Goal: Task Accomplishment & Management: Use online tool/utility

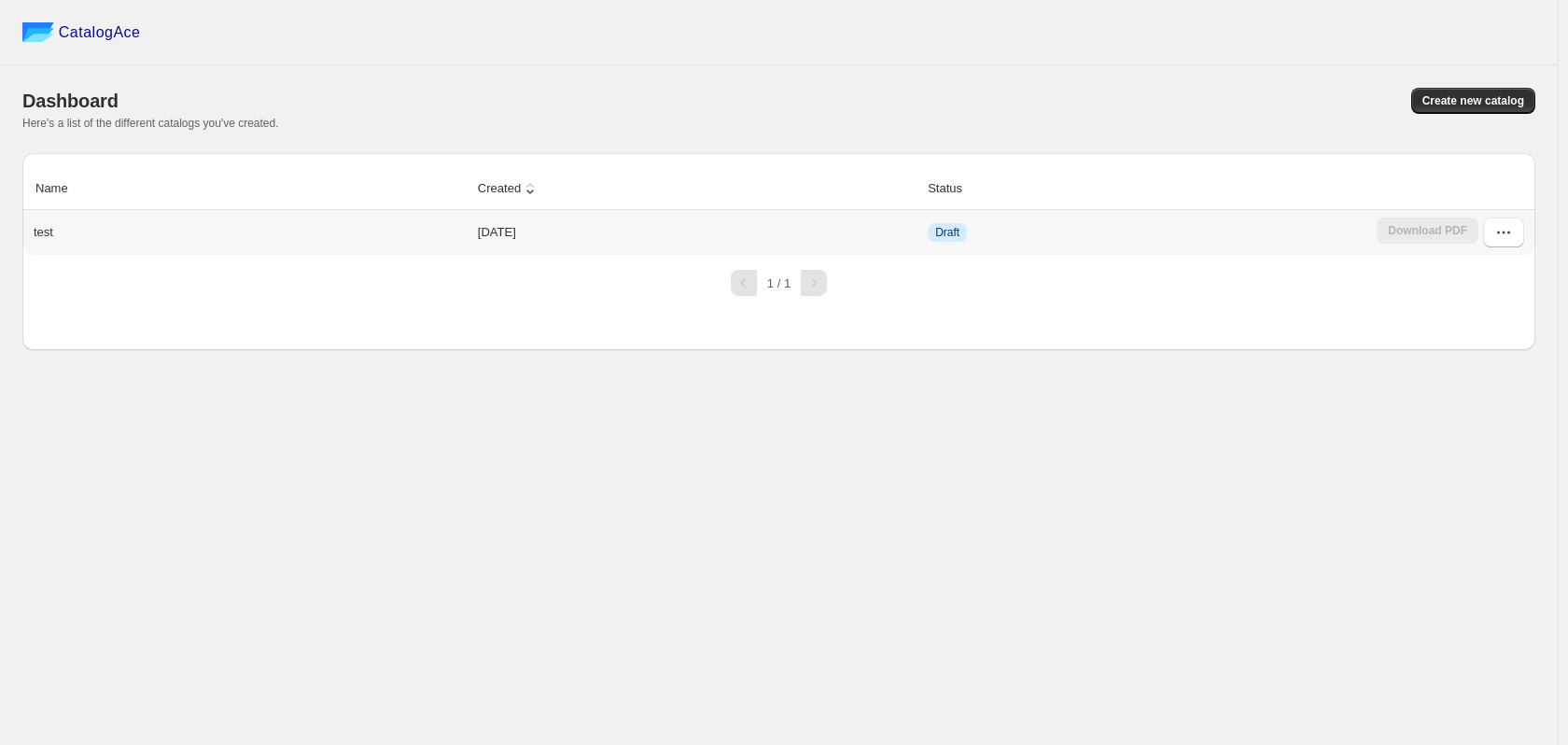
click at [329, 232] on div "test" at bounding box center [245, 228] width 440 height 26
click at [1455, 106] on span "Create new catalog" at bounding box center [1474, 100] width 101 height 15
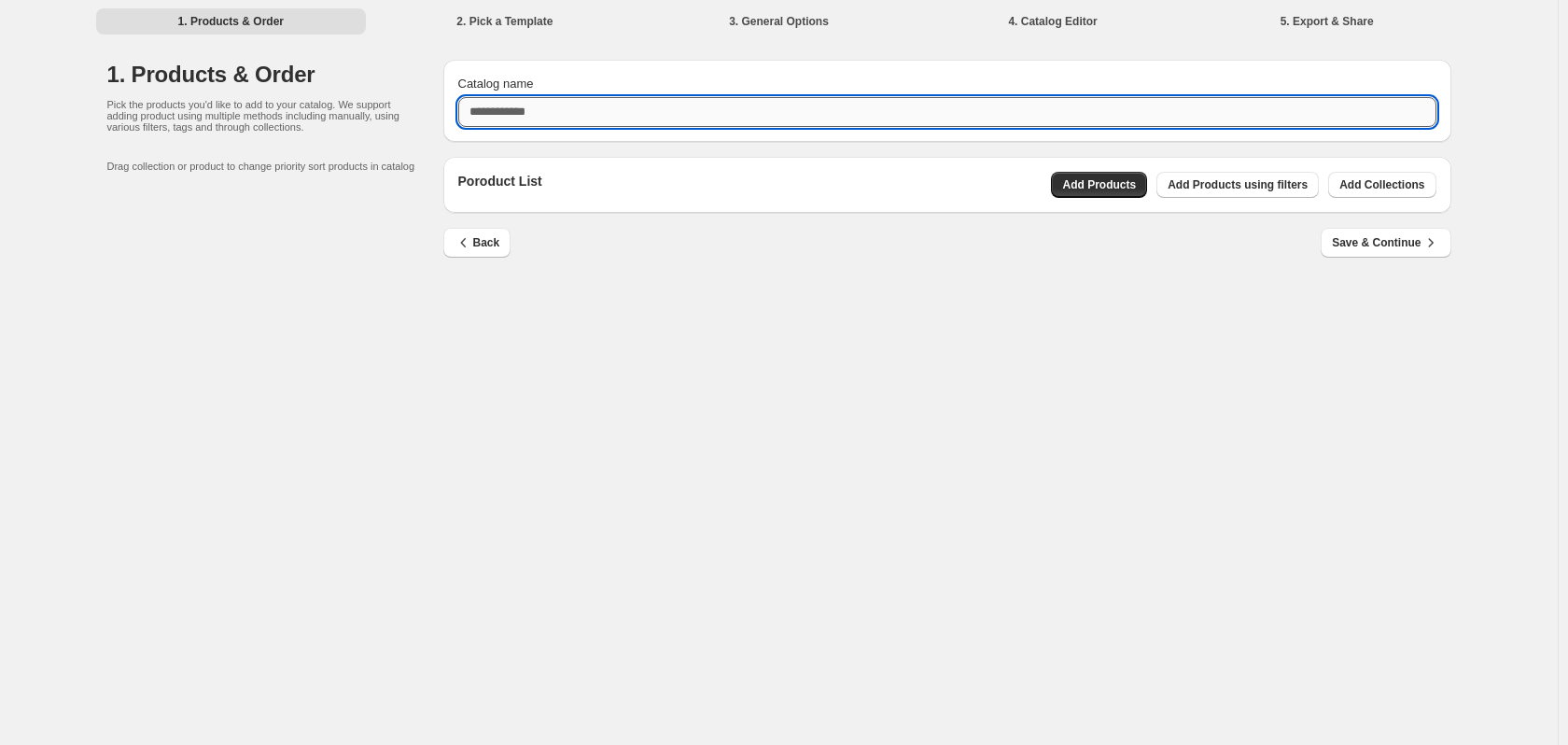
click at [595, 119] on input "Catalog name" at bounding box center [947, 112] width 978 height 30
click at [893, 321] on div "**********" at bounding box center [779, 372] width 1558 height 745
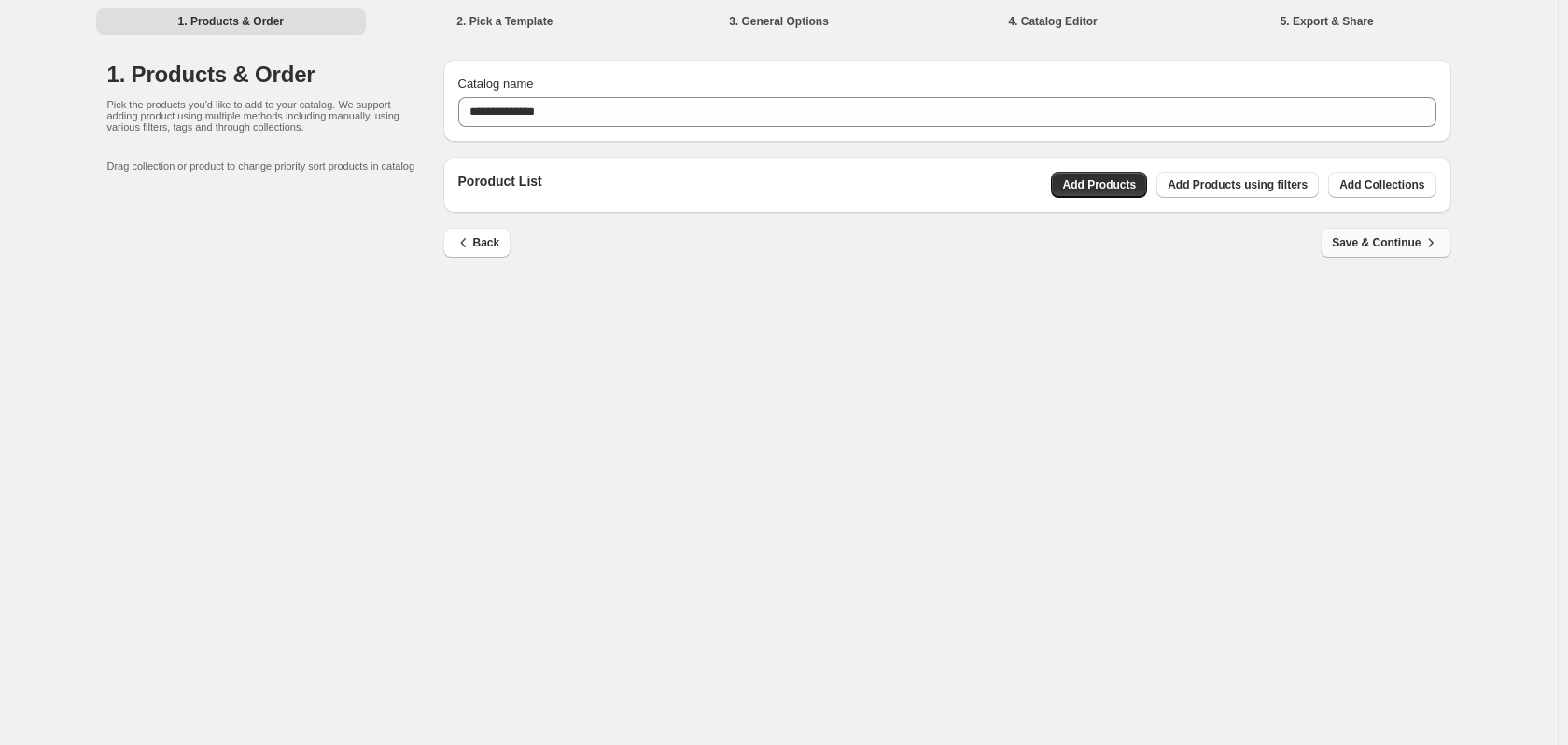
click at [1403, 238] on span "Save & Continue" at bounding box center [1385, 242] width 107 height 19
click at [1426, 243] on icon "button" at bounding box center [1431, 242] width 19 height 19
click at [1111, 184] on span "Add Products" at bounding box center [1099, 184] width 74 height 15
click at [1386, 250] on span "Save & Continue" at bounding box center [1385, 242] width 107 height 19
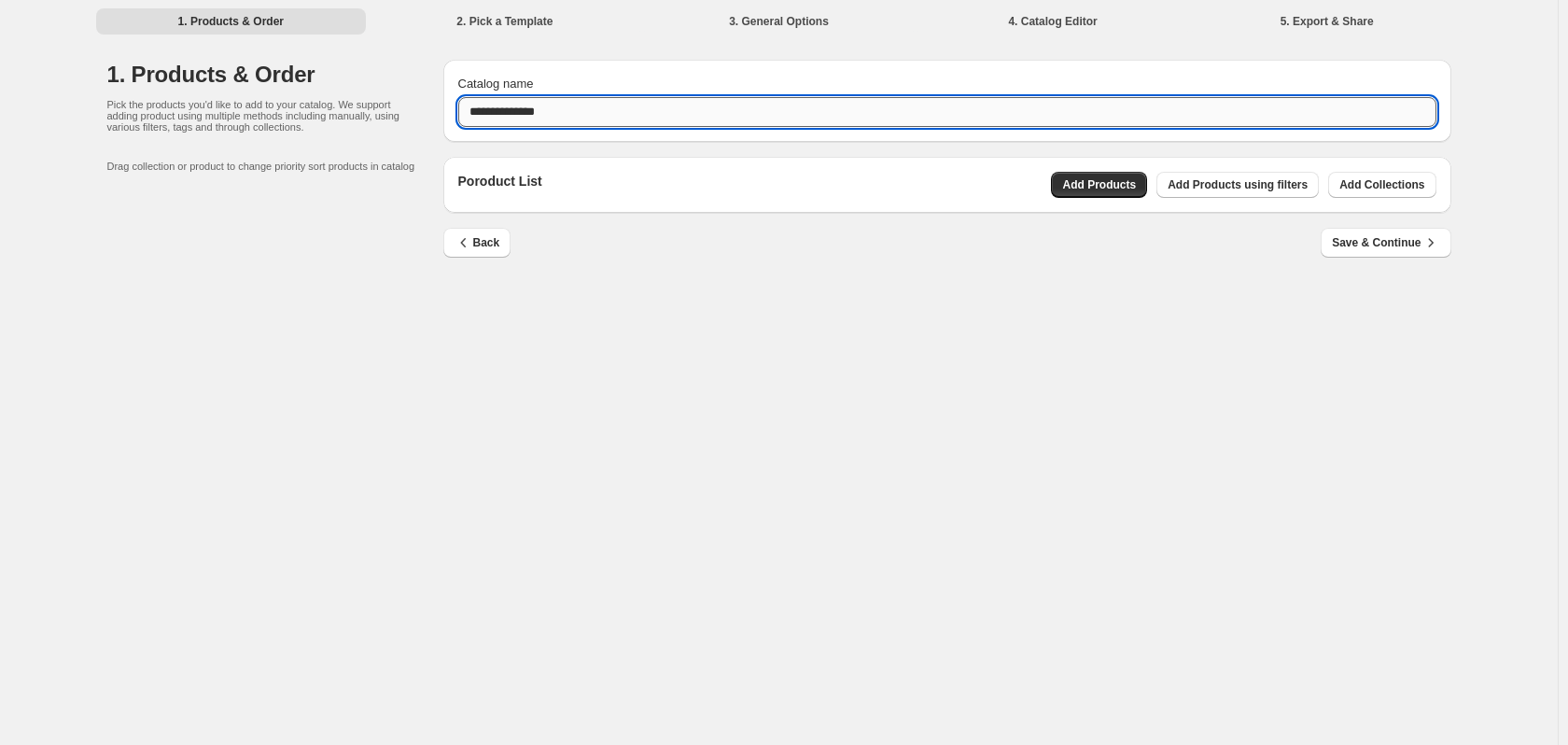
click at [932, 100] on input "**********" at bounding box center [947, 112] width 978 height 30
type input "**********"
click at [1113, 237] on div "Back Save & Continue" at bounding box center [940, 234] width 1023 height 45
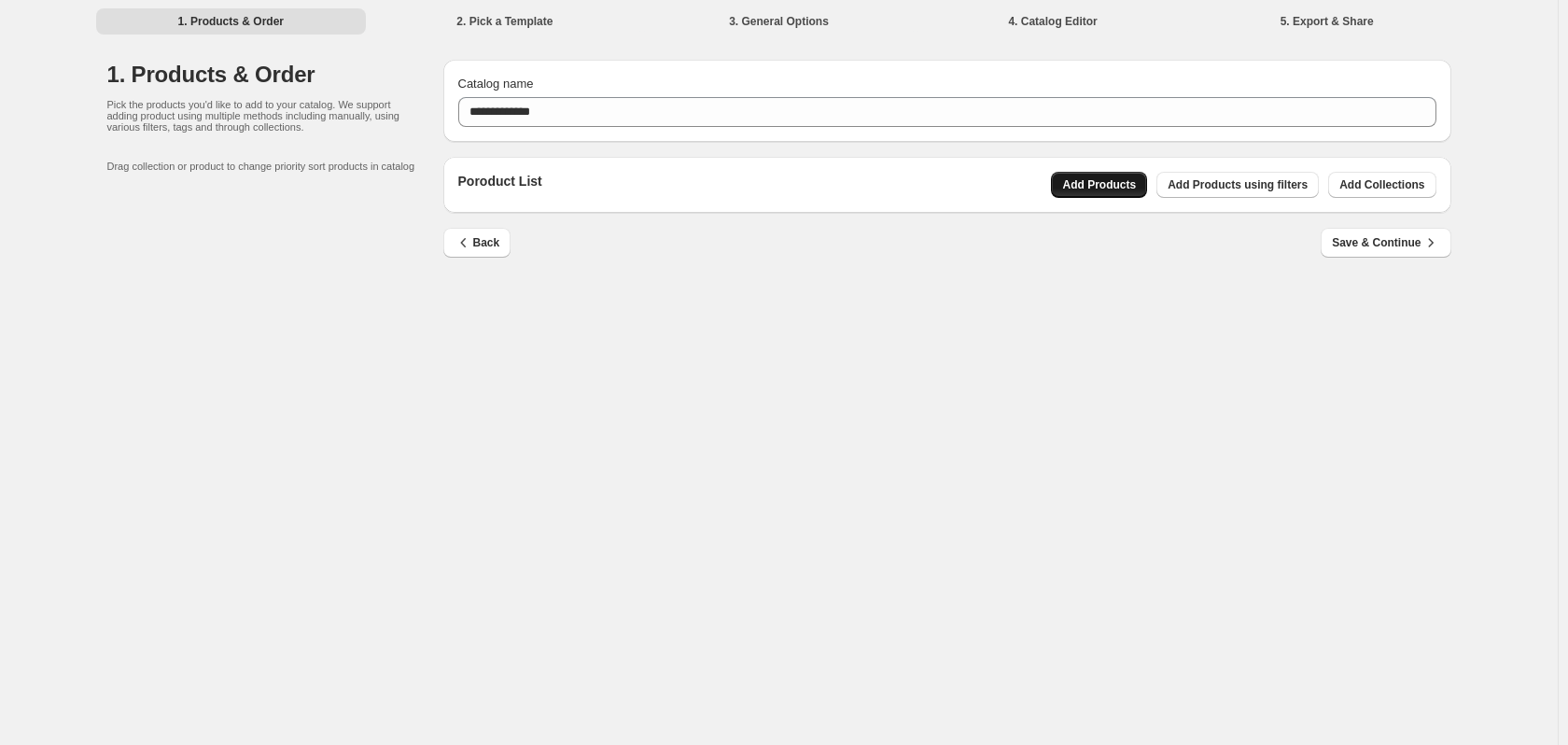
click at [1111, 177] on button "Add Products" at bounding box center [1099, 185] width 96 height 26
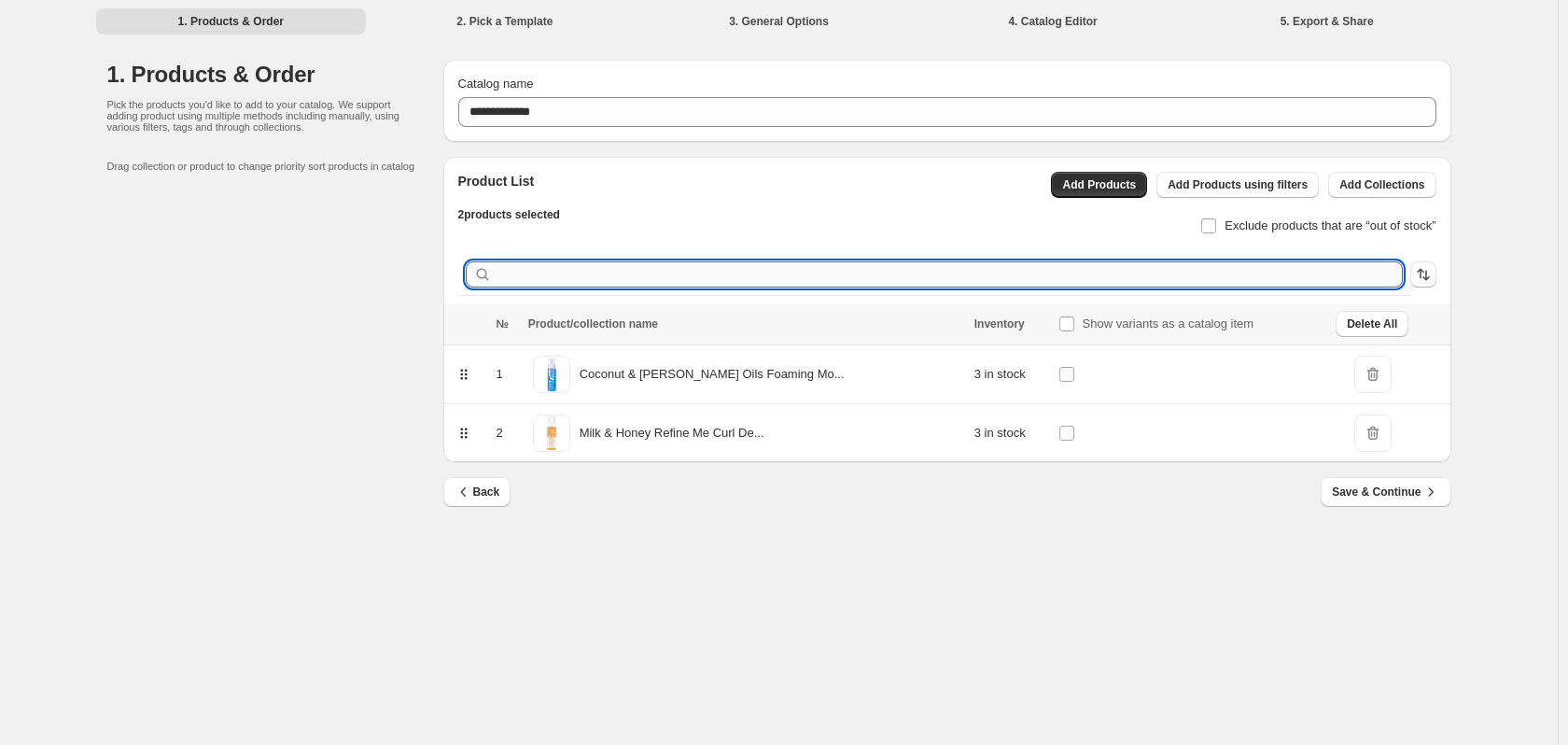
click at [1207, 277] on input "text" at bounding box center [949, 274] width 907 height 26
click at [1427, 493] on icon "button" at bounding box center [1431, 492] width 19 height 19
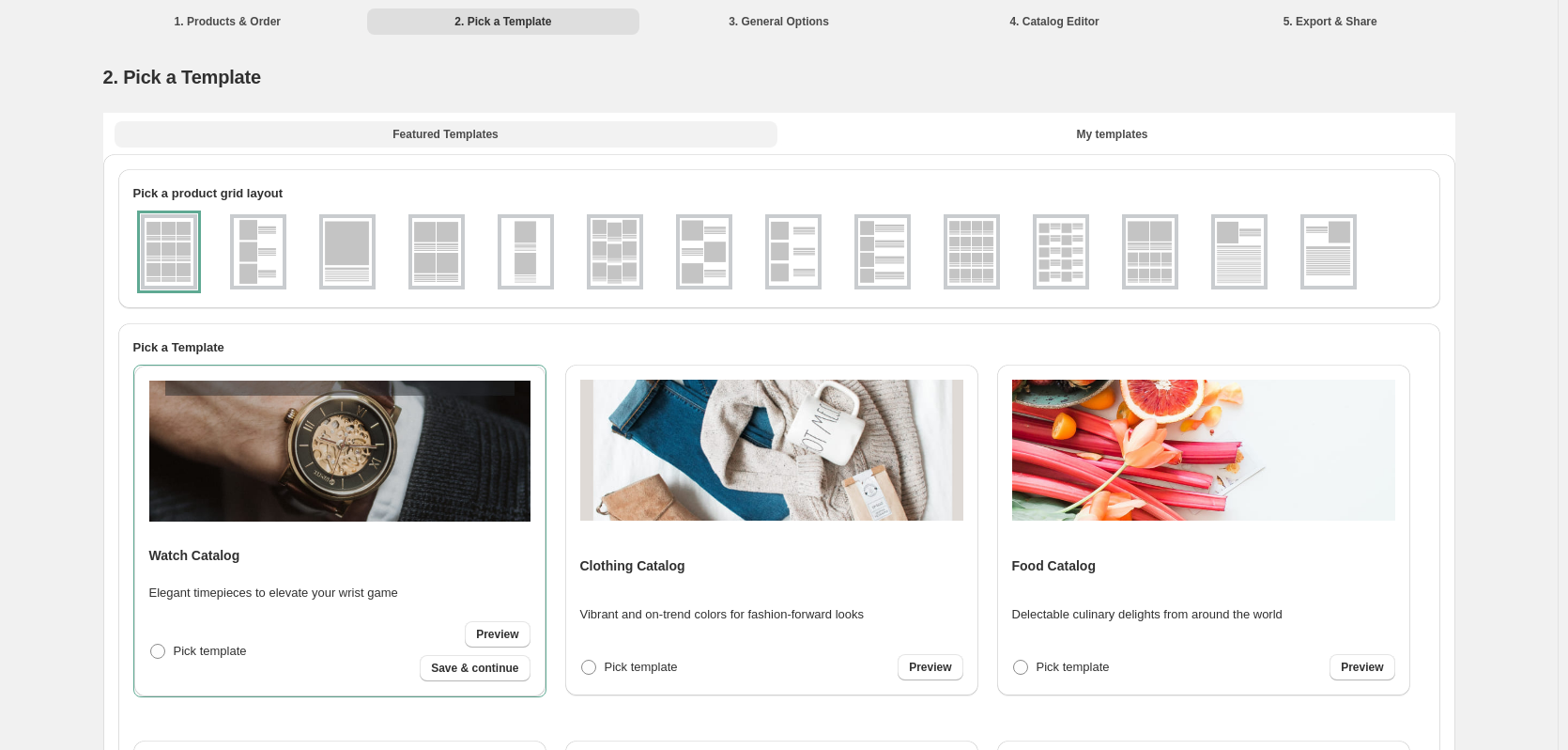
click at [366, 131] on button "Featured Templates" at bounding box center [446, 134] width 663 height 26
click at [414, 128] on span "Featured Templates" at bounding box center [445, 134] width 105 height 15
click at [435, 124] on button "Featured Templates" at bounding box center [446, 134] width 663 height 26
click at [1105, 136] on span "My templates" at bounding box center [1111, 134] width 71 height 15
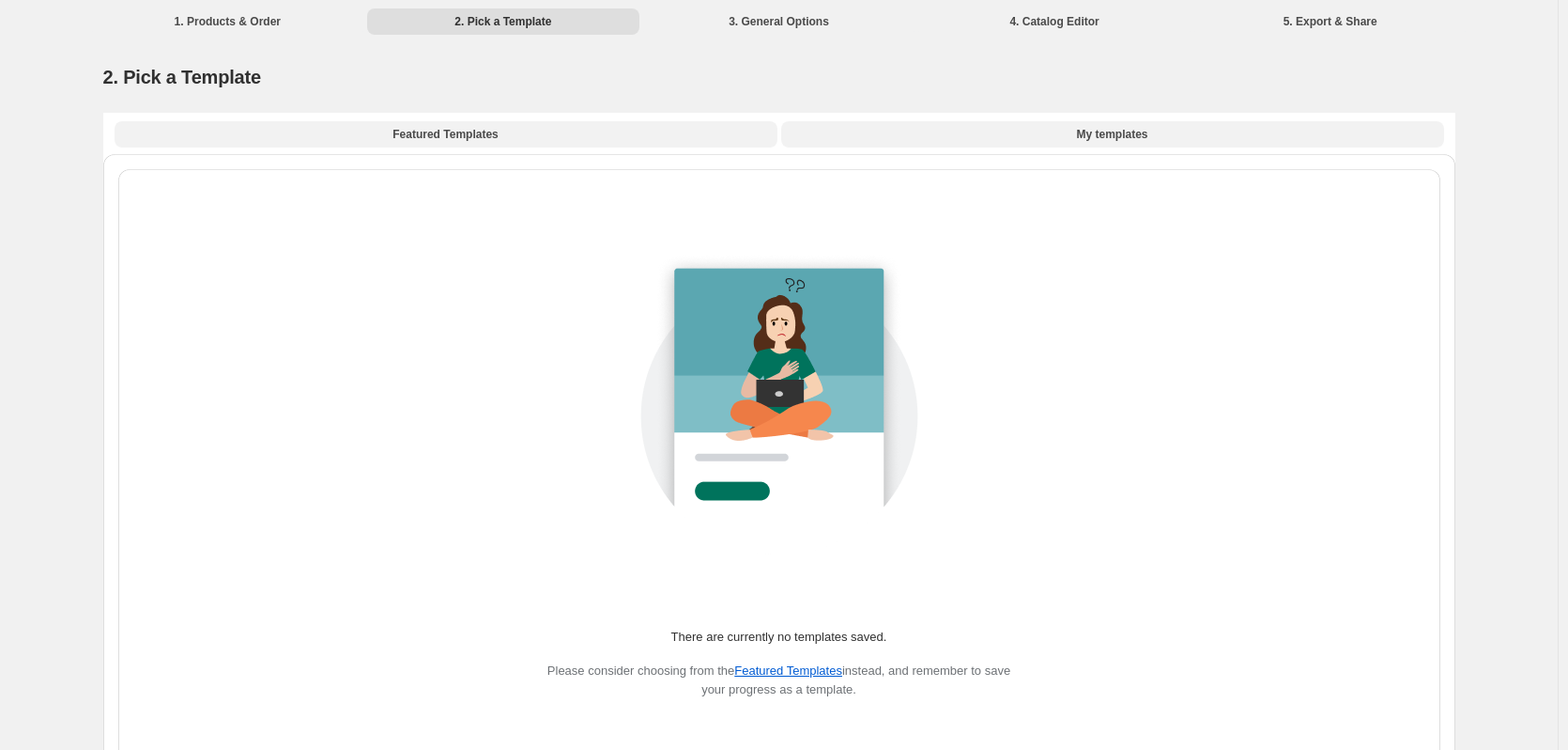
click at [478, 136] on span "Featured Templates" at bounding box center [445, 134] width 105 height 15
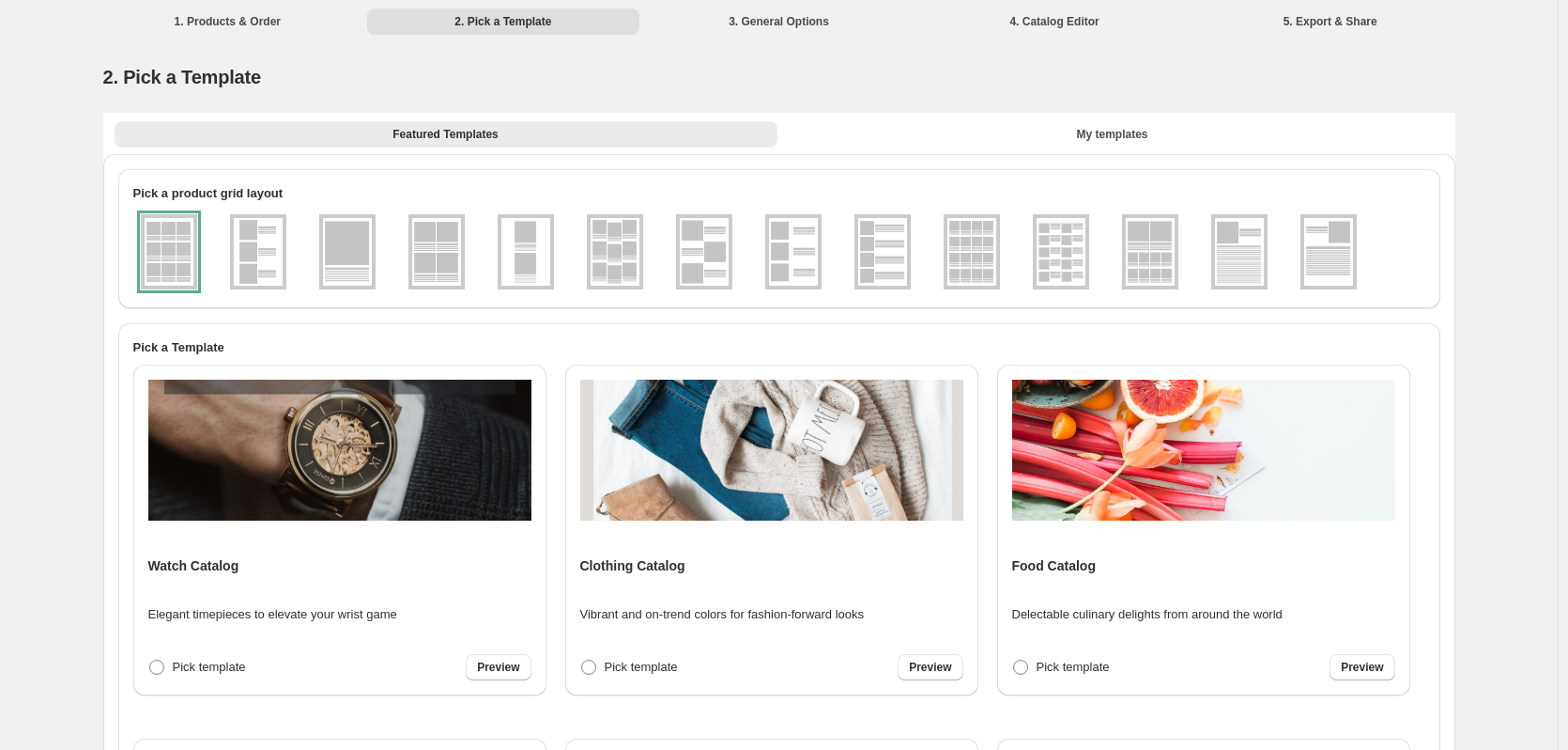
click at [194, 223] on div at bounding box center [169, 251] width 56 height 75
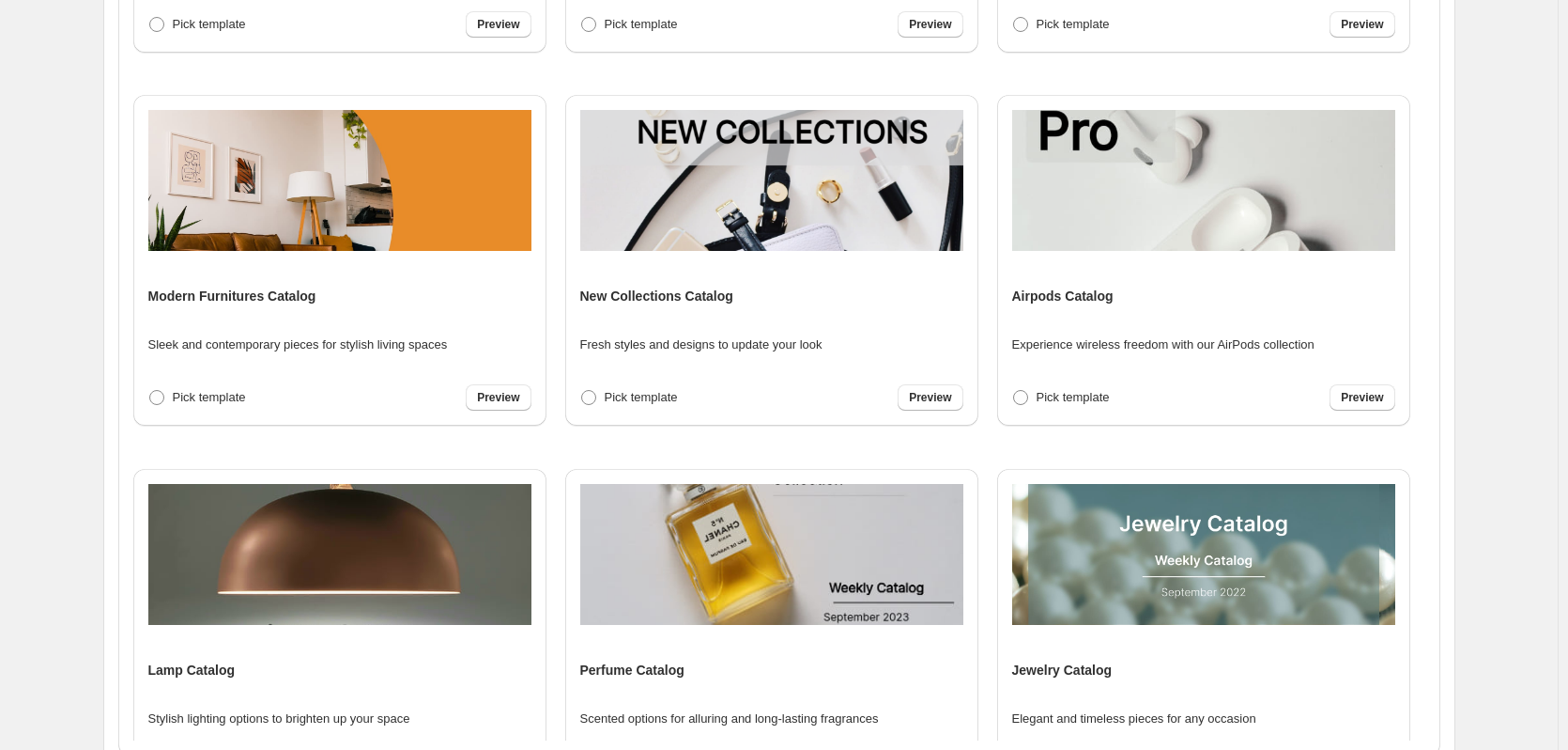
scroll to position [658, 0]
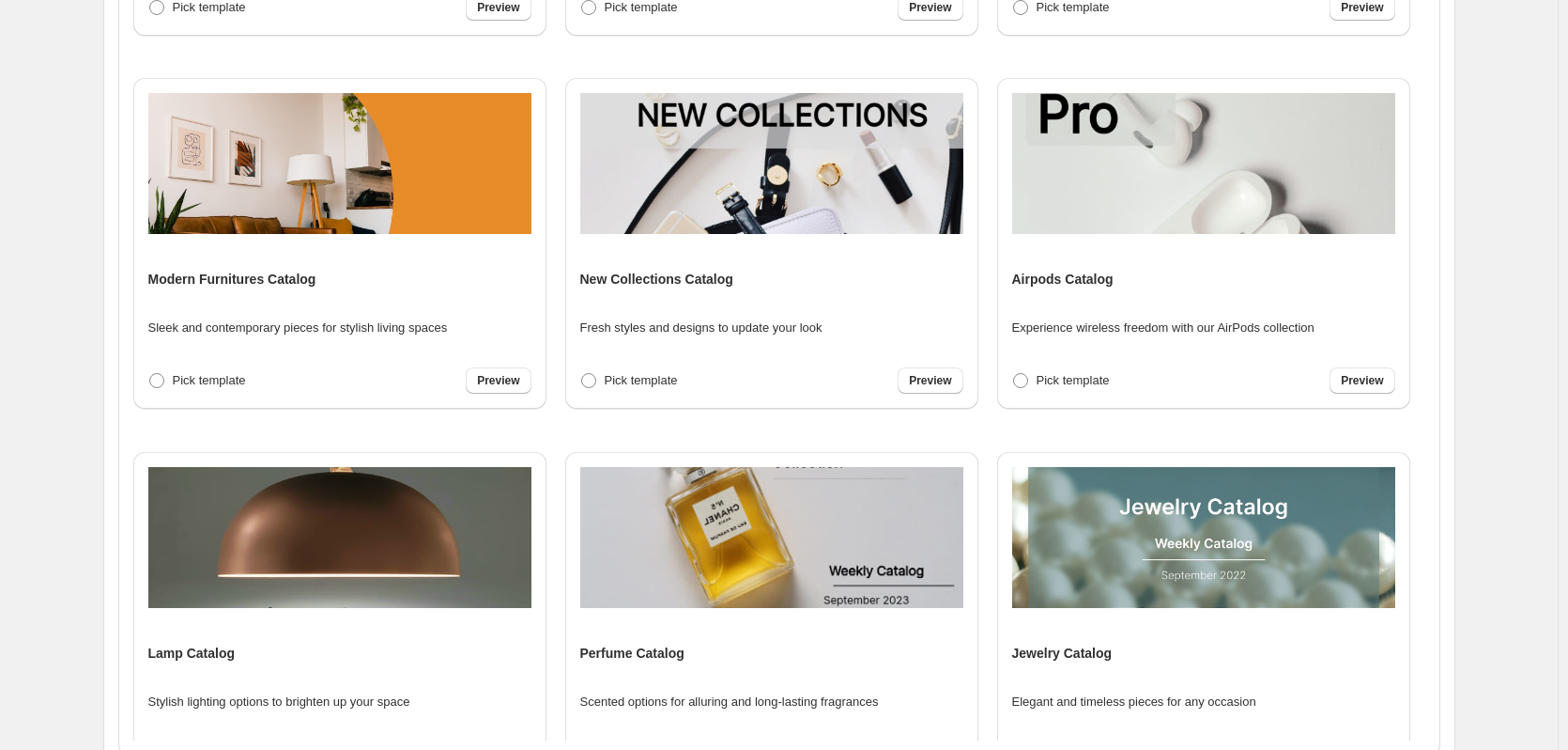
click at [959, 380] on div "New Collections Catalog Fresh styles and designs to update your look Pick templ…" at bounding box center [772, 243] width 413 height 331
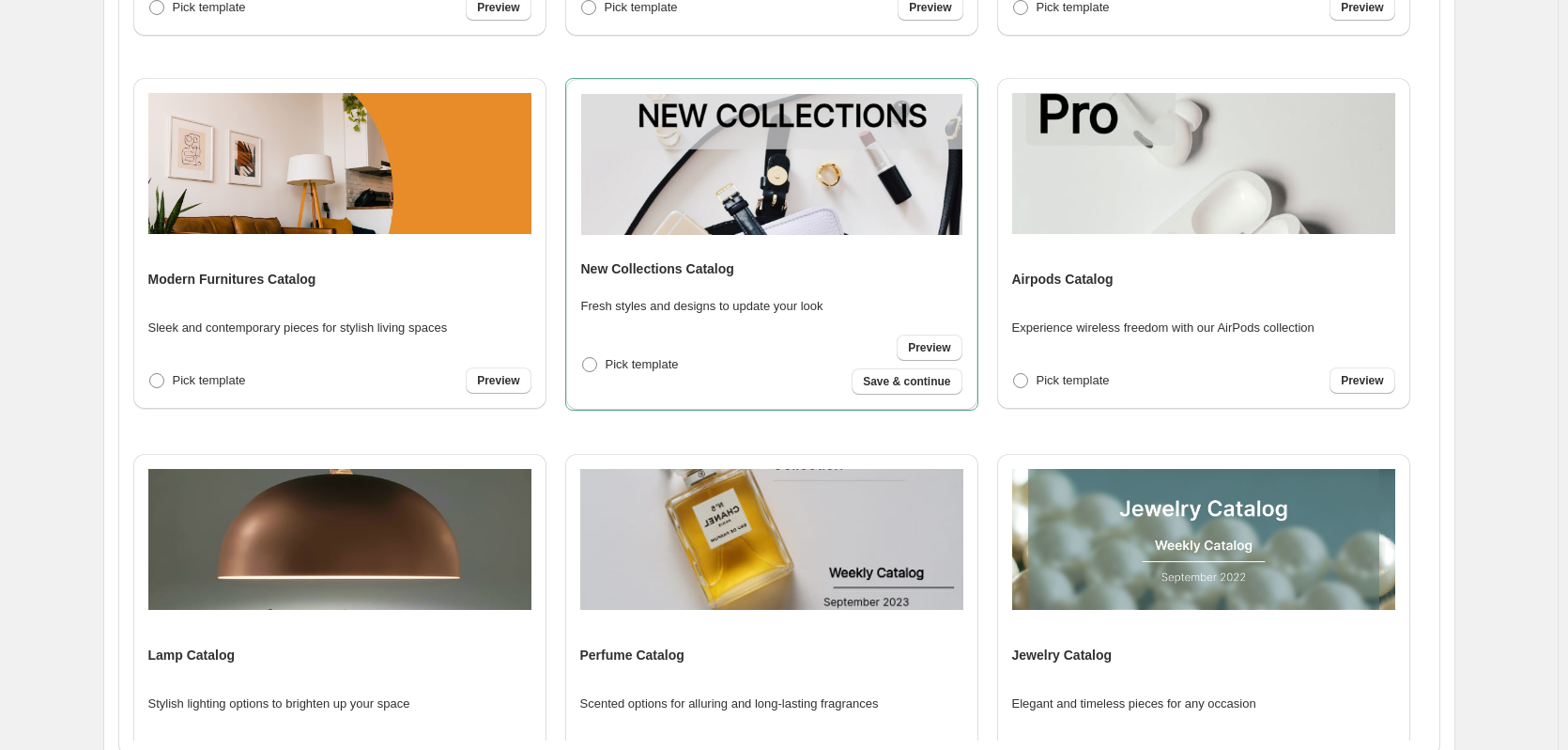
click at [949, 381] on button "Save & continue" at bounding box center [906, 381] width 110 height 26
select select "**********"
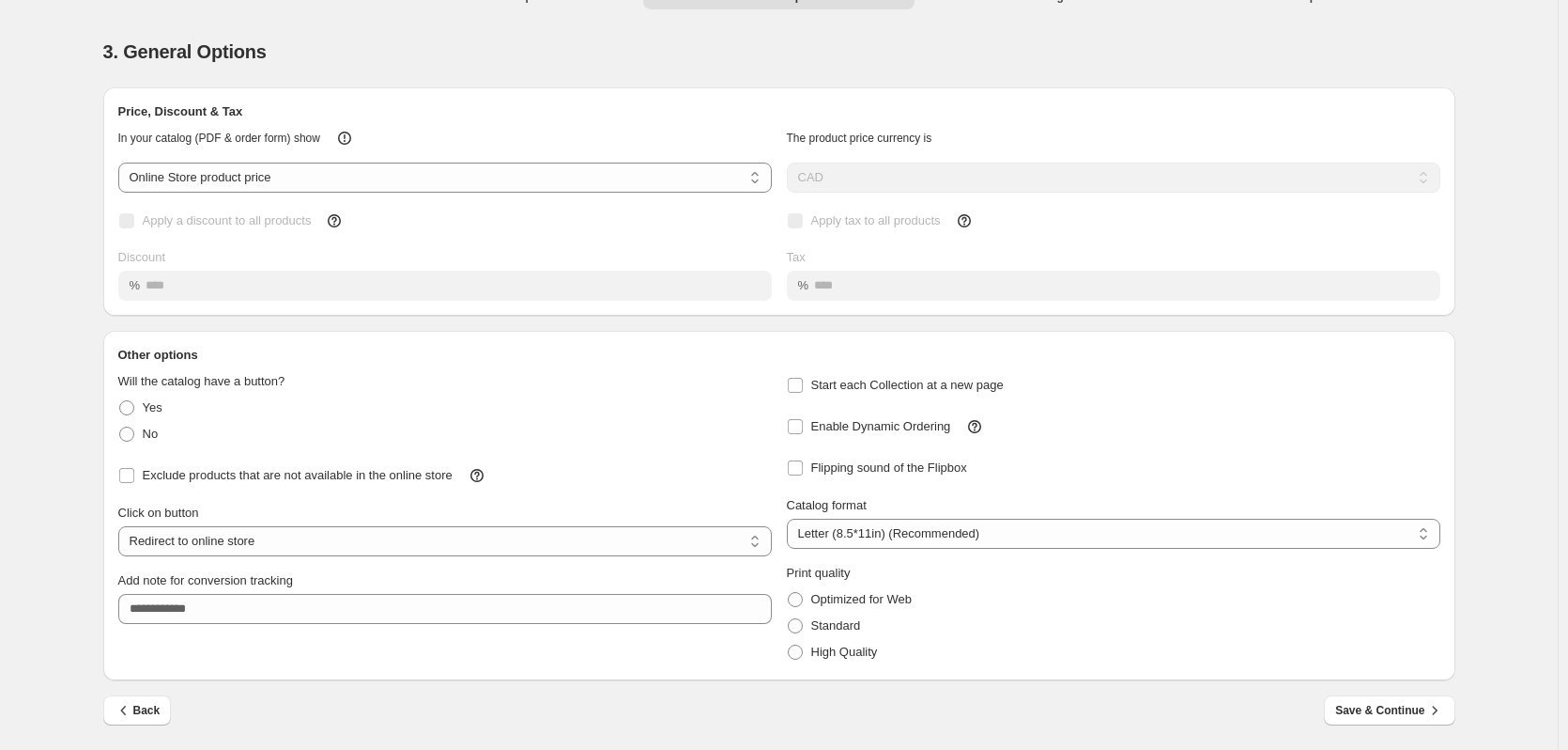
scroll to position [0, 0]
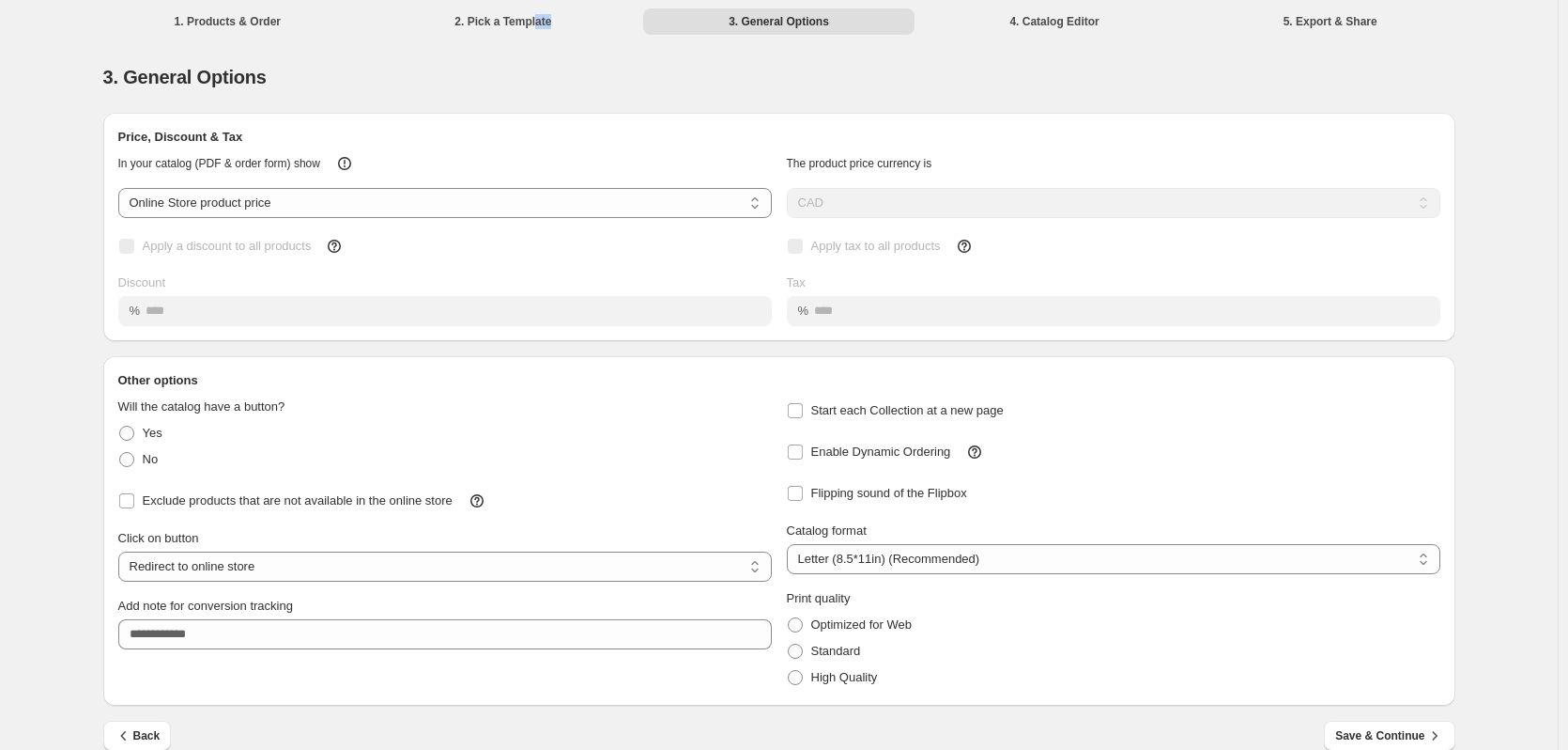
drag, startPoint x: 546, startPoint y: 33, endPoint x: 531, endPoint y: 34, distance: 15.0
click at [538, 33] on li "2. Pick a Template" at bounding box center [503, 21] width 272 height 26
click at [519, 12] on li "2. Pick a Template" at bounding box center [503, 21] width 272 height 26
click at [517, 18] on li "2. Pick a Template" at bounding box center [503, 21] width 272 height 26
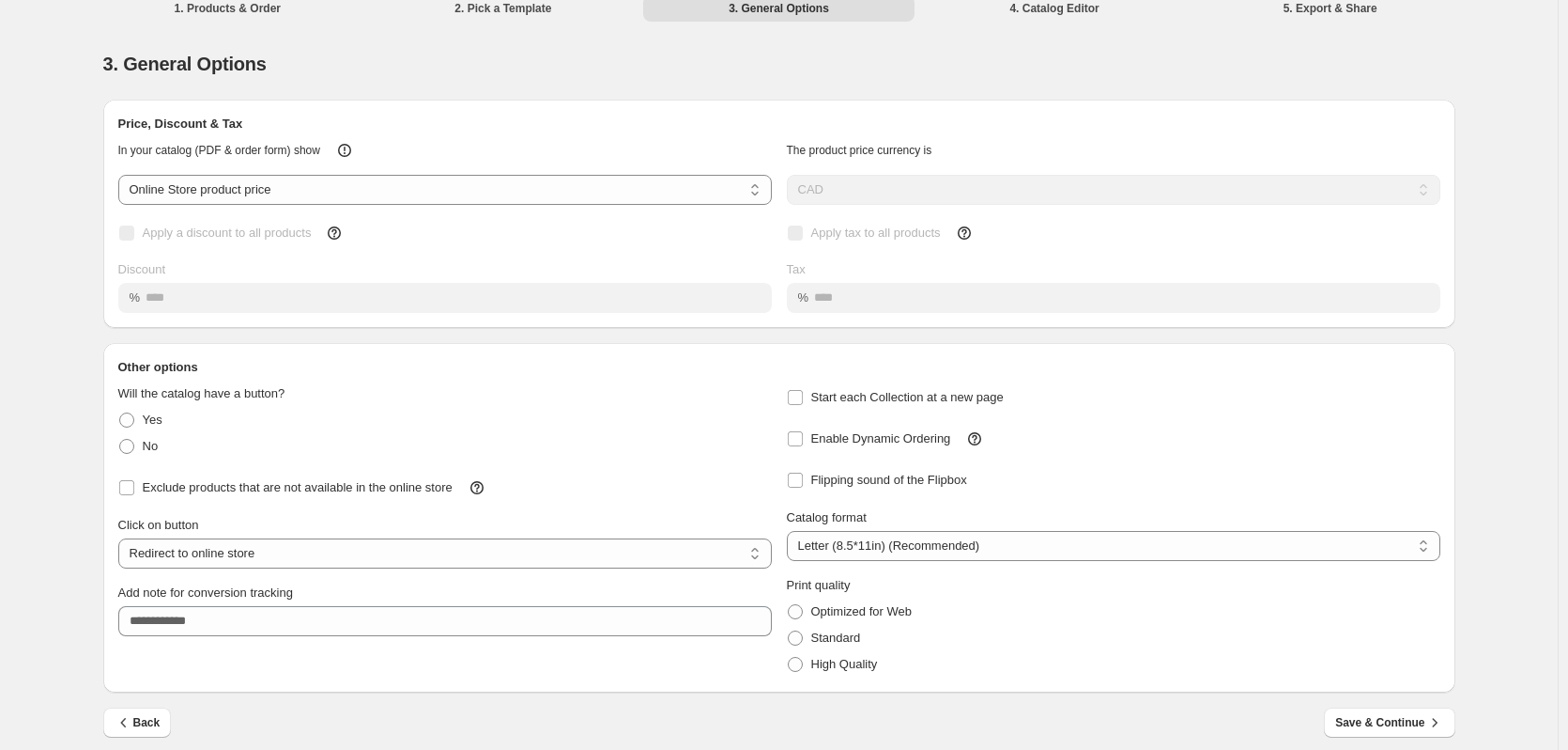
scroll to position [25, 0]
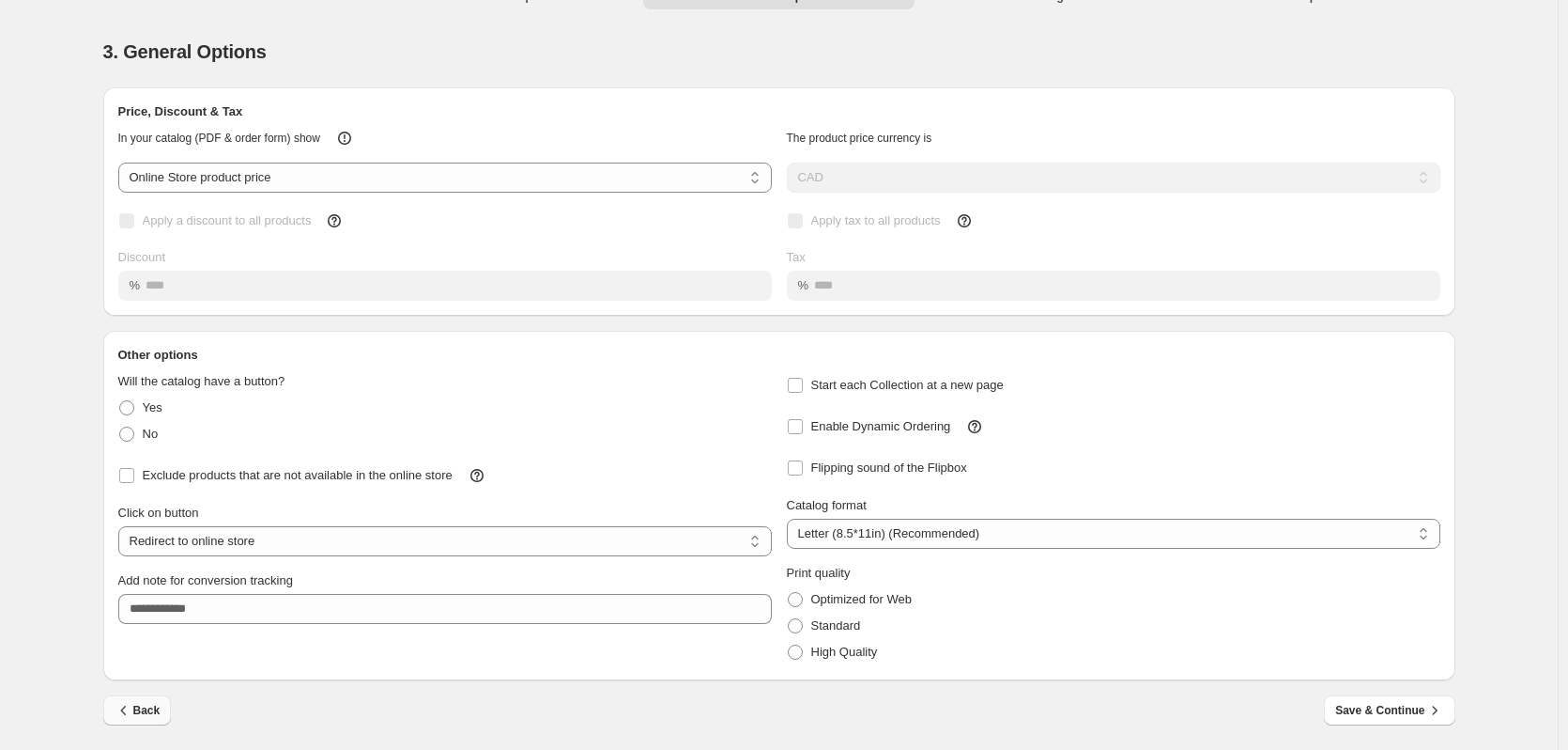
click at [158, 721] on button "Back" at bounding box center [137, 710] width 69 height 30
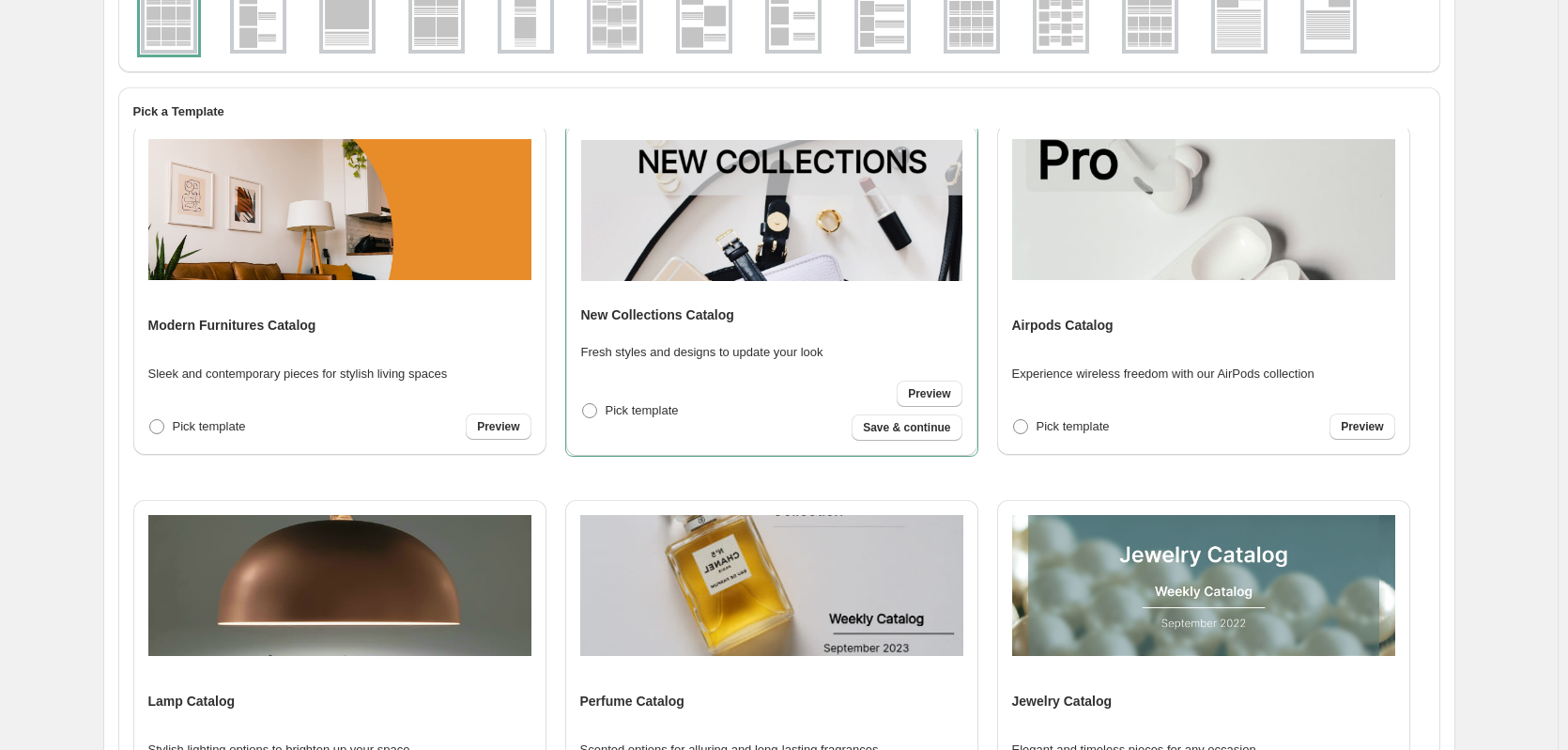
scroll to position [282, 0]
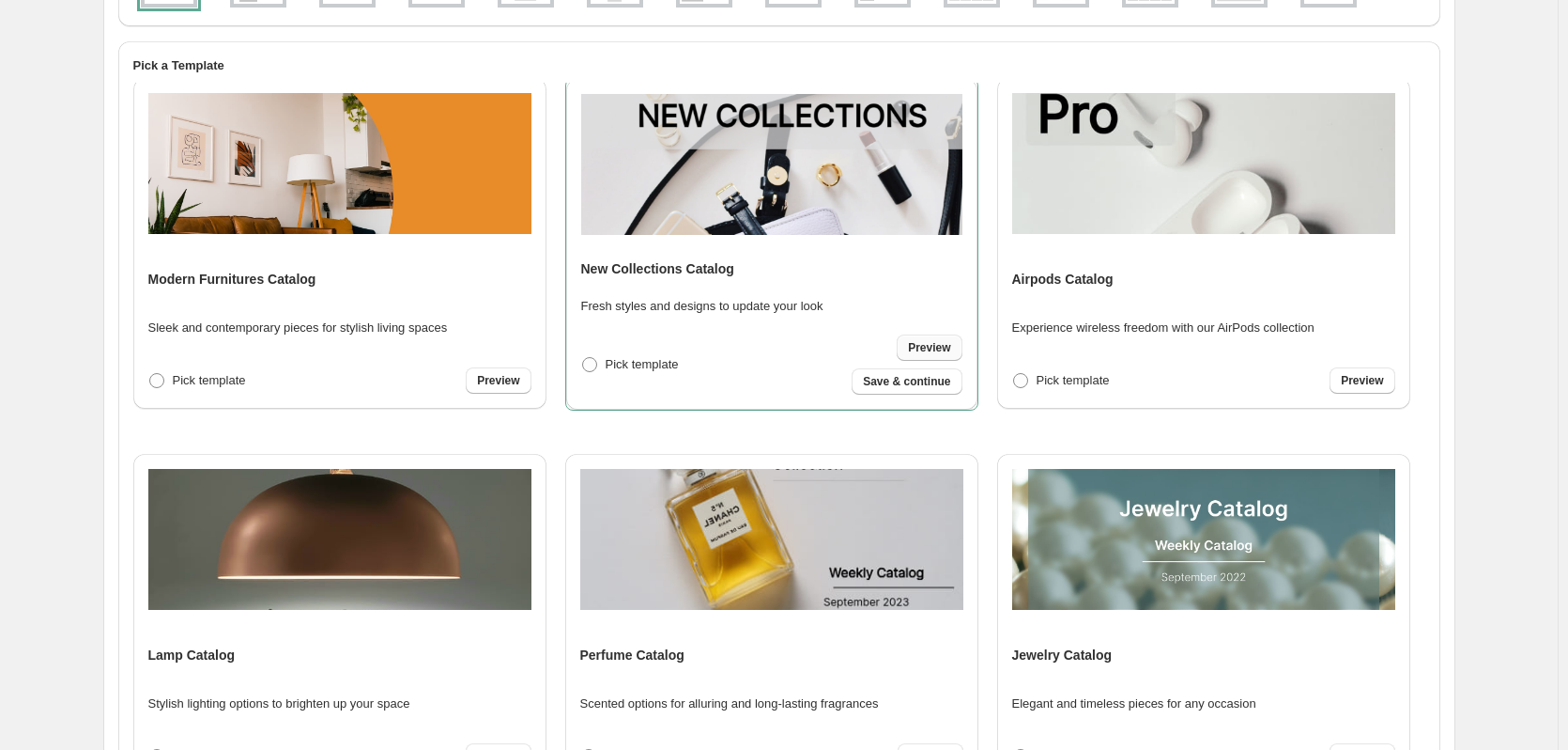
click at [929, 349] on span "Preview" at bounding box center [928, 347] width 42 height 15
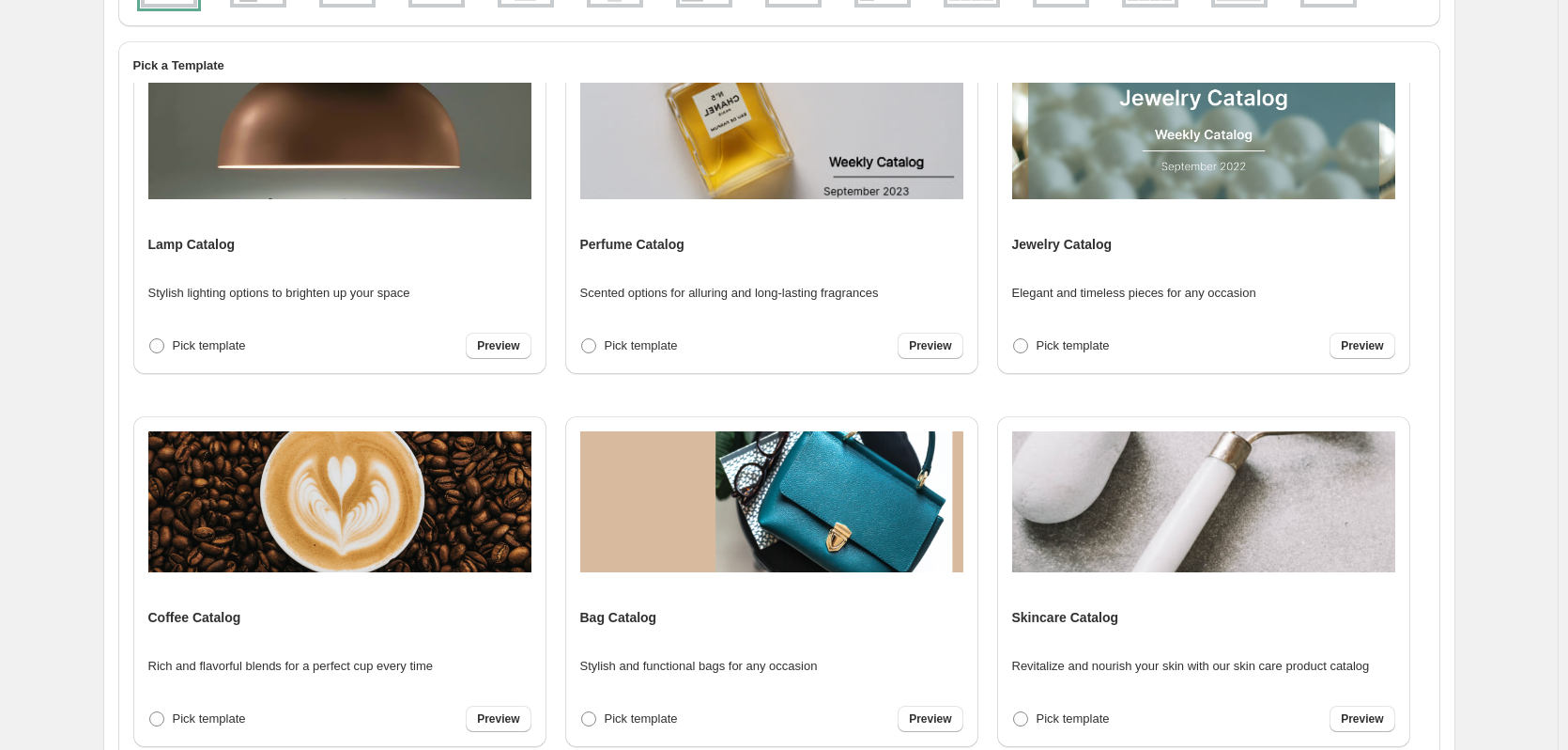
scroll to position [1127, 0]
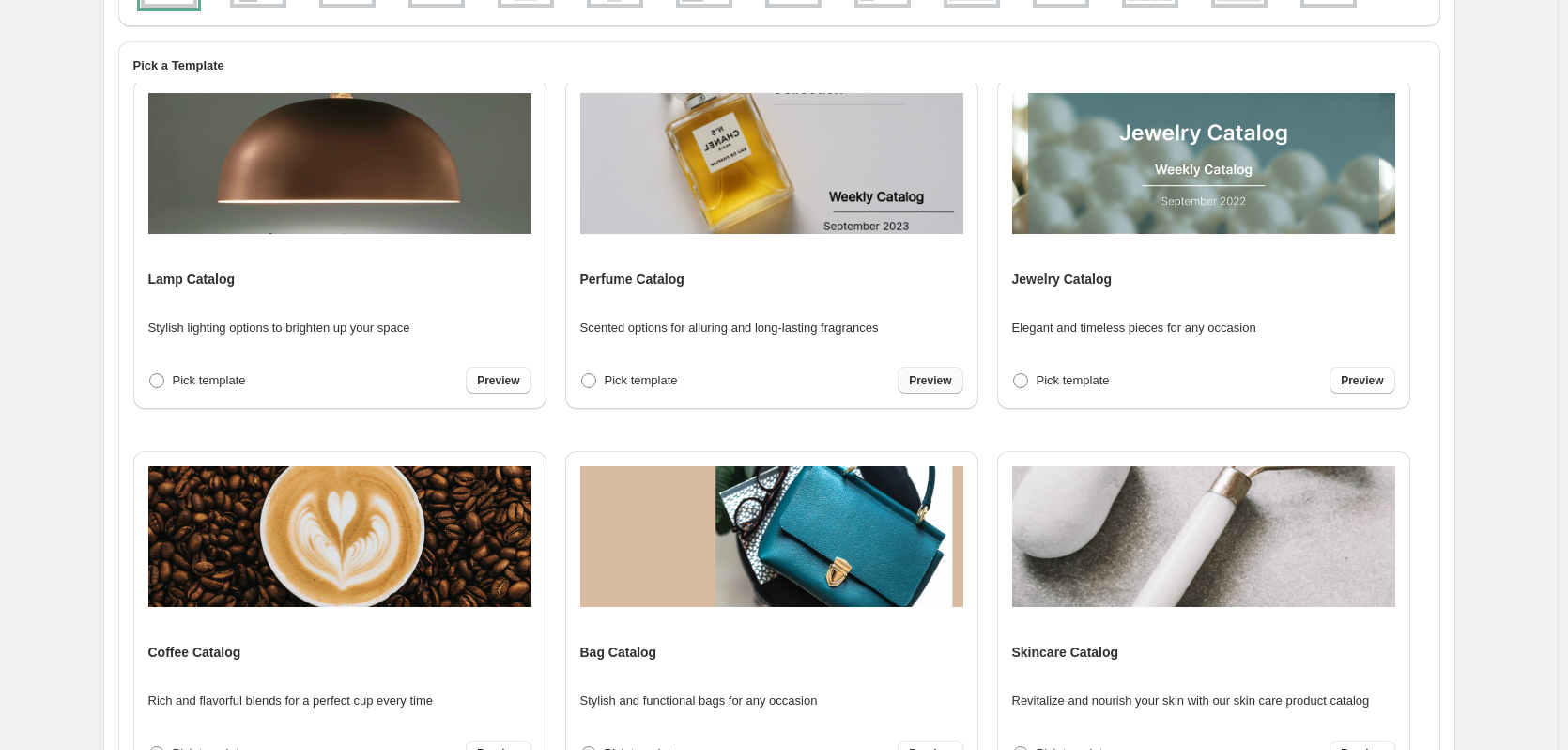
click at [944, 368] on link "Preview" at bounding box center [929, 380] width 65 height 26
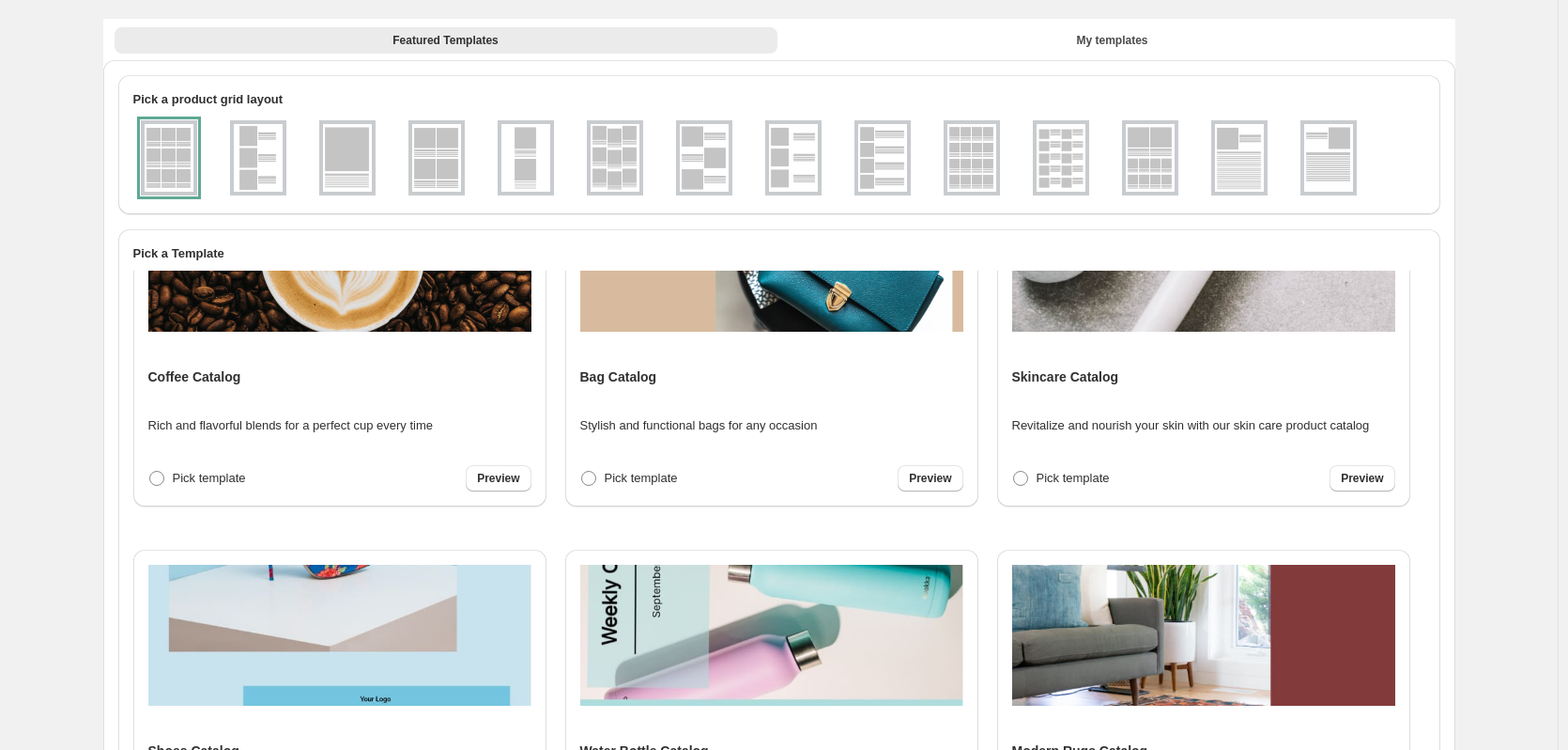
scroll to position [1597, 0]
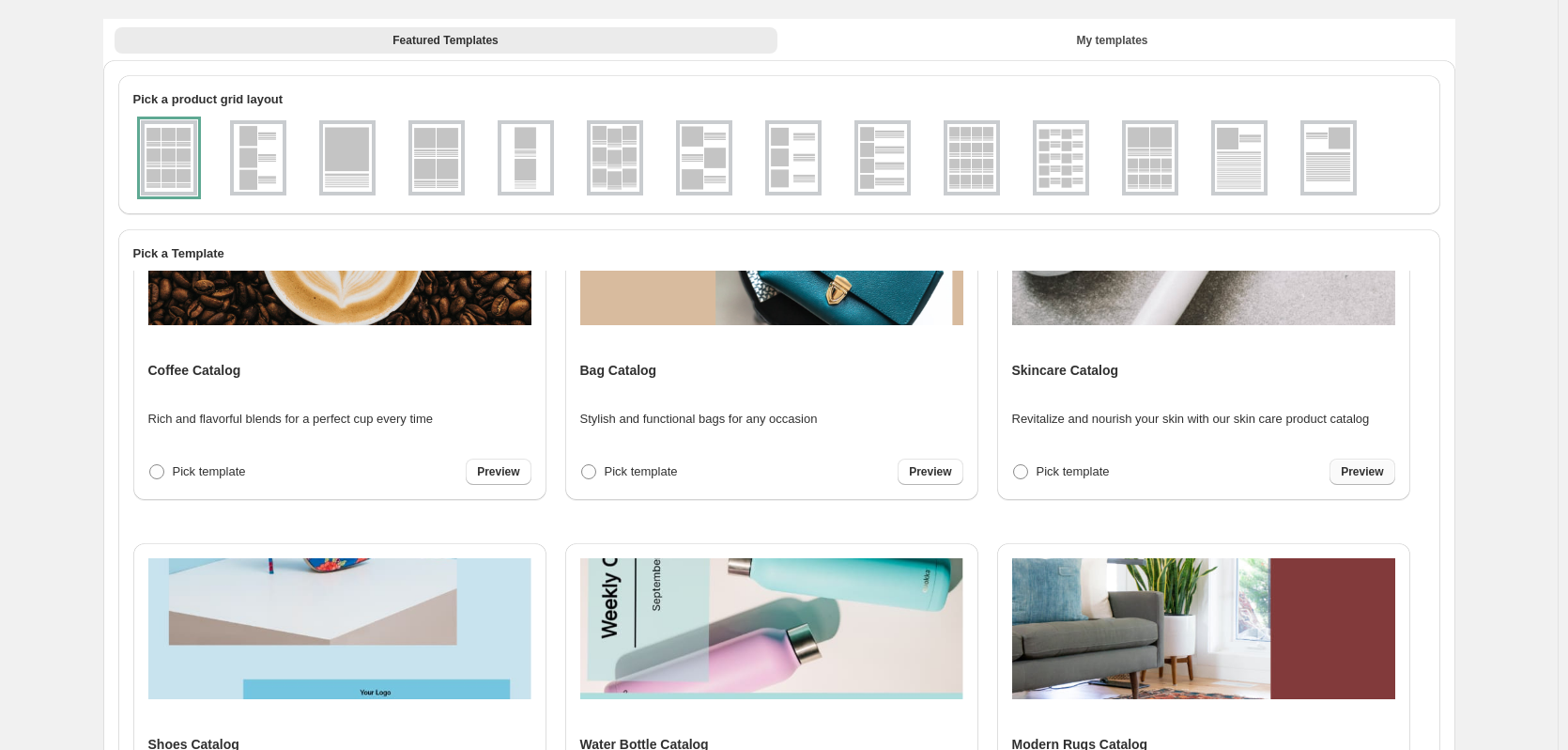
click at [1351, 477] on span "Preview" at bounding box center [1361, 471] width 42 height 15
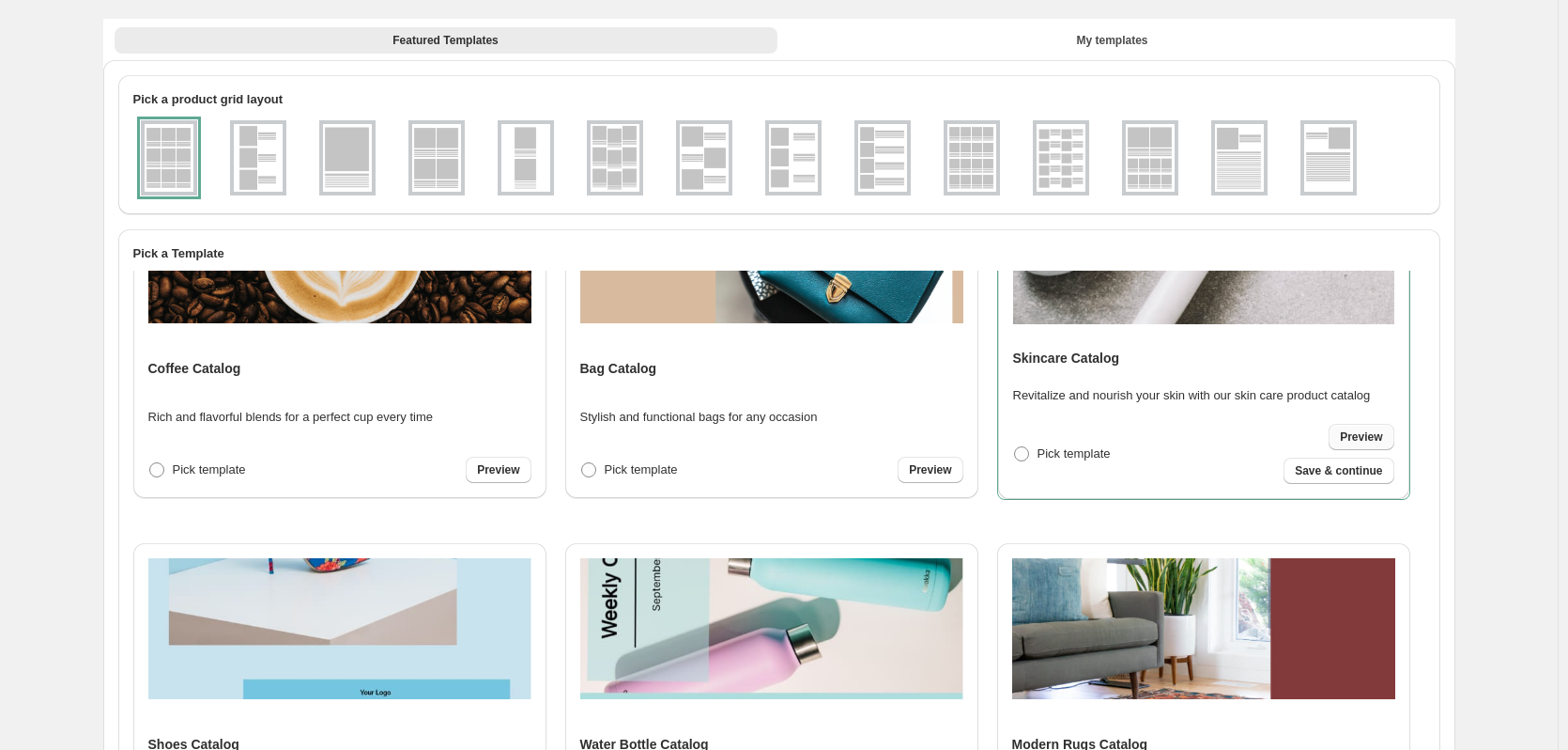
scroll to position [1595, 0]
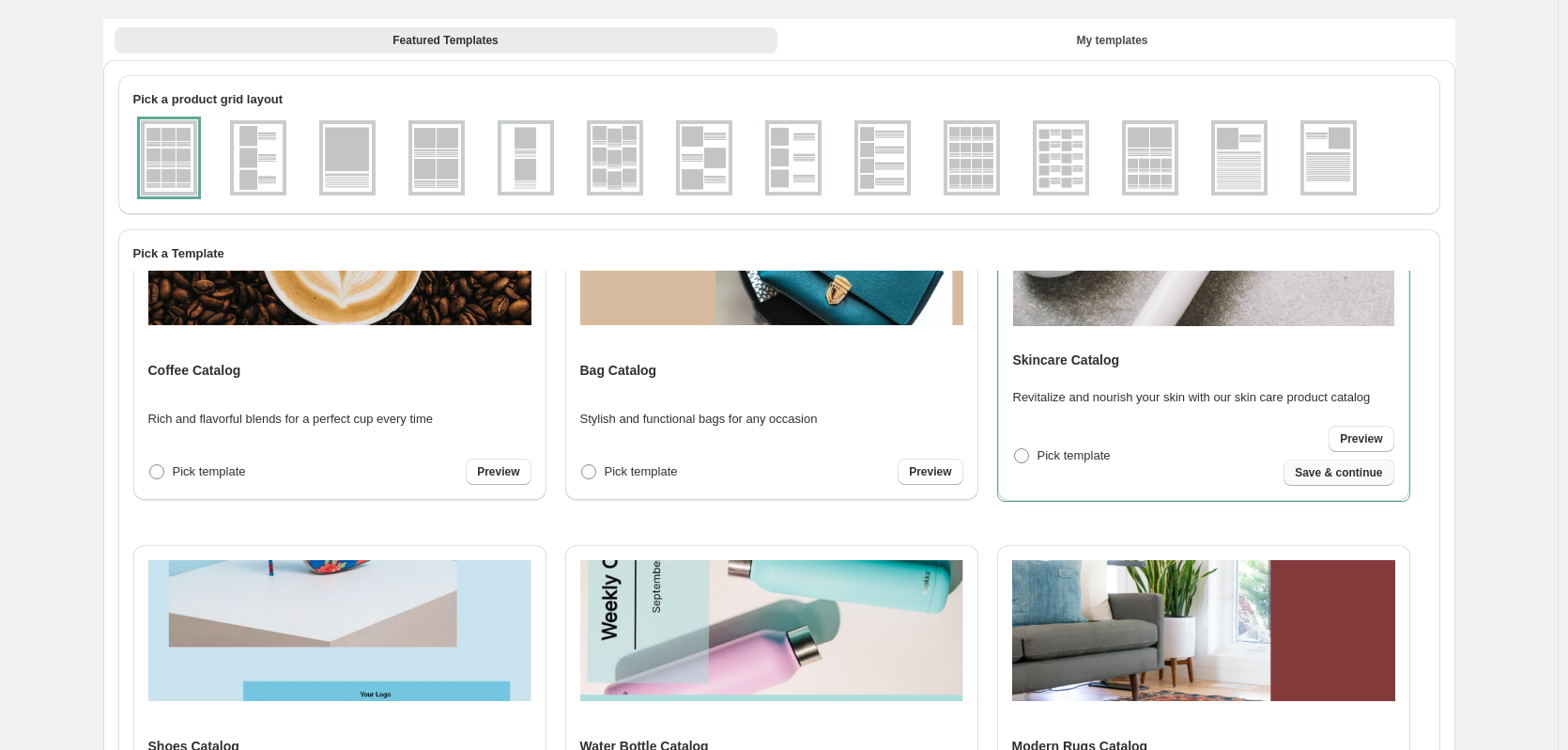
click at [1319, 470] on span "Save & continue" at bounding box center [1337, 472] width 87 height 15
select select "**********"
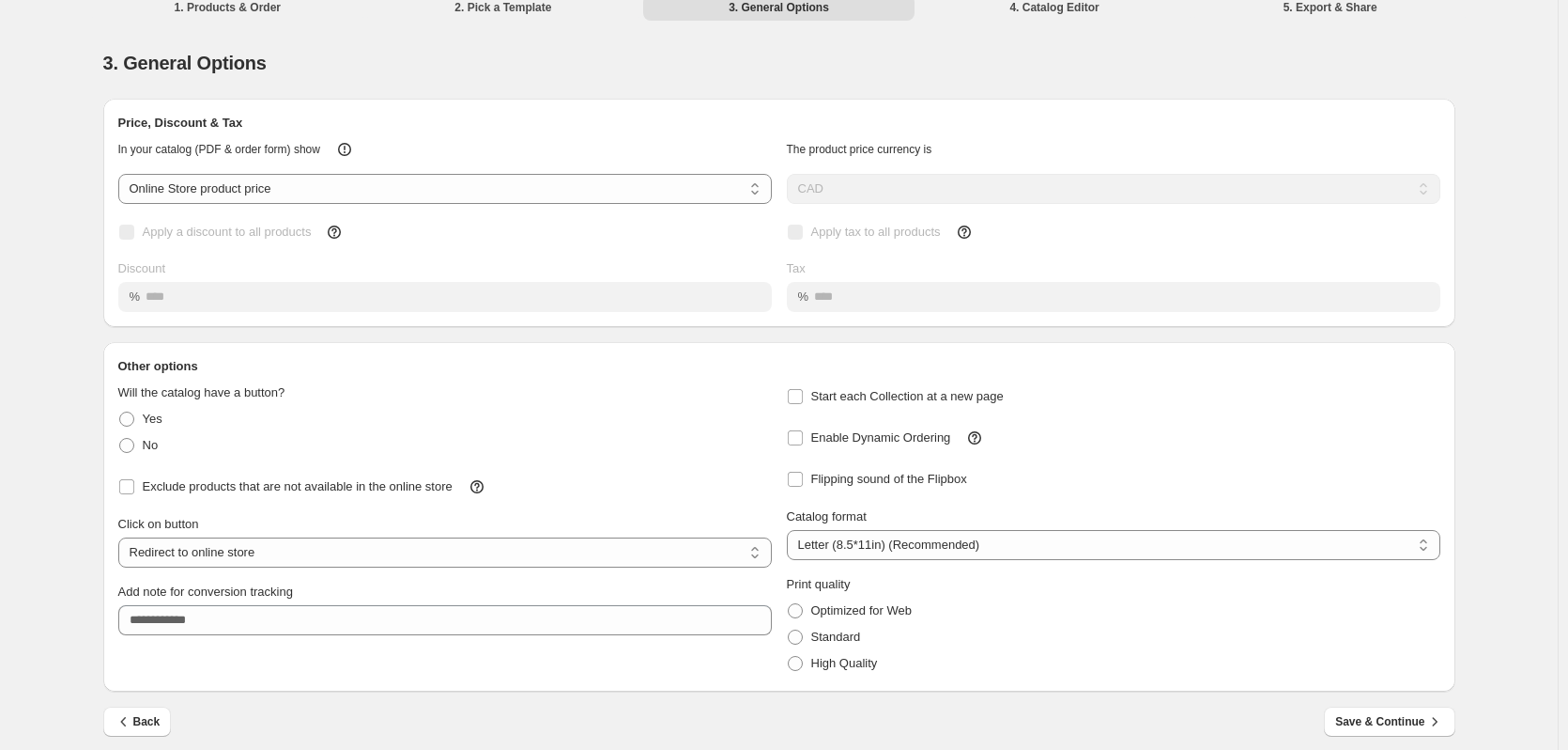
scroll to position [0, 0]
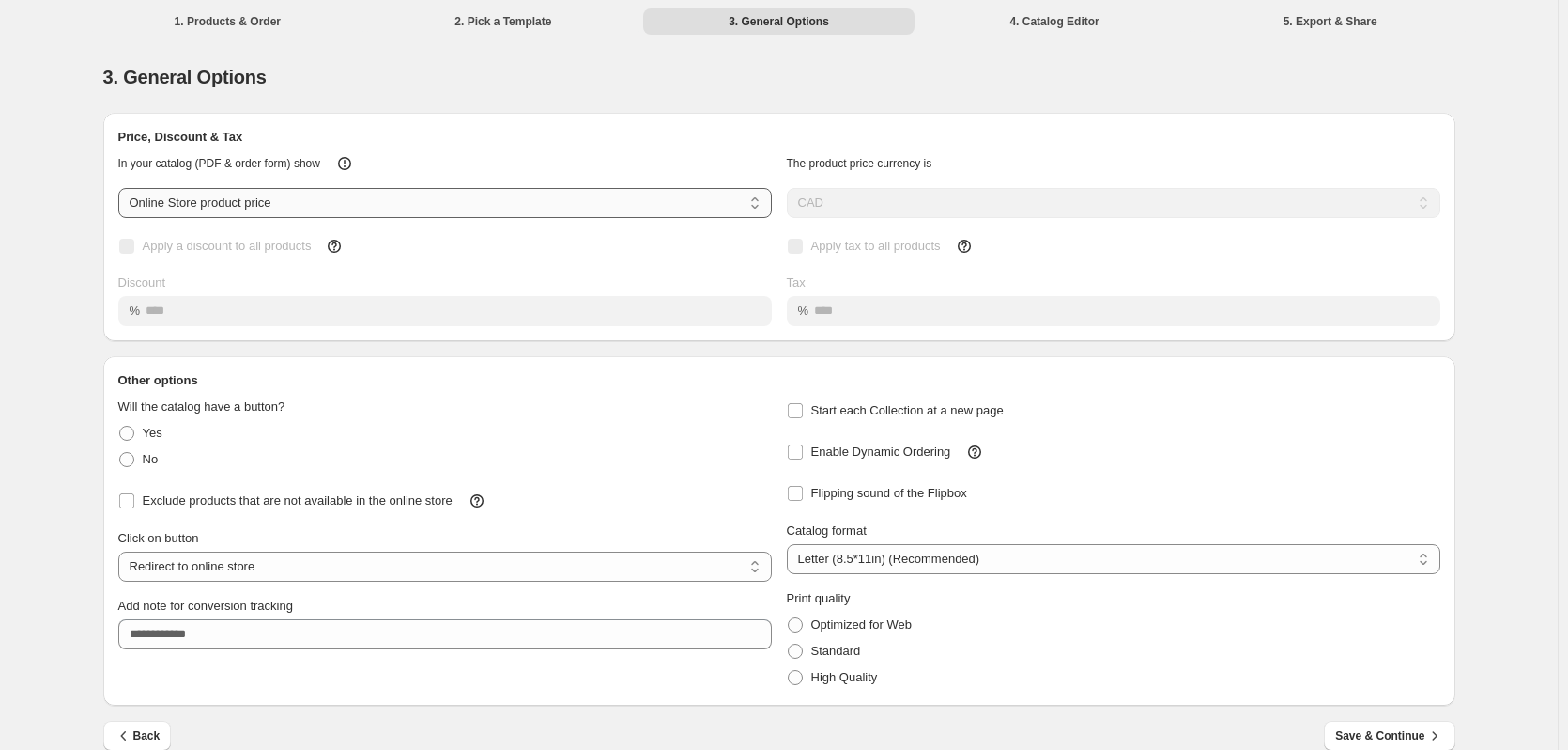
click at [439, 203] on select "**********" at bounding box center [445, 203] width 654 height 30
click at [522, 271] on div "Apply a discount to all products Discount %" at bounding box center [445, 279] width 654 height 93
click at [250, 570] on select "**********" at bounding box center [445, 566] width 654 height 30
click at [122, 551] on select "**********" at bounding box center [445, 566] width 654 height 30
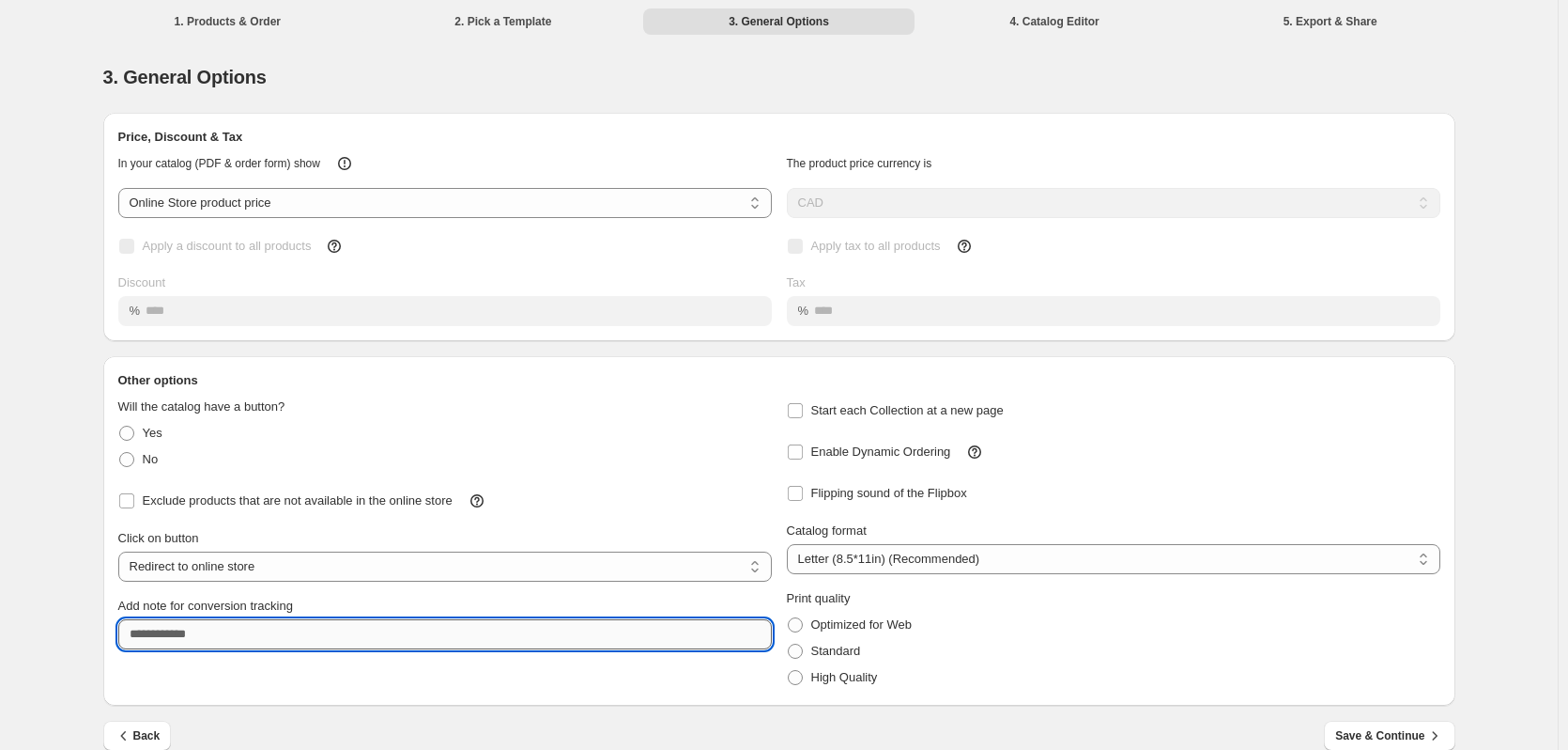
click at [308, 631] on input "Add note for conversion tracking" at bounding box center [445, 634] width 654 height 30
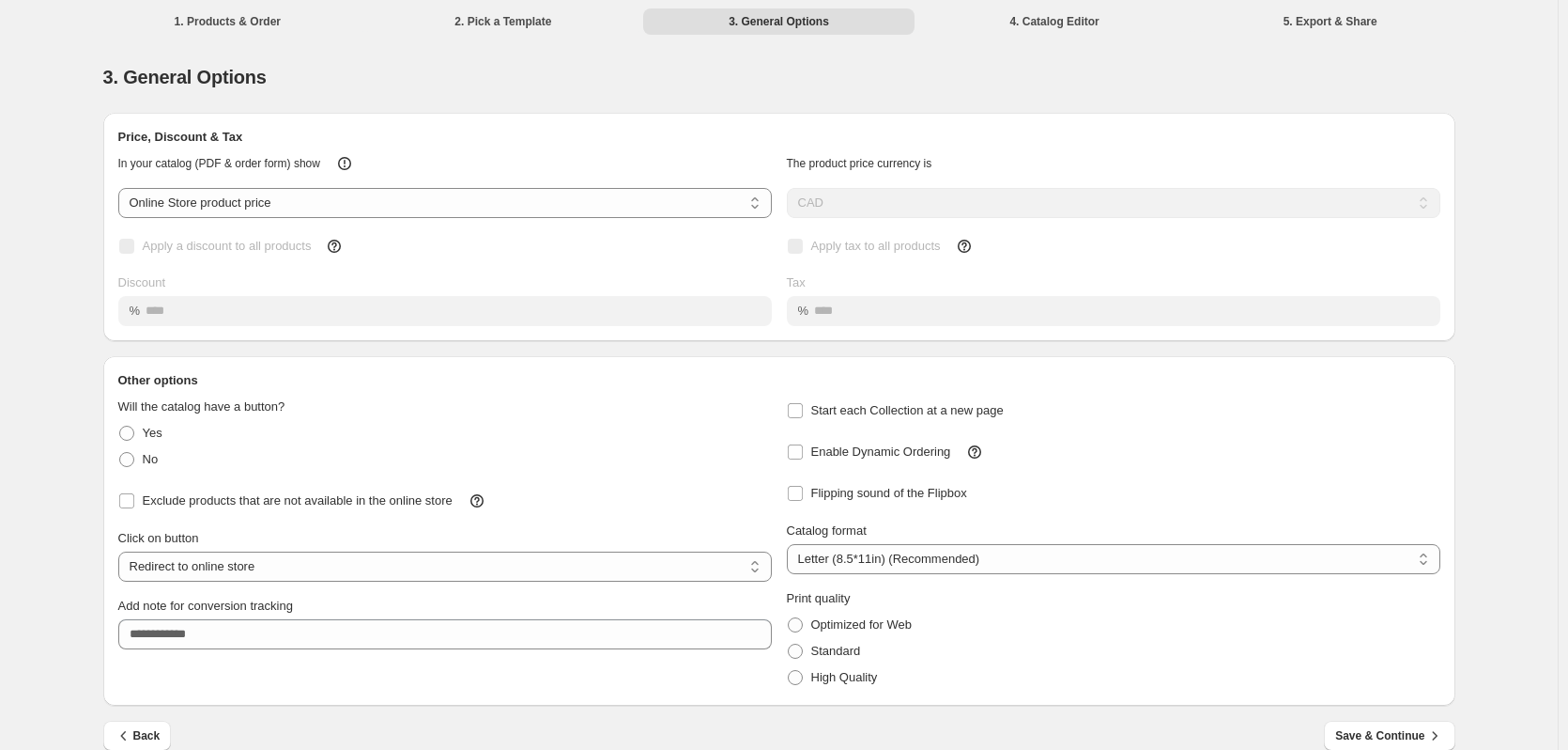
click at [308, 594] on div "Add note for conversion tracking" at bounding box center [445, 615] width 654 height 68
click at [864, 561] on select "**********" at bounding box center [1113, 559] width 654 height 30
click at [871, 496] on span "Flipping sound of the Flipbox" at bounding box center [889, 493] width 156 height 14
click at [921, 448] on span "Enable Dynamic Ordering" at bounding box center [881, 451] width 140 height 14
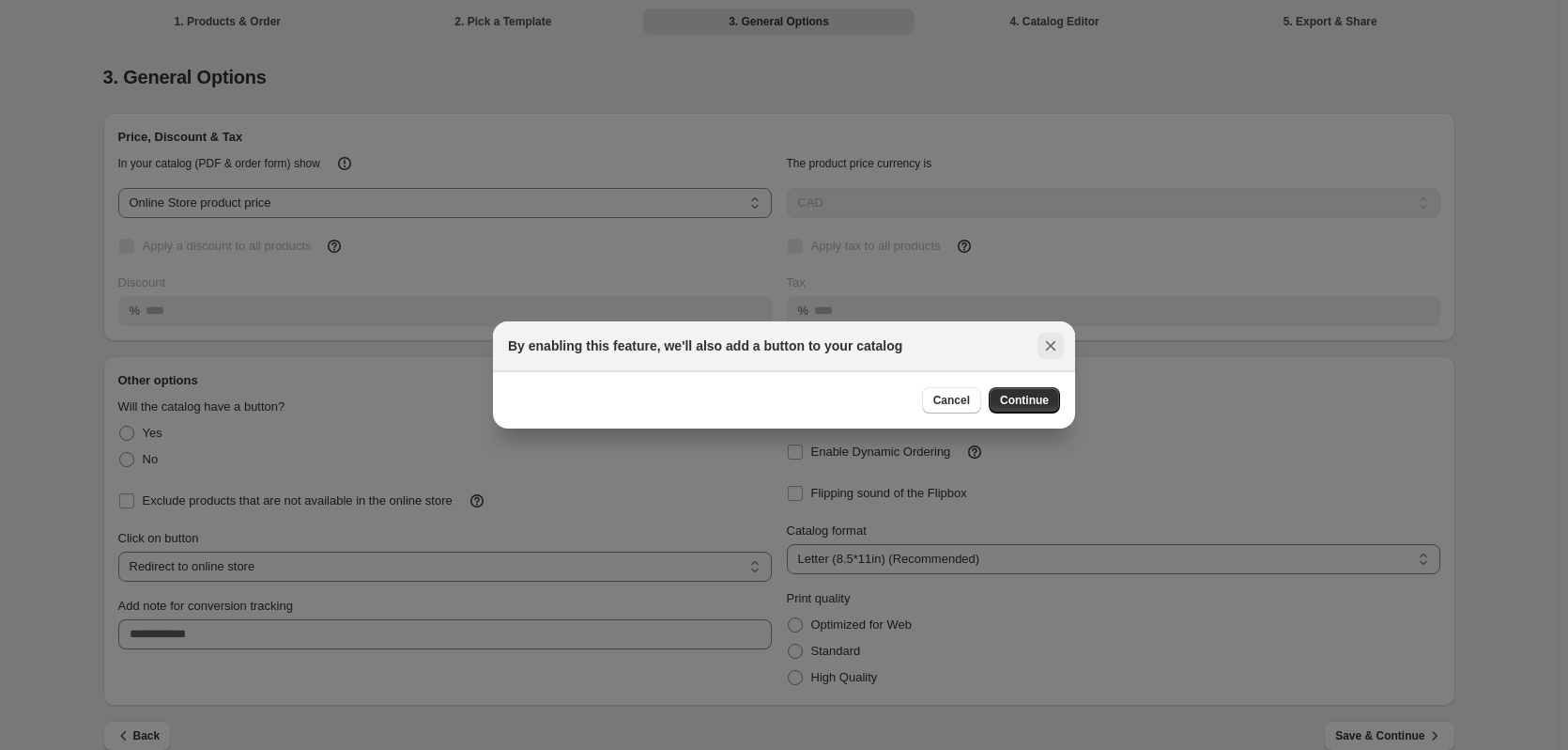
click at [1051, 346] on icon ":r72:" at bounding box center [1050, 346] width 10 height 10
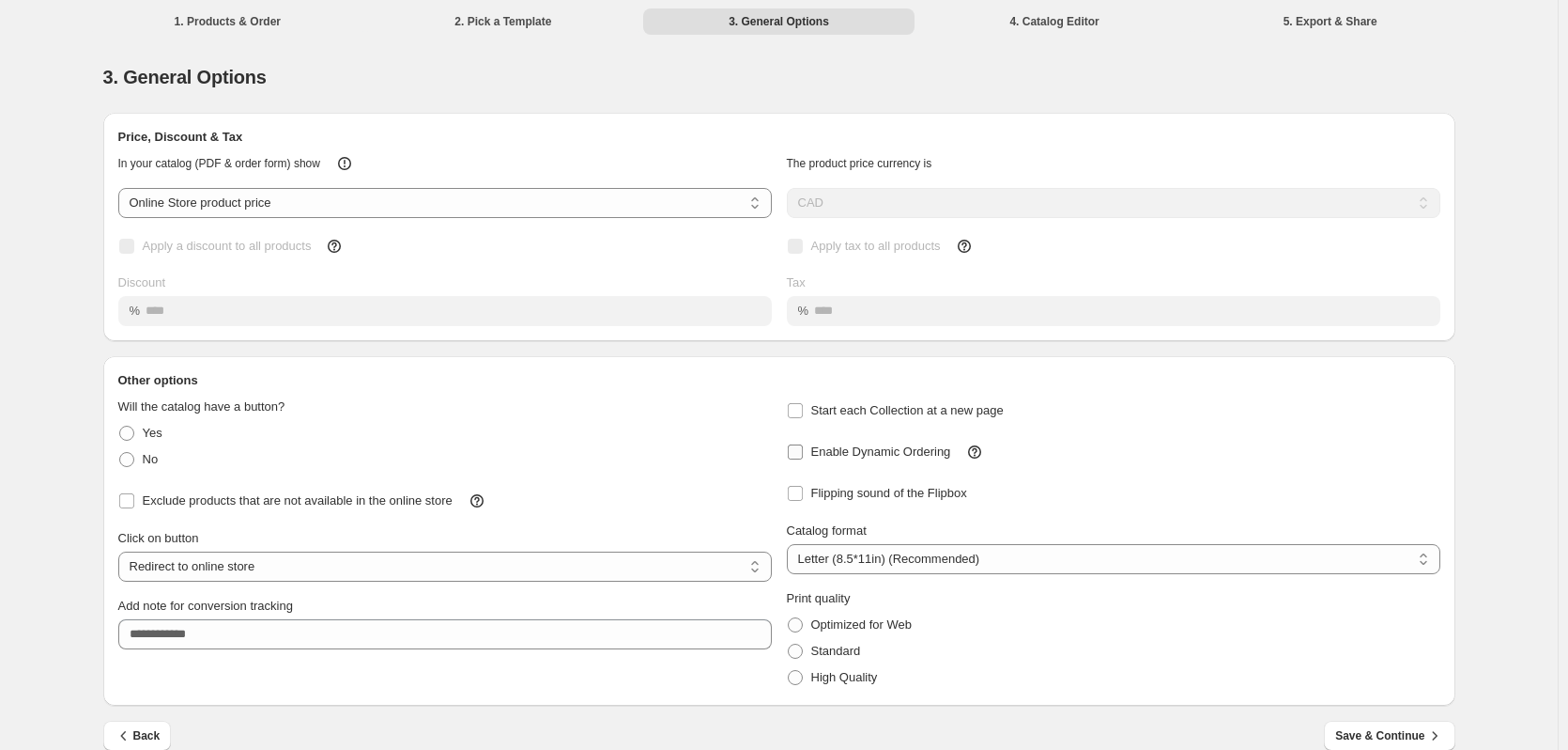
click at [936, 445] on span "Enable Dynamic Ordering" at bounding box center [881, 451] width 140 height 14
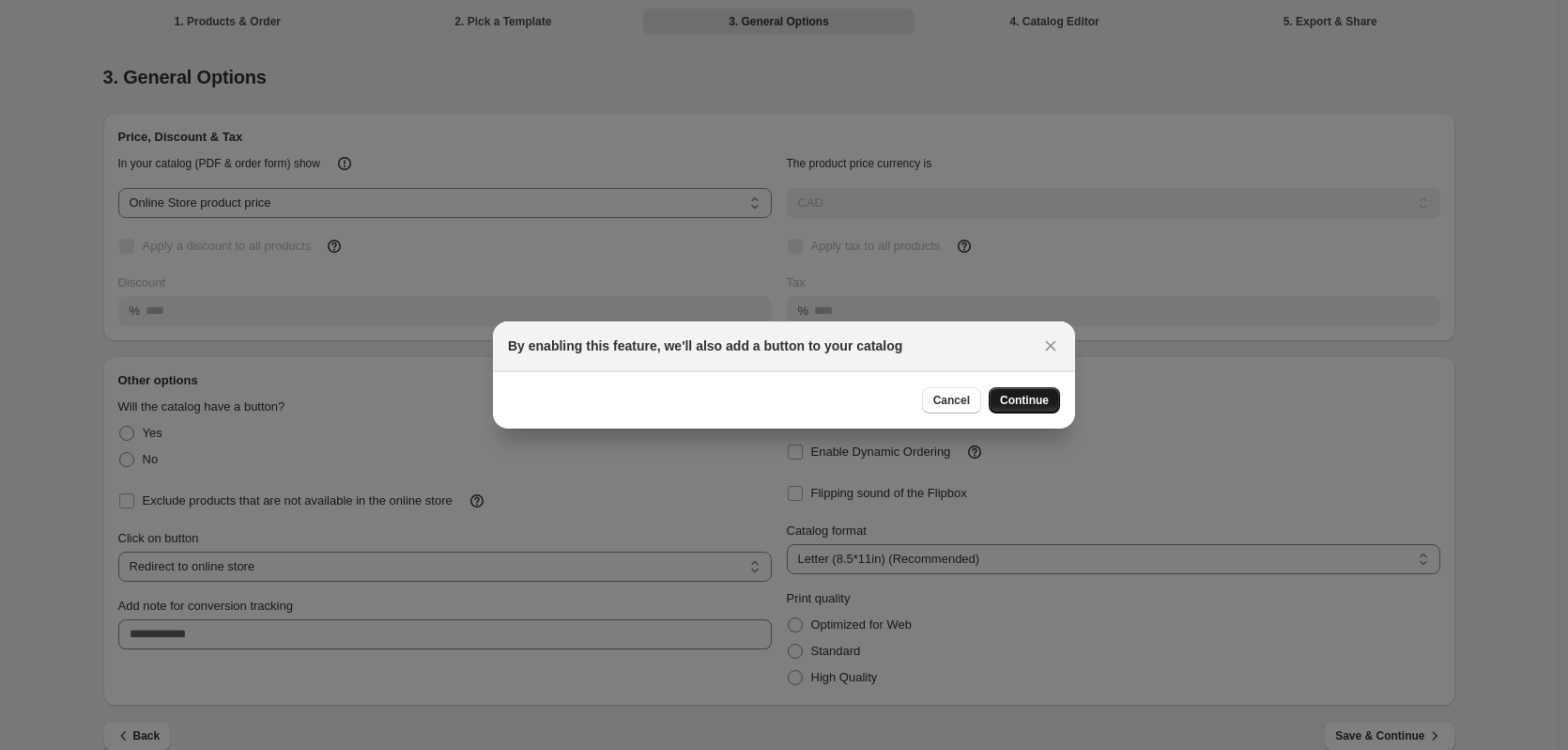
click at [1042, 391] on button "Continue" at bounding box center [1023, 400] width 71 height 26
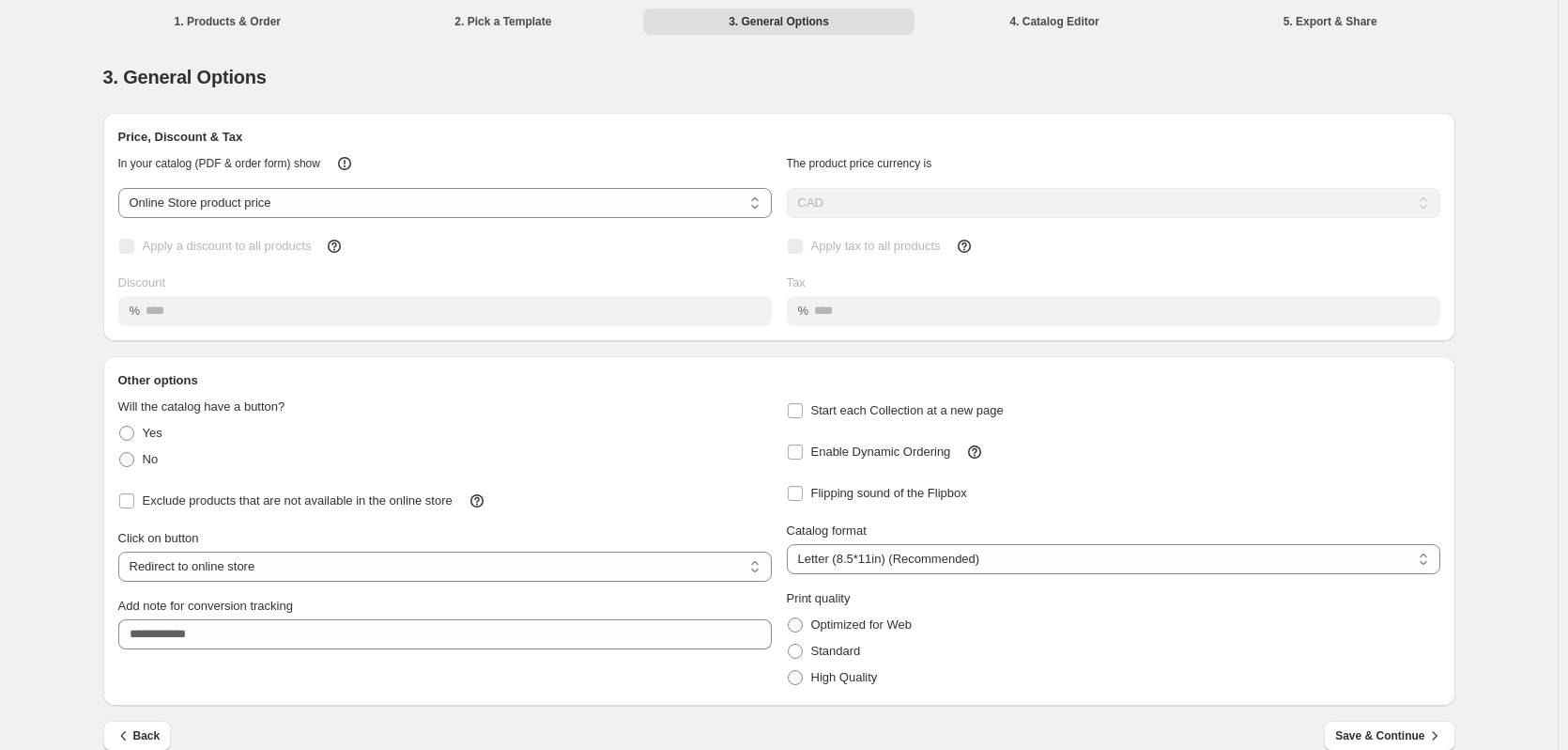
scroll to position [25, 0]
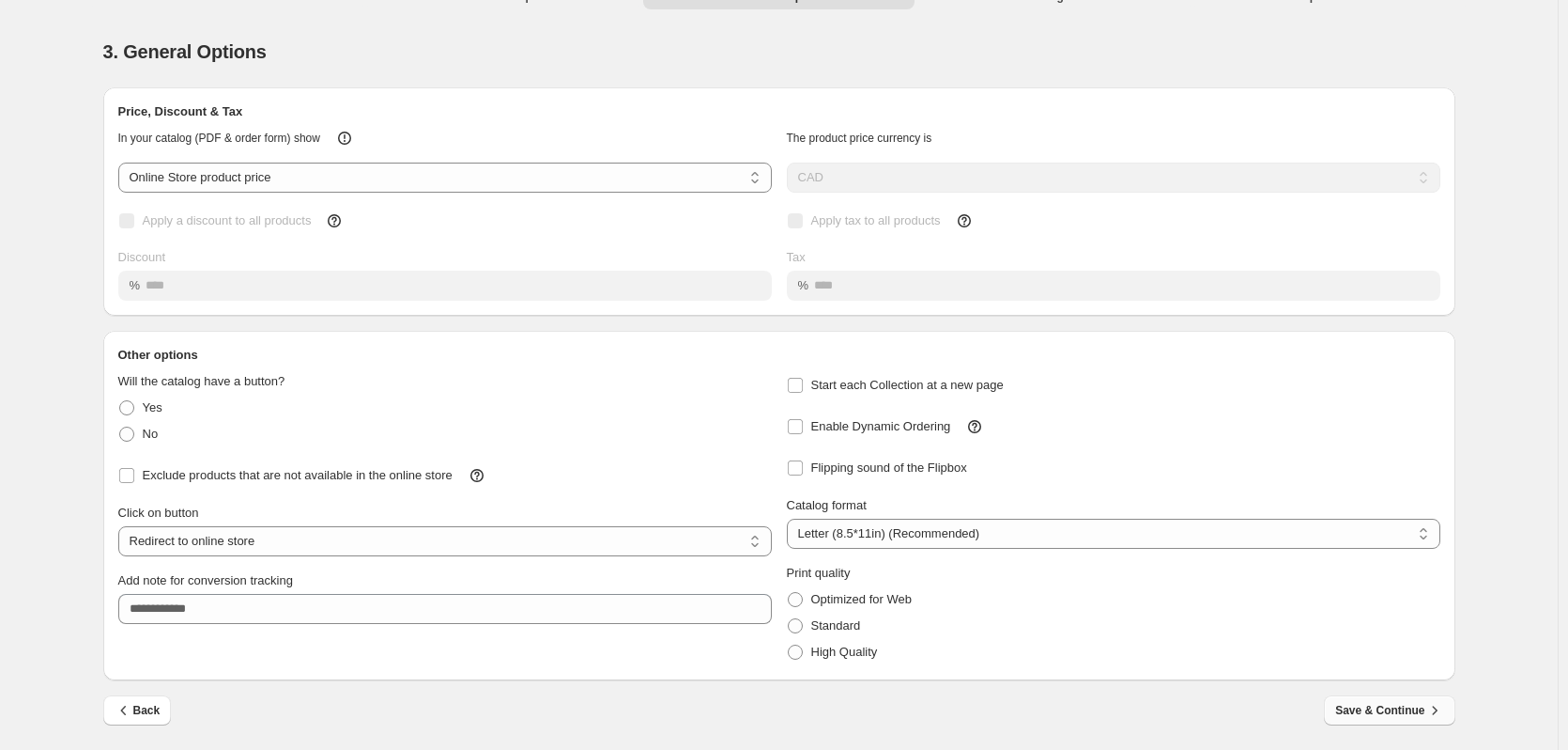
click at [1381, 700] on button "Save & Continue" at bounding box center [1389, 710] width 131 height 30
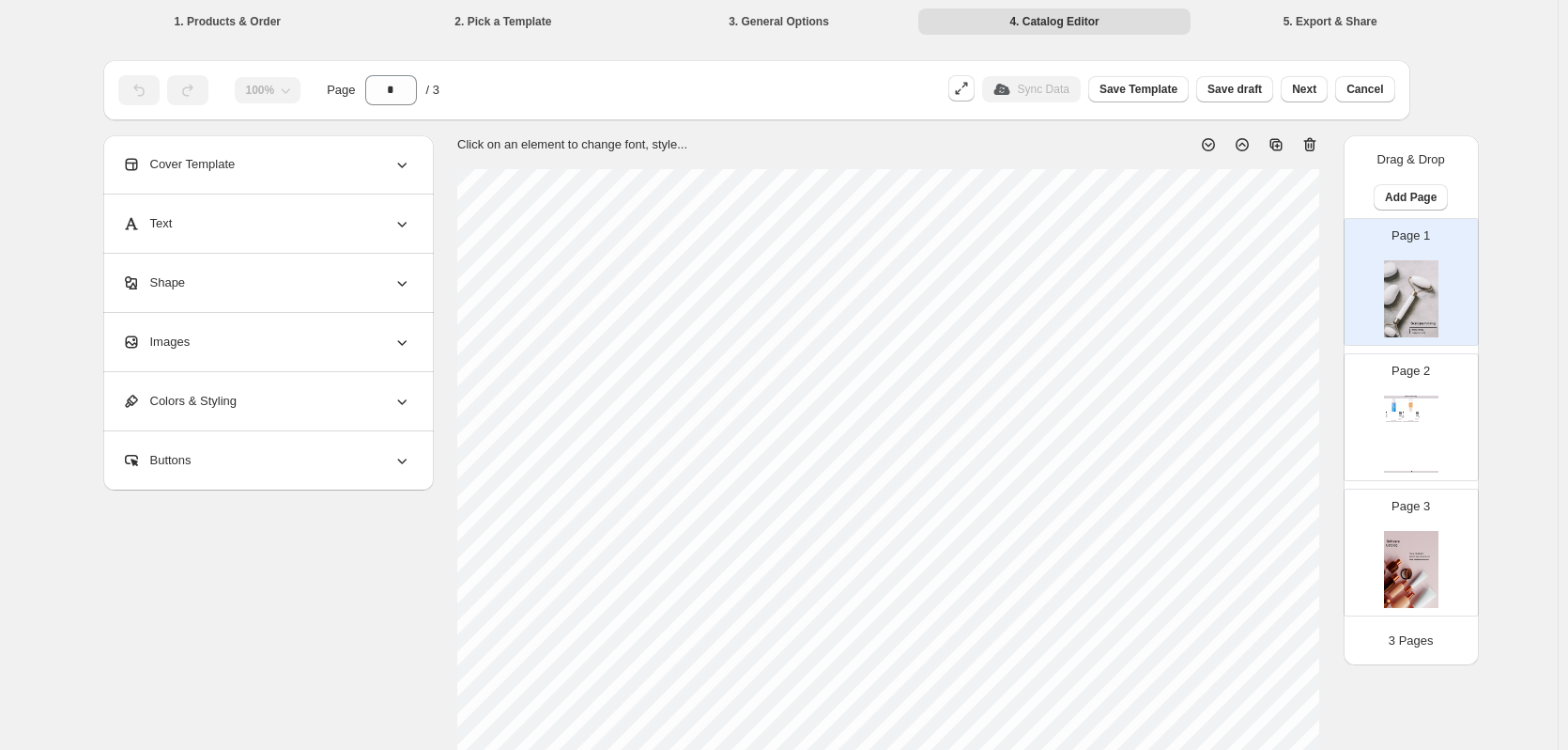
click at [1387, 404] on div "Skincare Catalog Coconut & Shea Oils Foaming Mousse - 7oz Coconut and shea oils…" at bounding box center [1411, 433] width 54 height 77
type input "*"
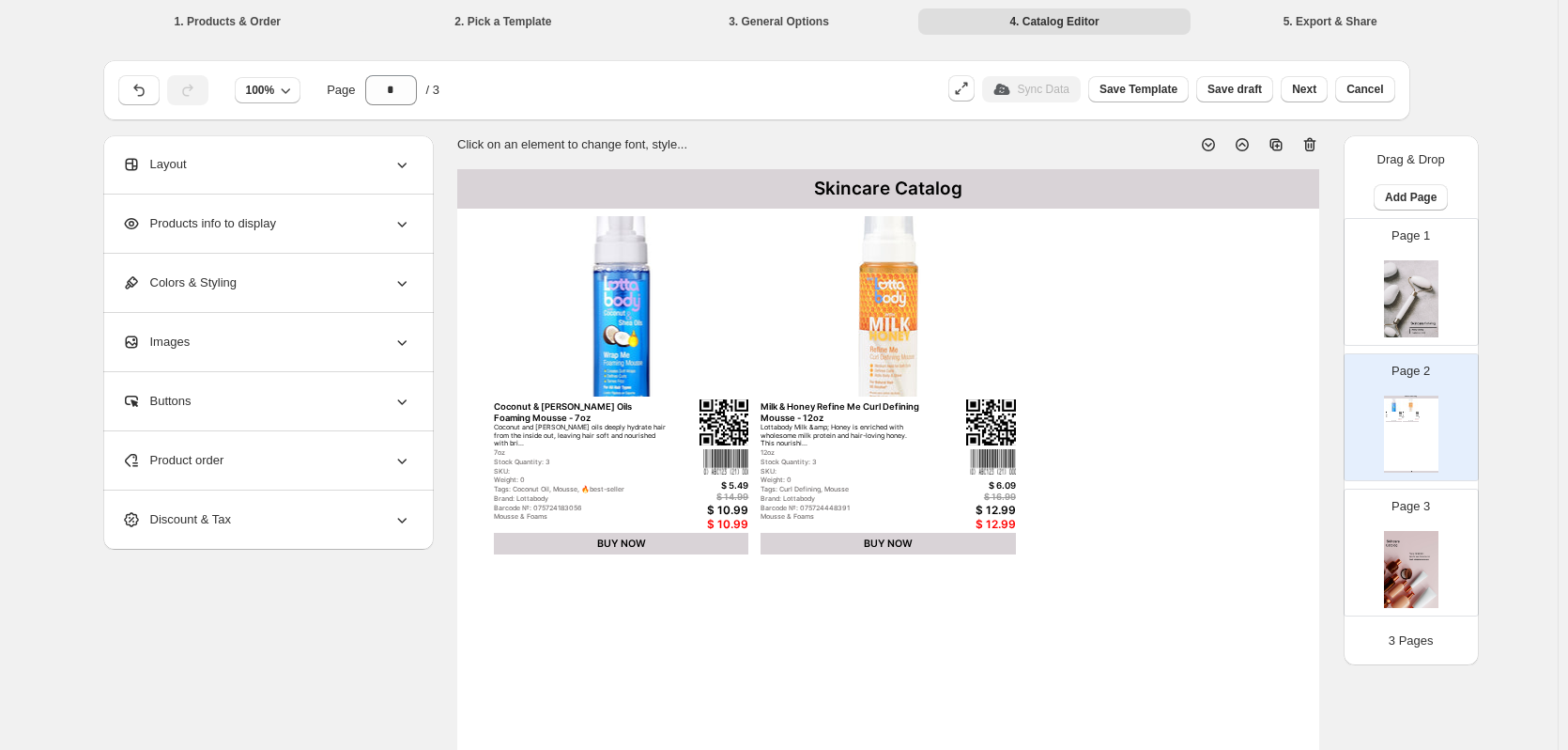
click at [178, 170] on span "Layout" at bounding box center [154, 164] width 65 height 19
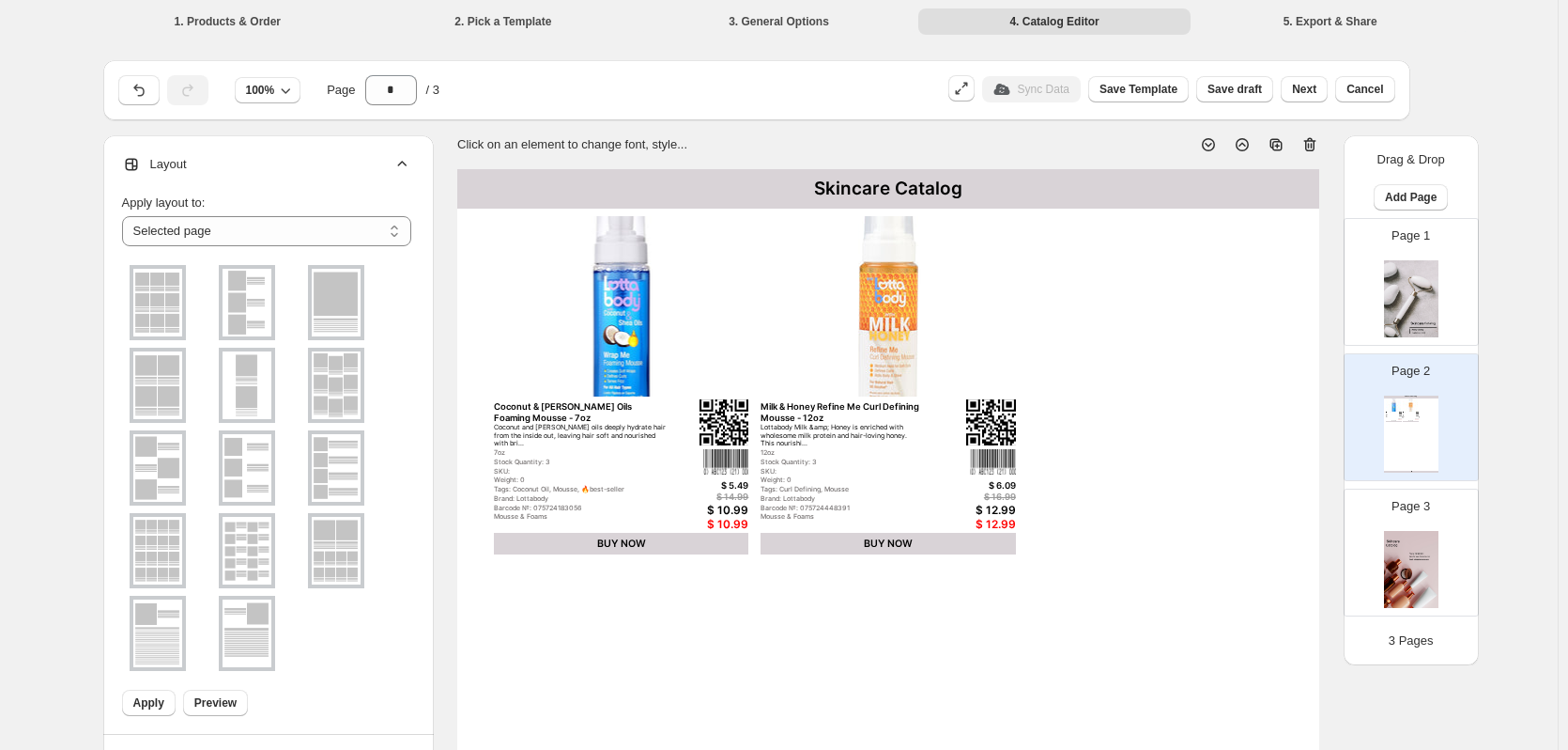
click at [178, 170] on span "Layout" at bounding box center [154, 164] width 65 height 19
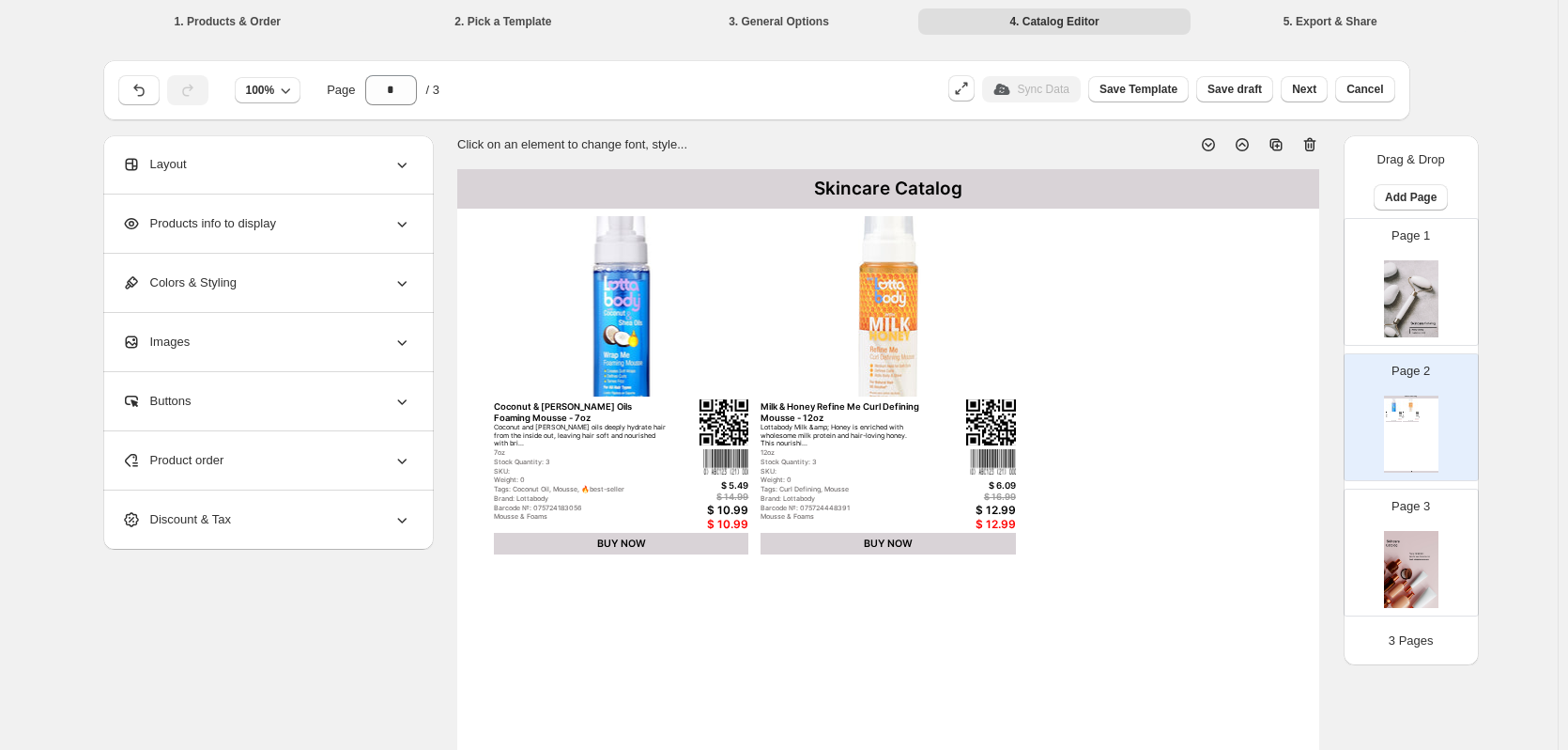
click at [344, 221] on div "Products info to display" at bounding box center [266, 223] width 289 height 58
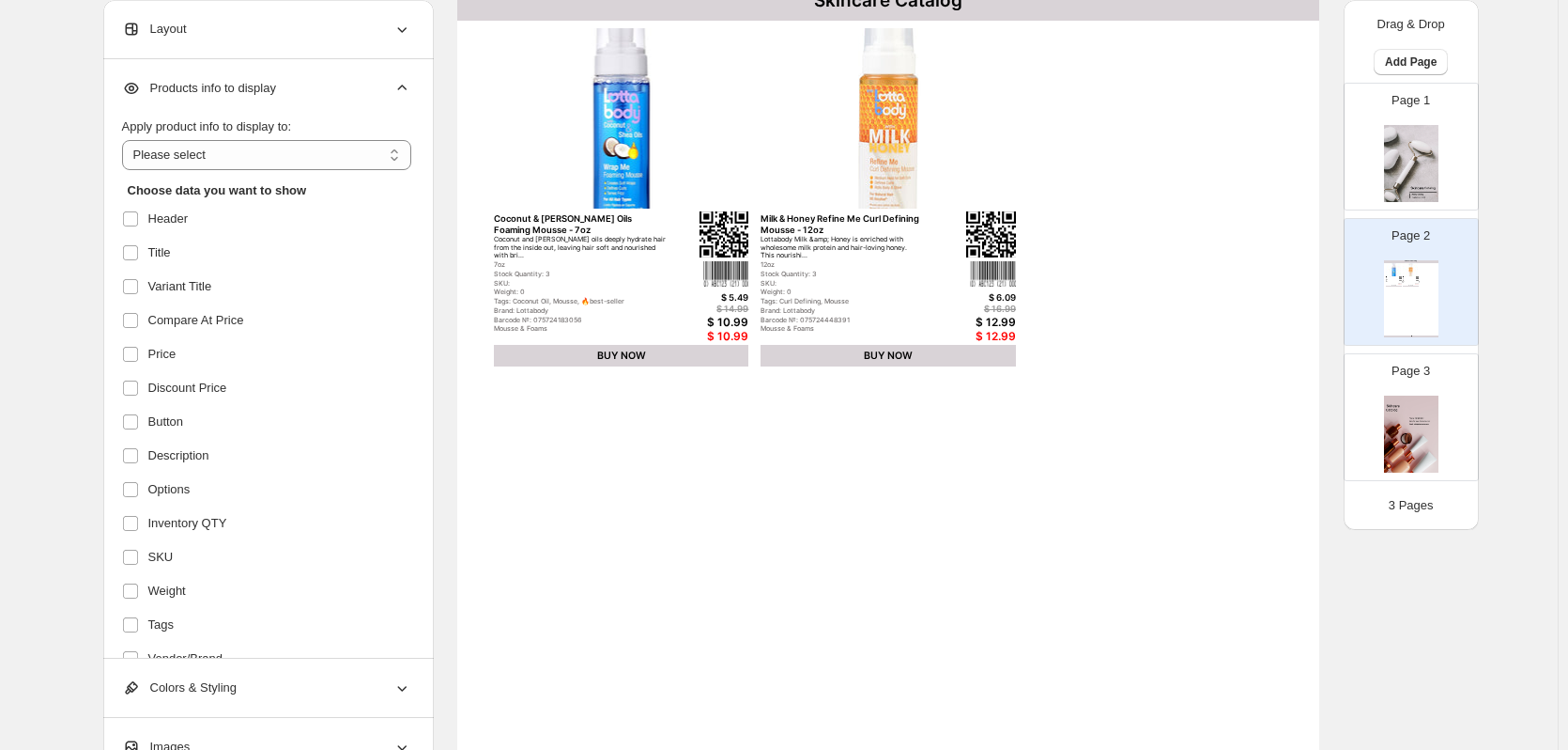
scroll to position [94, 0]
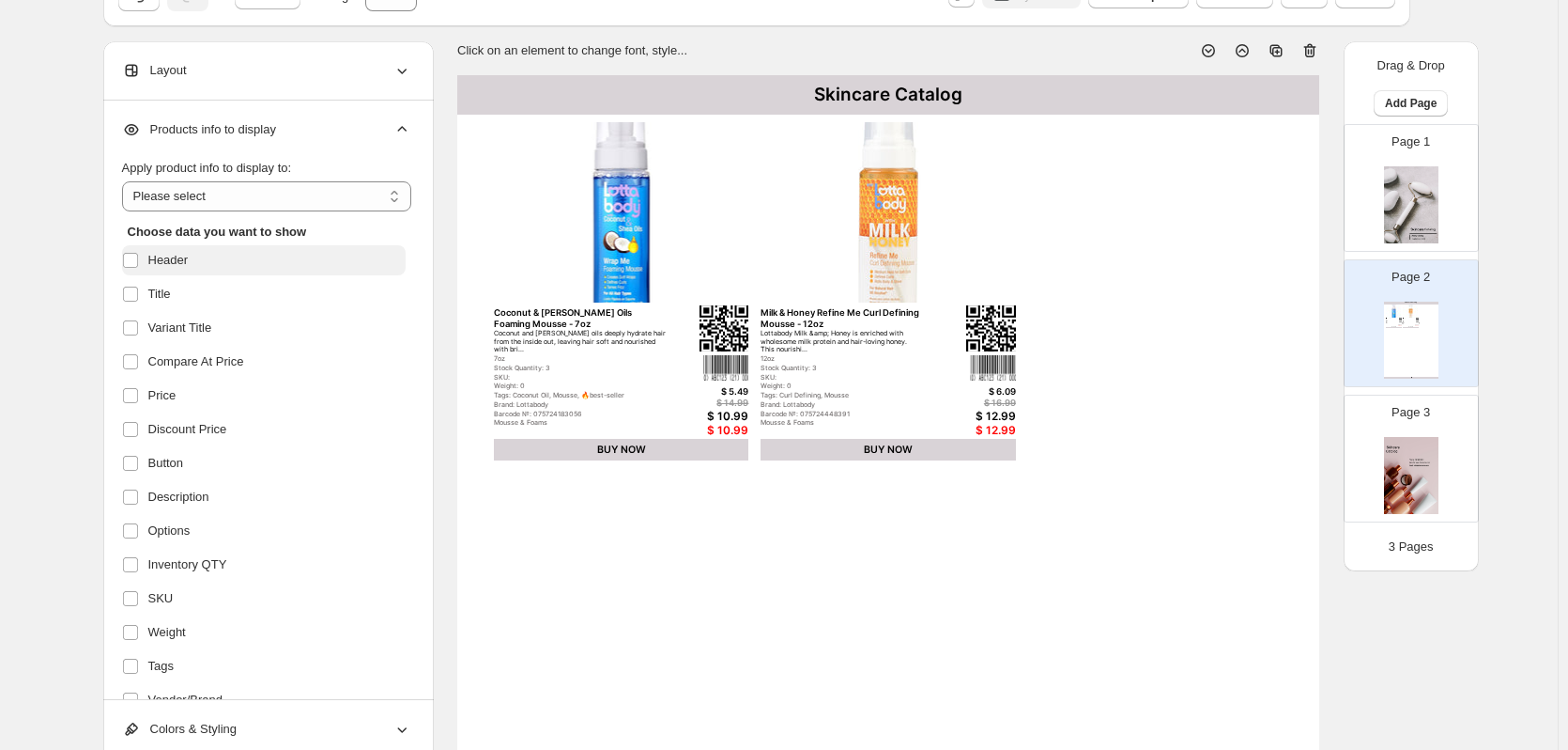
click at [158, 265] on span "Header" at bounding box center [168, 260] width 40 height 19
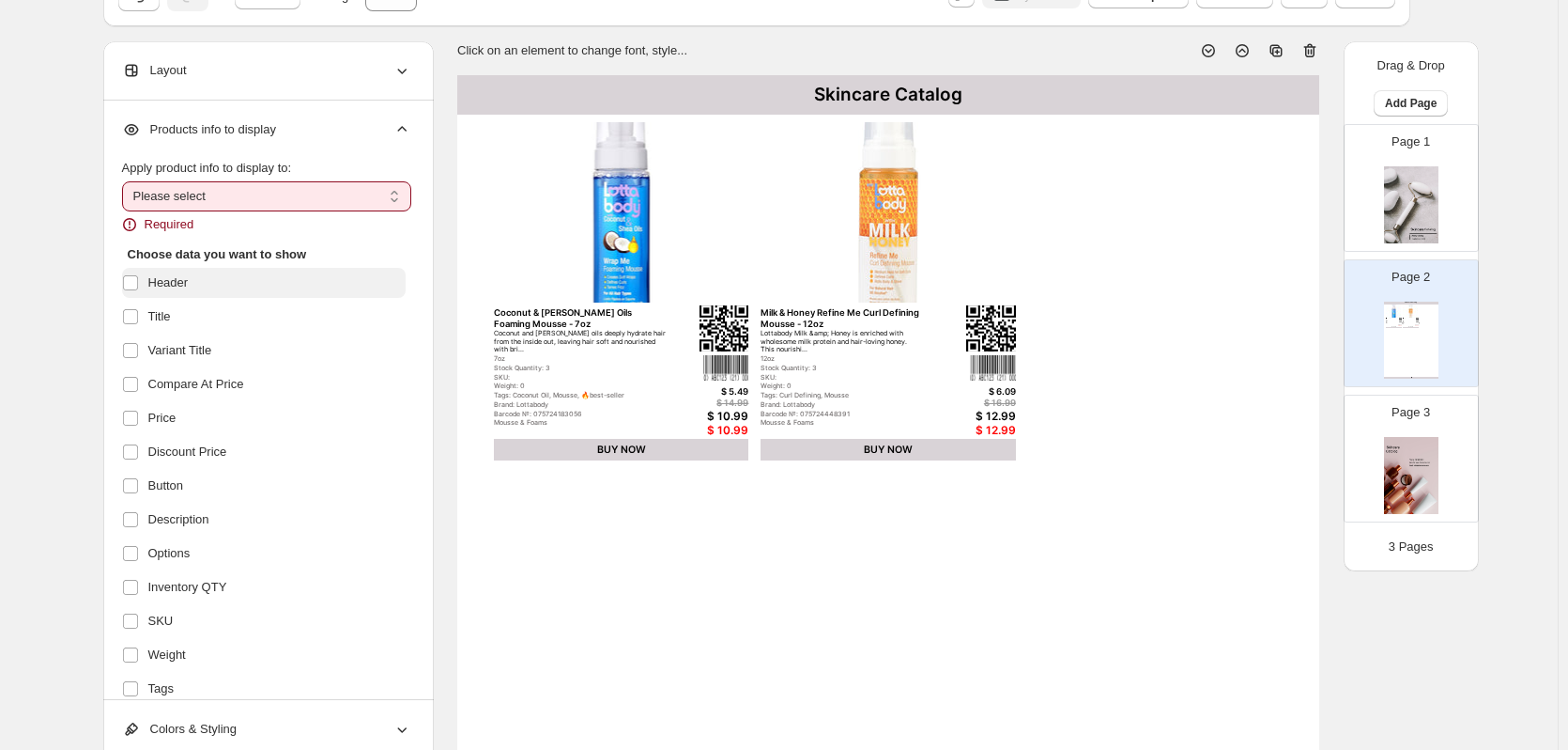
click at [181, 277] on span "Header" at bounding box center [168, 282] width 40 height 19
click at [209, 187] on select "**********" at bounding box center [266, 196] width 289 height 30
select select "*********"
click at [126, 181] on select "**********" at bounding box center [266, 196] width 289 height 30
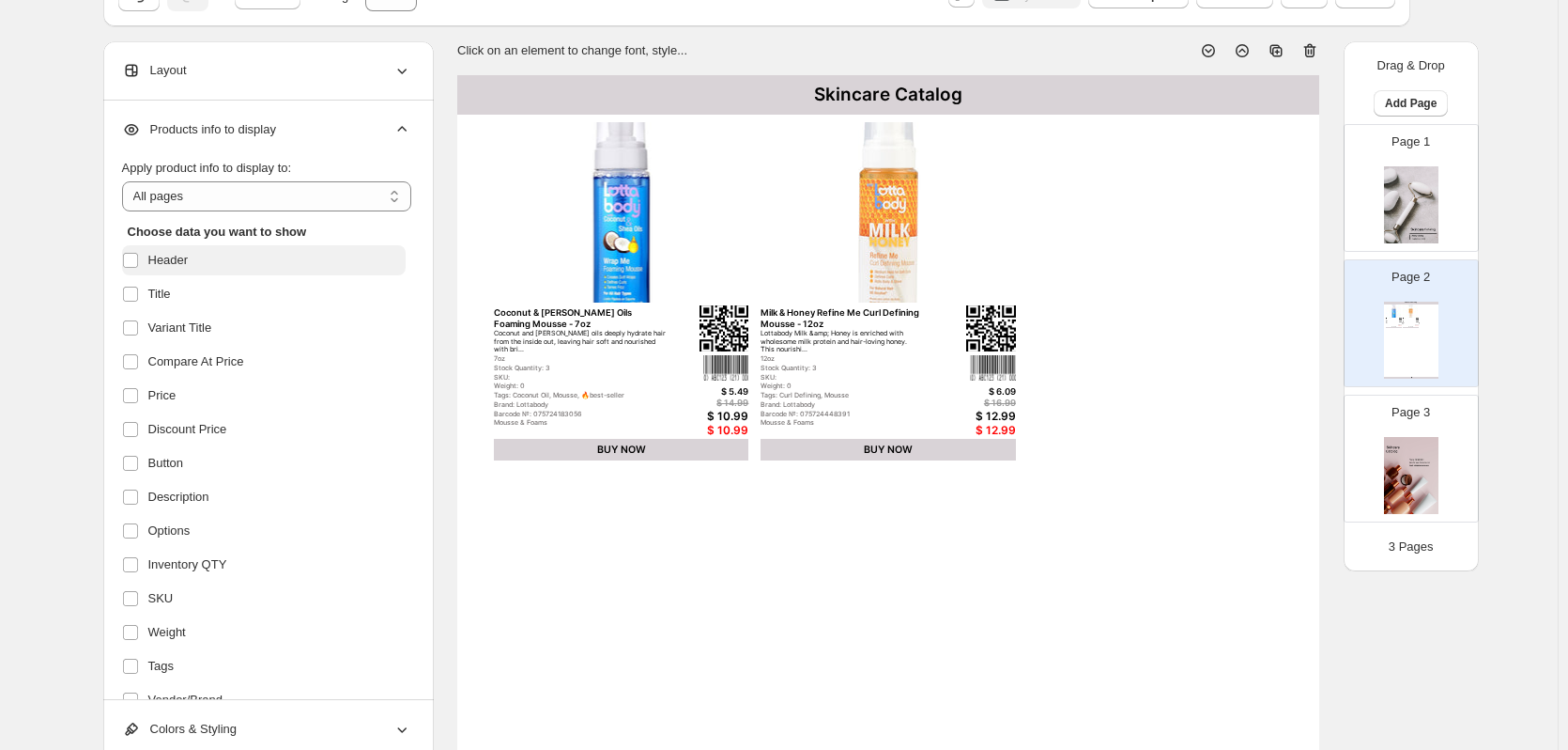
click at [194, 267] on label "Header" at bounding box center [264, 260] width 284 height 30
click at [185, 302] on label "Title" at bounding box center [264, 294] width 284 height 30
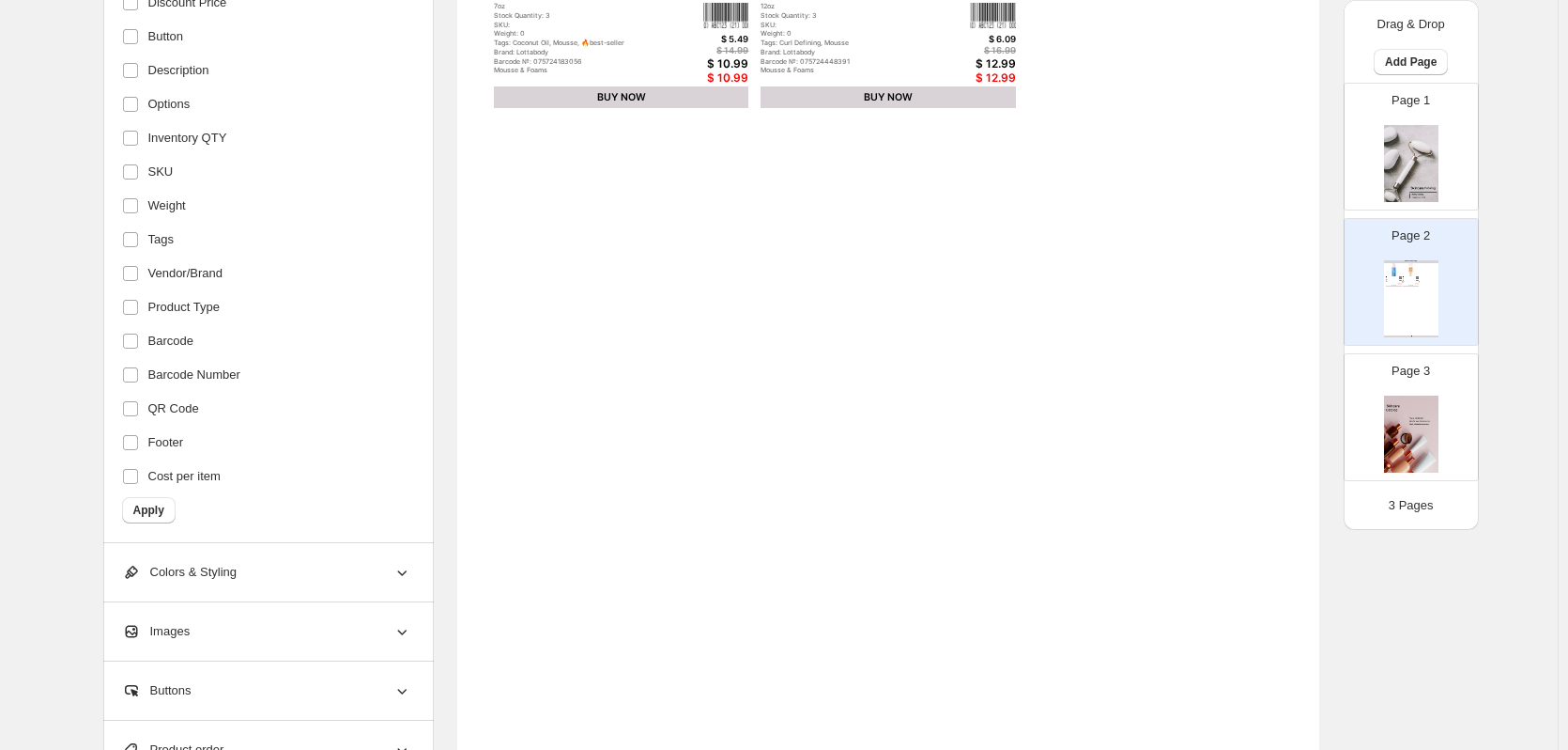
scroll to position [470, 0]
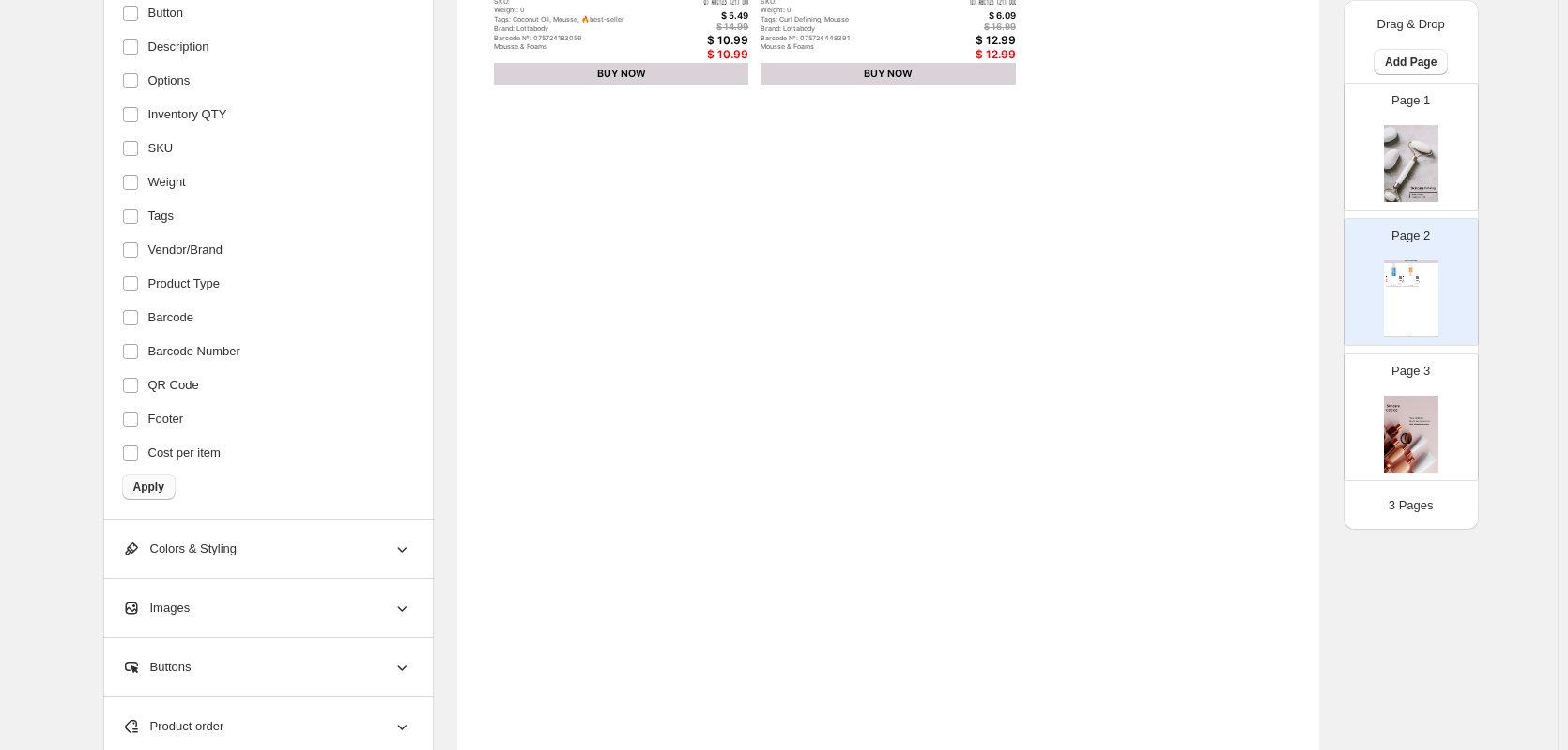
click at [167, 477] on button "Apply" at bounding box center [149, 486] width 54 height 26
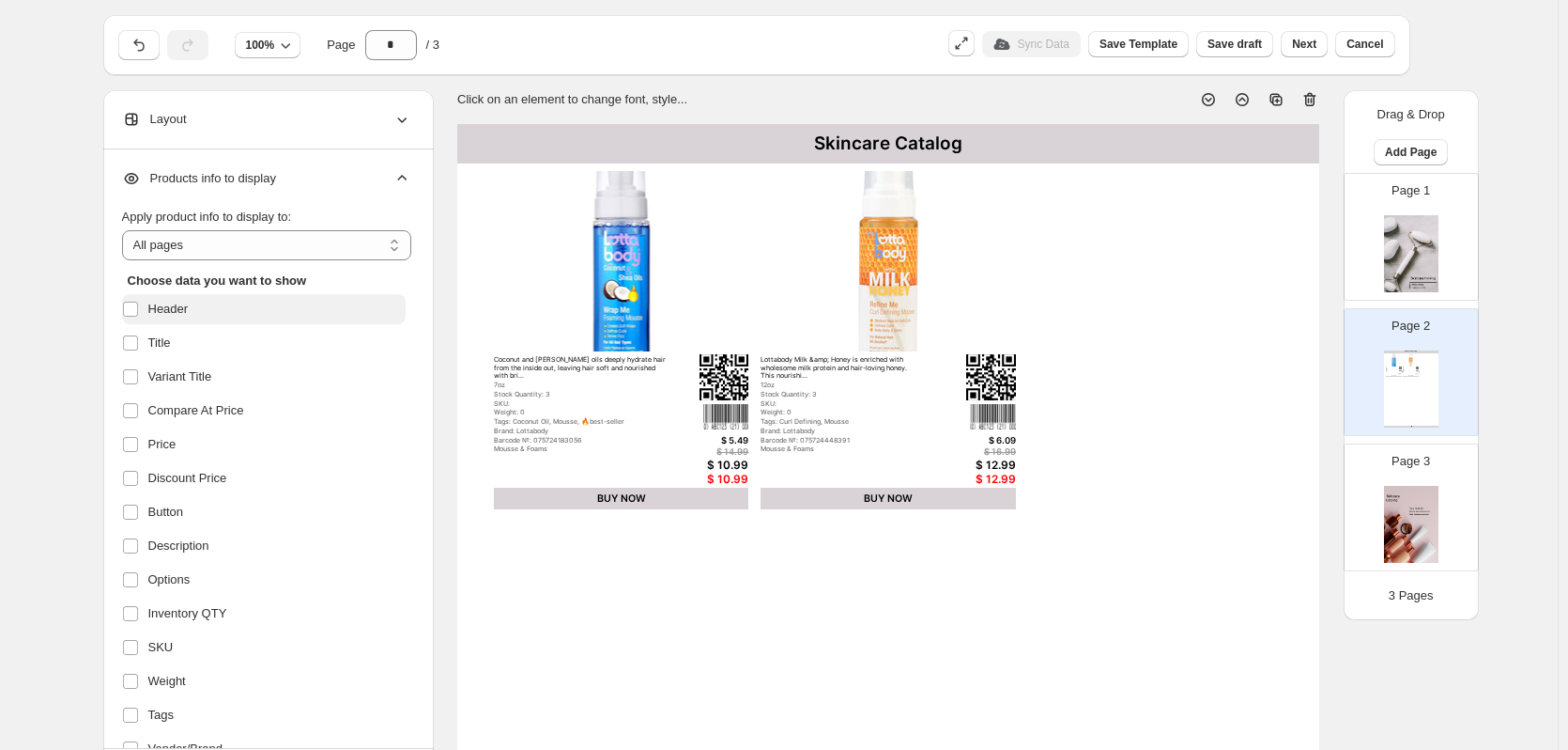
scroll to position [0, 0]
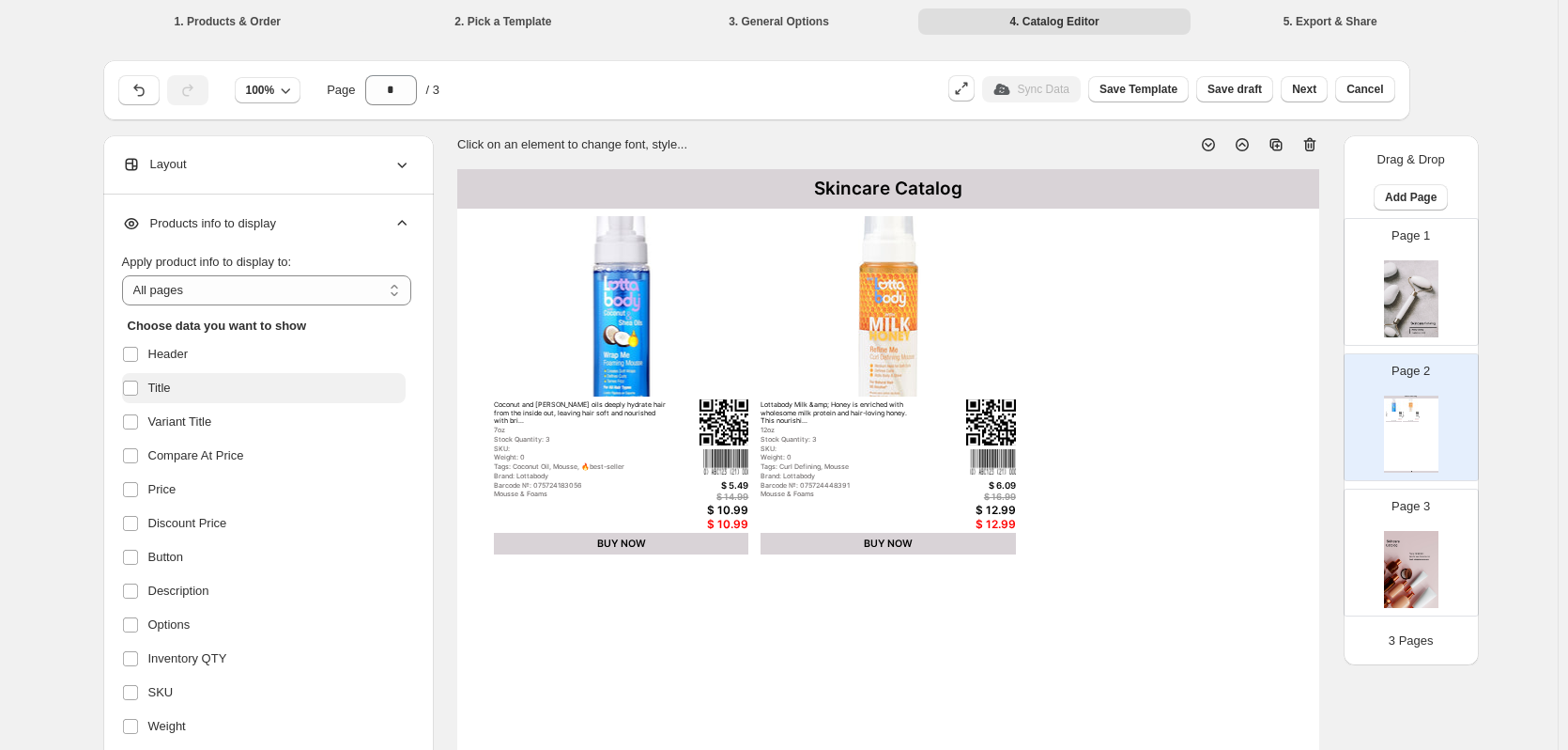
click at [170, 385] on span "Title" at bounding box center [159, 388] width 23 height 19
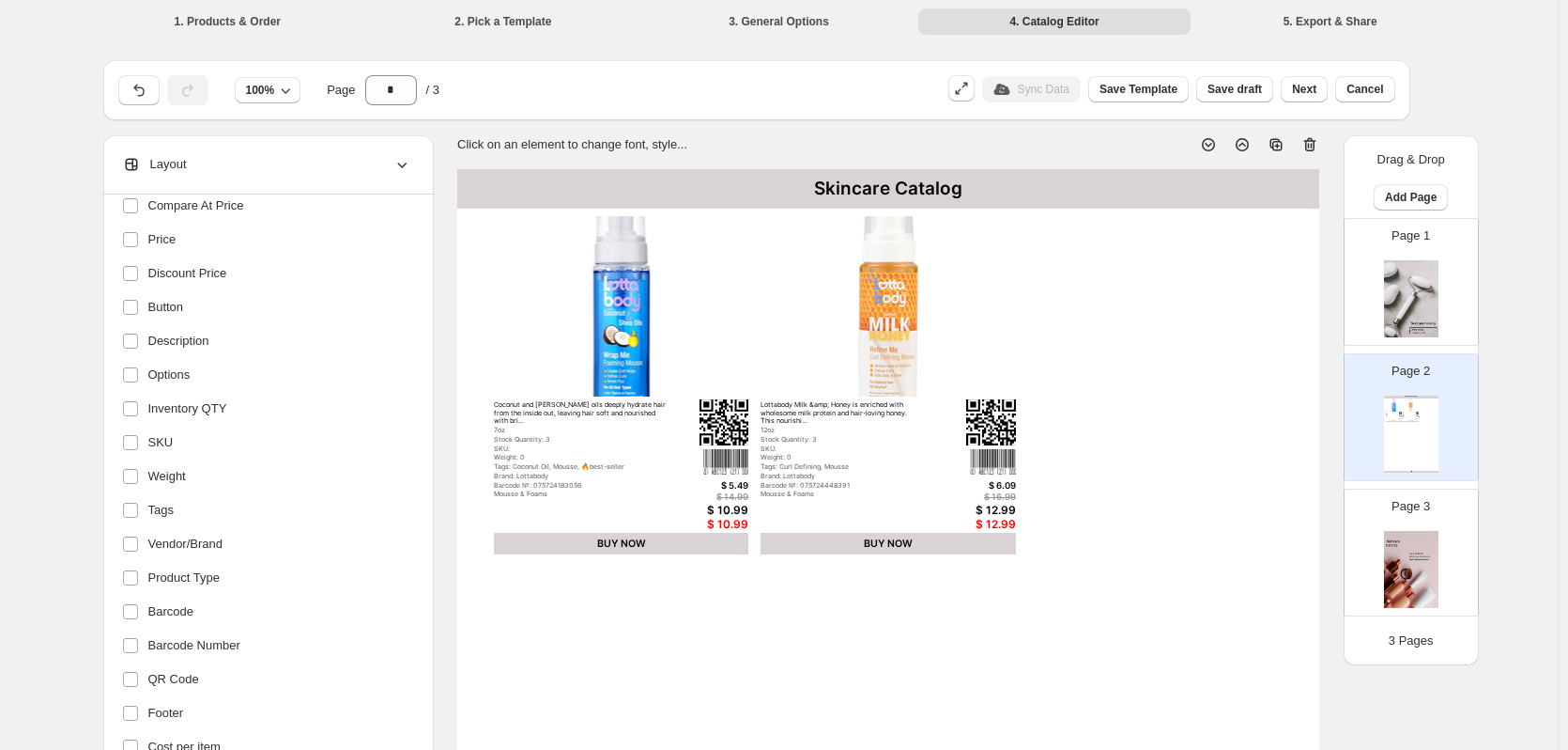
scroll to position [270, 0]
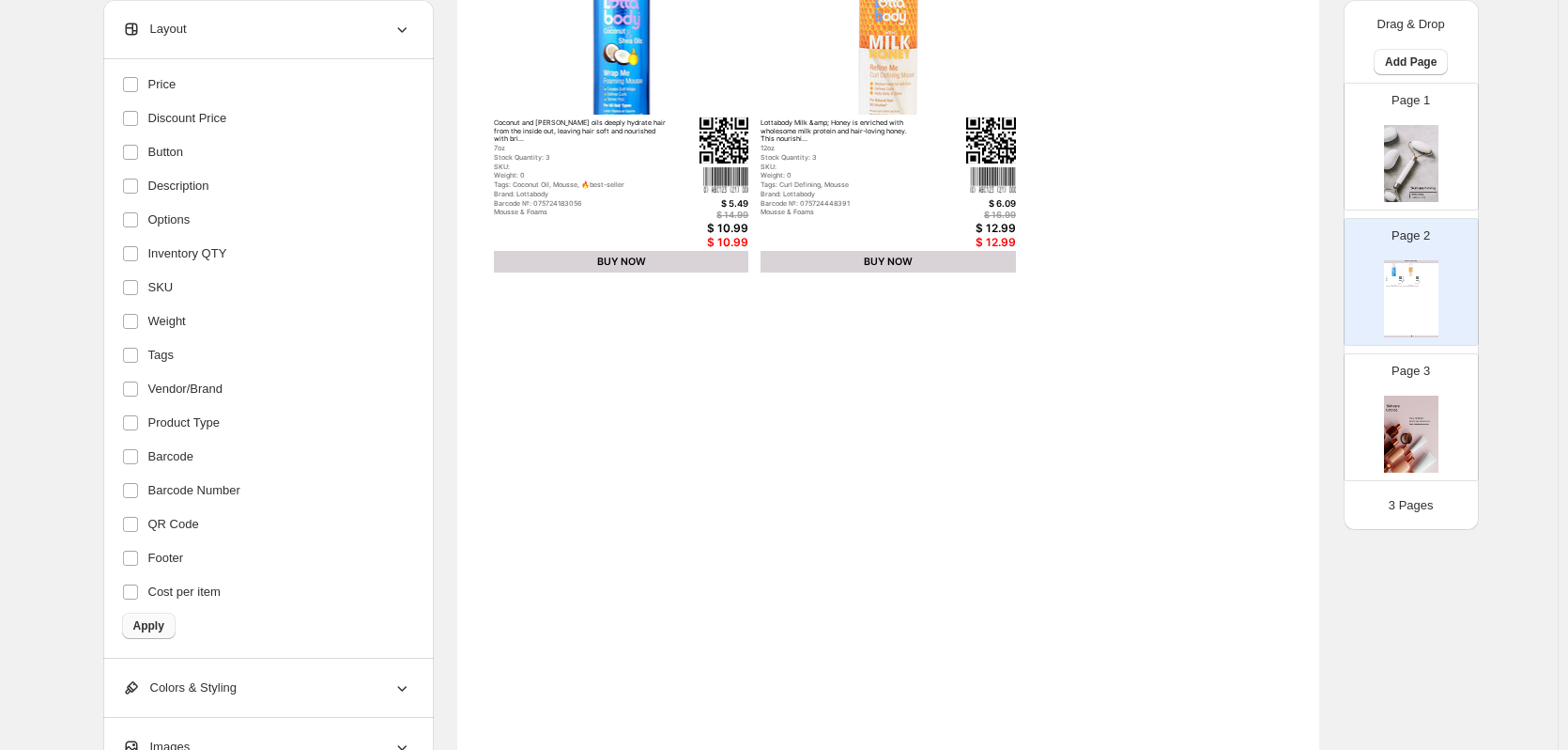
click at [176, 627] on button "Apply" at bounding box center [149, 625] width 54 height 26
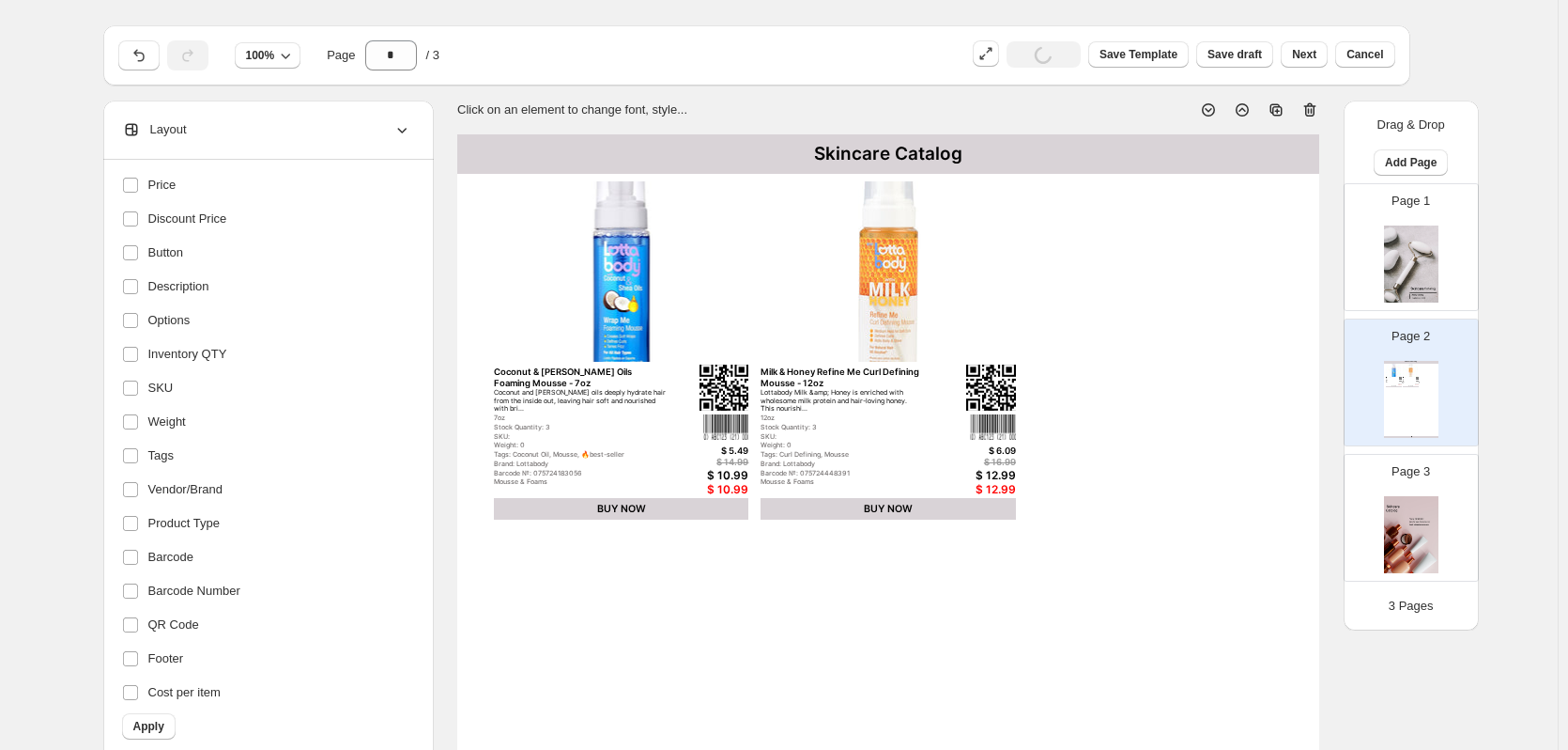
scroll to position [0, 0]
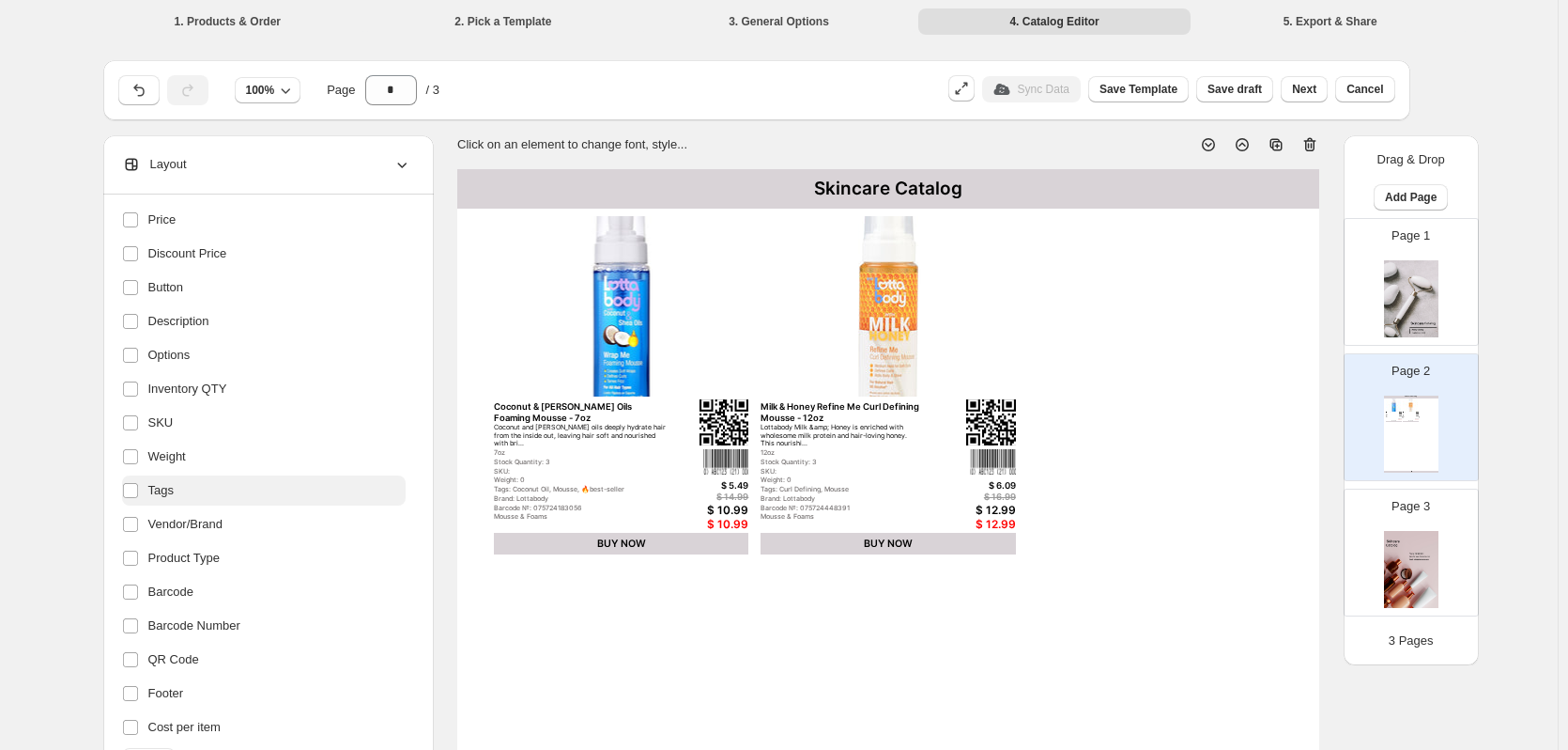
click at [198, 481] on label "Tags" at bounding box center [264, 490] width 284 height 30
click at [265, 586] on label "Barcode" at bounding box center [264, 592] width 284 height 30
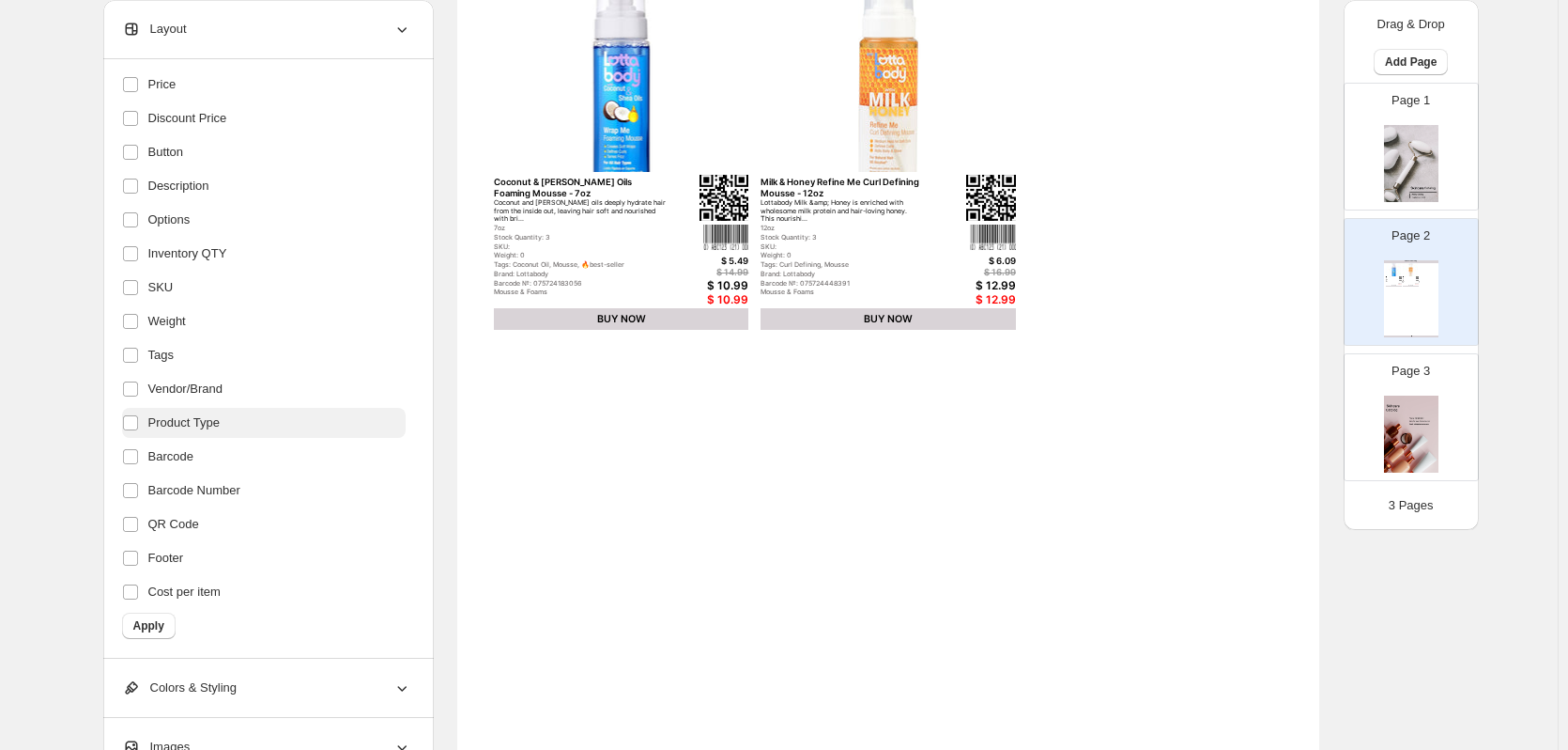
scroll to position [282, 0]
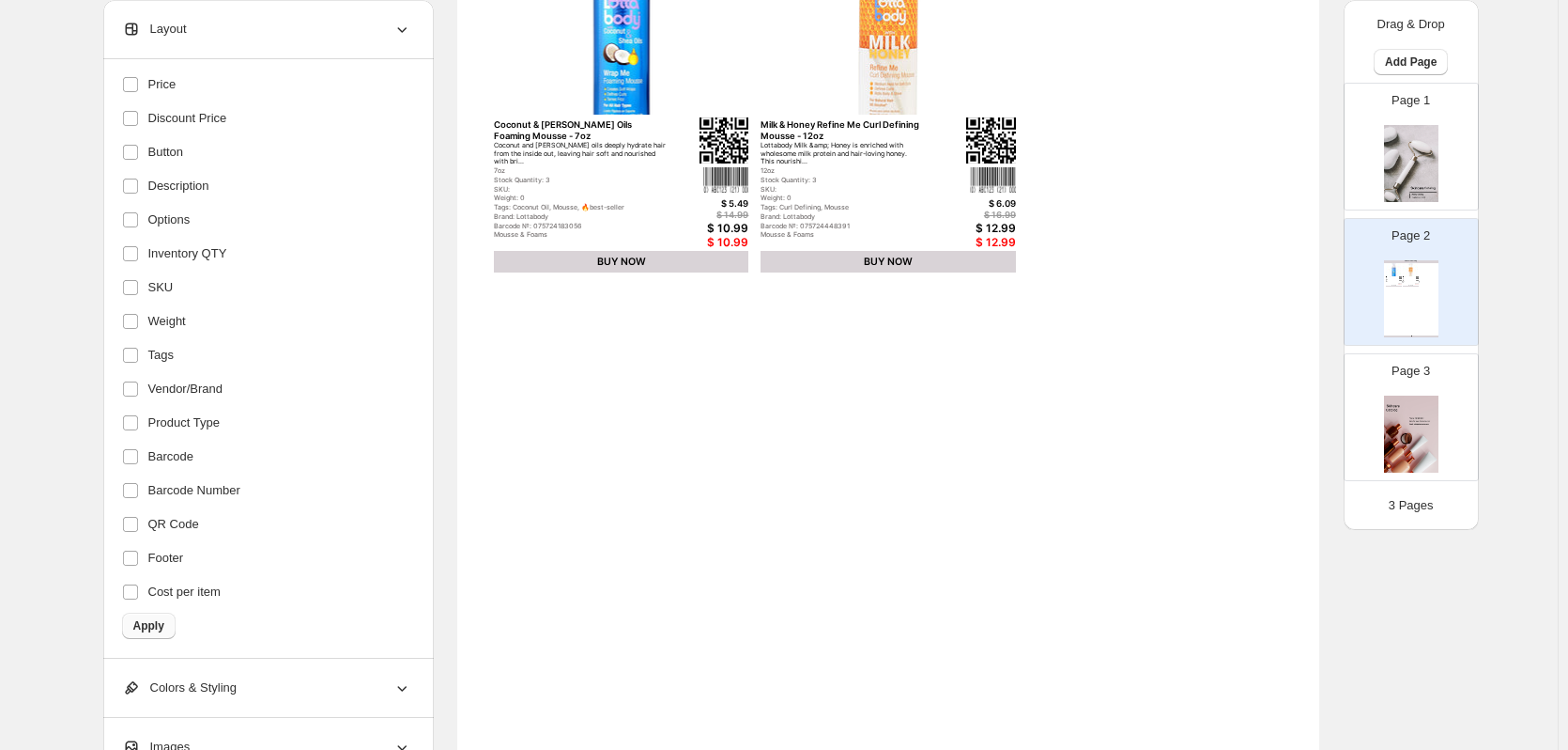
click at [163, 615] on button "Apply" at bounding box center [149, 625] width 54 height 26
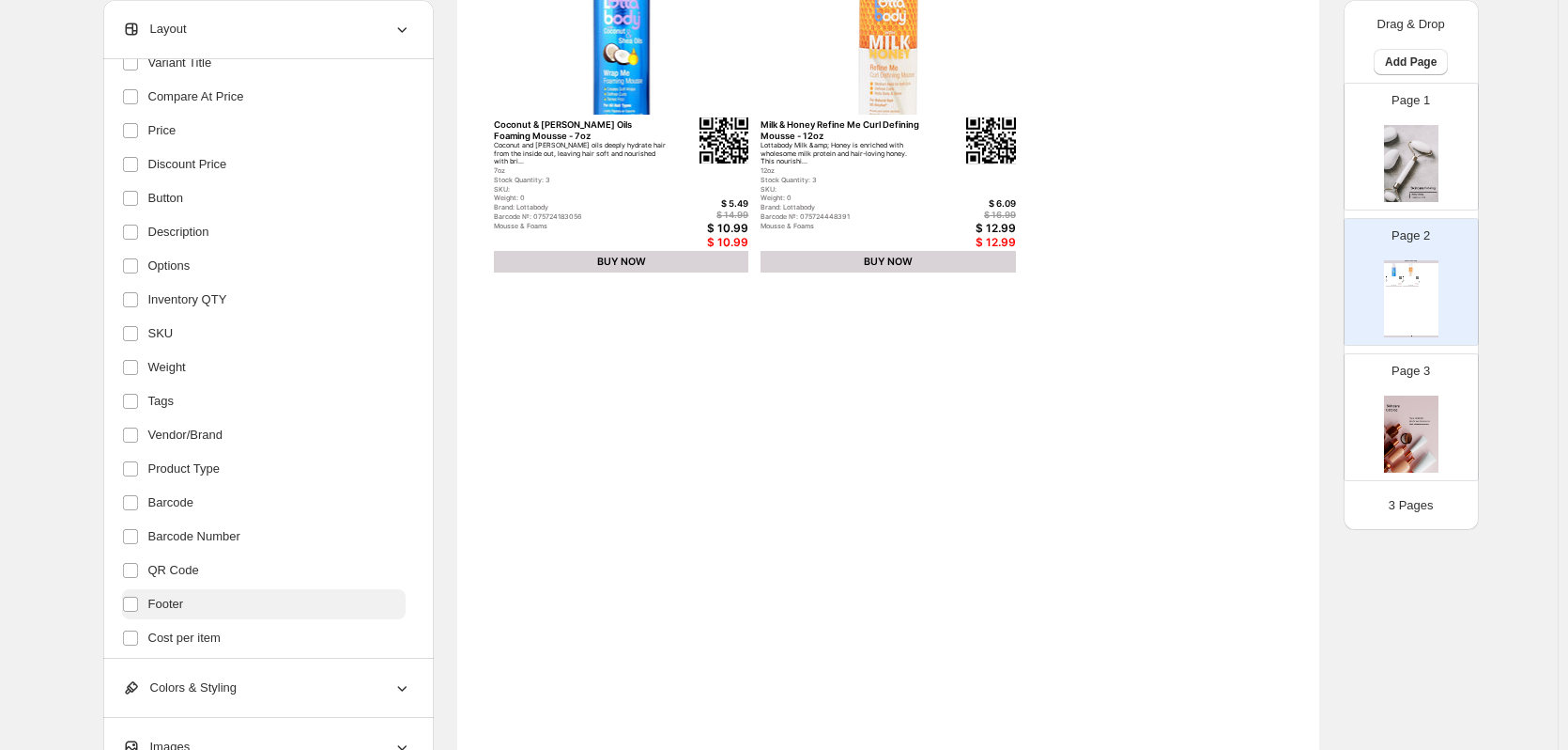
scroll to position [270, 0]
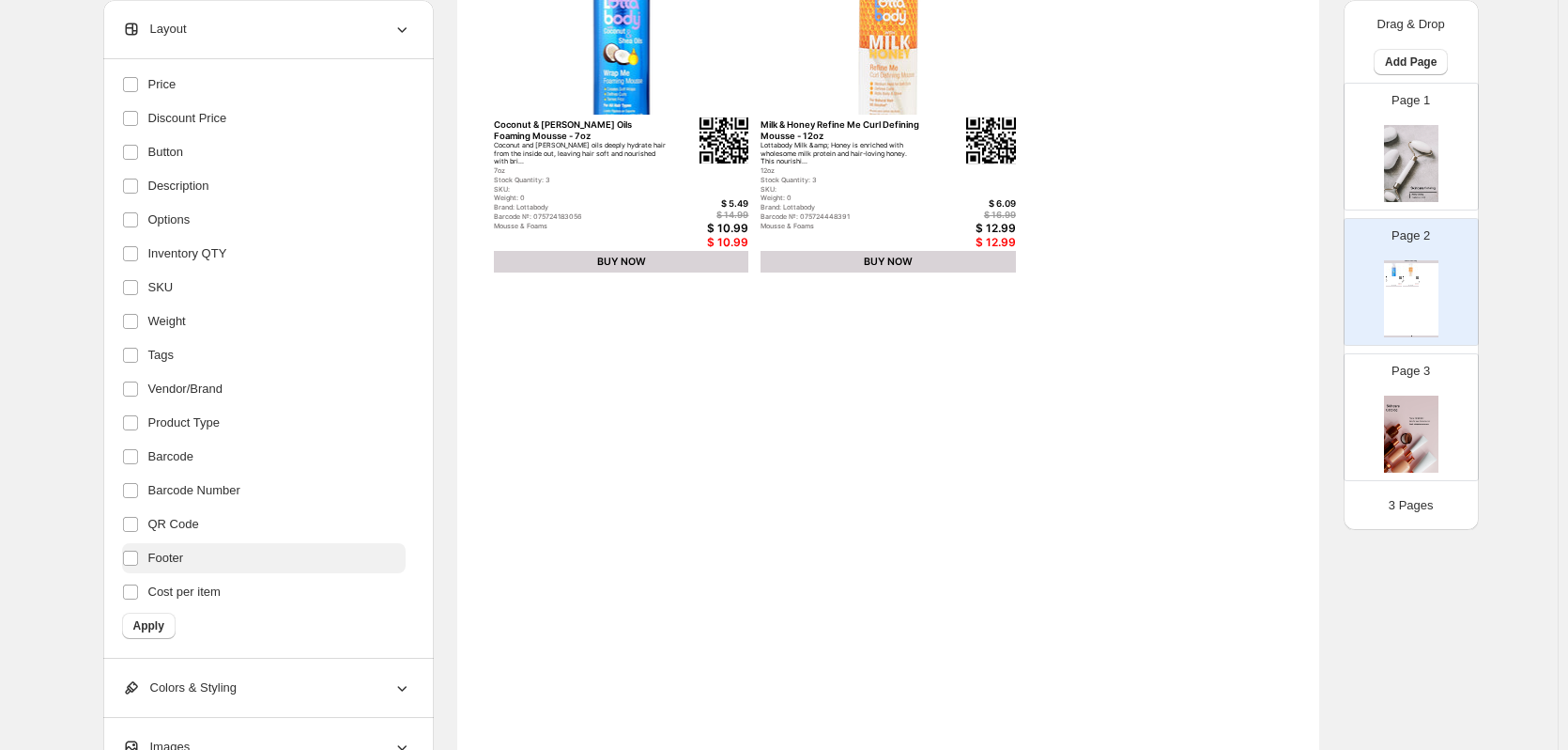
click at [159, 628] on span "Apply" at bounding box center [148, 625] width 31 height 15
click at [168, 497] on span "Barcode Number" at bounding box center [194, 490] width 92 height 19
click at [148, 630] on span "Apply" at bounding box center [148, 625] width 31 height 15
click at [726, 143] on img at bounding box center [725, 140] width 50 height 47
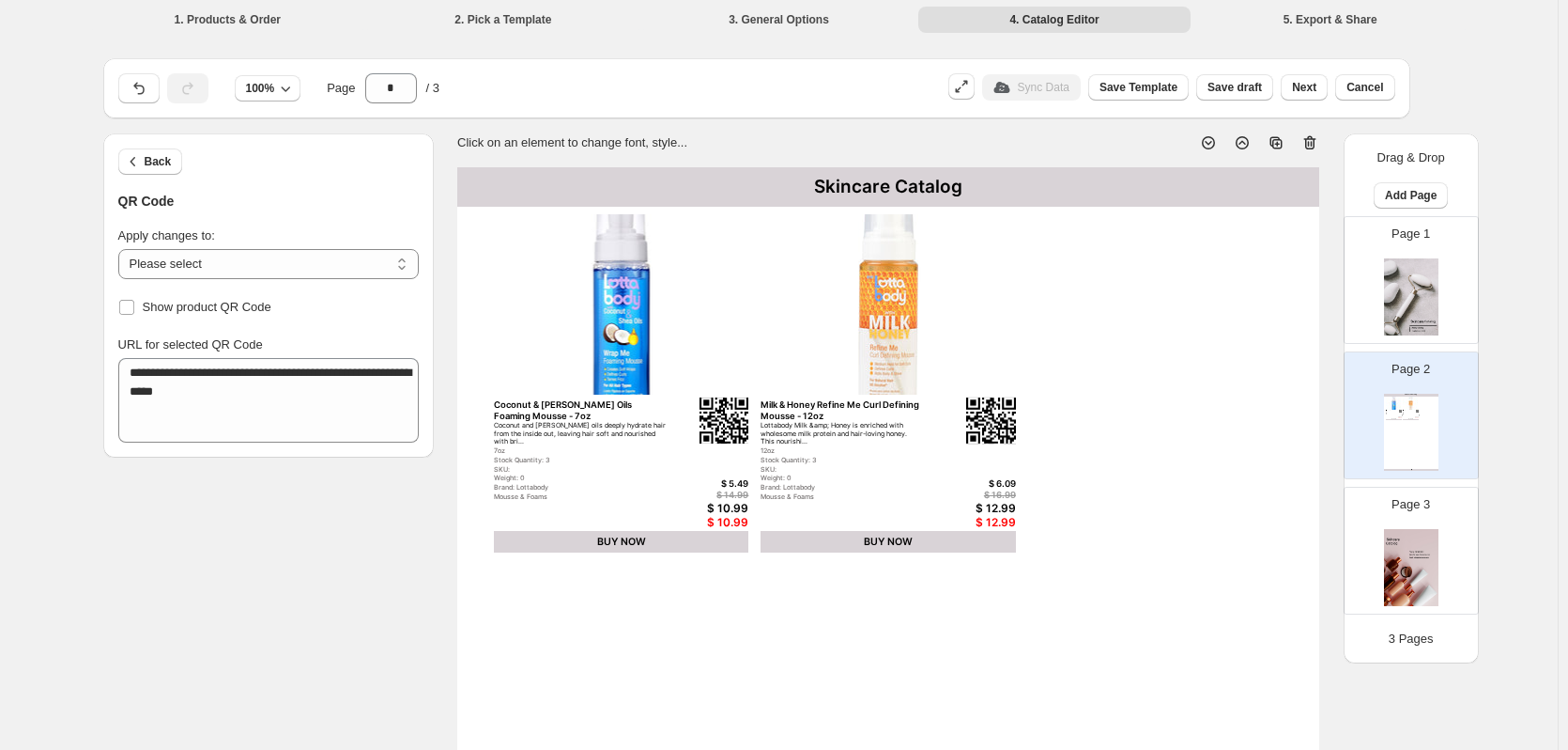
scroll to position [0, 0]
click at [148, 157] on span "Back" at bounding box center [158, 163] width 27 height 15
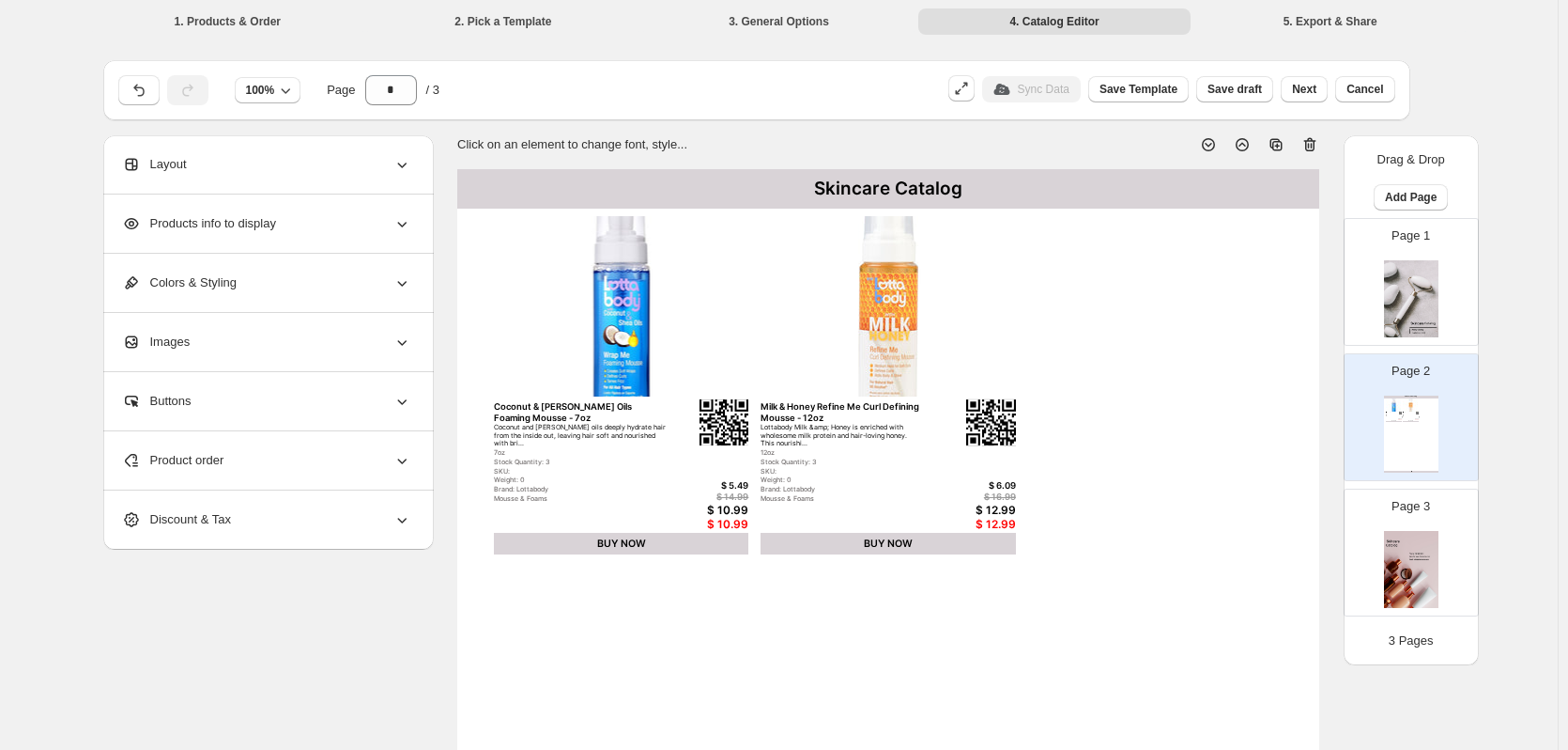
click at [258, 221] on span "Products info to display" at bounding box center [199, 223] width 154 height 19
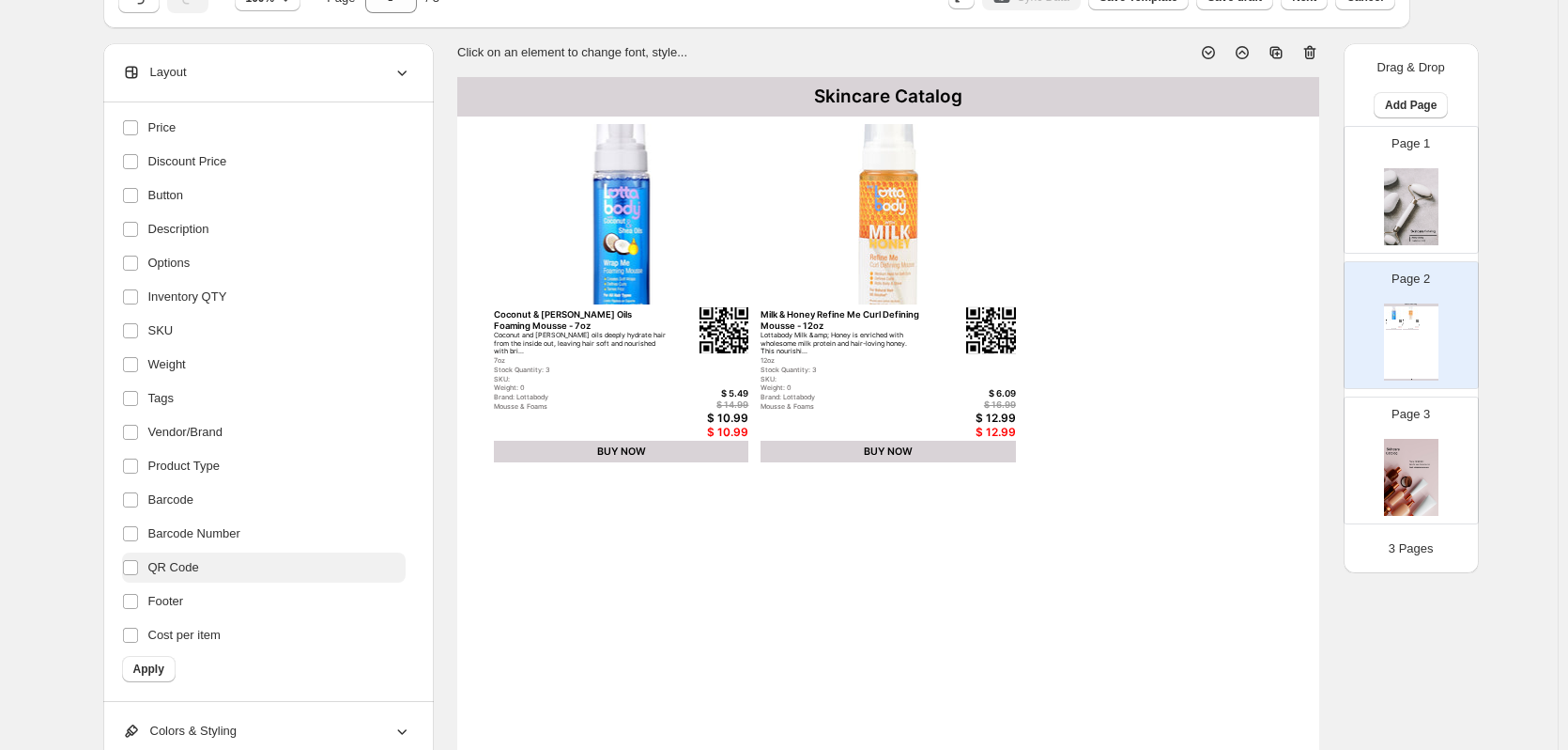
scroll to position [94, 0]
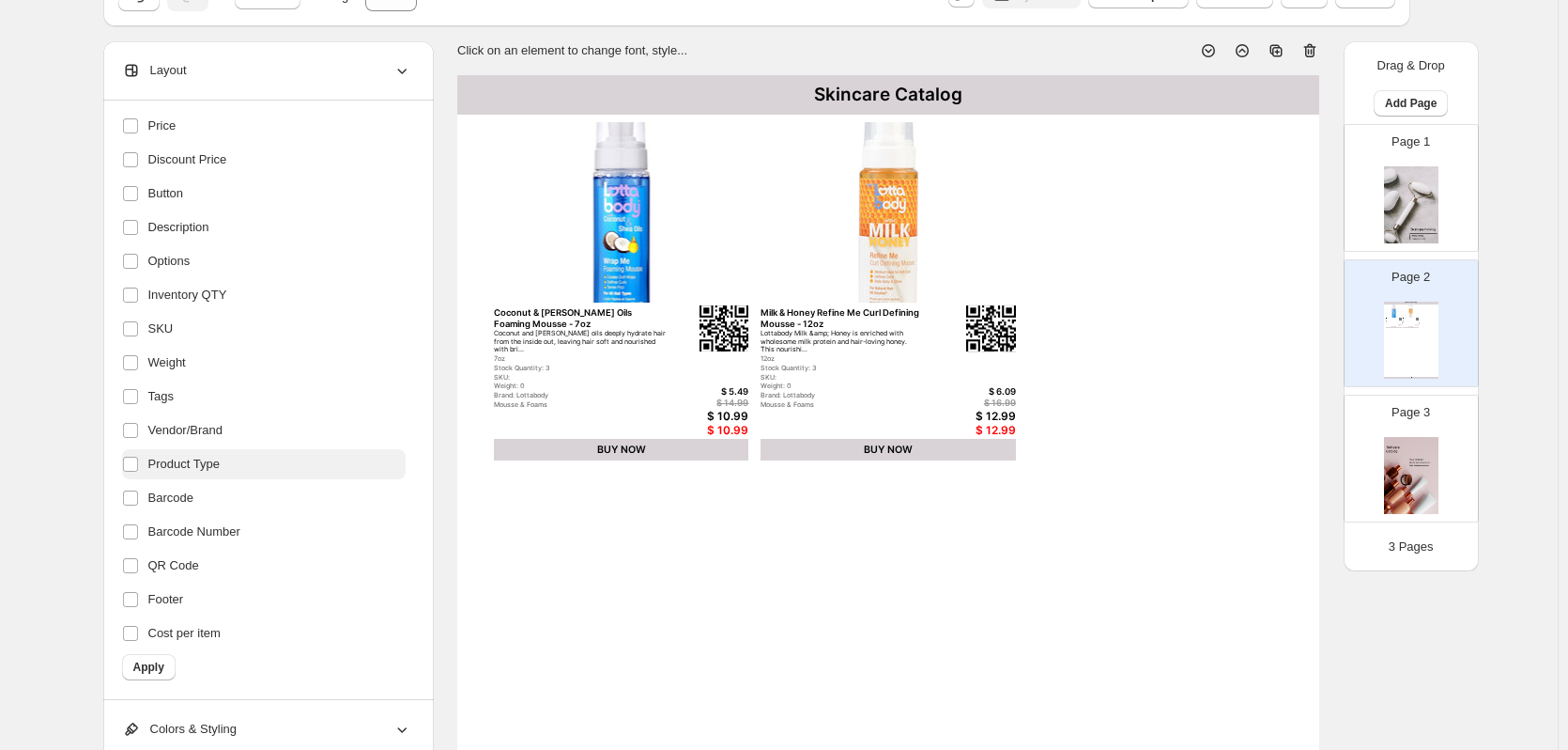
click at [216, 457] on span "Product Type" at bounding box center [183, 464] width 71 height 19
click at [125, 454] on div "**********" at bounding box center [268, 400] width 331 height 599
click at [145, 462] on label at bounding box center [134, 464] width 24 height 24
click at [163, 462] on span "Product Type" at bounding box center [183, 464] width 71 height 19
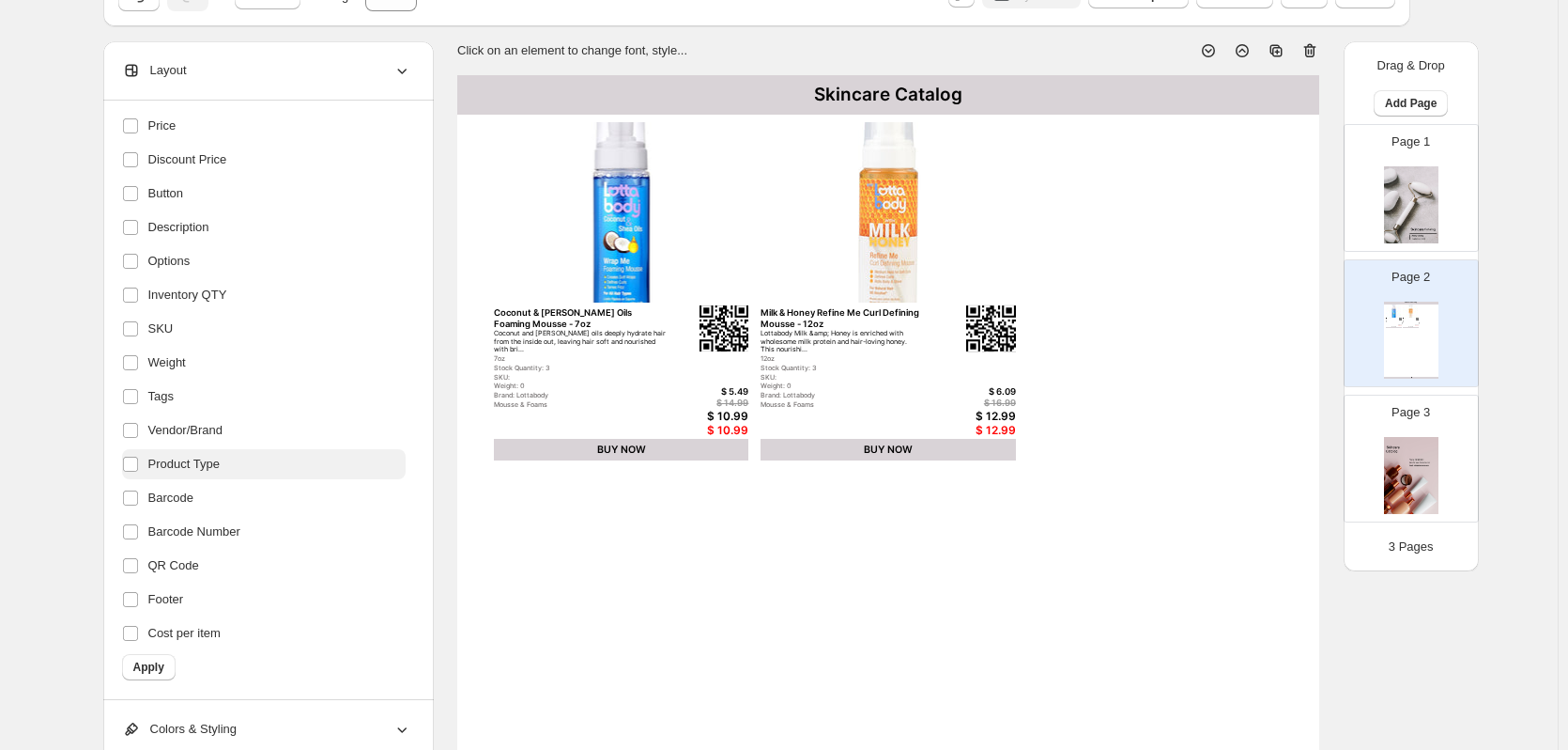
click at [180, 457] on span "Product Type" at bounding box center [183, 464] width 71 height 19
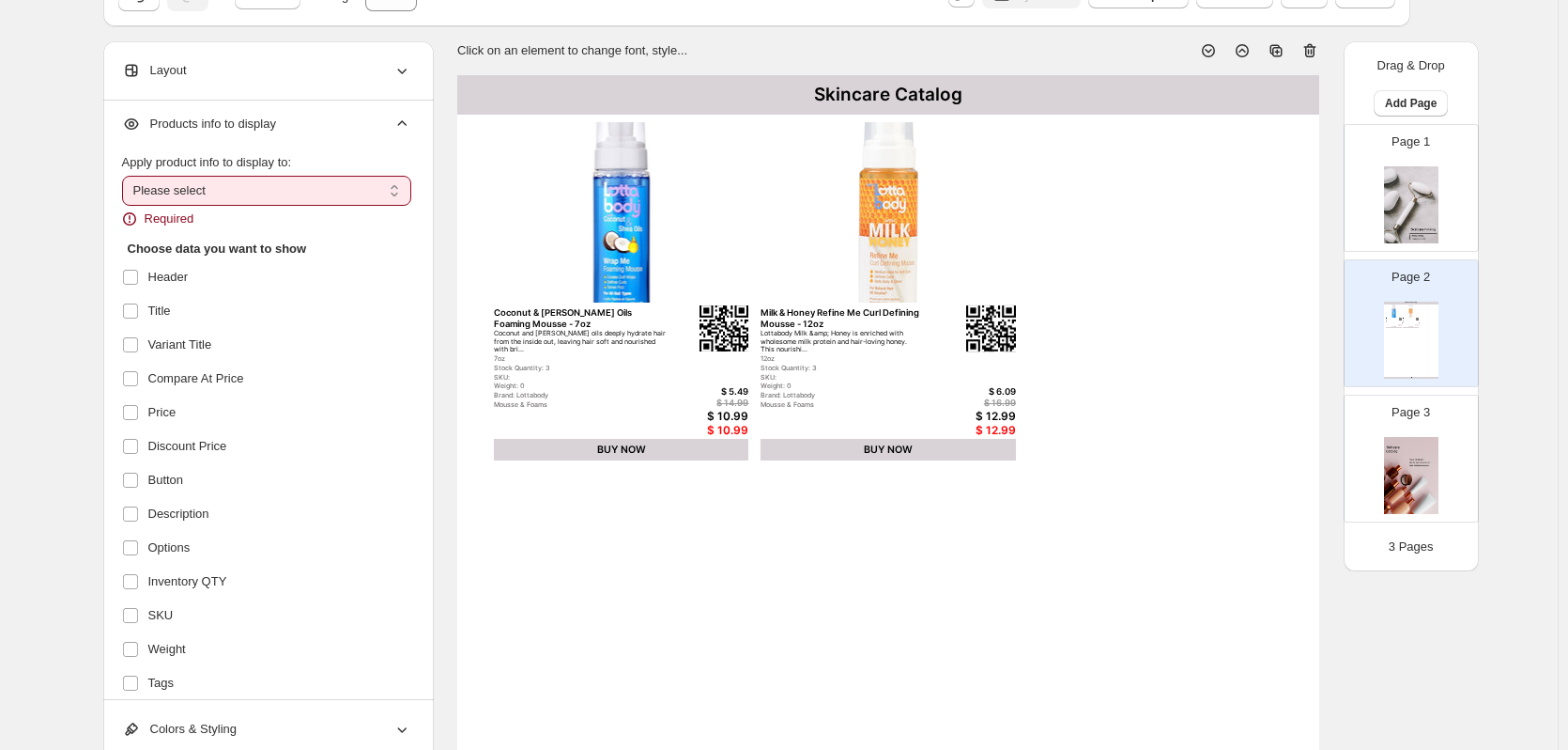
scroll to position [0, 0]
click at [228, 187] on select "**********" at bounding box center [266, 196] width 289 height 30
click at [126, 181] on select "**********" at bounding box center [266, 196] width 289 height 30
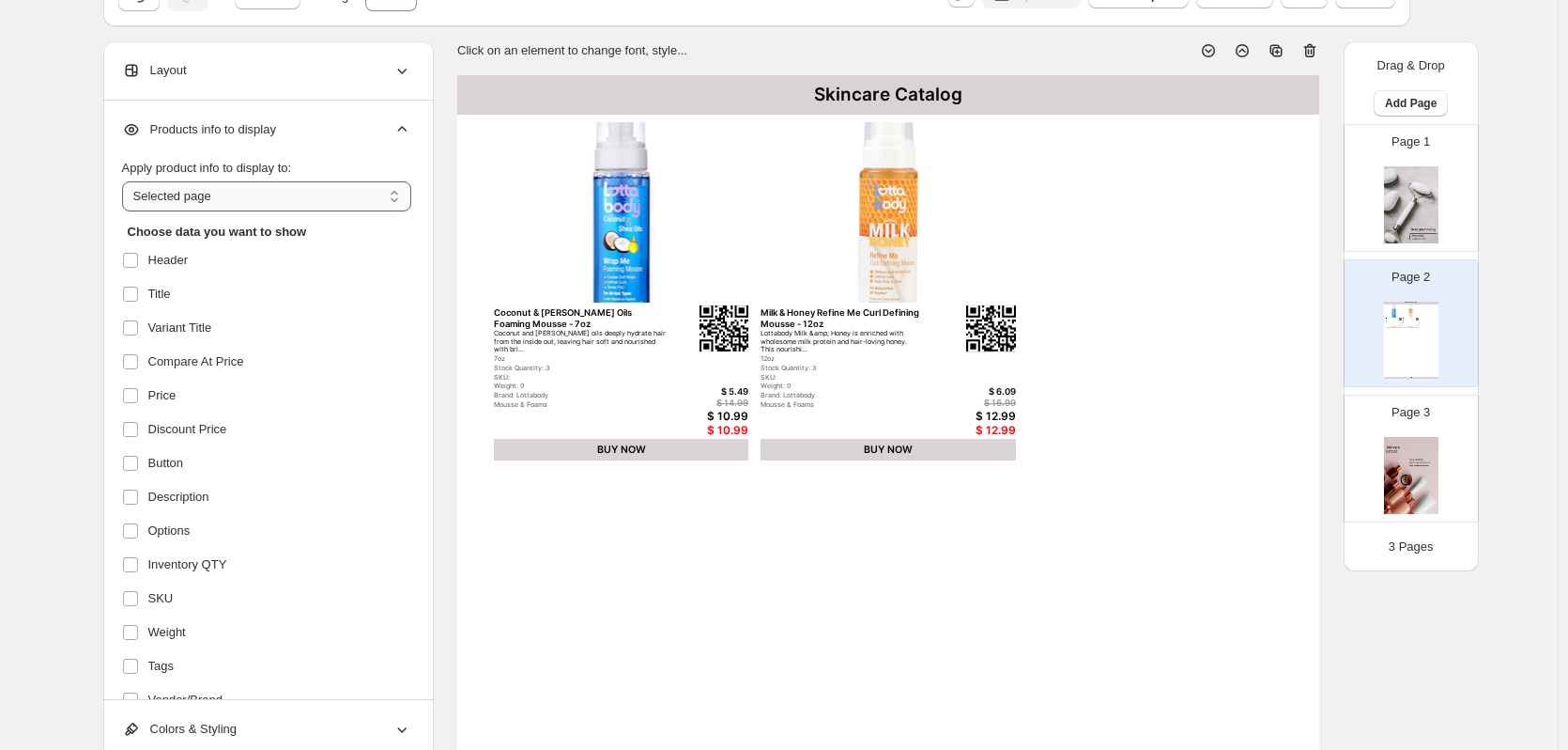
click at [189, 208] on select "**********" at bounding box center [266, 196] width 289 height 30
select select "*********"
click at [126, 181] on select "**********" at bounding box center [266, 196] width 289 height 30
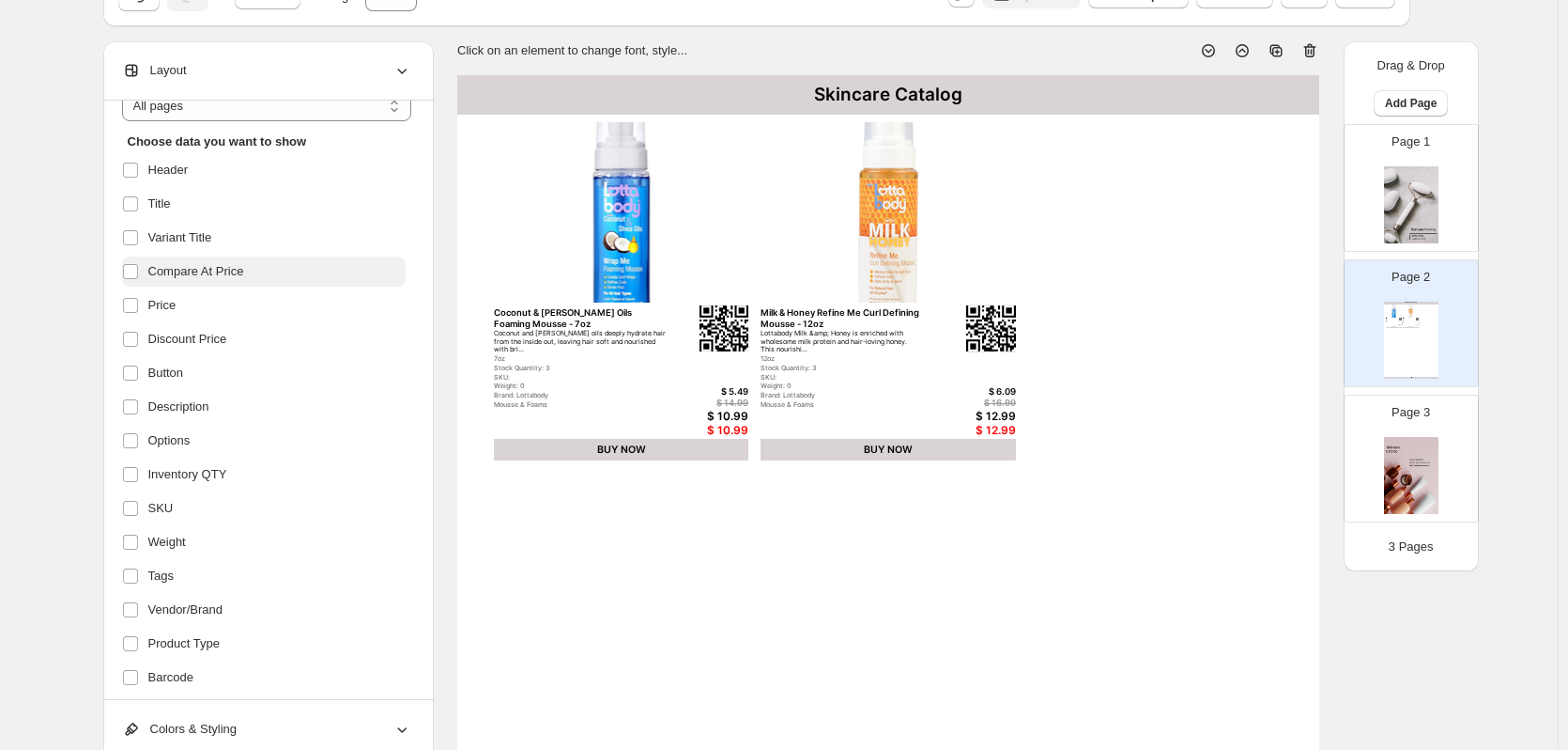
scroll to position [270, 0]
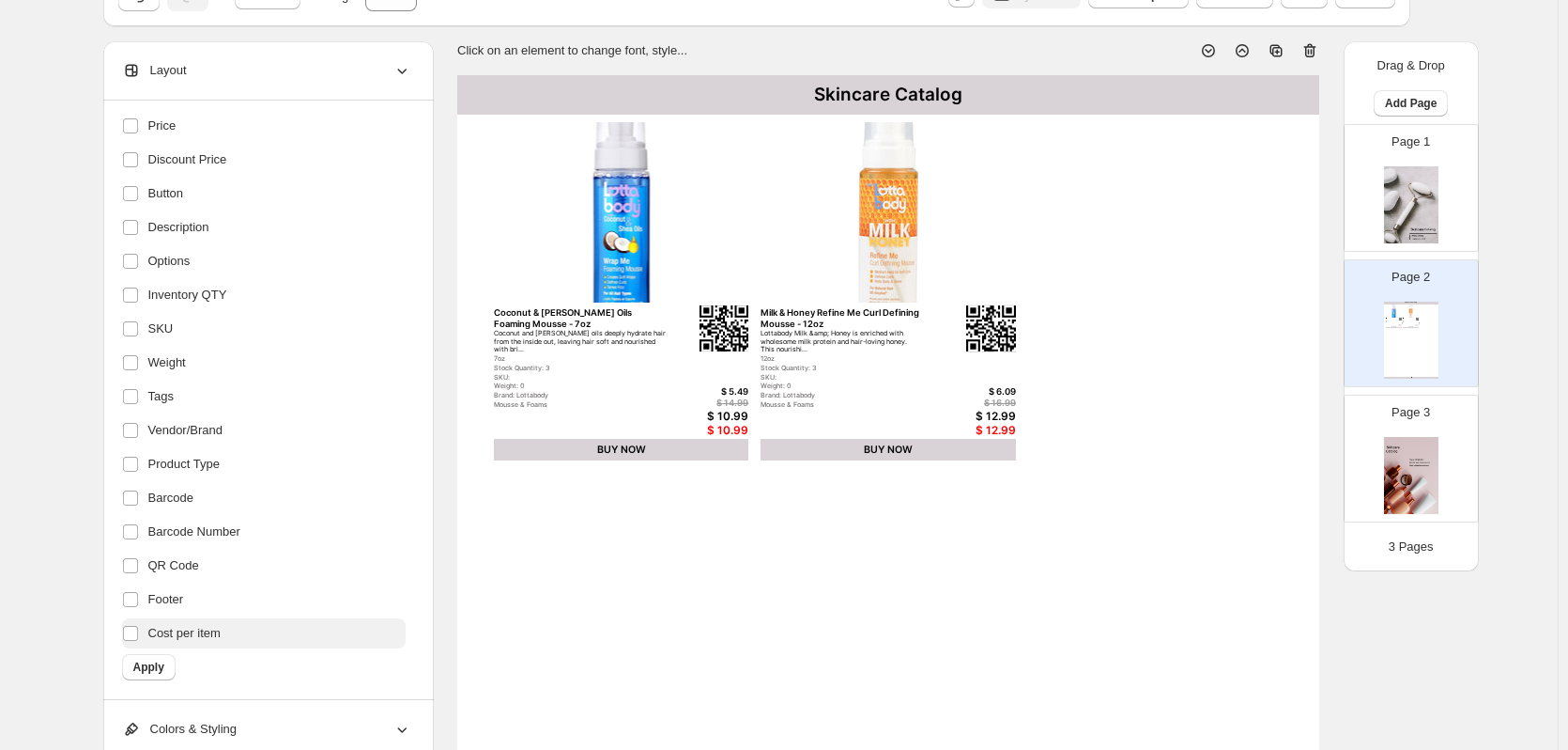
click at [187, 638] on span "Cost per item" at bounding box center [184, 633] width 72 height 19
click at [183, 467] on span "Product Type" at bounding box center [183, 464] width 71 height 19
click at [158, 671] on span "Apply" at bounding box center [148, 666] width 31 height 15
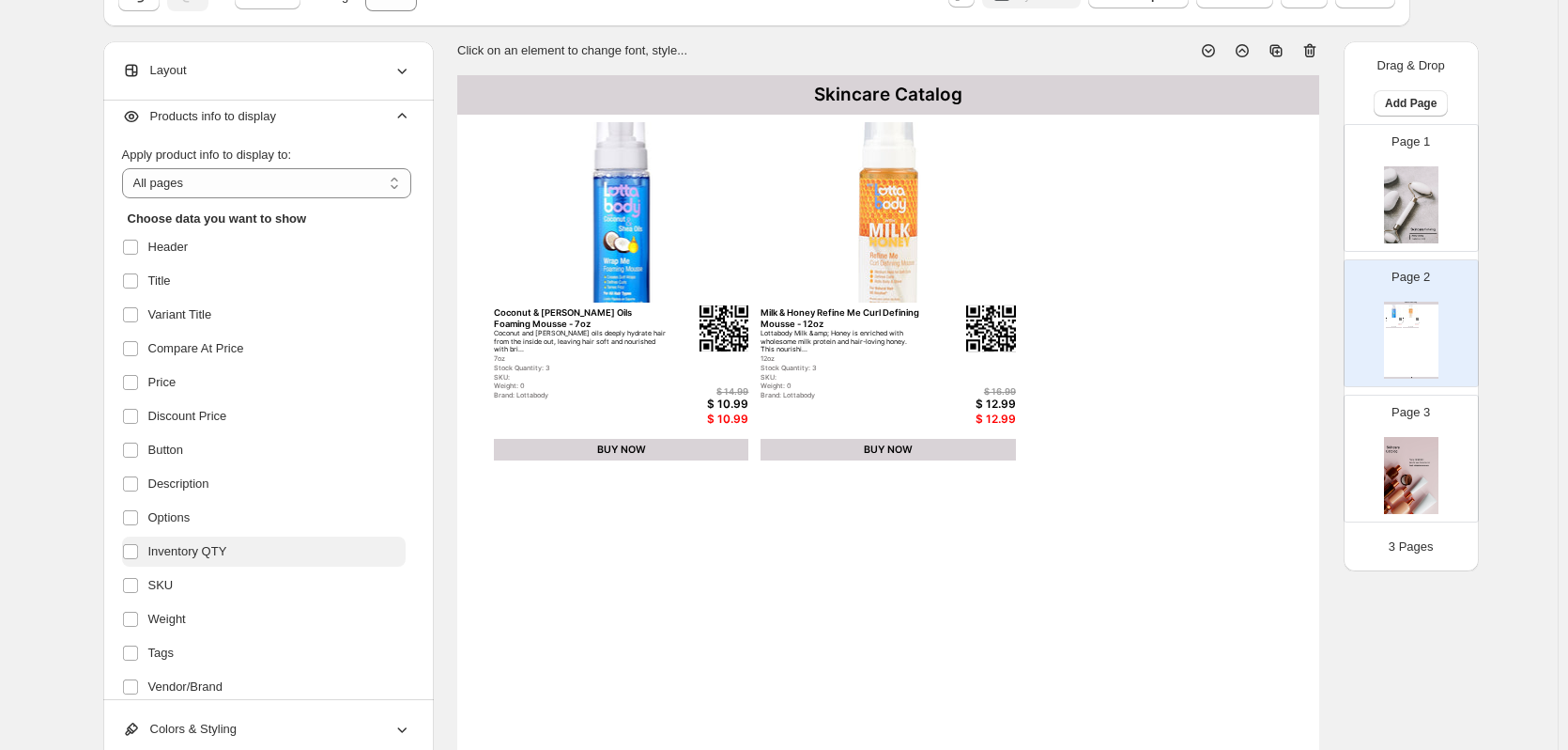
scroll to position [0, 0]
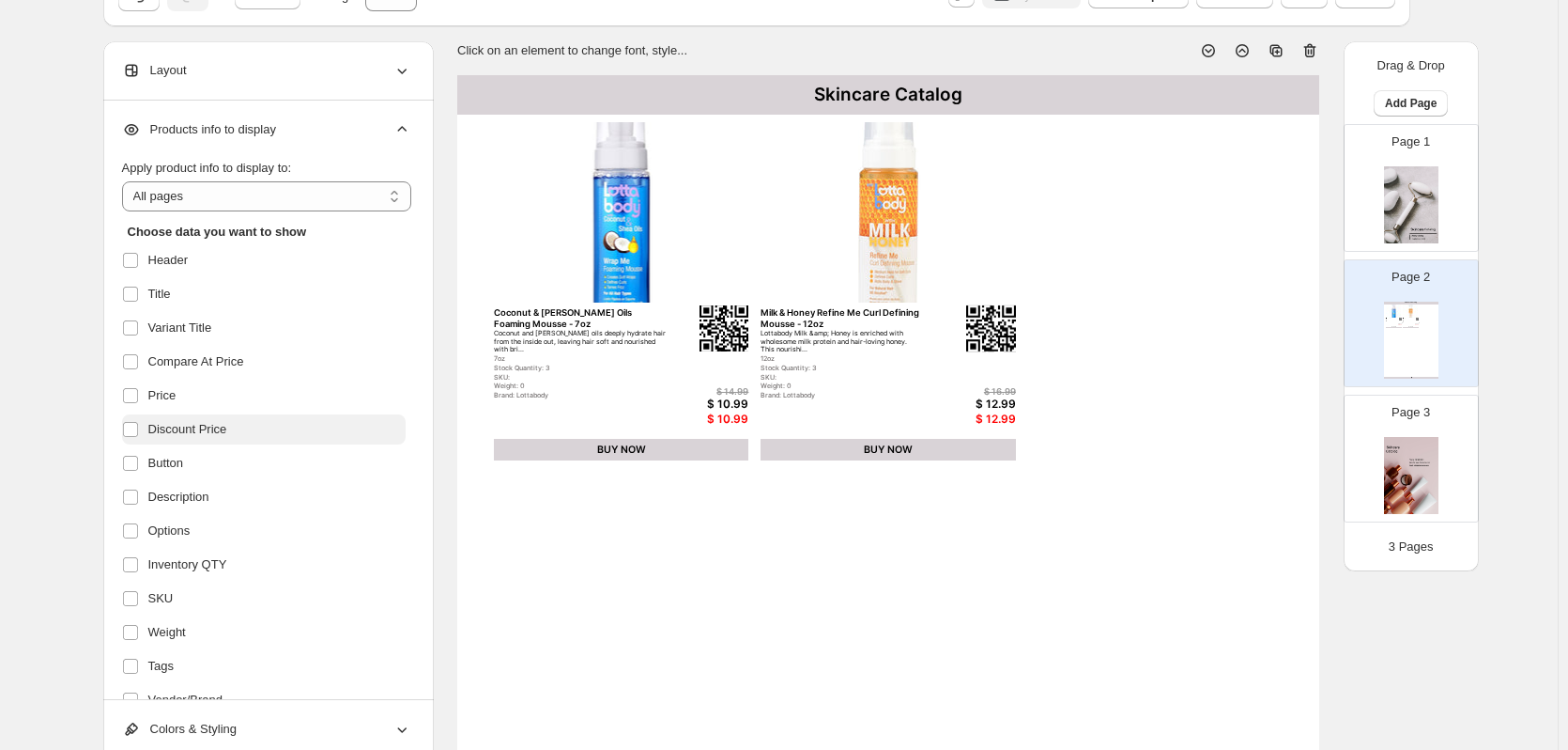
click at [209, 427] on span "Discount Price" at bounding box center [187, 429] width 79 height 19
click at [199, 403] on label "Price" at bounding box center [264, 395] width 284 height 30
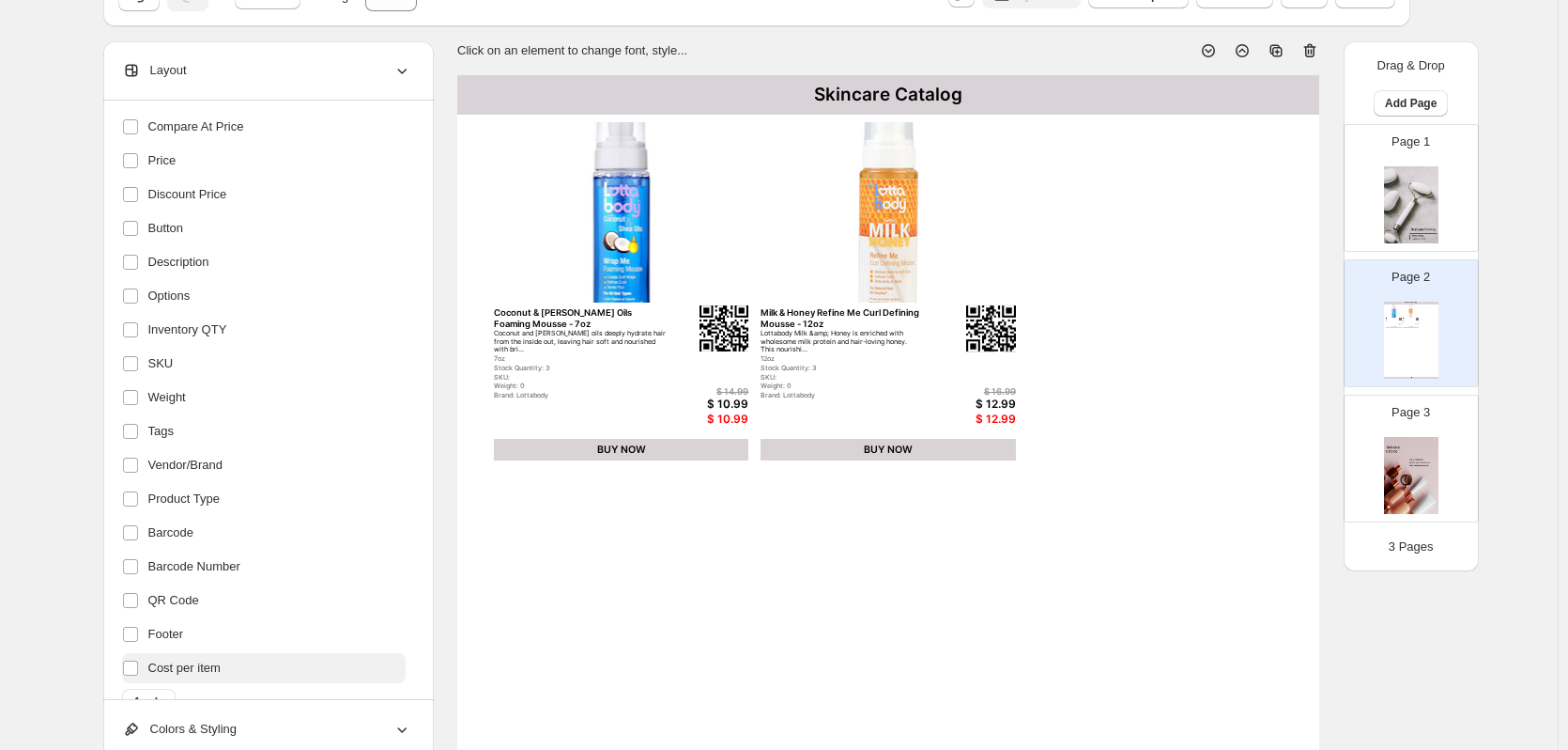
scroll to position [270, 0]
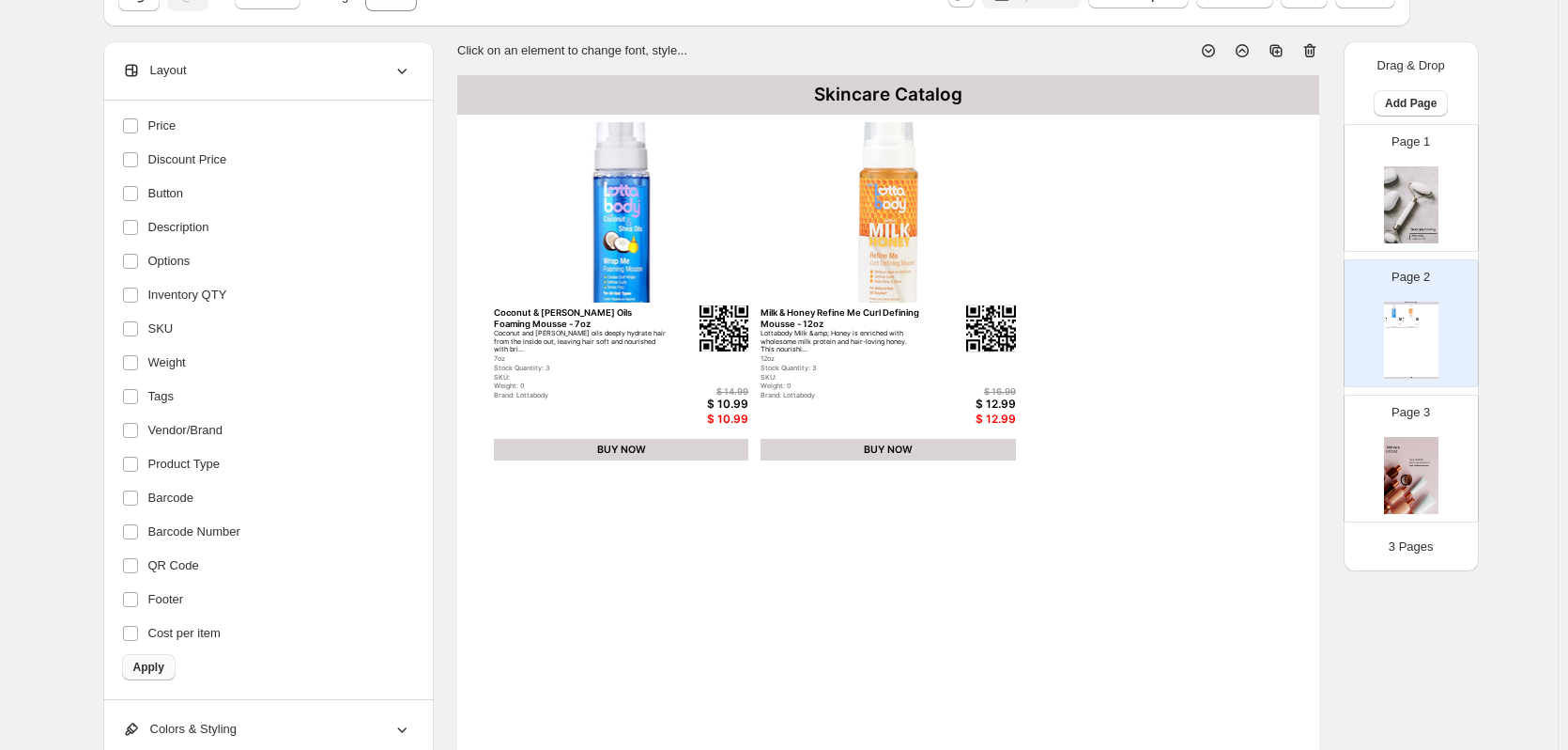
click at [150, 660] on span "Apply" at bounding box center [148, 666] width 31 height 15
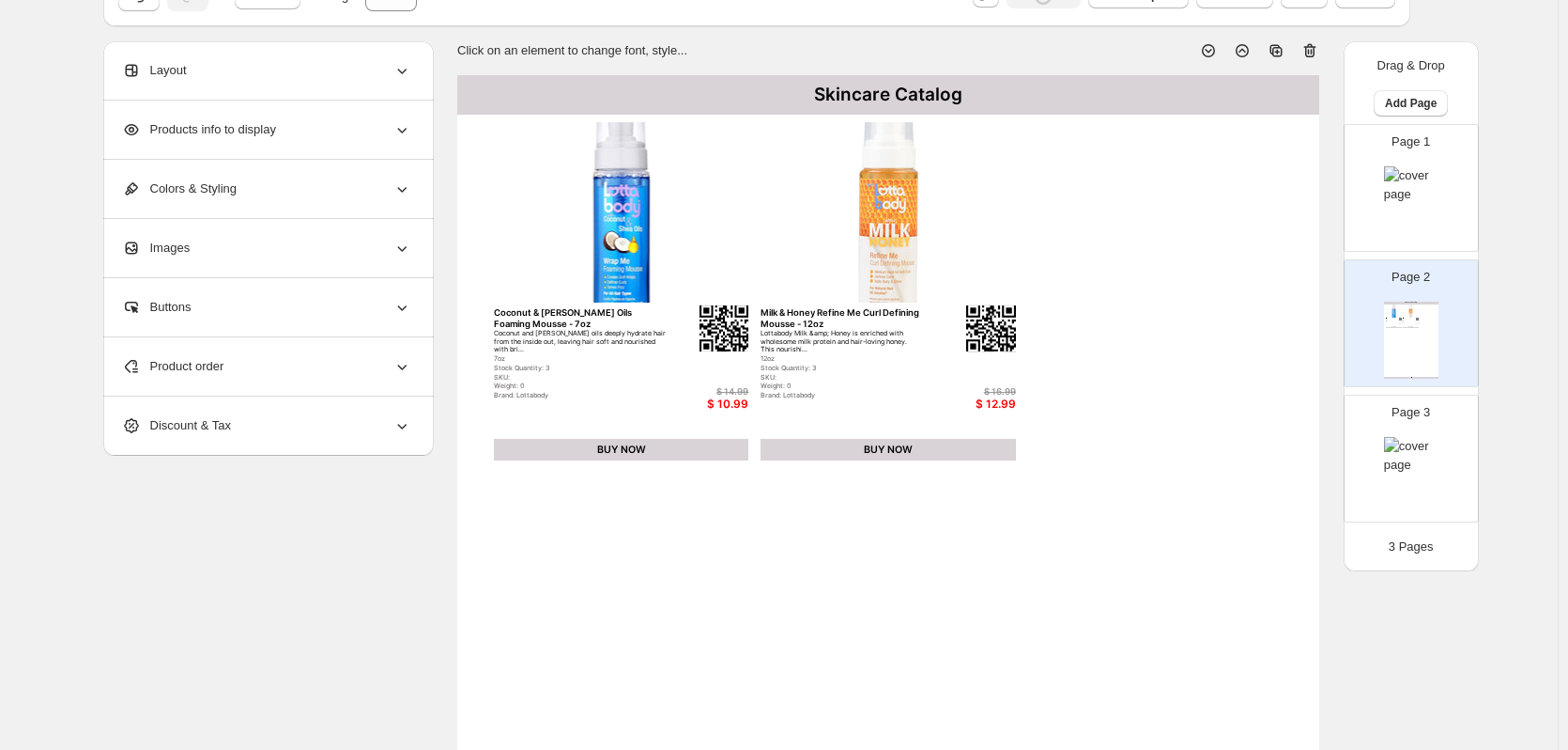
scroll to position [0, 0]
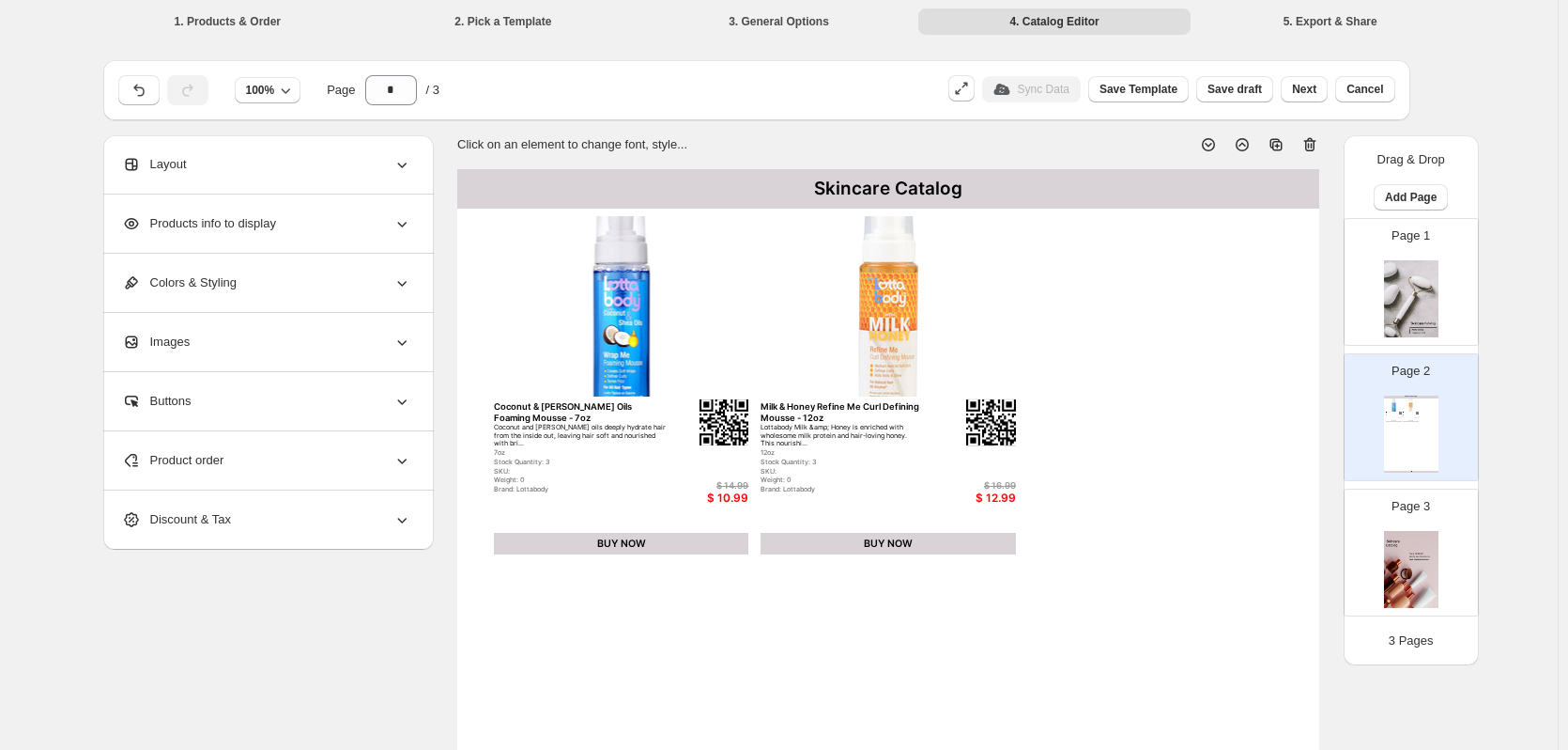
click at [222, 174] on div "Layout" at bounding box center [266, 164] width 289 height 58
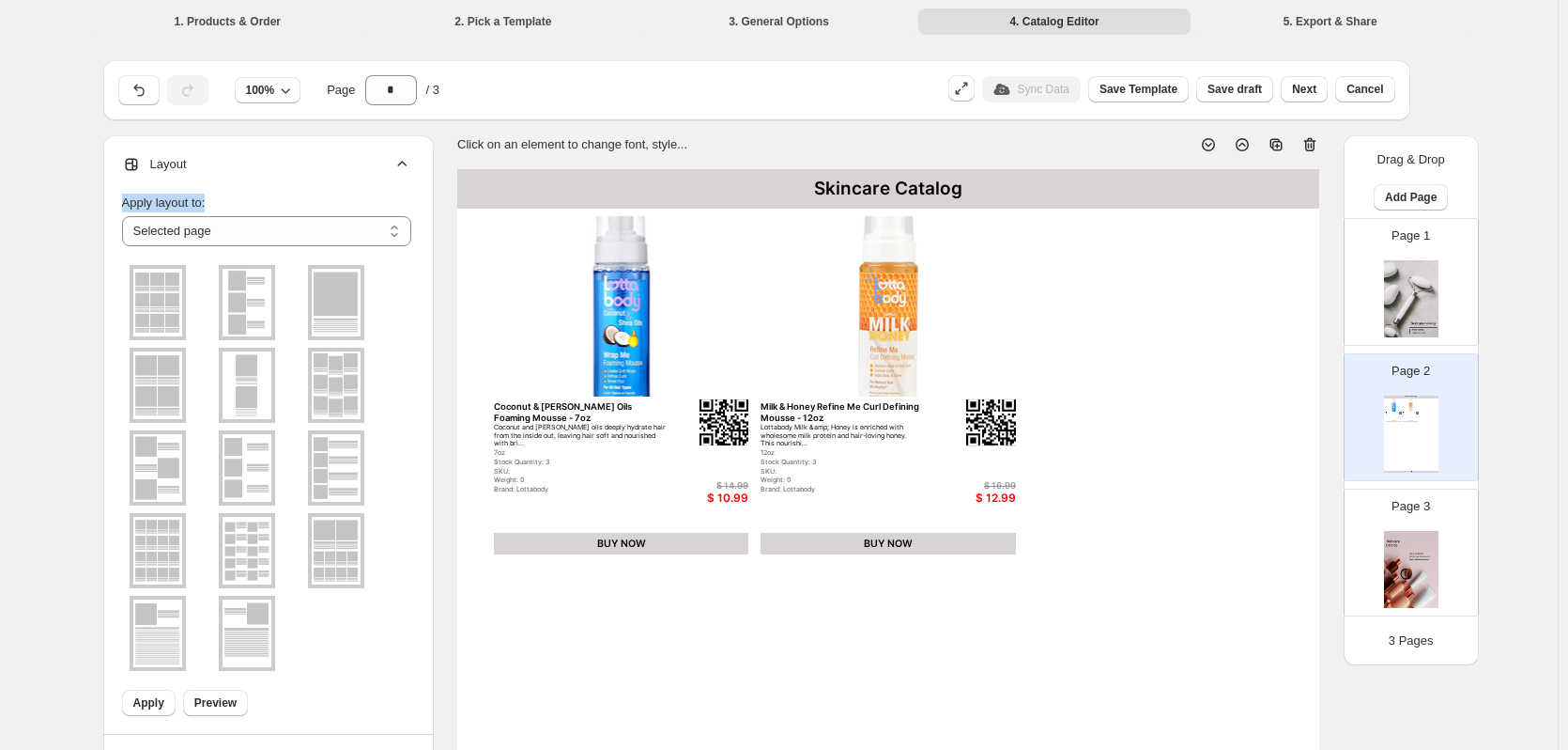
click at [213, 178] on div "**********" at bounding box center [268, 434] width 331 height 599
click at [211, 176] on div "Layout" at bounding box center [266, 164] width 289 height 58
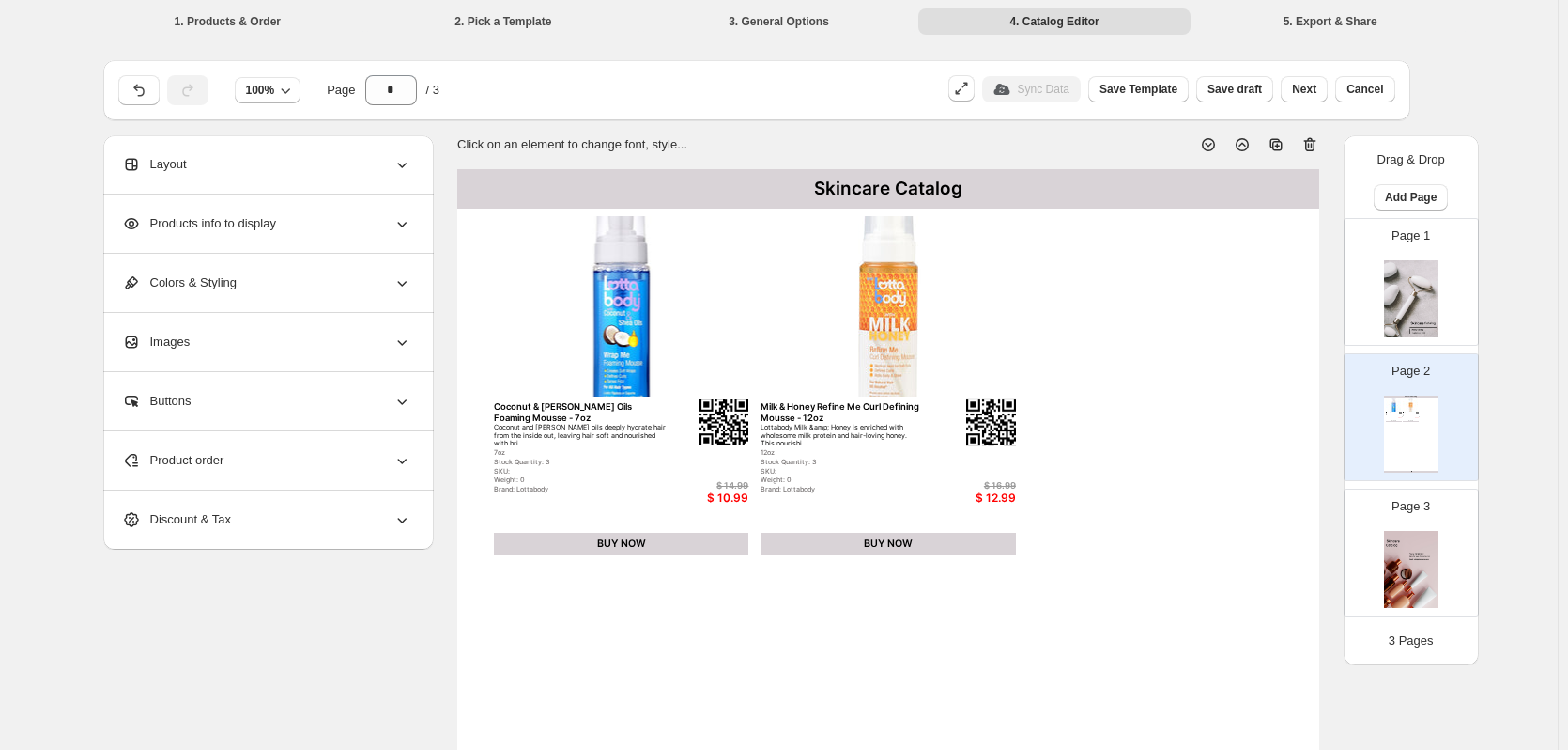
click at [221, 210] on div "Products info to display" at bounding box center [266, 223] width 289 height 58
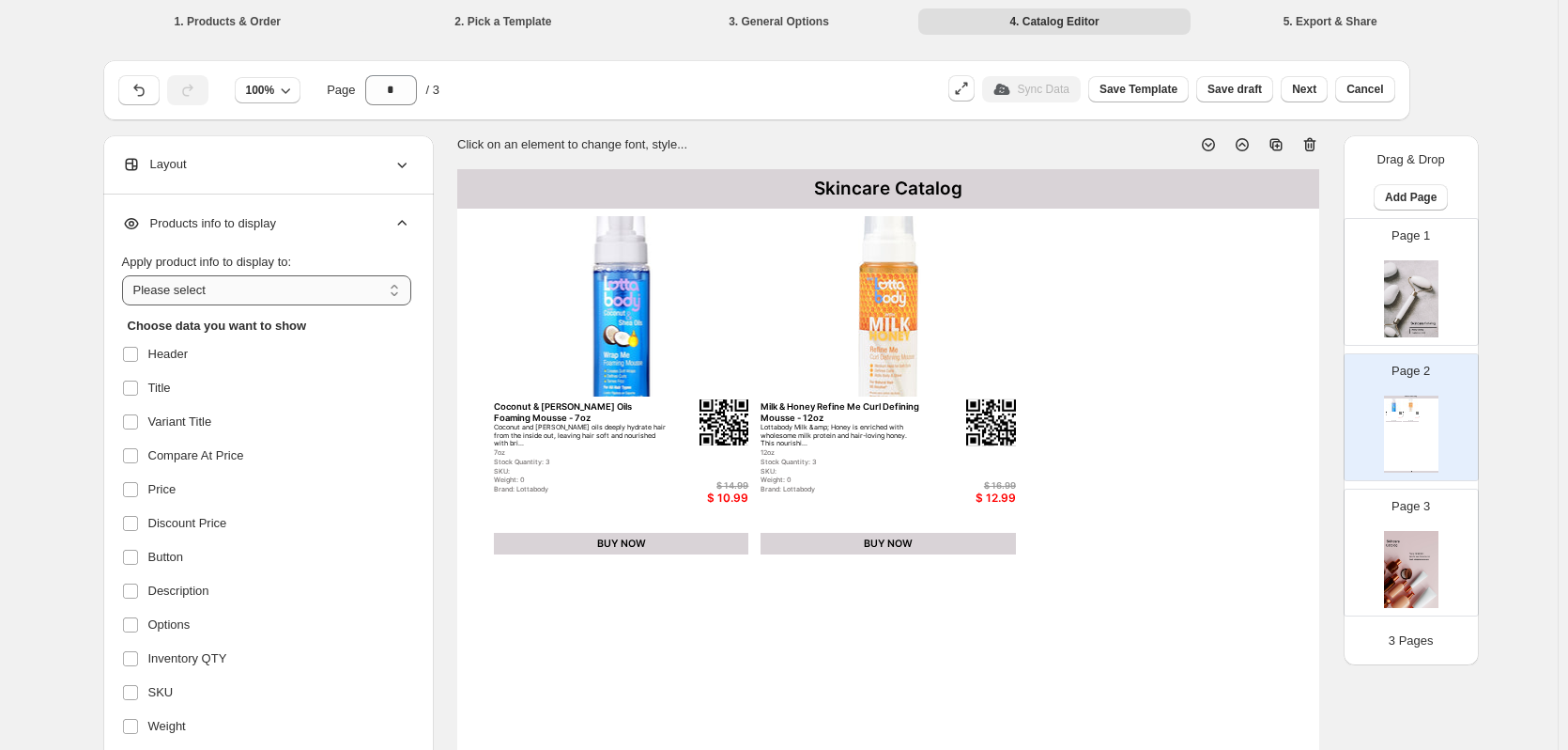
click at [242, 281] on select "**********" at bounding box center [266, 290] width 289 height 30
select select "*********"
click at [126, 275] on select "**********" at bounding box center [266, 290] width 289 height 30
click at [223, 659] on span "Inventory QTY" at bounding box center [187, 658] width 79 height 19
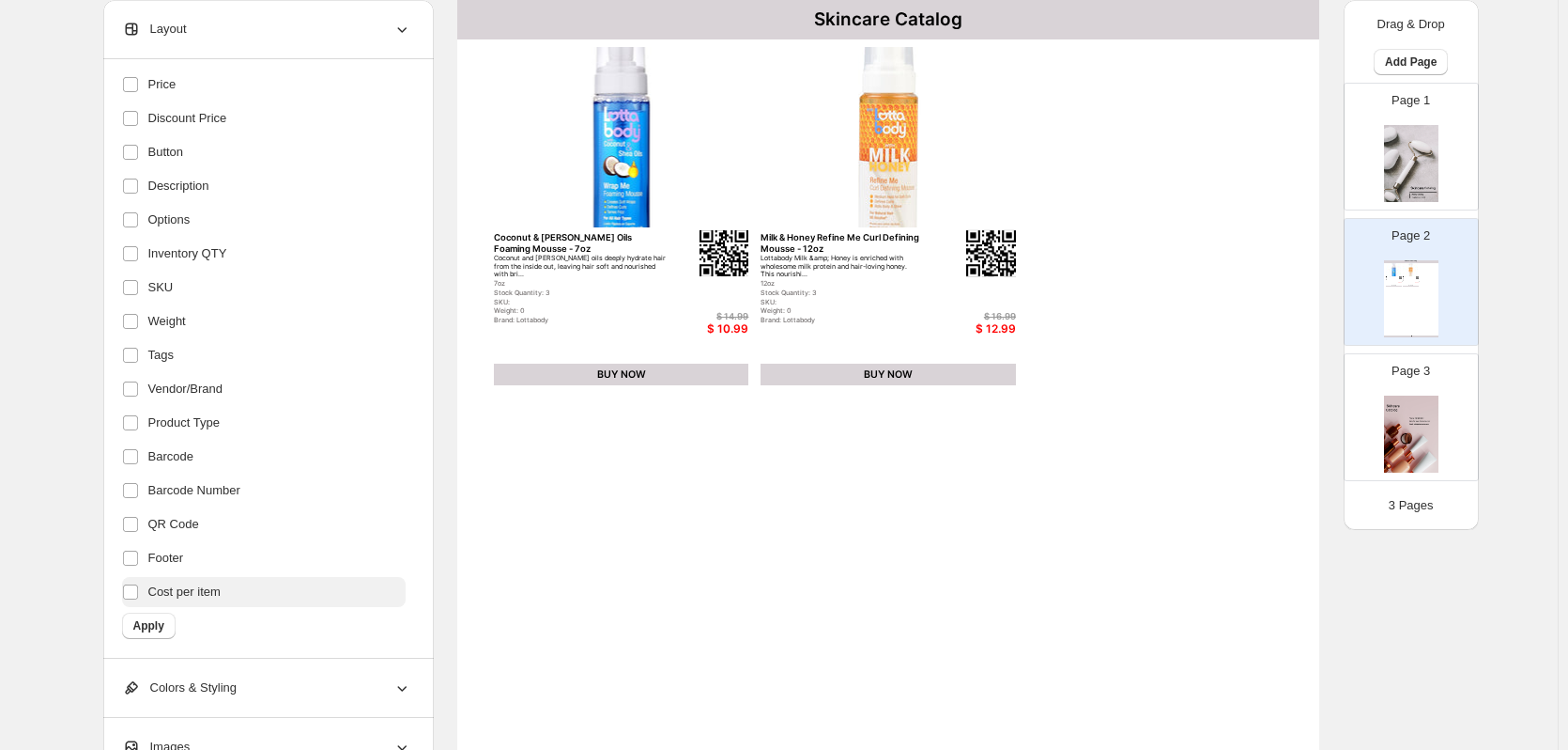
scroll to position [188, 0]
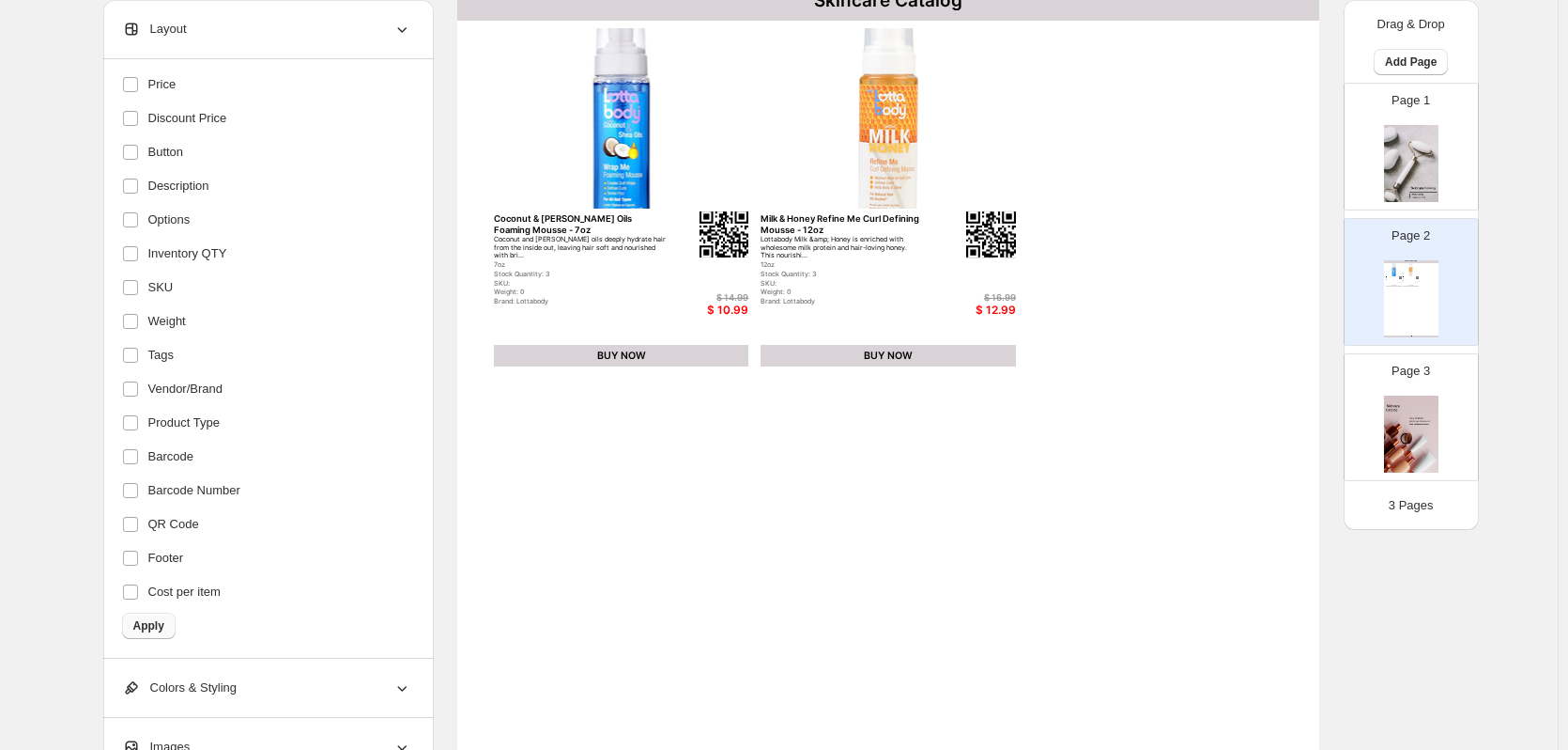
click at [154, 624] on span "Apply" at bounding box center [148, 625] width 31 height 15
click at [221, 322] on label "Weight" at bounding box center [264, 321] width 284 height 30
click at [163, 274] on label "SKU" at bounding box center [264, 287] width 284 height 30
click at [164, 624] on span "Apply" at bounding box center [148, 625] width 31 height 15
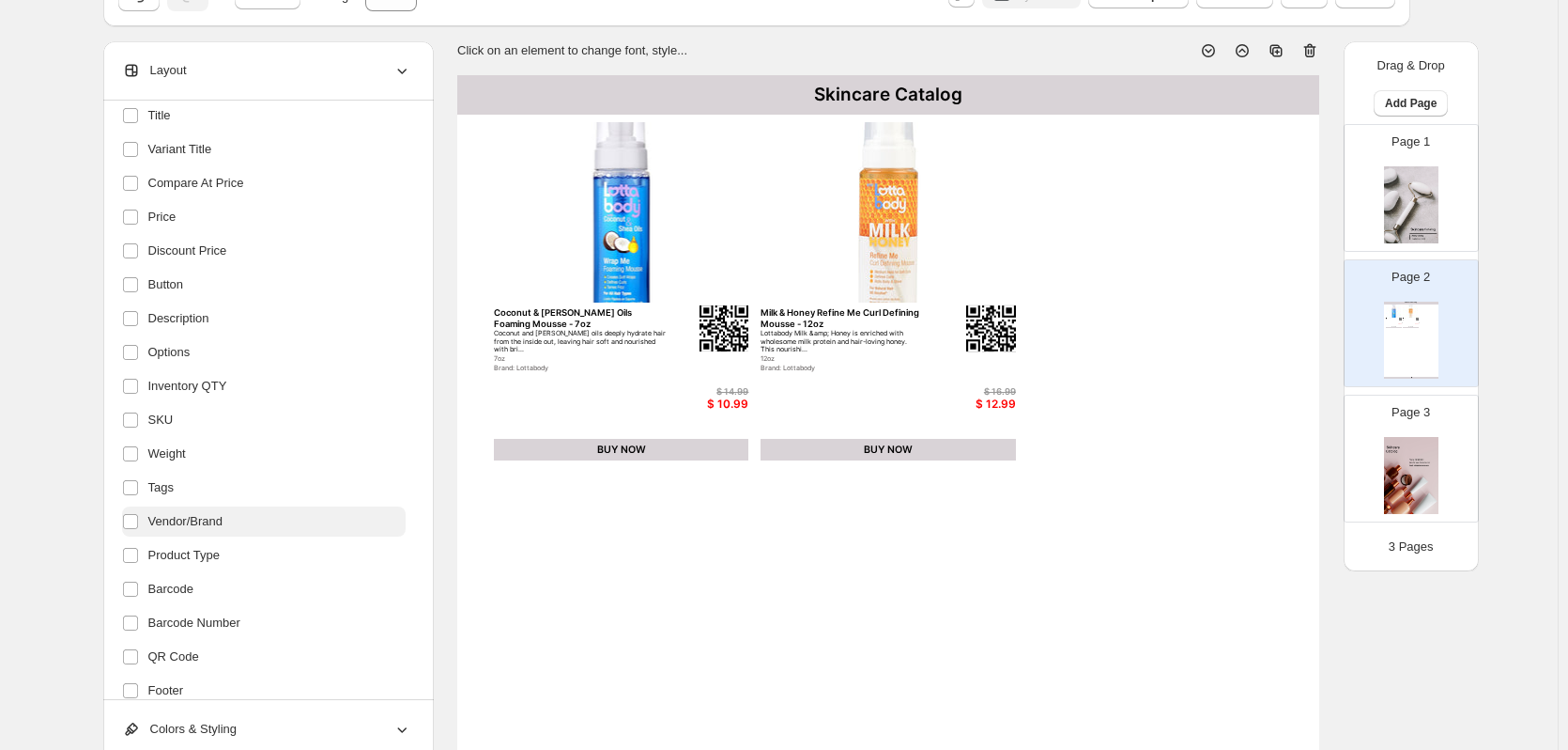
scroll to position [176, 0]
click at [211, 336] on ul "Header Title Variant Title Compare At Price Price Discount Price Button Descrip…" at bounding box center [264, 406] width 284 height 673
click at [209, 334] on label "Description" at bounding box center [264, 321] width 284 height 30
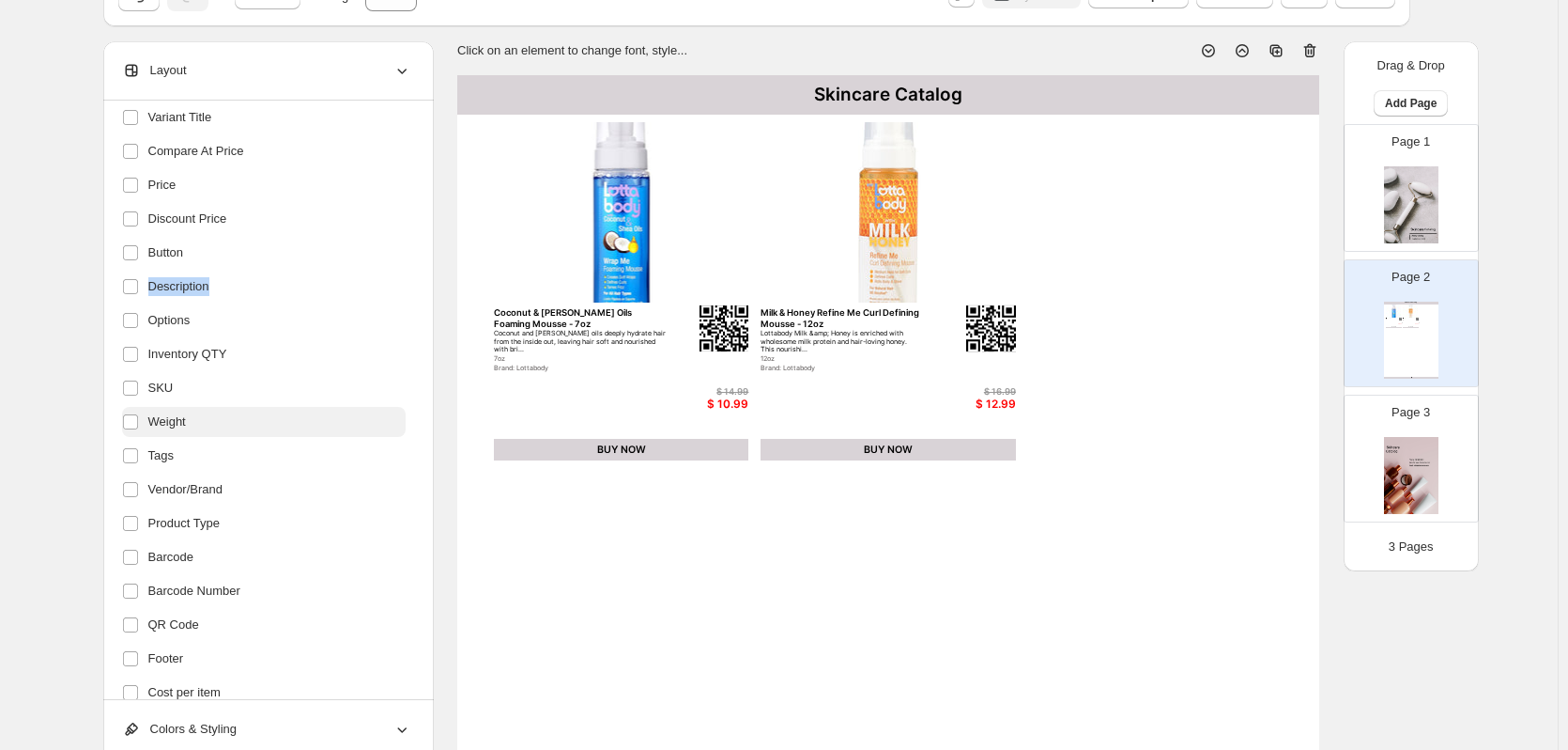
scroll to position [270, 0]
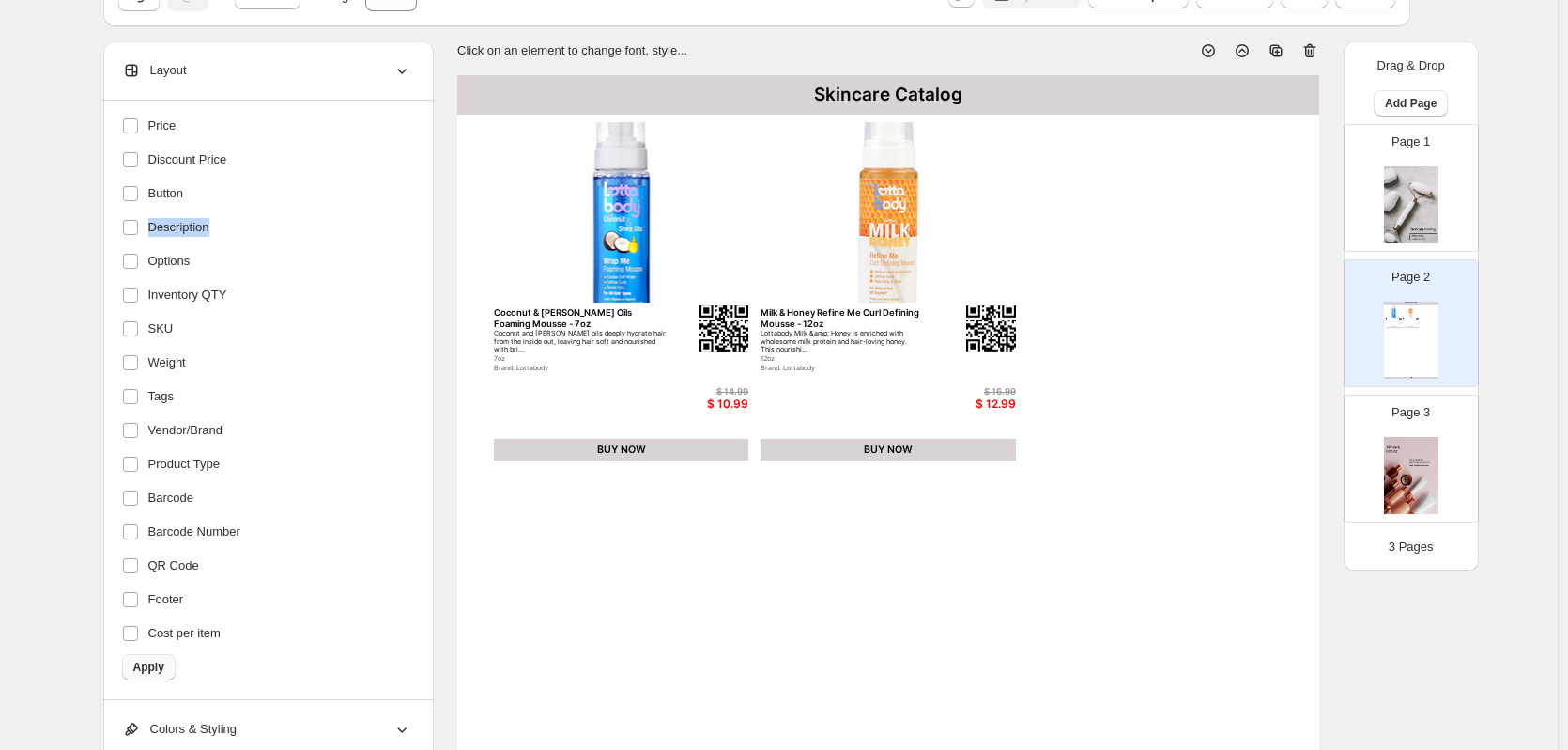
click at [164, 669] on span "Apply" at bounding box center [148, 666] width 31 height 15
click at [714, 527] on div "Skincare Catalog Coconut & Shea Oils Foaming Mousse - 7oz 7oz Brand: Lottabody …" at bounding box center [887, 633] width 861 height 1116
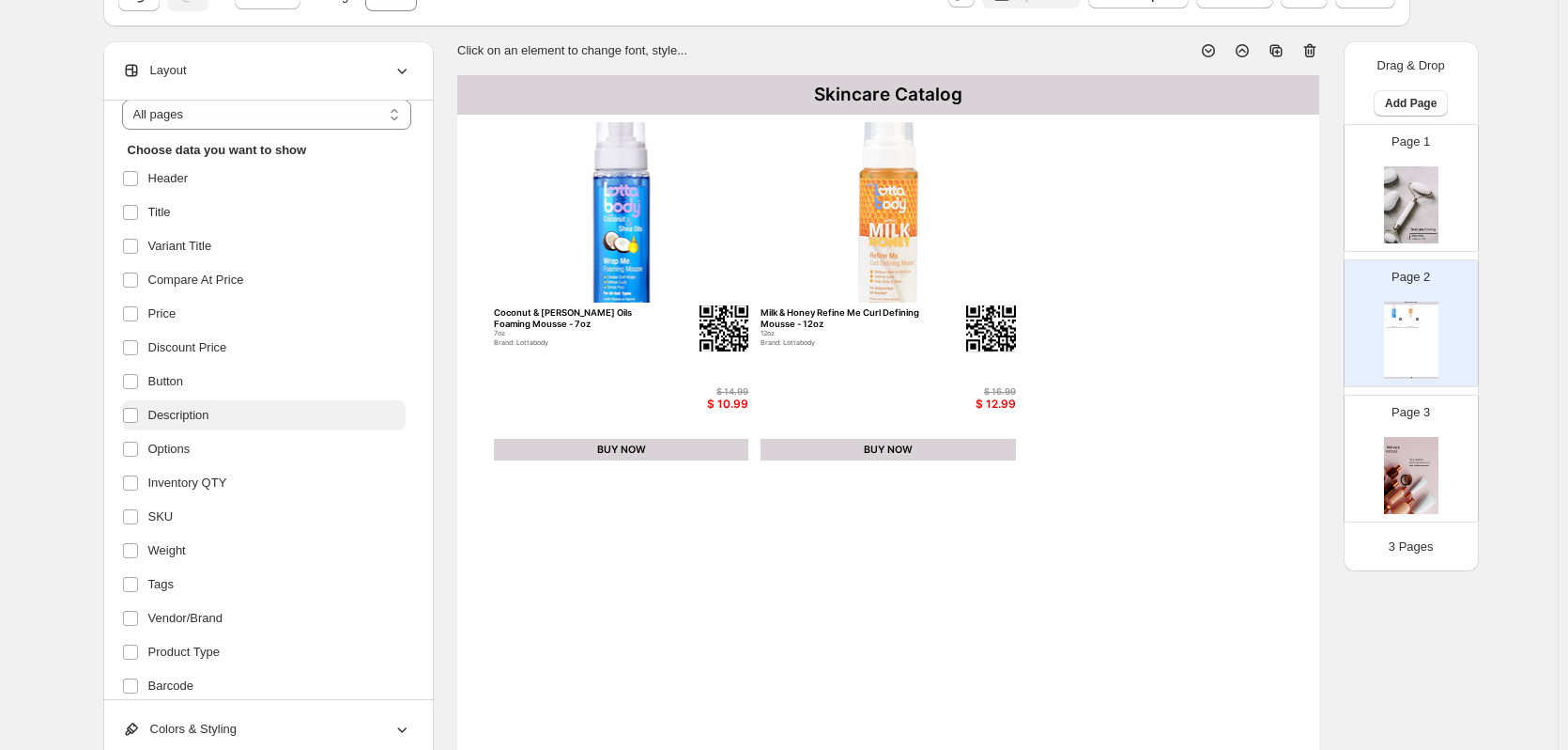
scroll to position [0, 0]
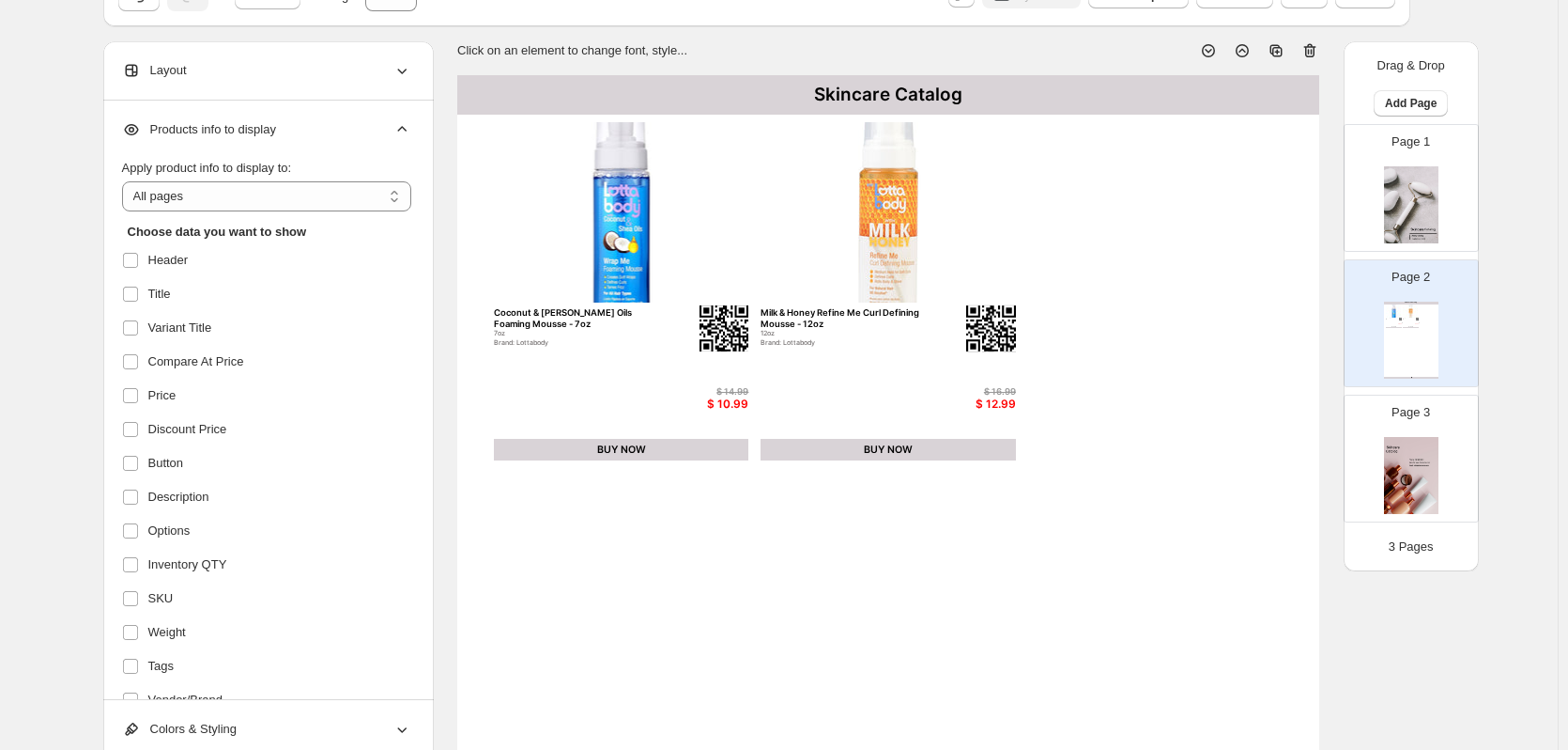
click at [258, 136] on span "Products info to display" at bounding box center [199, 129] width 154 height 19
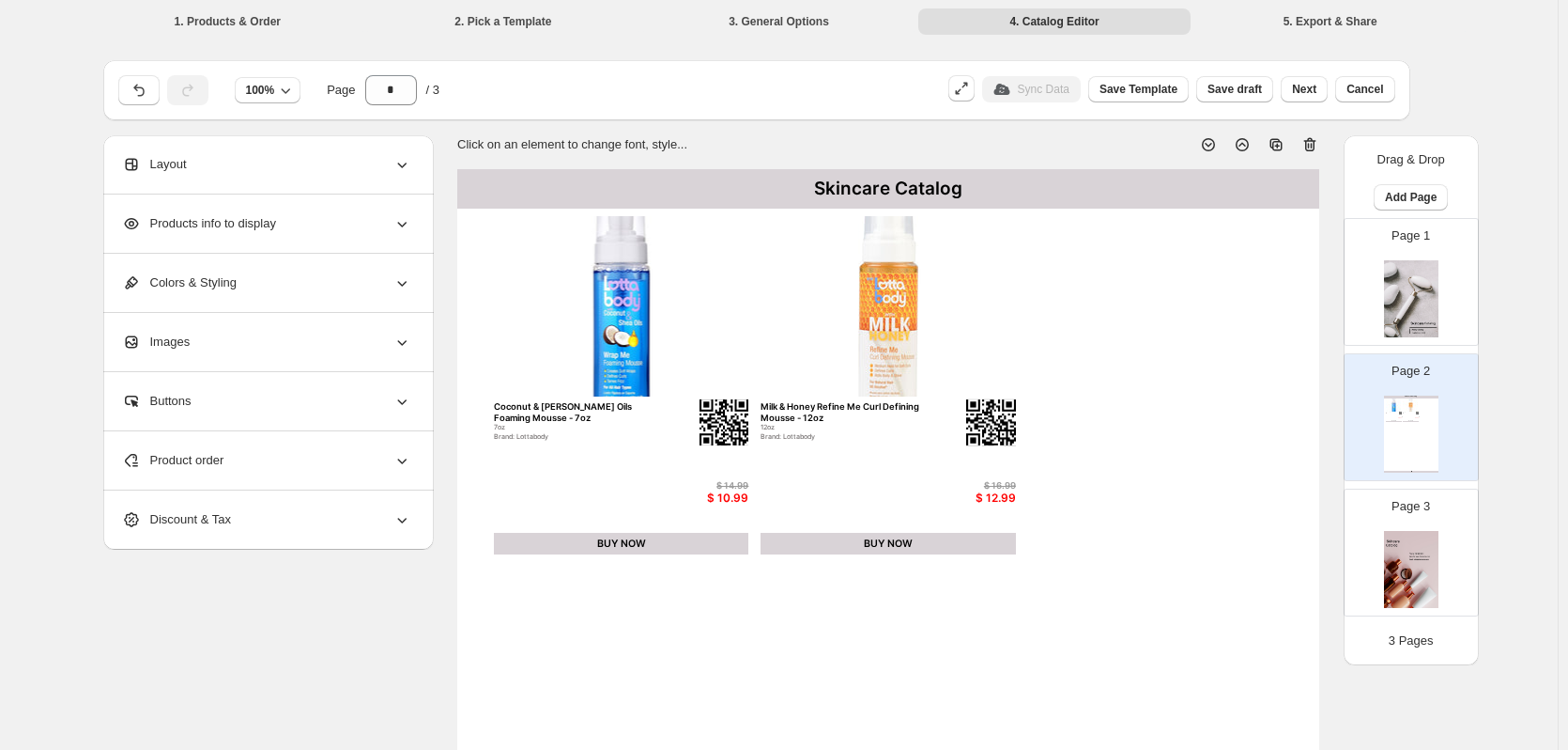
click at [1100, 483] on div "Skincare Catalog Coconut & Shea Oils Foaming Mousse - 7oz 7oz Brand: Lottabody …" at bounding box center [887, 727] width 861 height 1116
click at [874, 541] on div "BUY NOW" at bounding box center [888, 544] width 256 height 23
select select "**********"
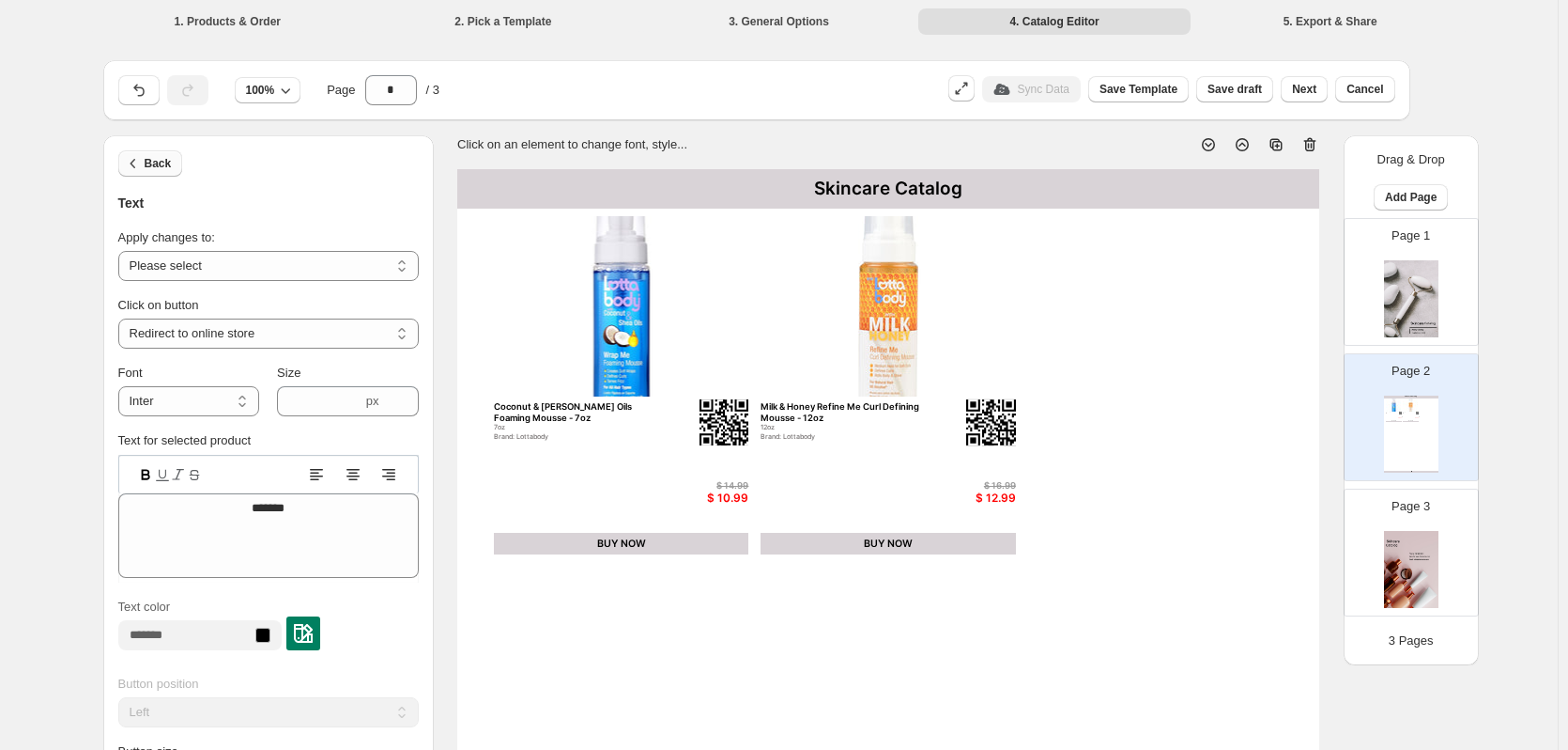
click at [156, 156] on button "Back" at bounding box center [150, 163] width 65 height 26
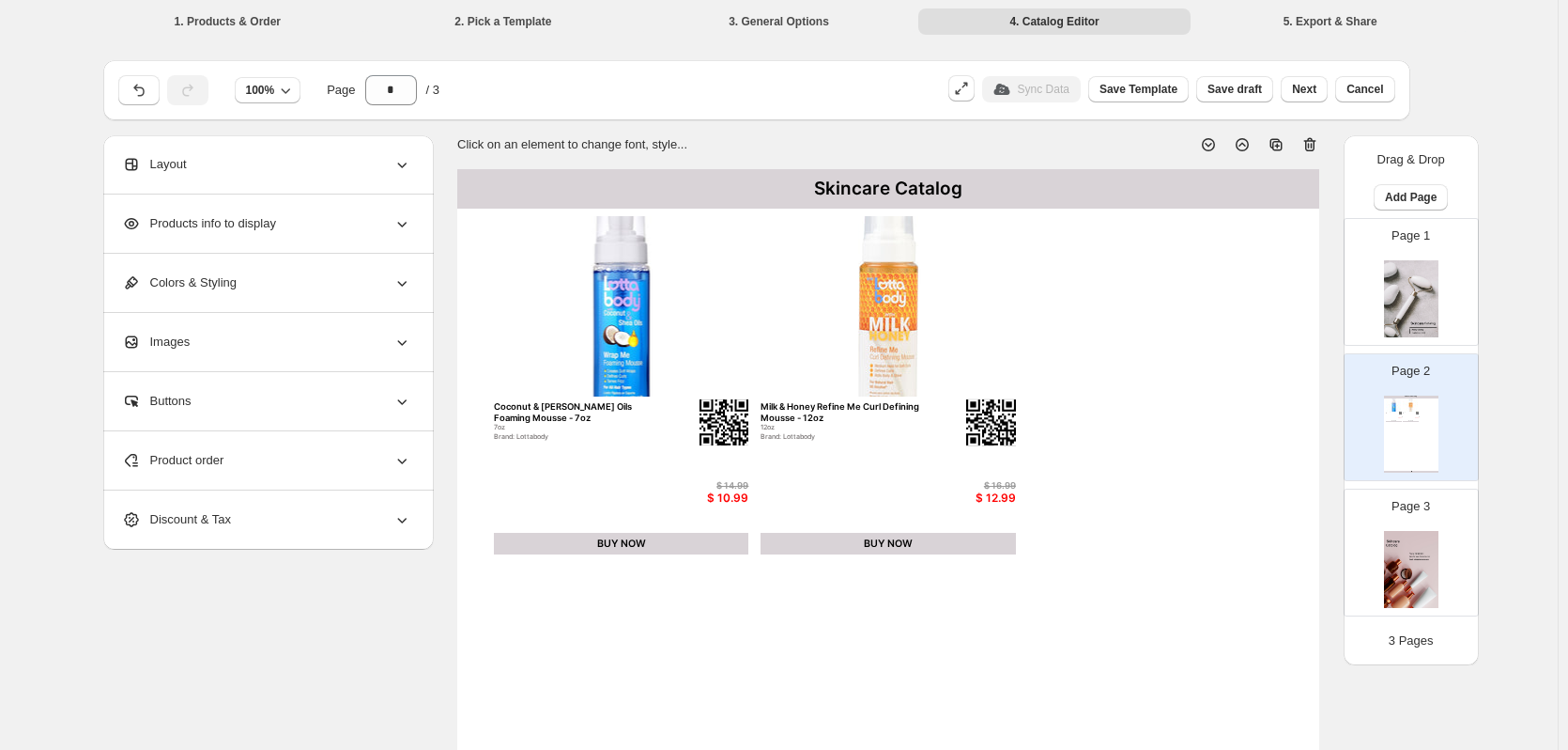
click at [269, 279] on div "Colors & Styling" at bounding box center [266, 283] width 289 height 58
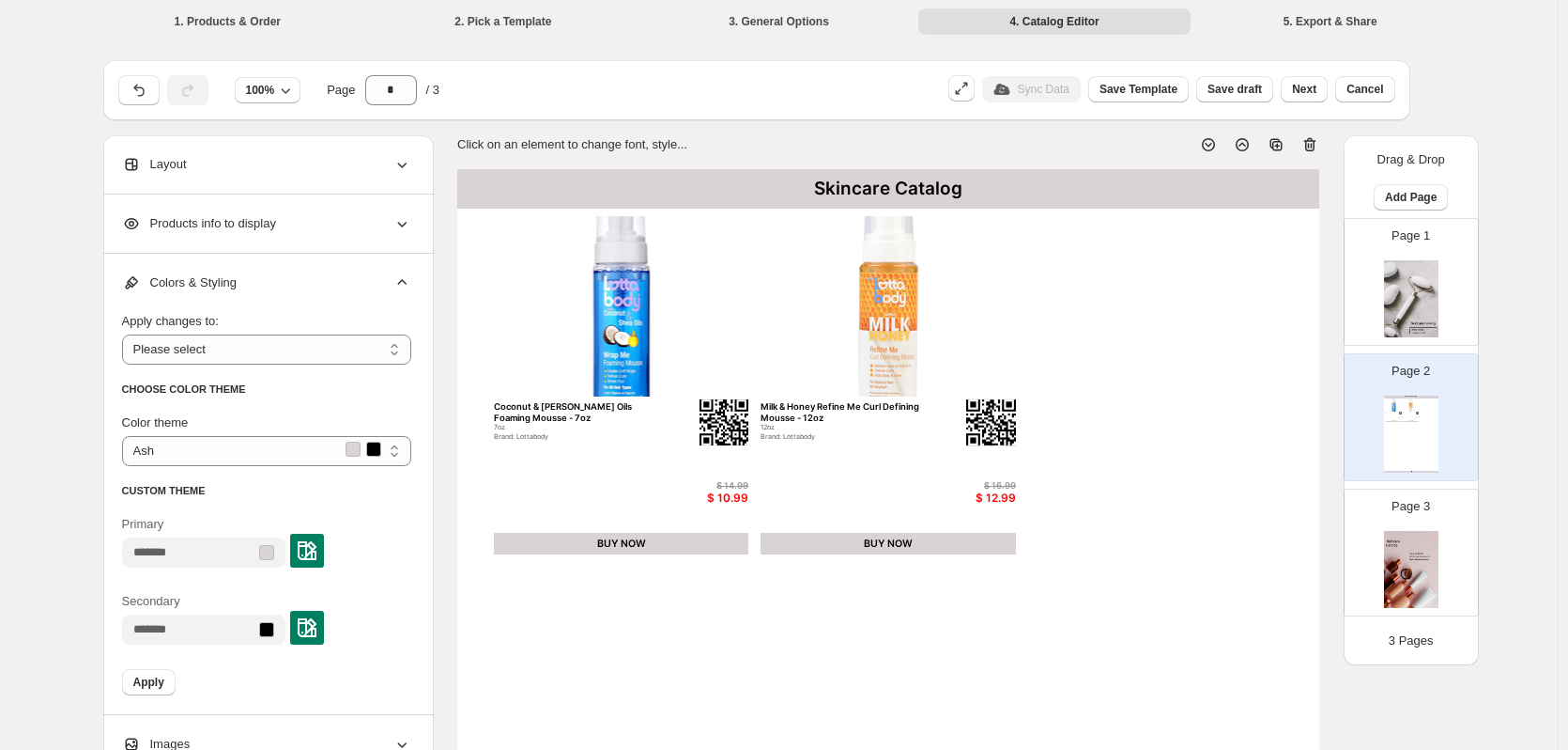
click at [271, 332] on div "**********" at bounding box center [266, 338] width 289 height 53
click at [266, 327] on div "Apply changes to:" at bounding box center [266, 321] width 289 height 19
click at [322, 348] on select "**********" at bounding box center [266, 349] width 289 height 30
select select "**********"
click at [126, 334] on select "**********" at bounding box center [266, 349] width 289 height 30
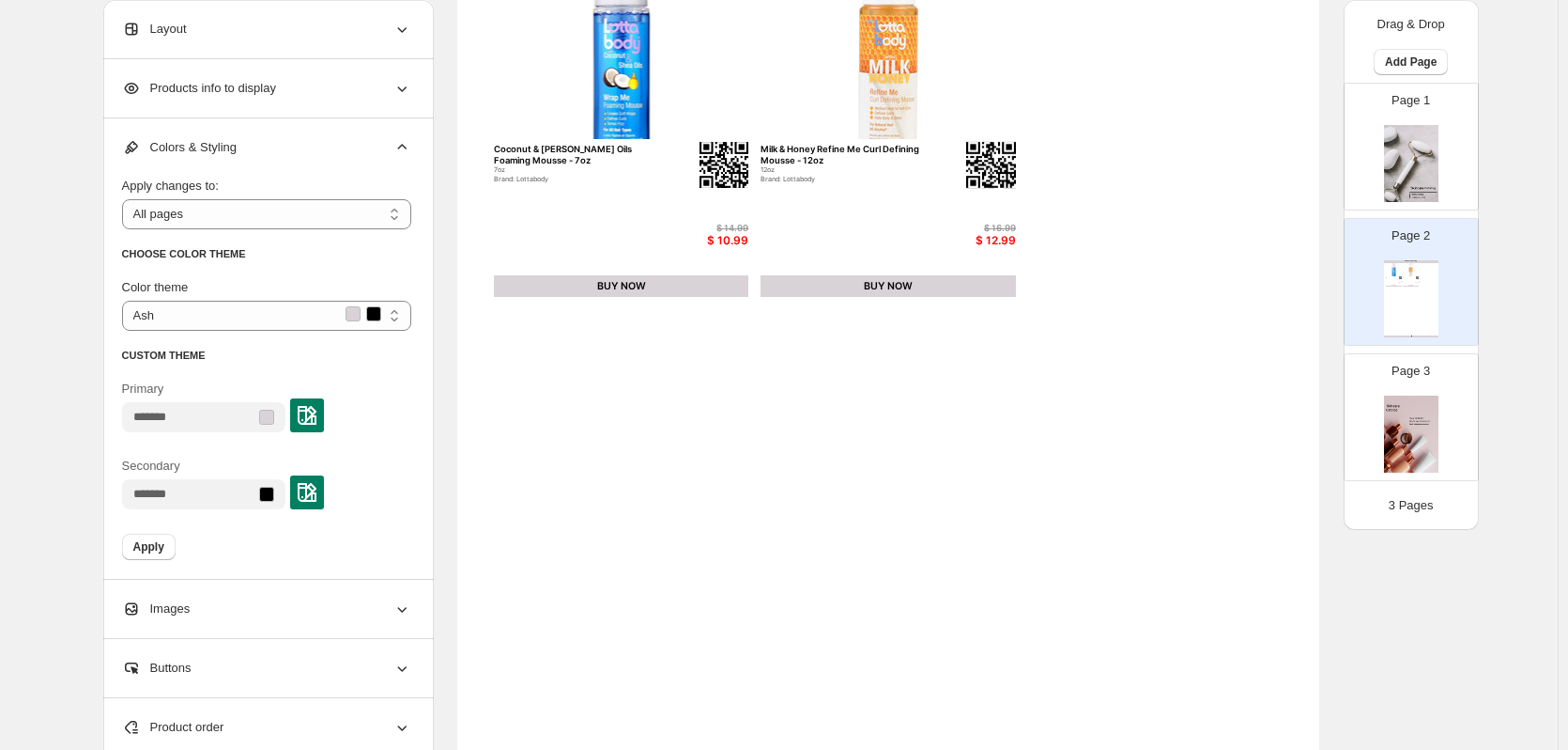
scroll to position [282, 0]
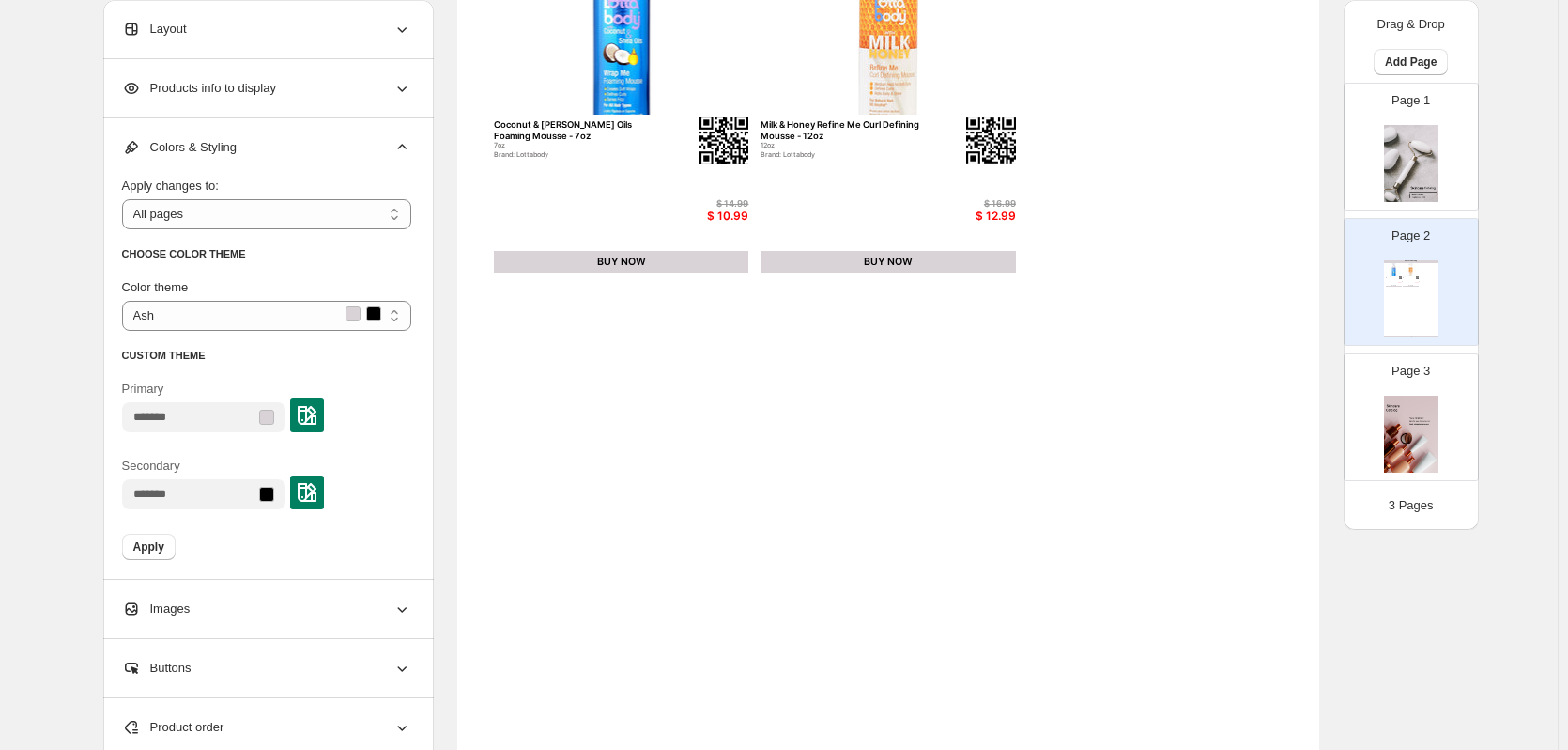
click at [178, 142] on span "Colors & Styling" at bounding box center [179, 147] width 115 height 19
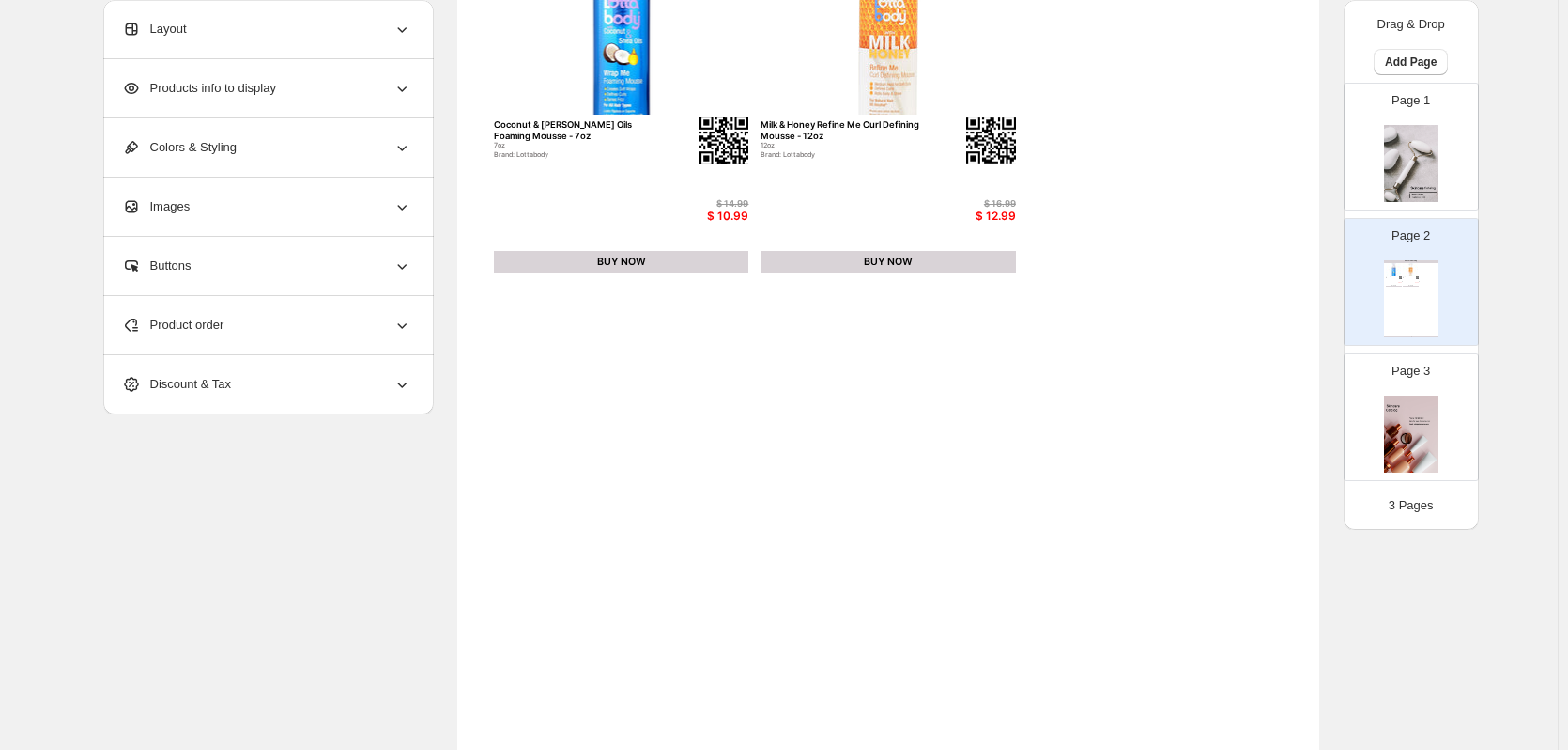
click at [246, 382] on div "Discount & Tax" at bounding box center [266, 384] width 289 height 58
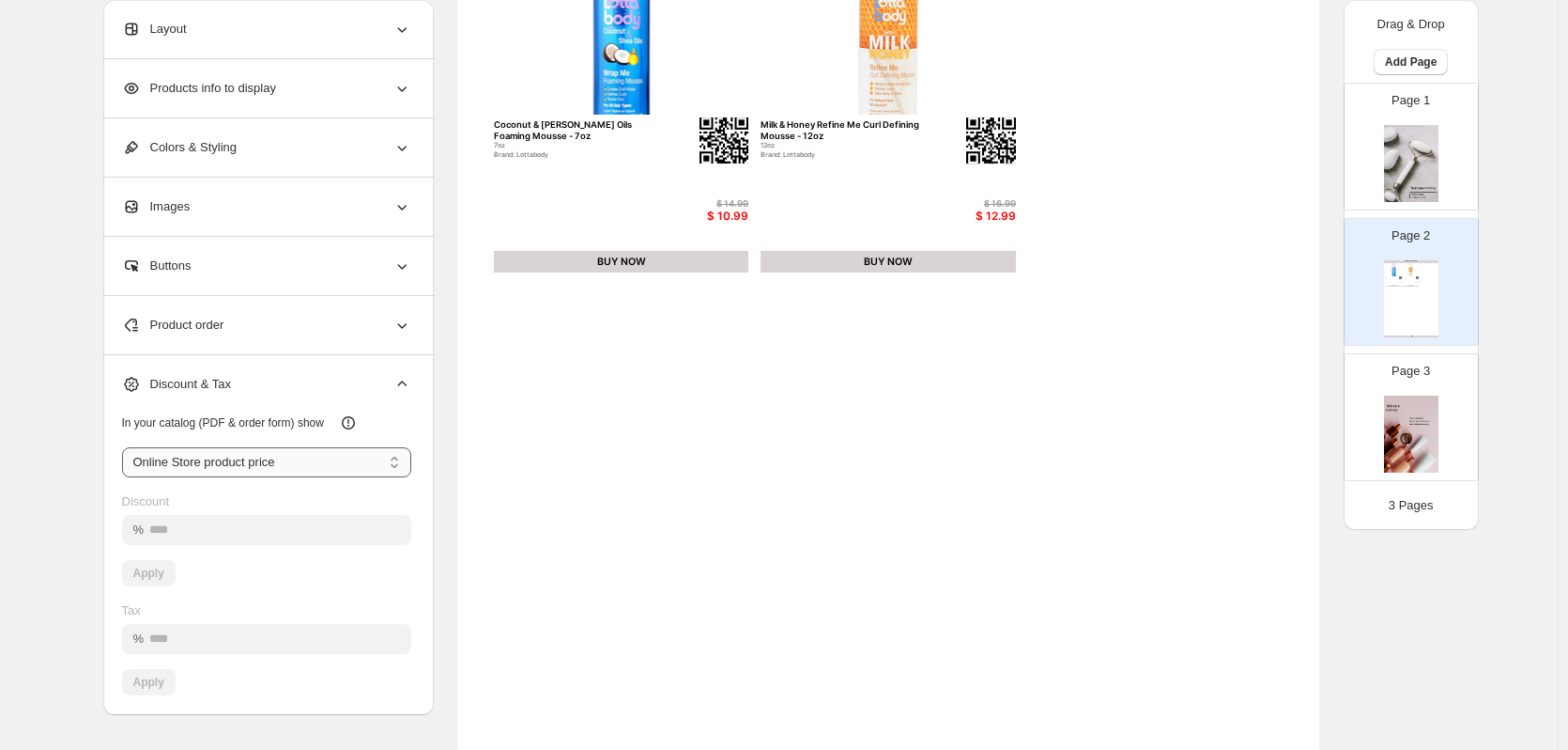
click at [292, 460] on select "**********" at bounding box center [266, 462] width 289 height 30
click at [266, 364] on div "Discount & Tax" at bounding box center [266, 384] width 289 height 58
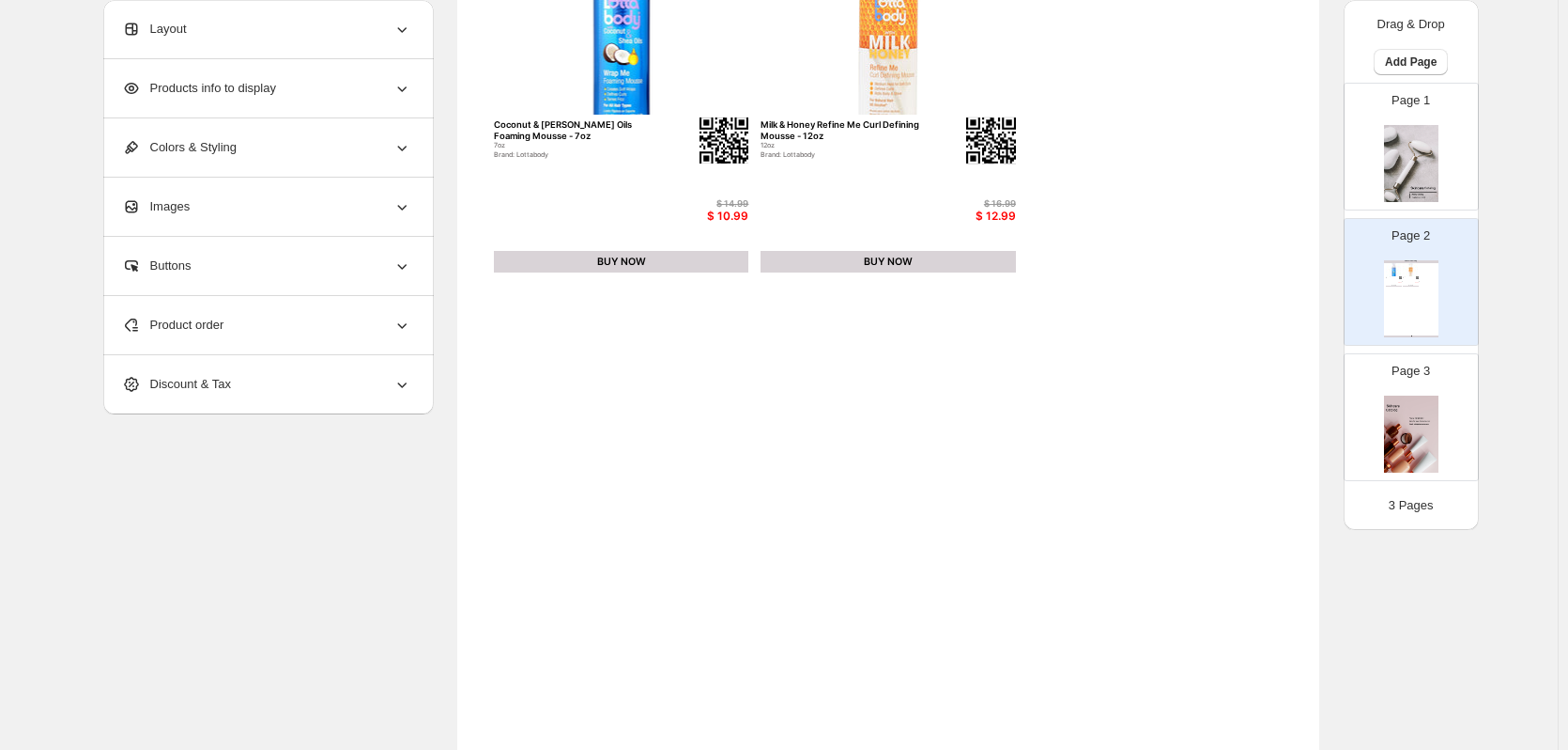
click at [265, 372] on div "Discount & Tax" at bounding box center [266, 384] width 289 height 58
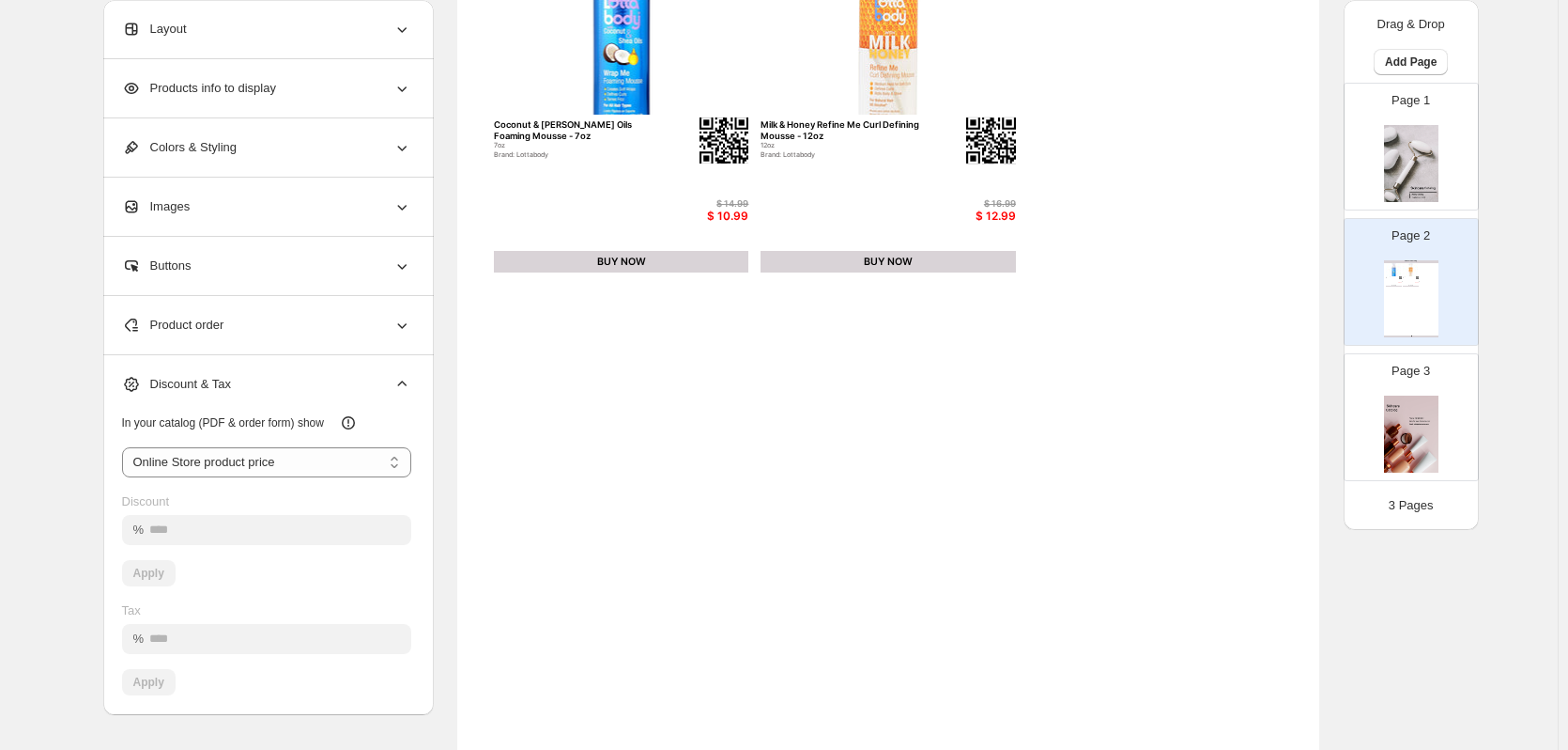
click at [265, 372] on div "Discount & Tax" at bounding box center [266, 384] width 289 height 58
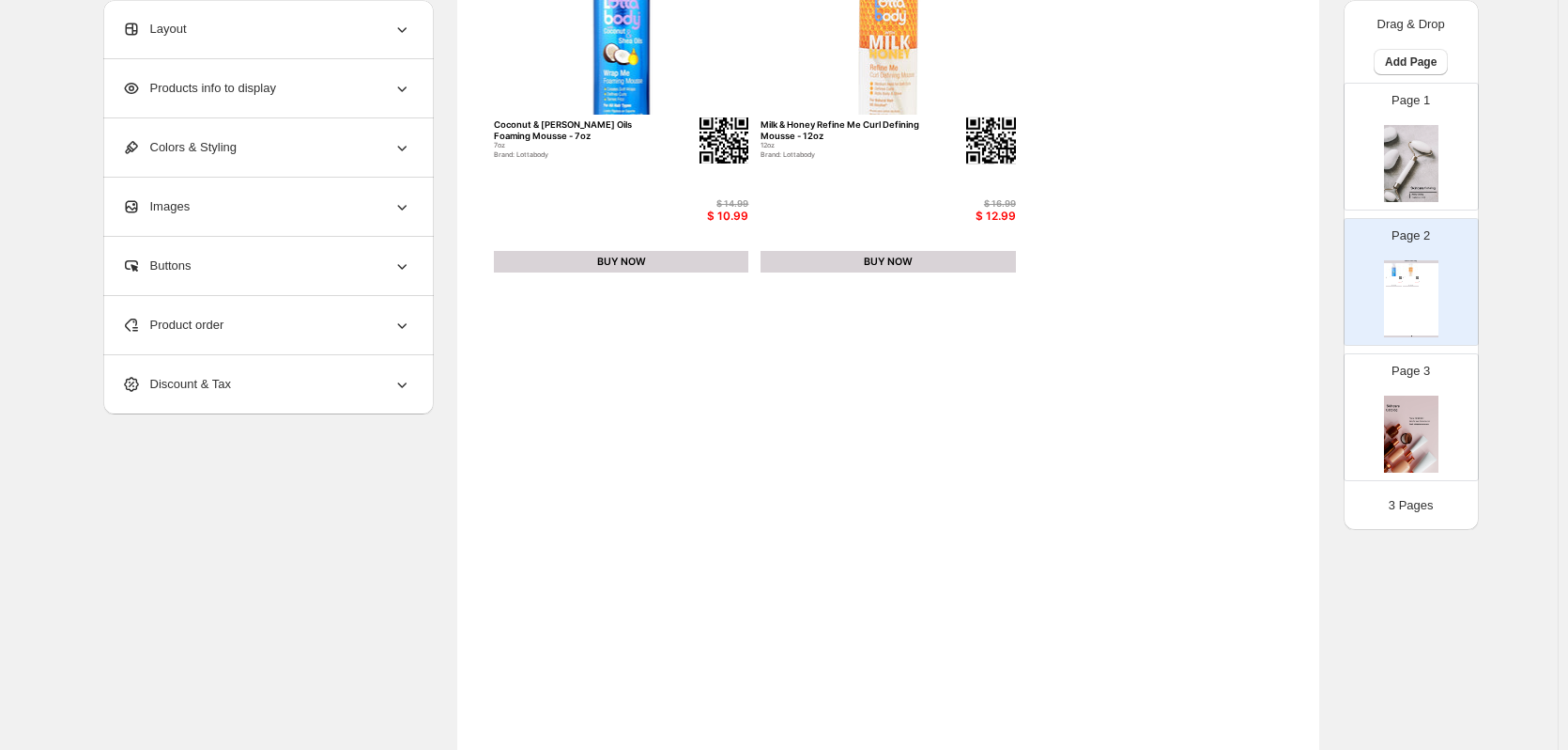
click at [243, 349] on div "Product order" at bounding box center [266, 325] width 289 height 58
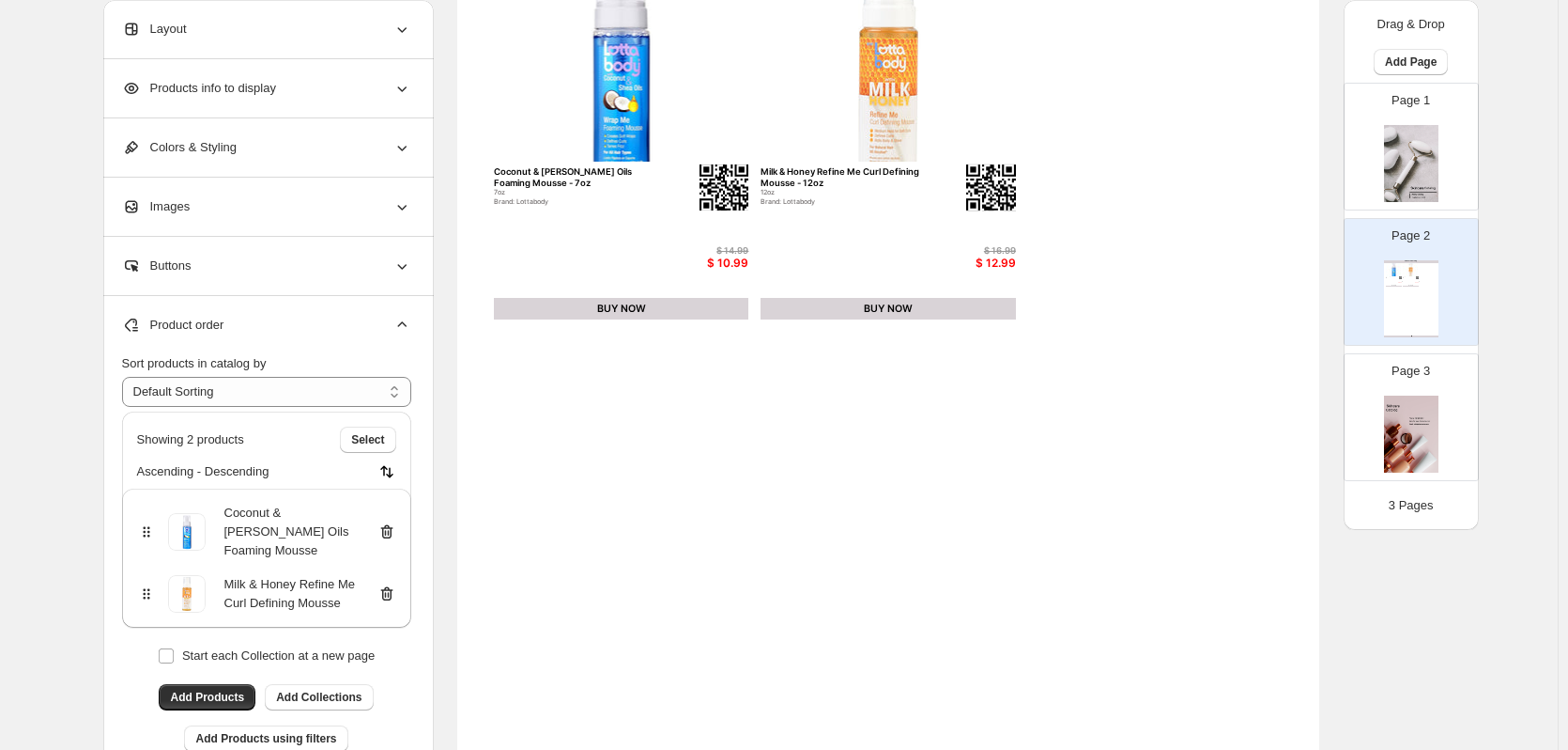
scroll to position [188, 0]
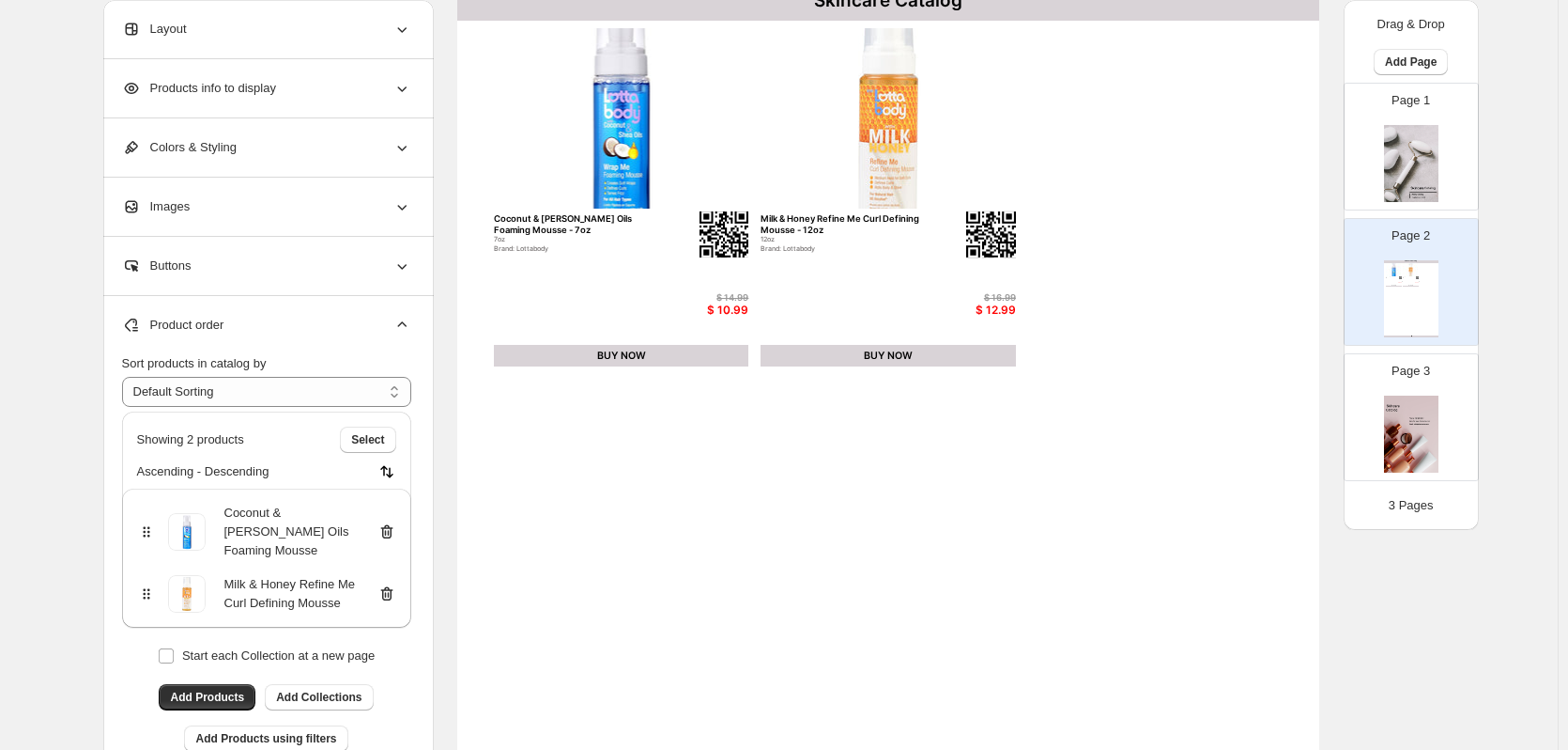
click at [284, 339] on div "Product order" at bounding box center [266, 325] width 289 height 58
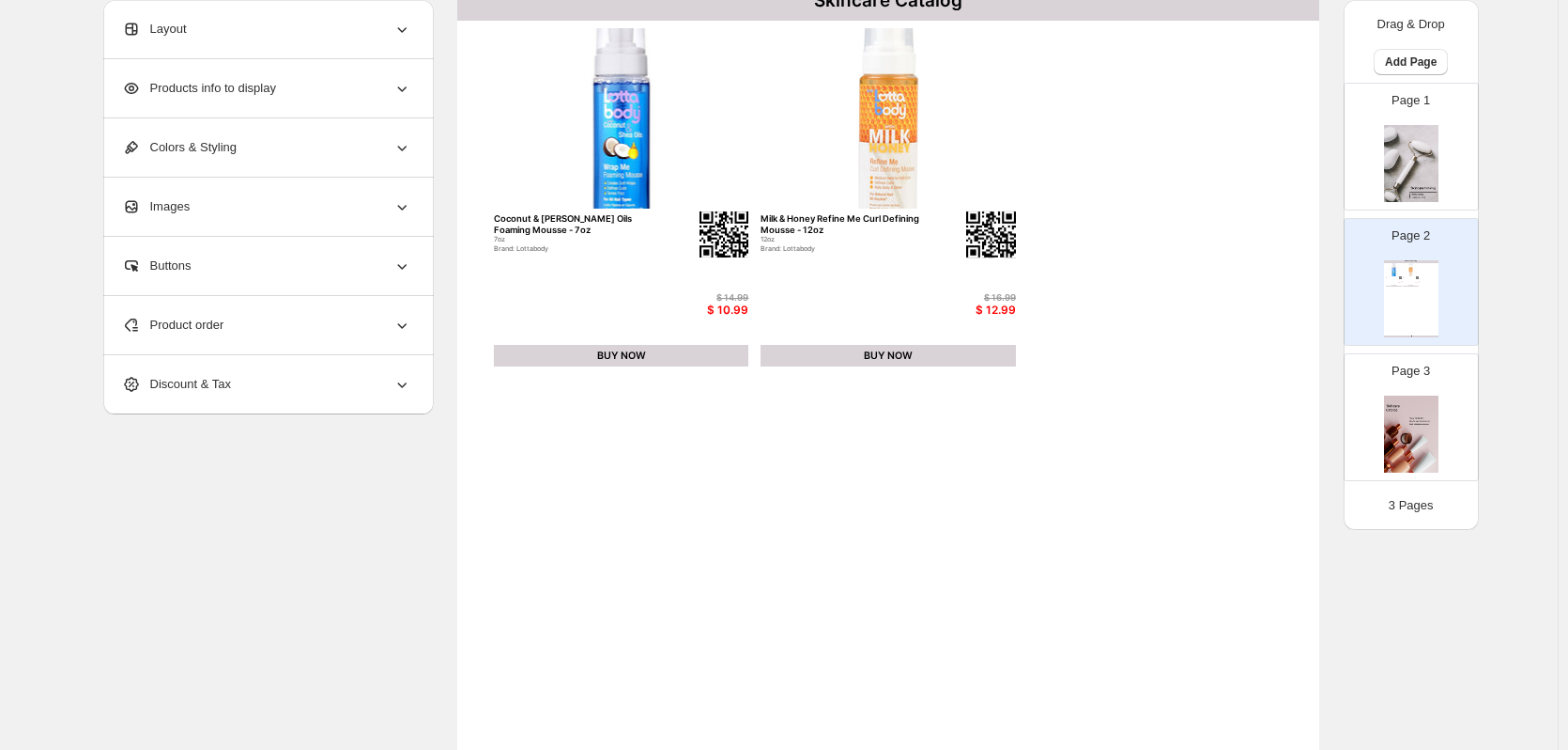
click at [217, 279] on div "Buttons" at bounding box center [266, 266] width 289 height 58
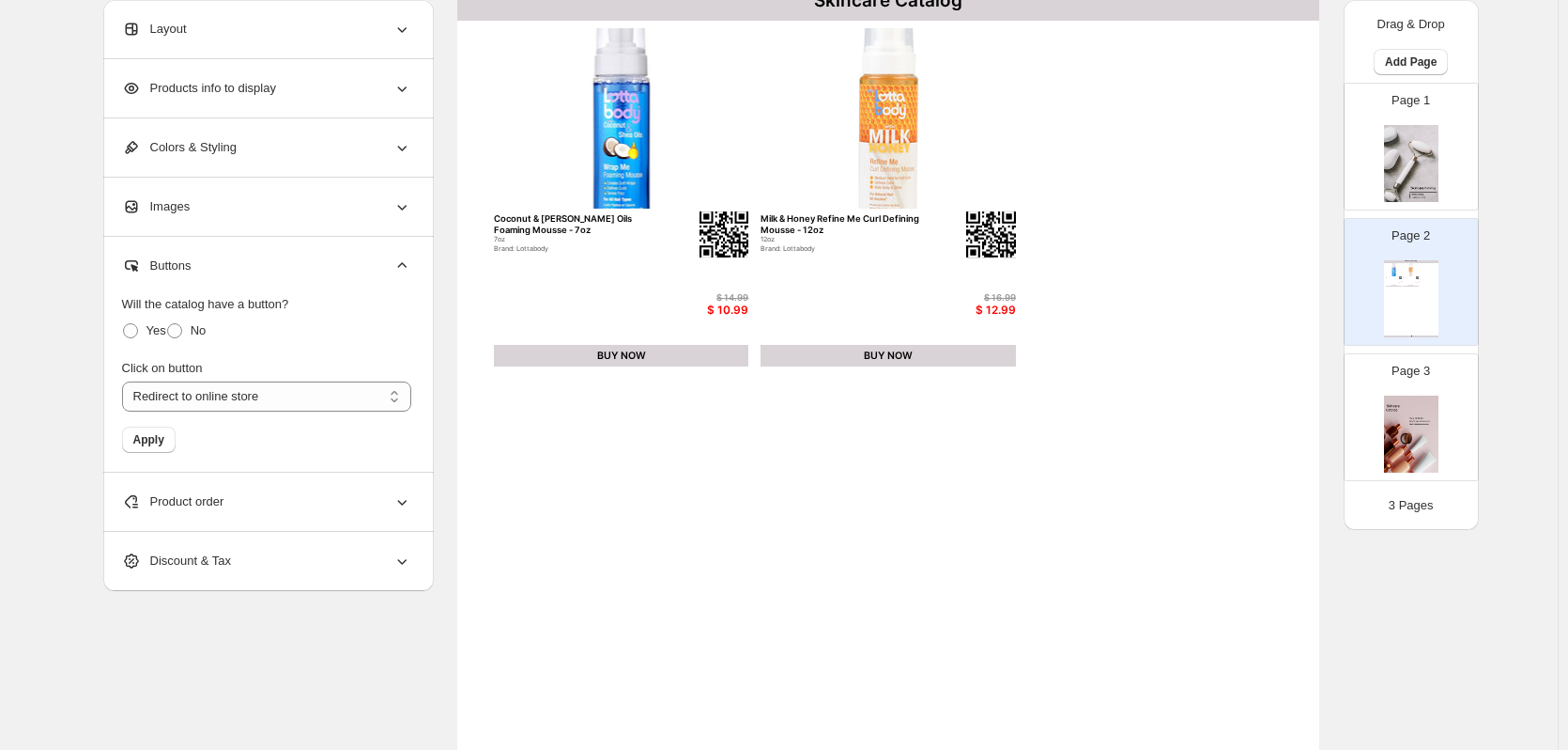
click at [655, 364] on div "BUY NOW" at bounding box center [622, 356] width 256 height 23
select select "**********"
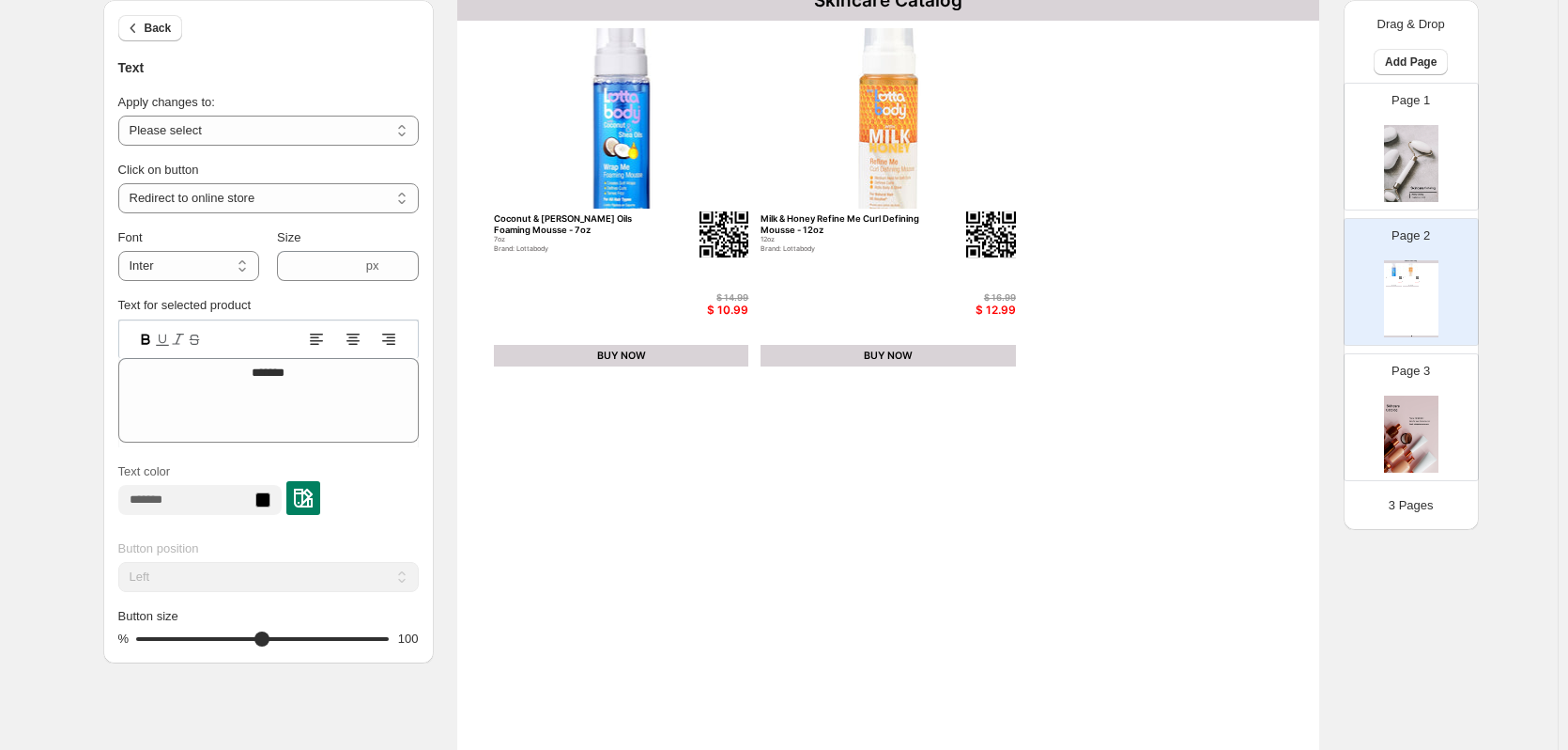
click at [646, 361] on div "BUY NOW" at bounding box center [622, 356] width 256 height 23
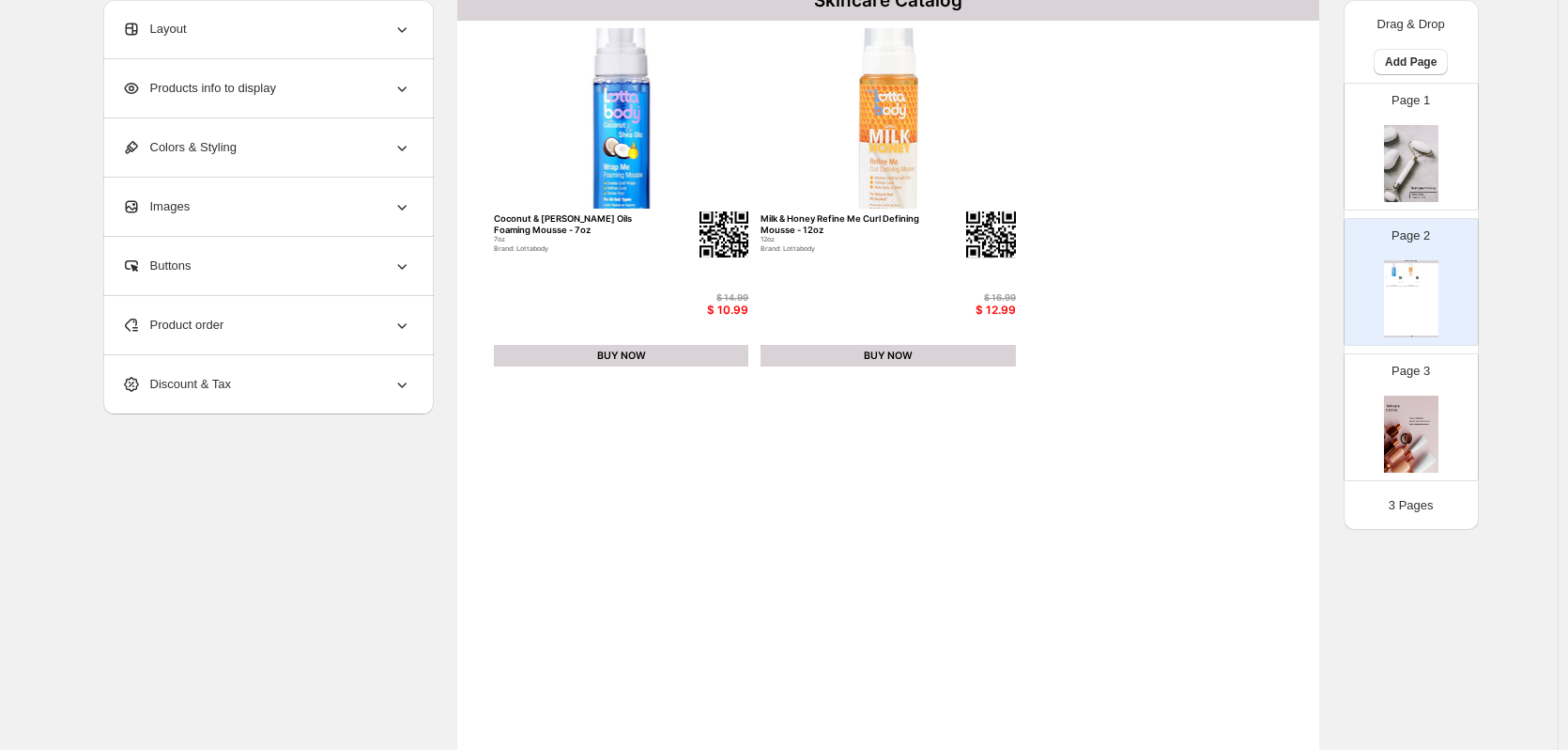
click at [592, 355] on div "BUY NOW" at bounding box center [622, 356] width 256 height 23
select select "**********"
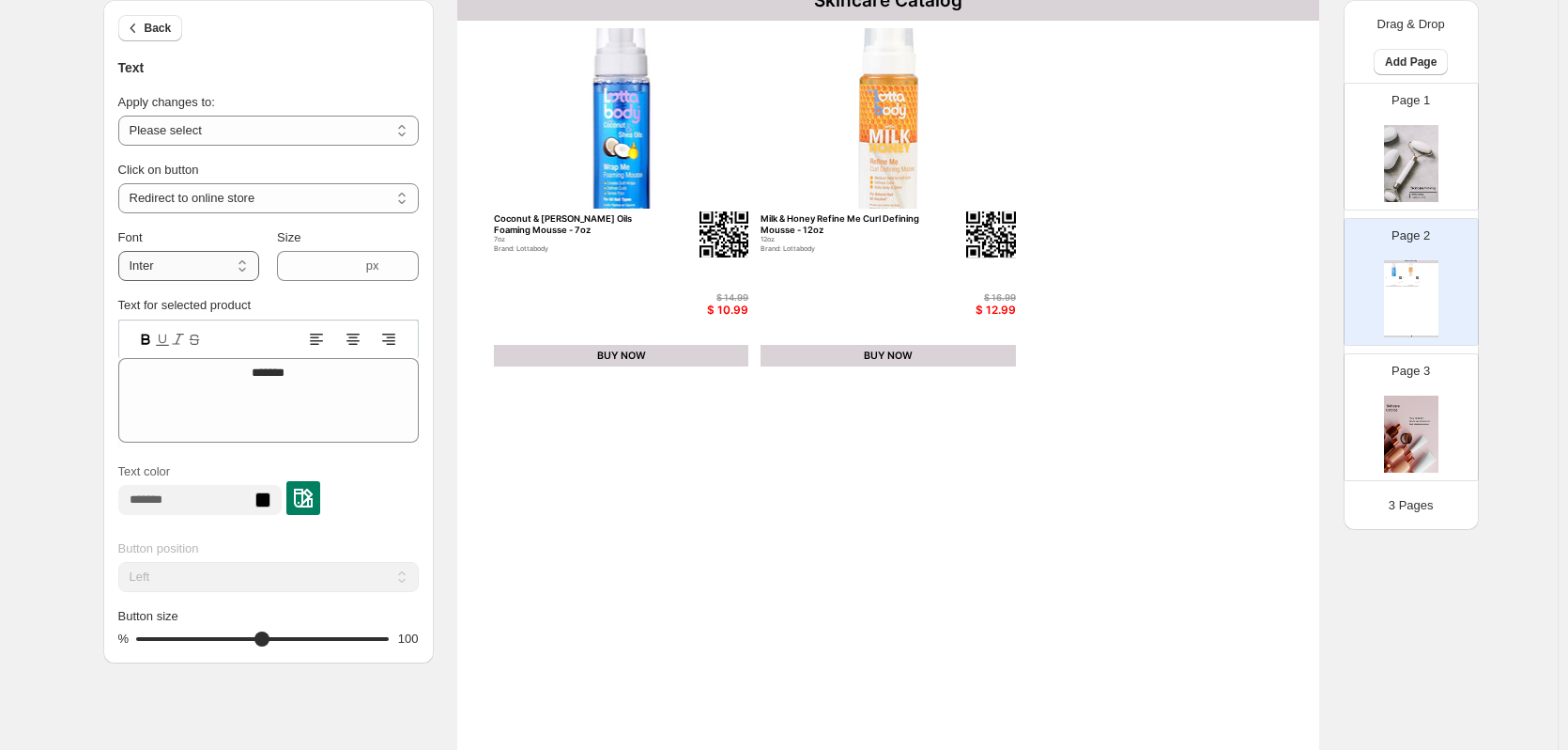
click at [223, 260] on select "**********" at bounding box center [188, 266] width 141 height 30
drag, startPoint x: 674, startPoint y: 461, endPoint x: 495, endPoint y: 330, distance: 221.8
click at [674, 459] on div "Skincare Catalog Coconut & Shea Oils Foaming Mousse - 7oz 7oz Brand: Lottabody …" at bounding box center [887, 539] width 861 height 1116
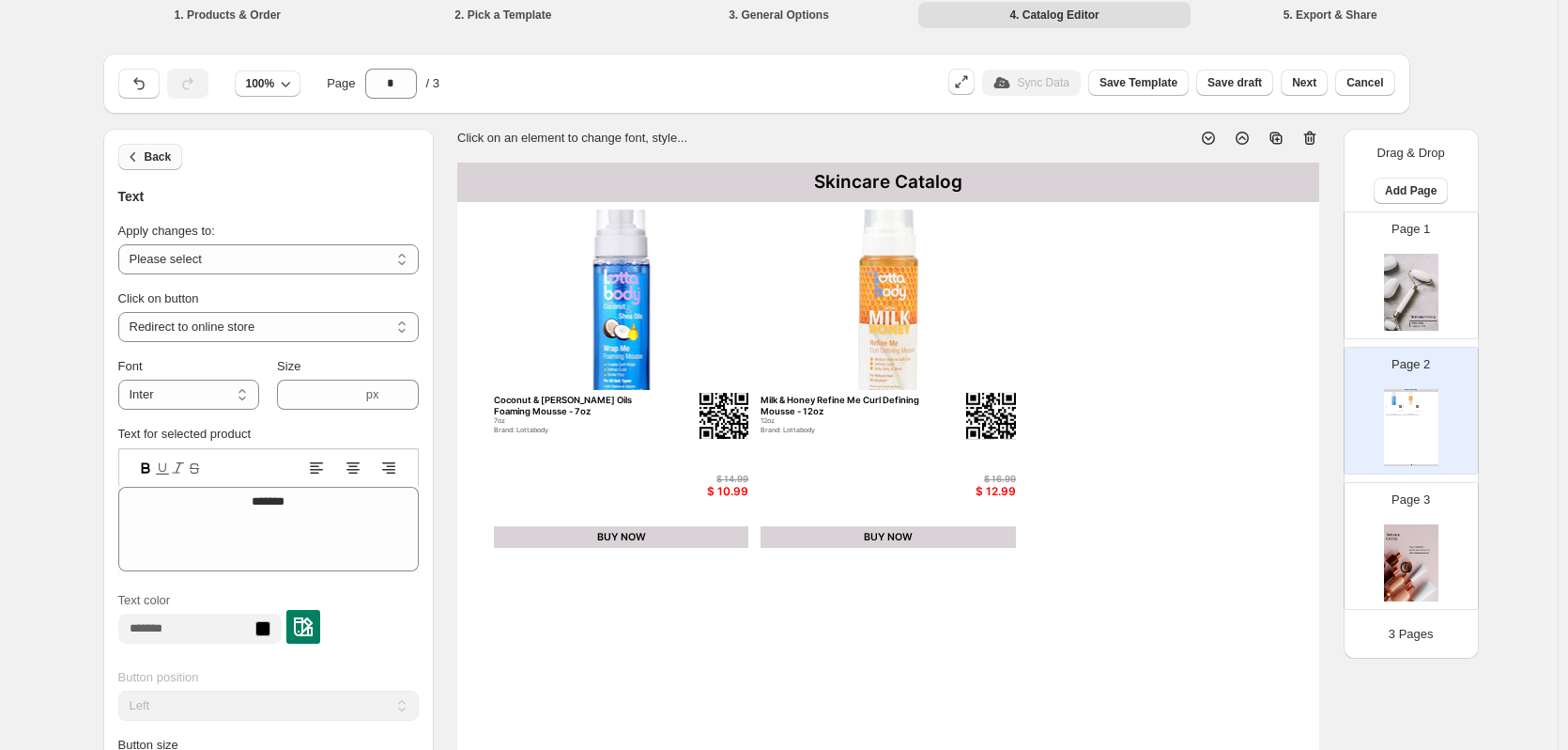
scroll to position [0, 0]
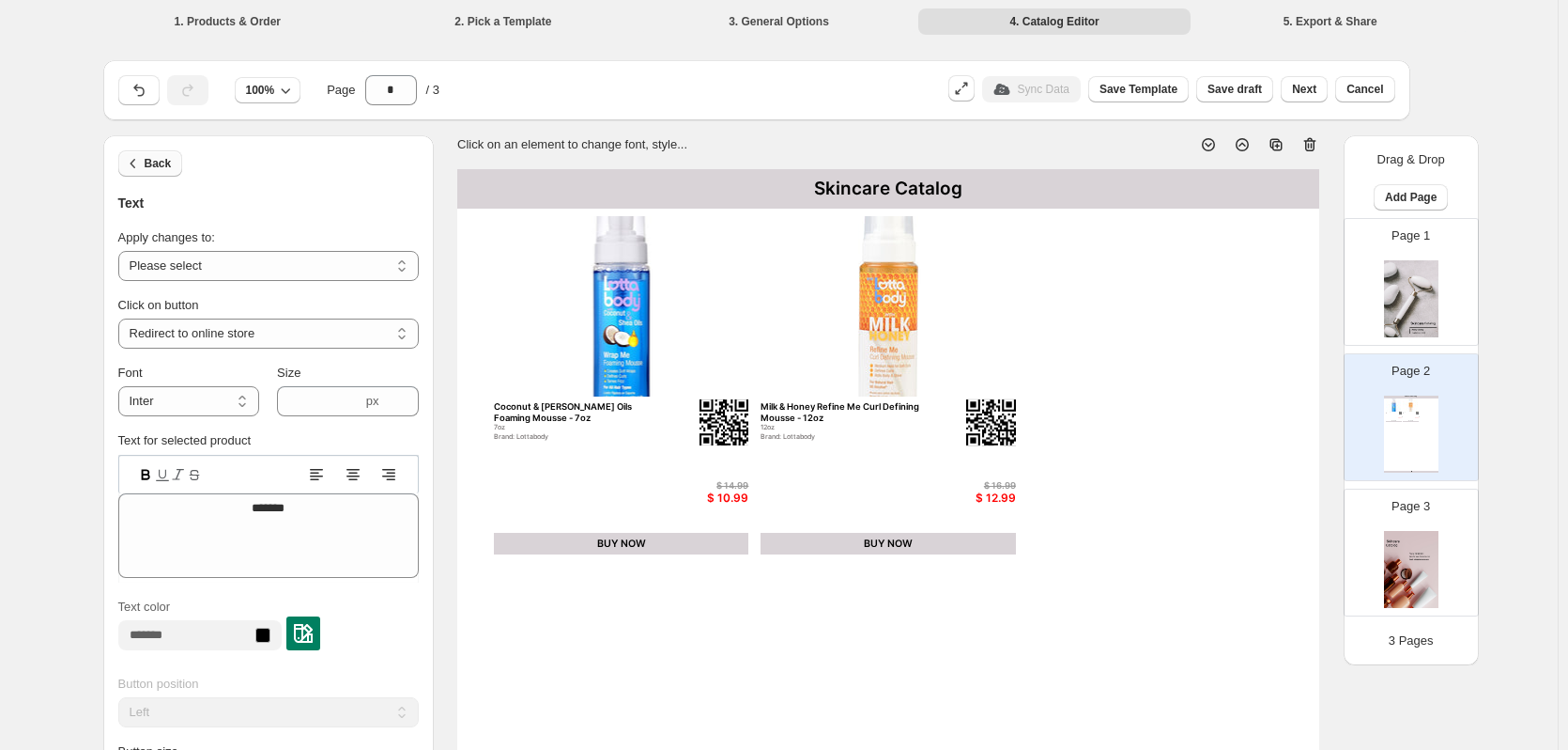
click at [154, 172] on button "Back" at bounding box center [150, 163] width 65 height 26
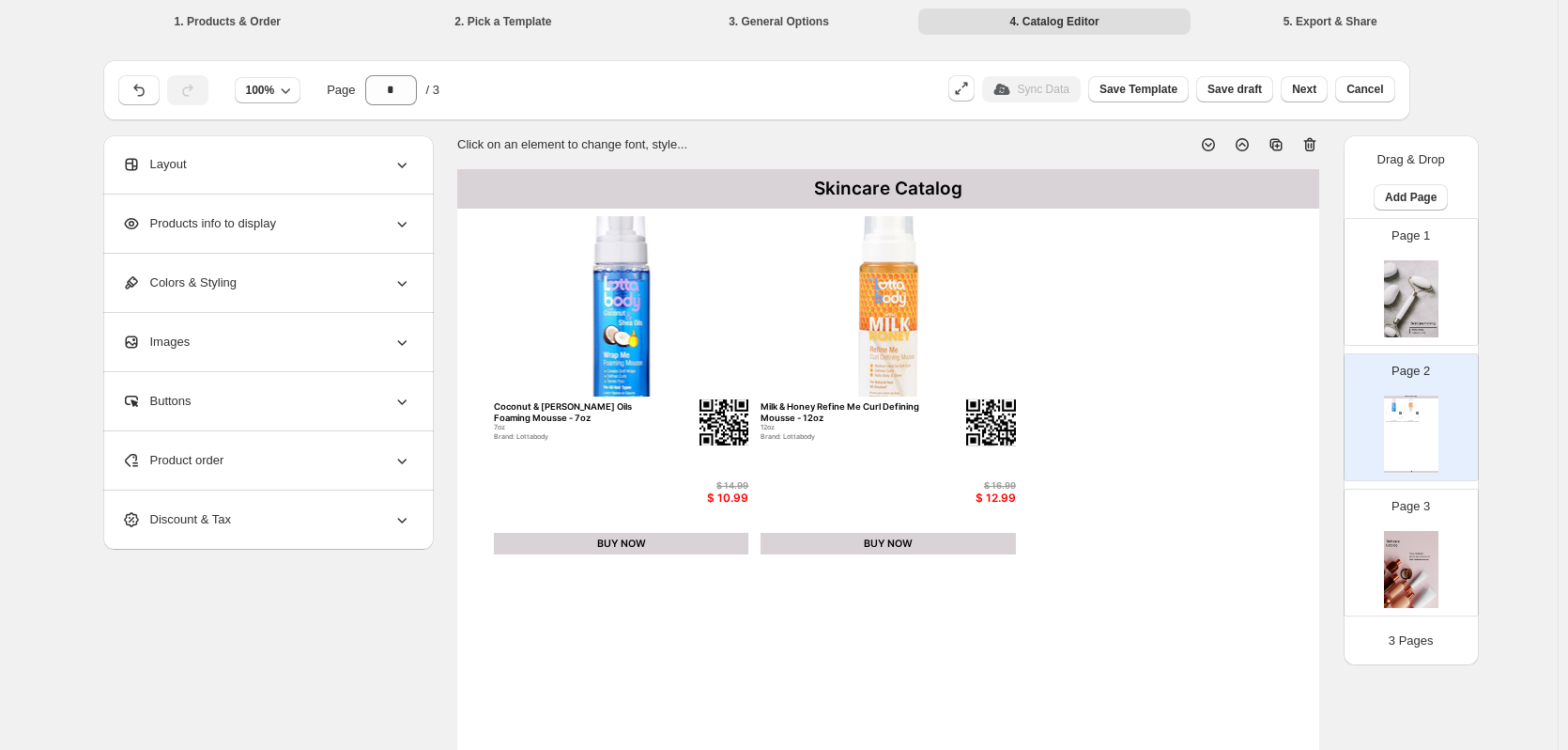
click at [773, 174] on div "Skincare Catalog" at bounding box center [887, 188] width 861 height 39
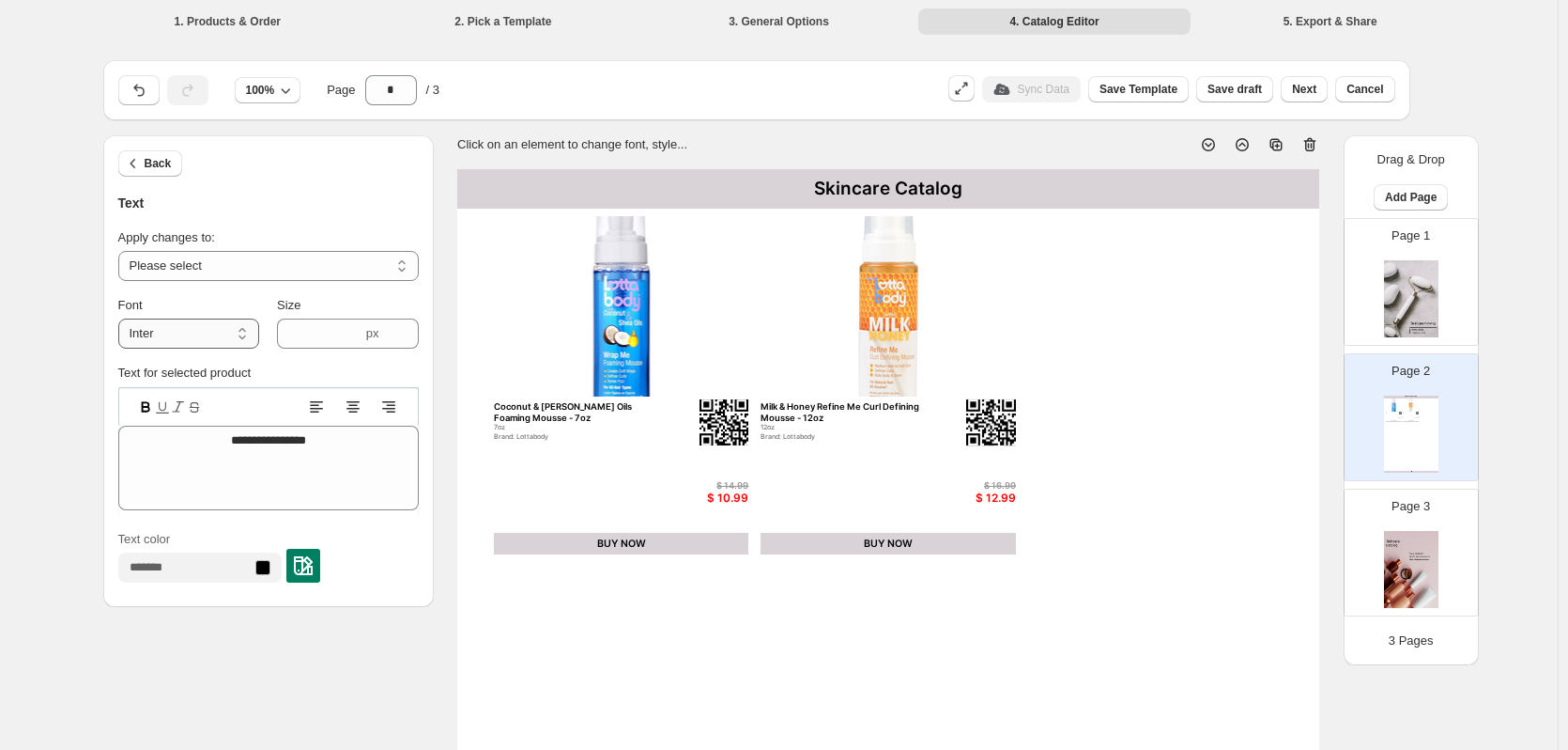
click at [224, 329] on select "**********" at bounding box center [188, 333] width 141 height 30
click at [224, 325] on select "**********" at bounding box center [188, 333] width 141 height 30
click at [1249, 145] on icon at bounding box center [1241, 144] width 19 height 19
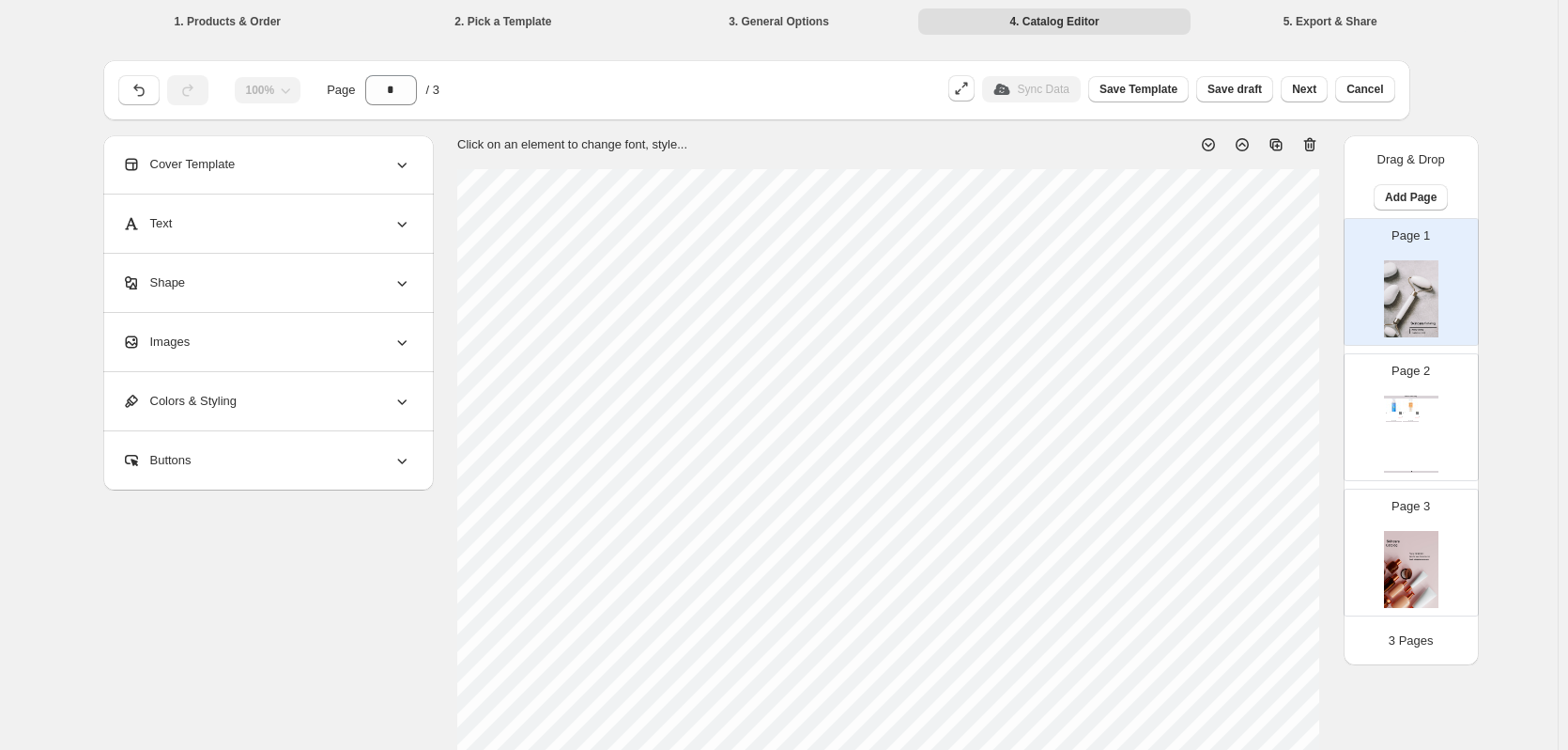
click at [1244, 145] on icon at bounding box center [1241, 144] width 19 height 19
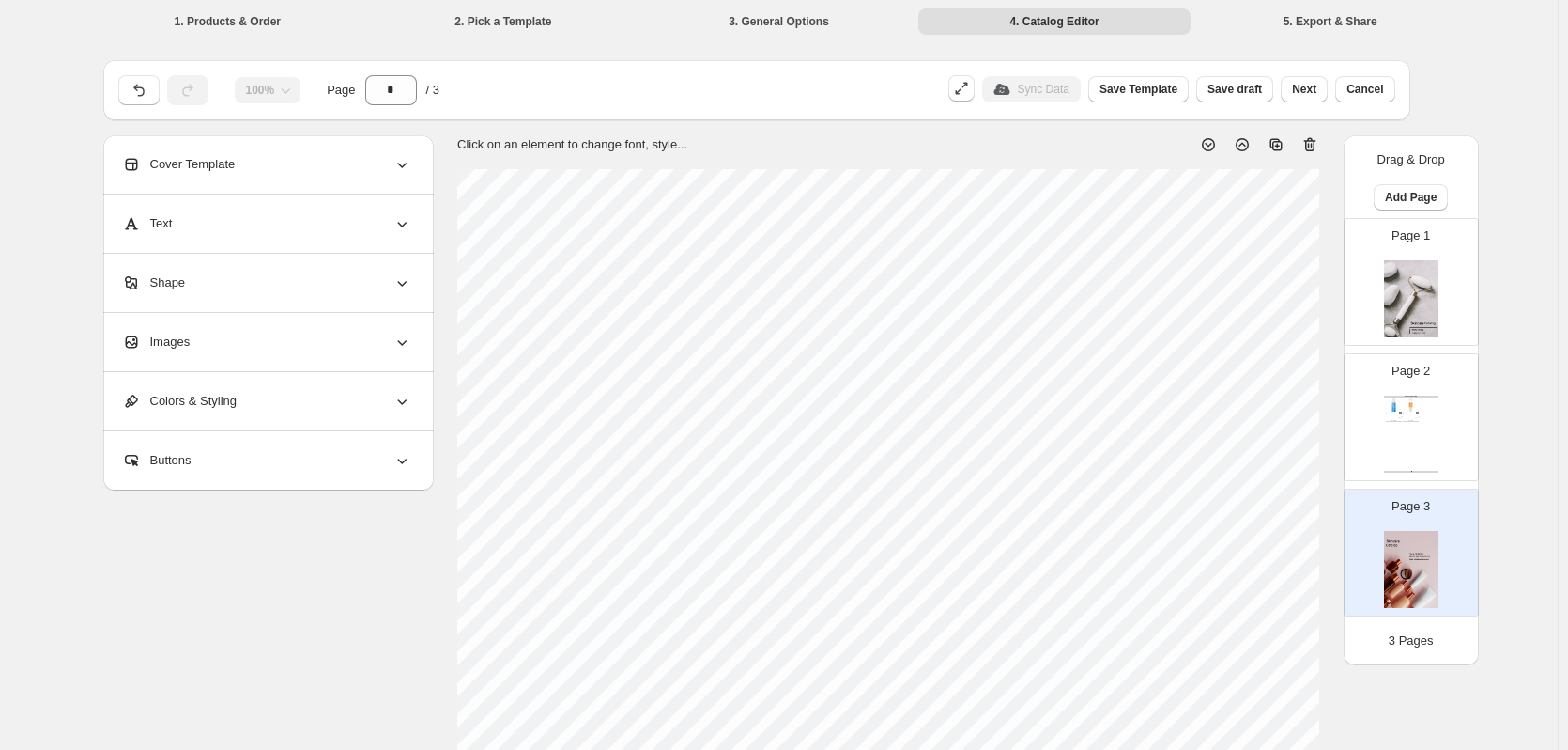
click at [1243, 148] on icon at bounding box center [1241, 144] width 13 height 13
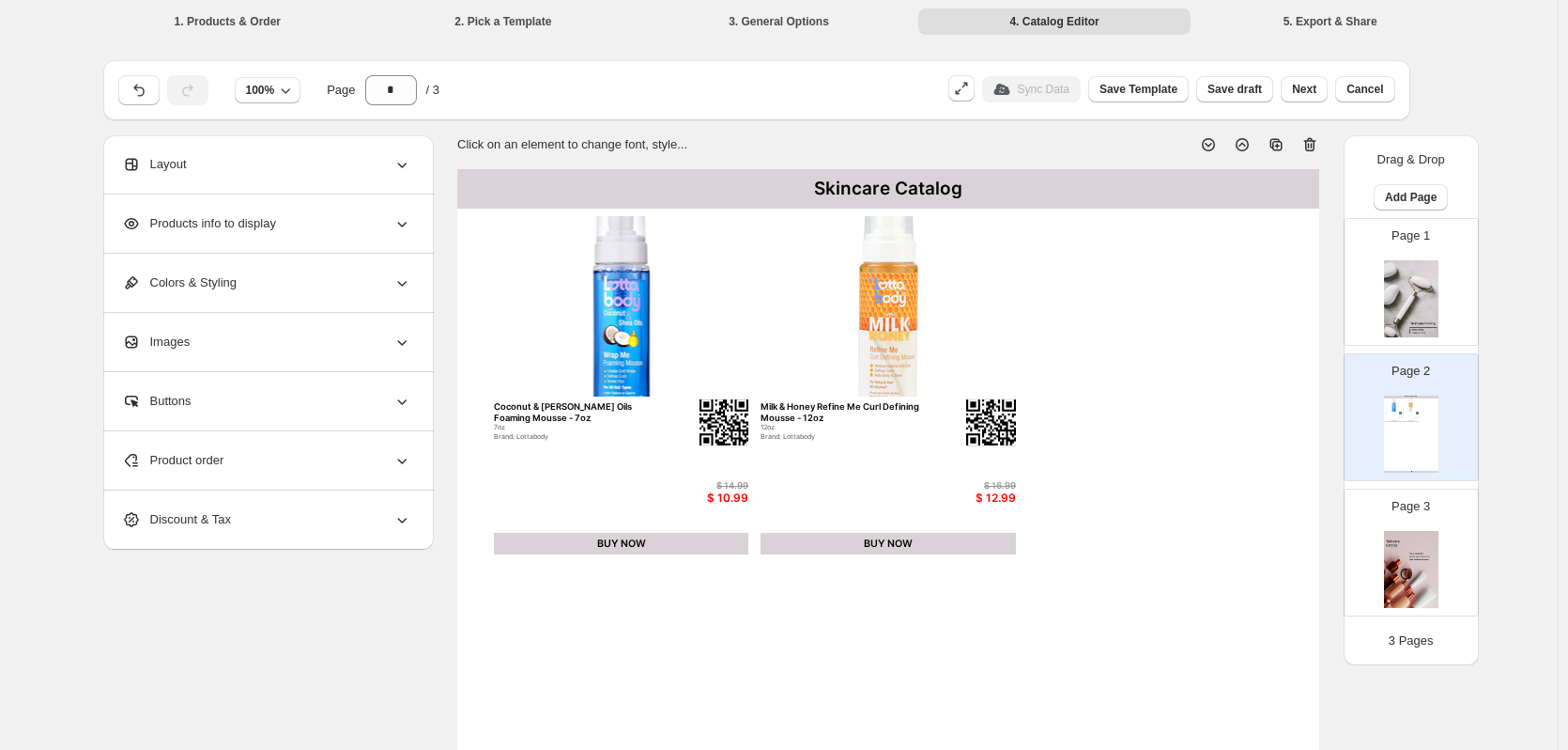
click at [1245, 146] on icon at bounding box center [1242, 145] width 8 height 5
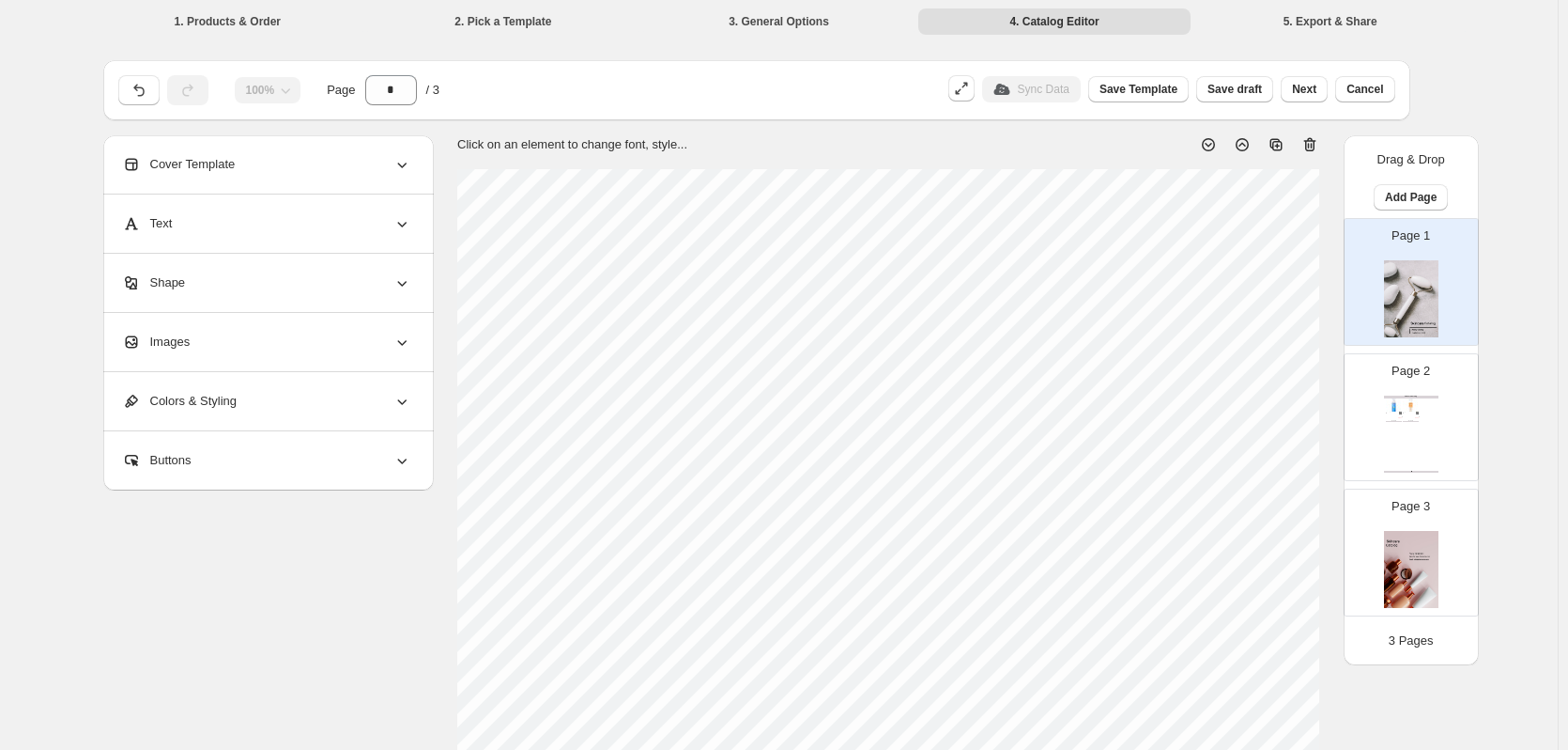
click at [1238, 146] on icon at bounding box center [1241, 144] width 19 height 19
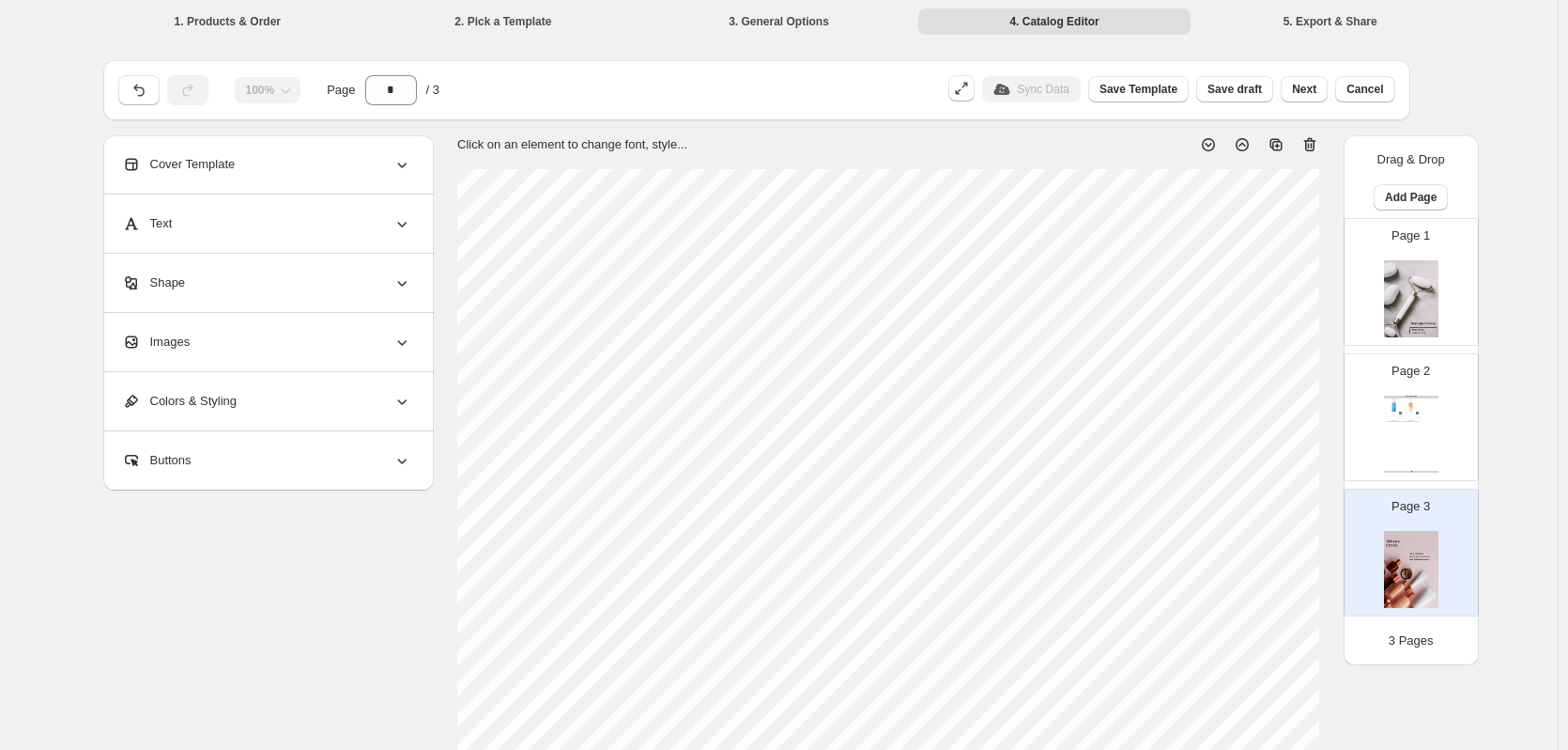
click at [1238, 146] on icon at bounding box center [1241, 144] width 19 height 19
type input "*"
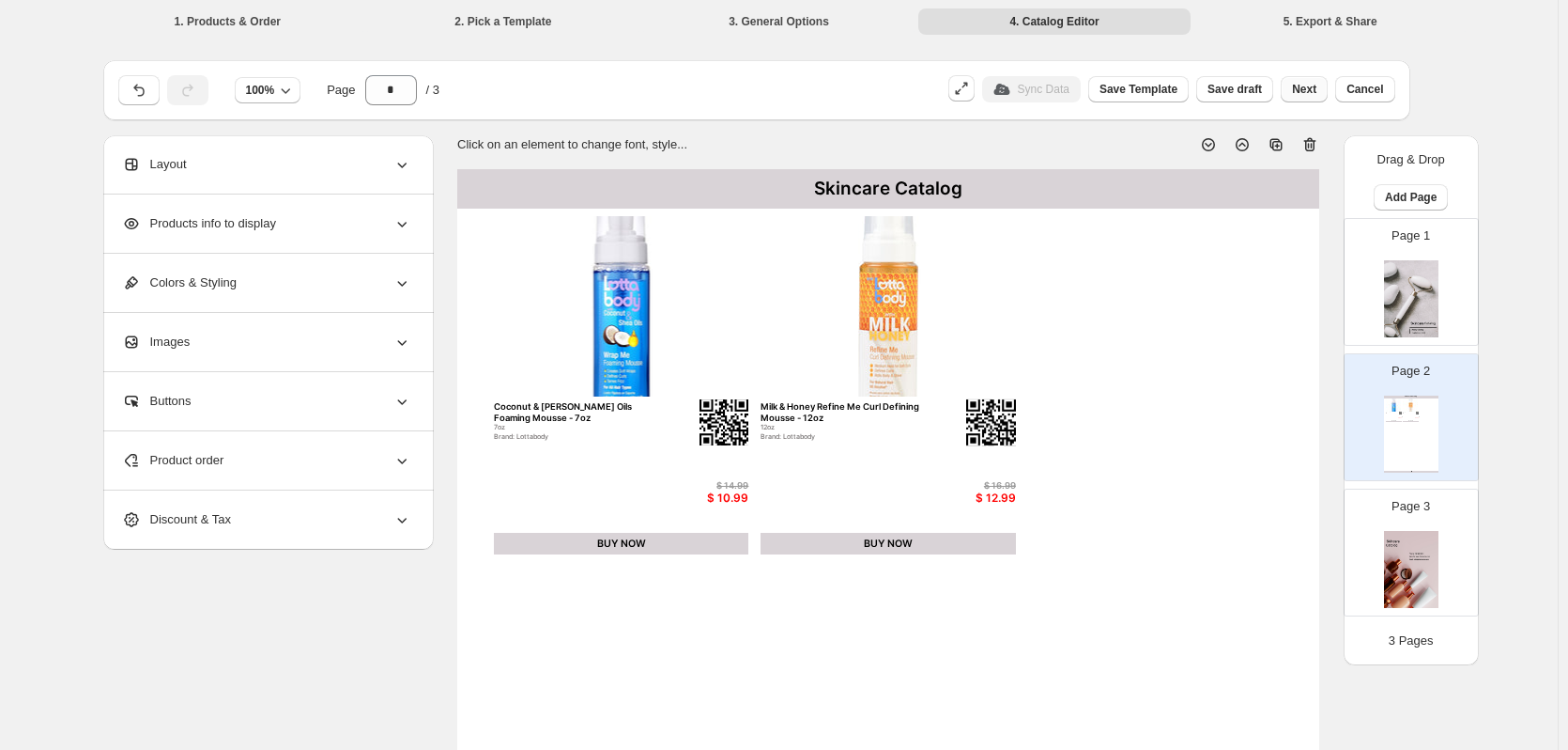
click at [1305, 95] on span "Next" at bounding box center [1304, 89] width 24 height 15
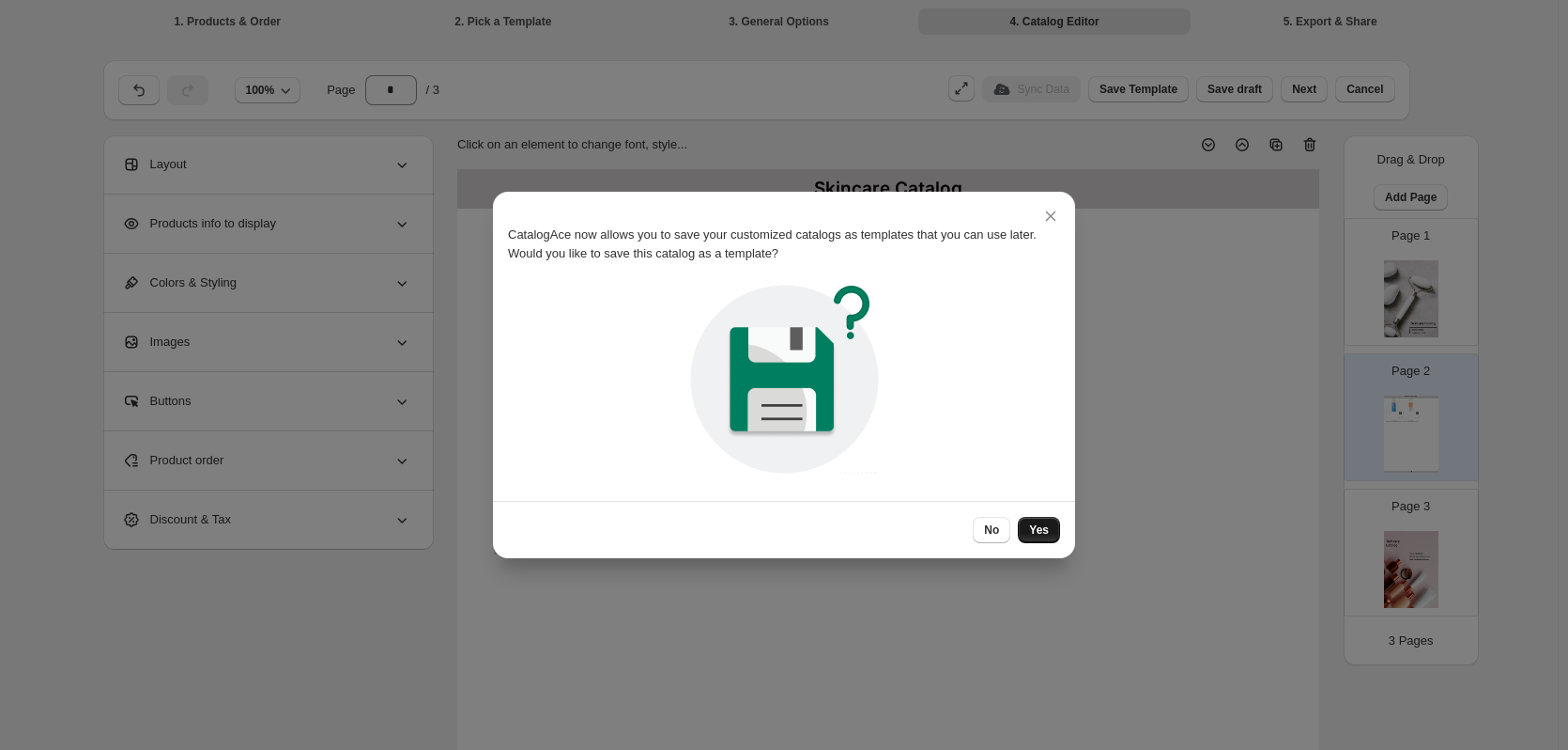
click at [1033, 534] on span "Yes" at bounding box center [1039, 529] width 20 height 15
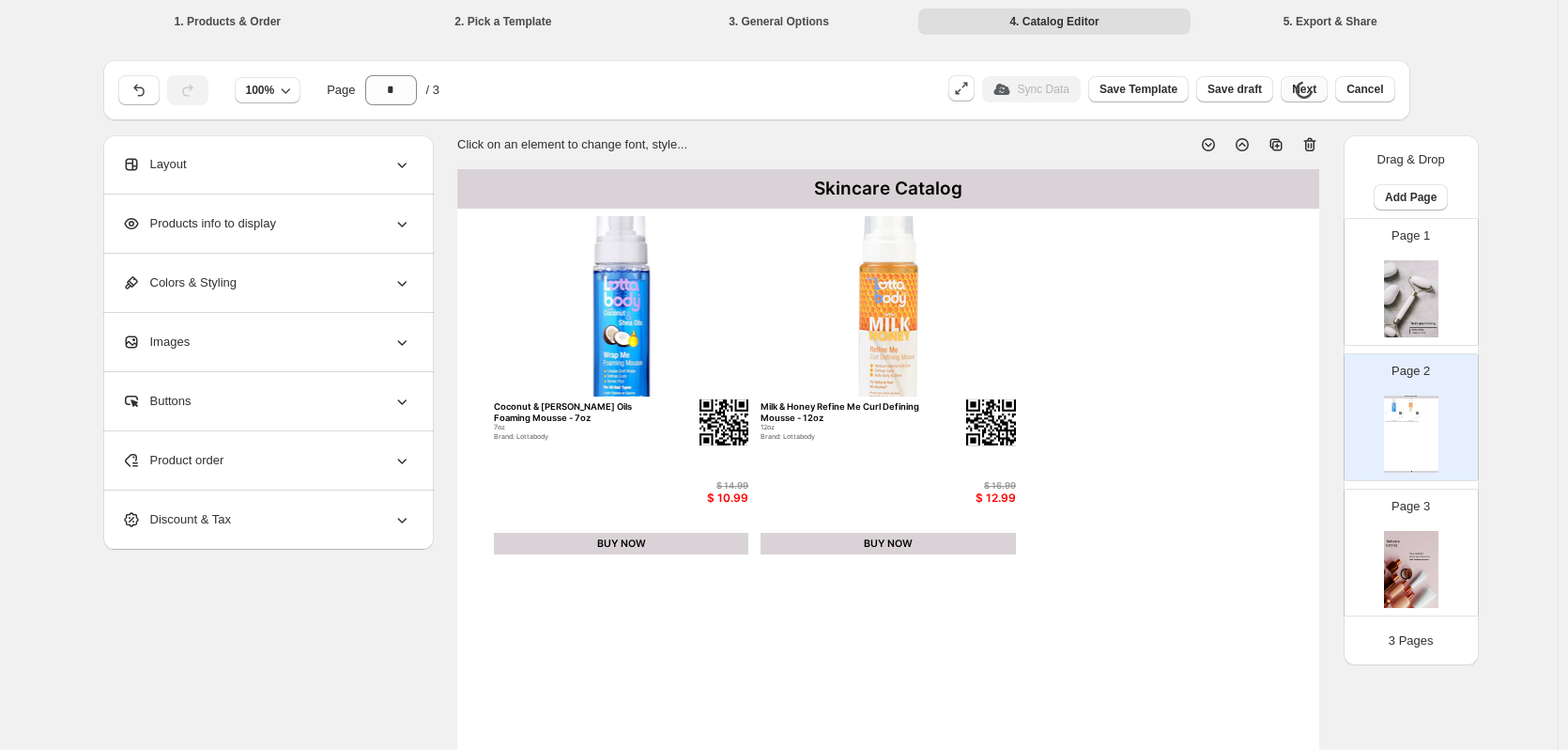
click at [1324, 96] on div "Next" at bounding box center [1303, 89] width 47 height 26
click at [1313, 96] on span "Next" at bounding box center [1304, 89] width 24 height 15
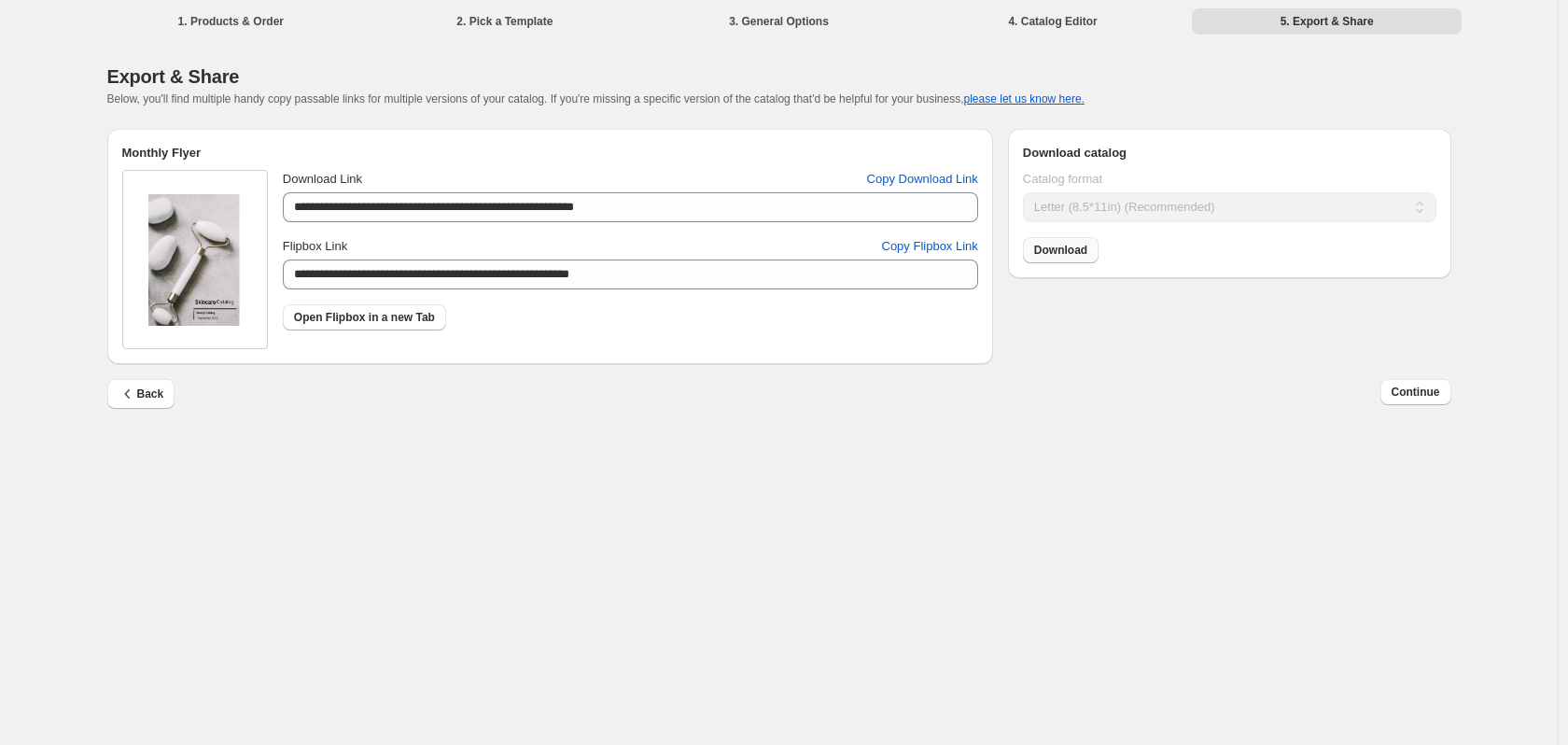
click at [1085, 254] on span "Download" at bounding box center [1061, 249] width 54 height 15
click at [152, 387] on span "Back" at bounding box center [141, 393] width 46 height 19
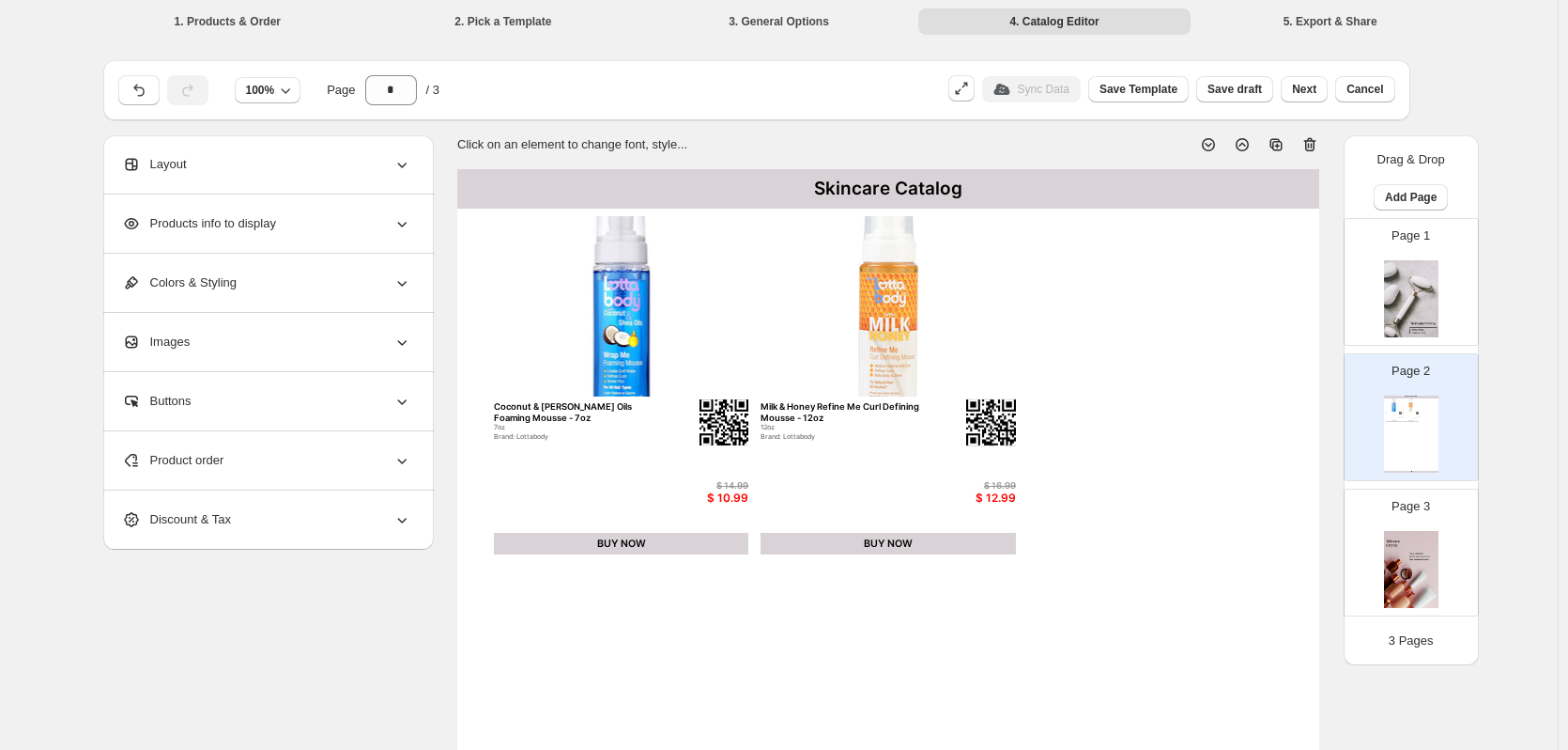
click at [897, 544] on div "BUY NOW" at bounding box center [888, 544] width 256 height 23
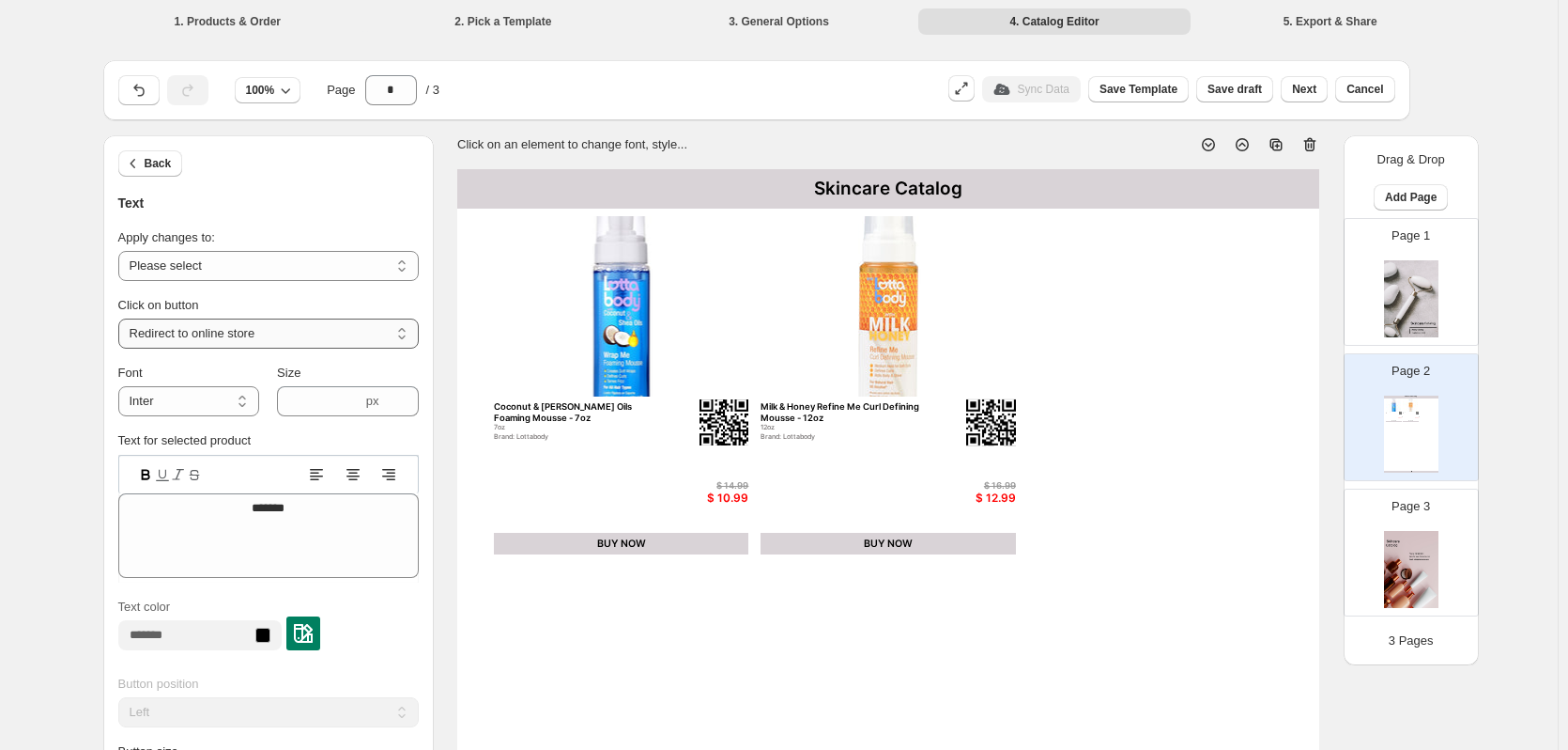
click at [164, 324] on select "**********" at bounding box center [268, 333] width 301 height 30
click at [122, 339] on select "**********" at bounding box center [268, 333] width 301 height 30
select select "**********"
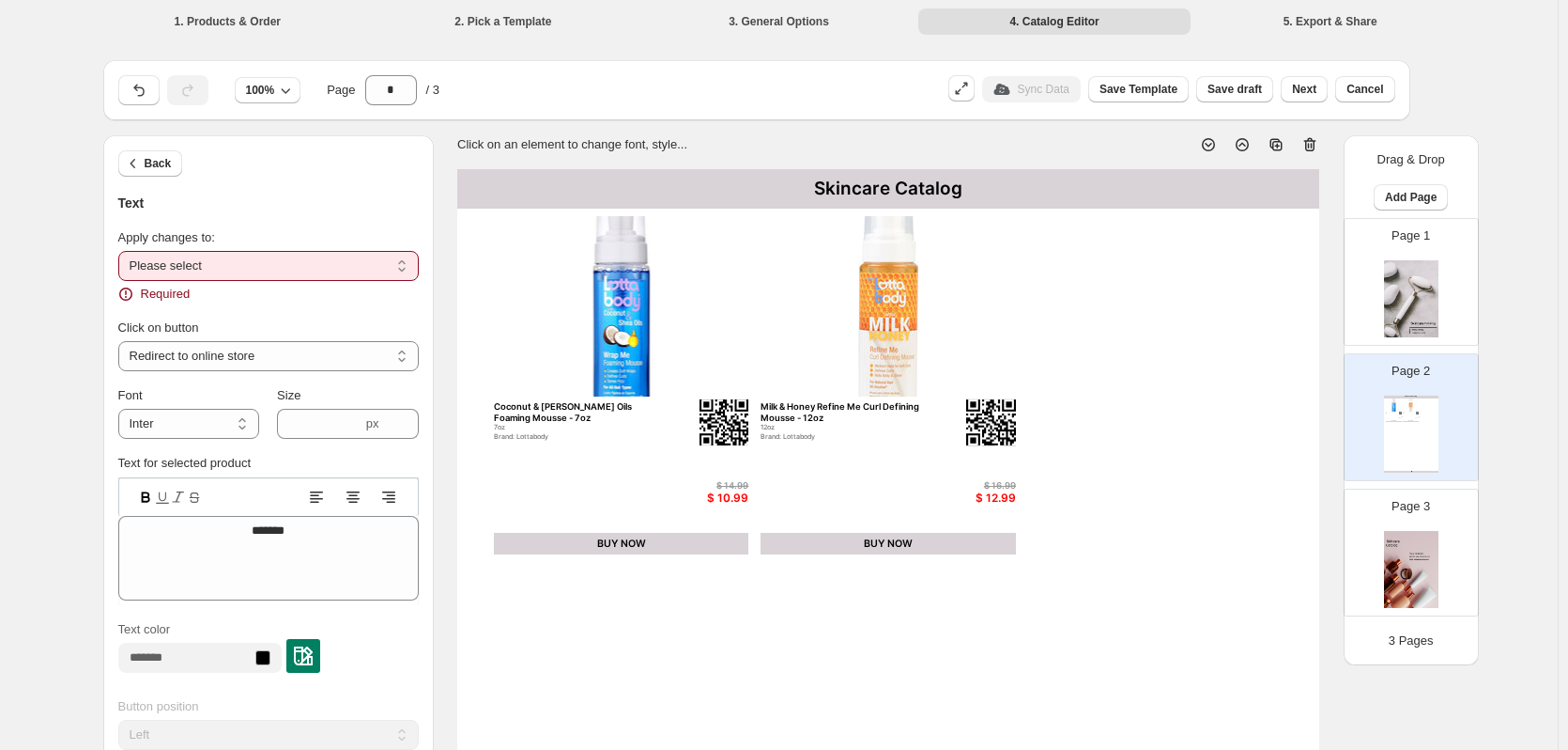
click at [185, 267] on select "**********" at bounding box center [268, 266] width 301 height 30
select select "**********"
click at [122, 251] on select "**********" at bounding box center [268, 266] width 301 height 30
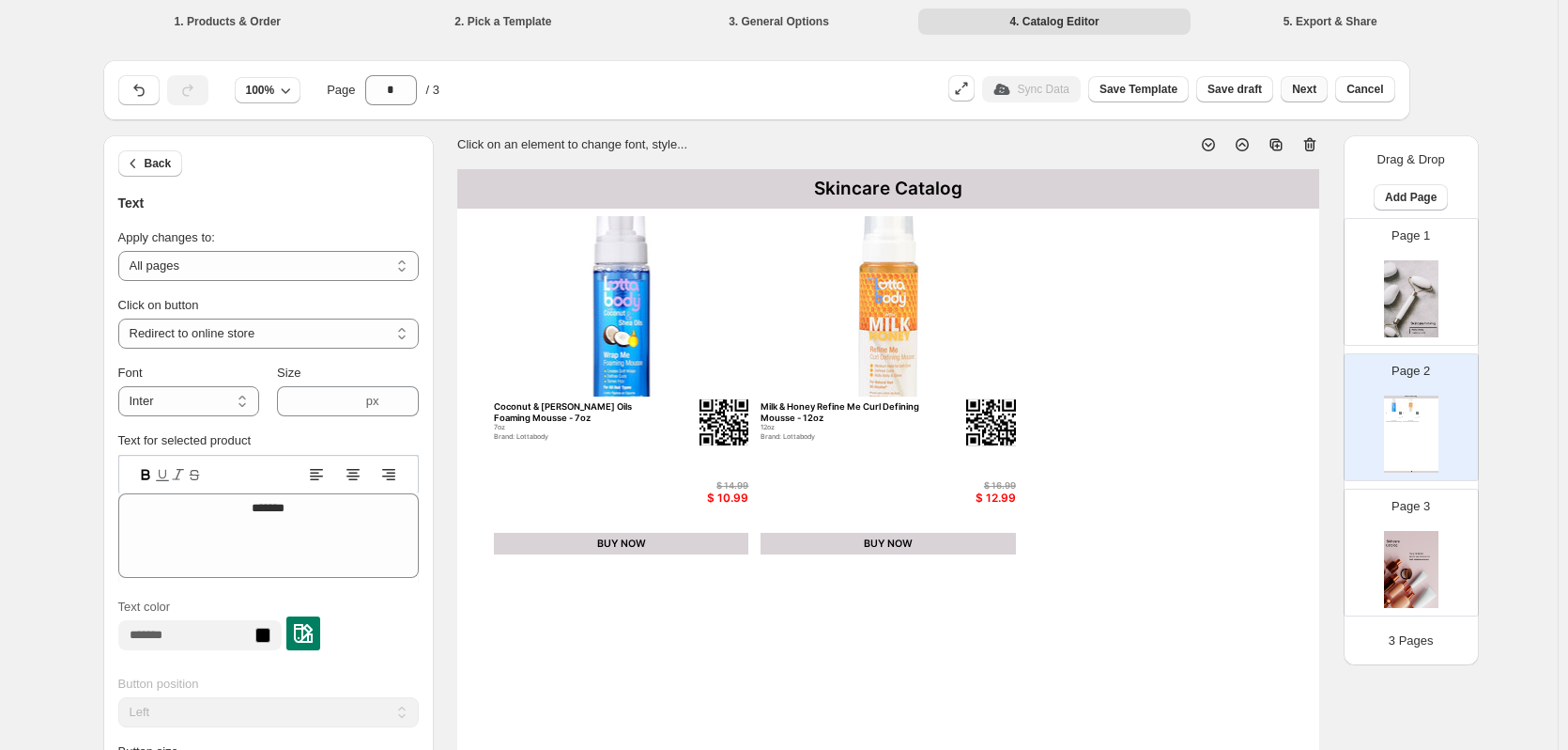
click at [1306, 92] on span "Next" at bounding box center [1304, 89] width 24 height 15
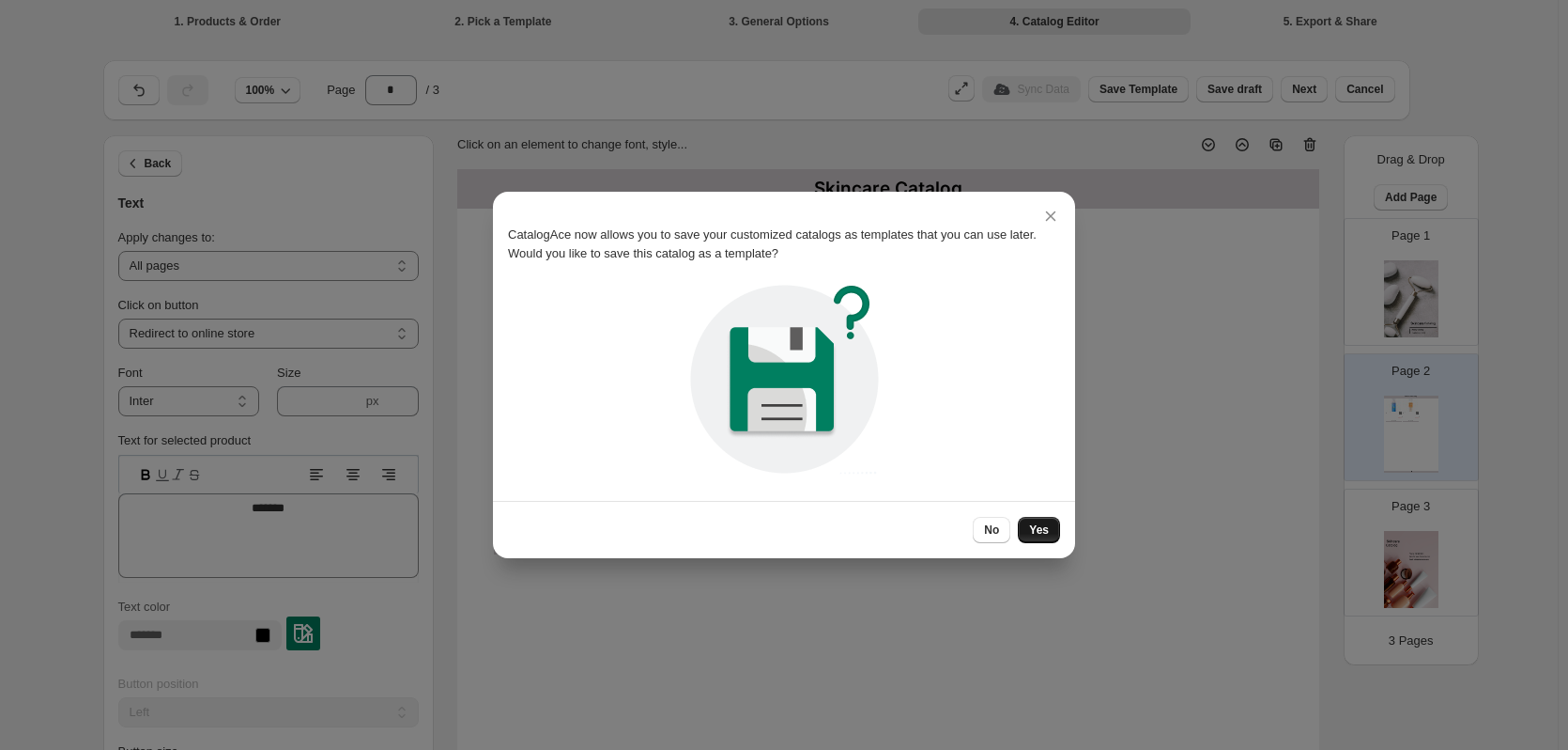
click at [1051, 537] on button "Yes" at bounding box center [1038, 530] width 42 height 26
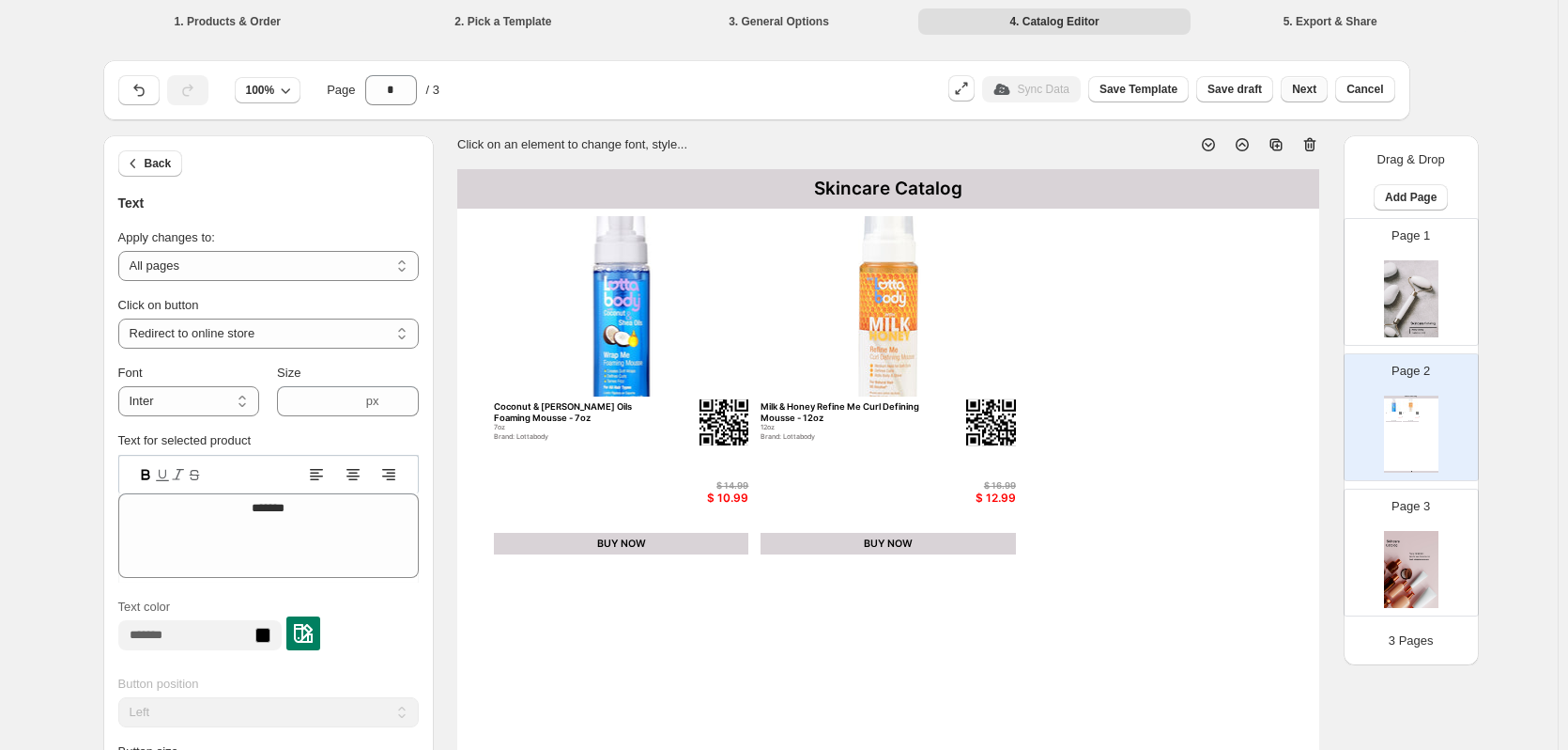
click at [1294, 95] on button "Next" at bounding box center [1303, 89] width 47 height 26
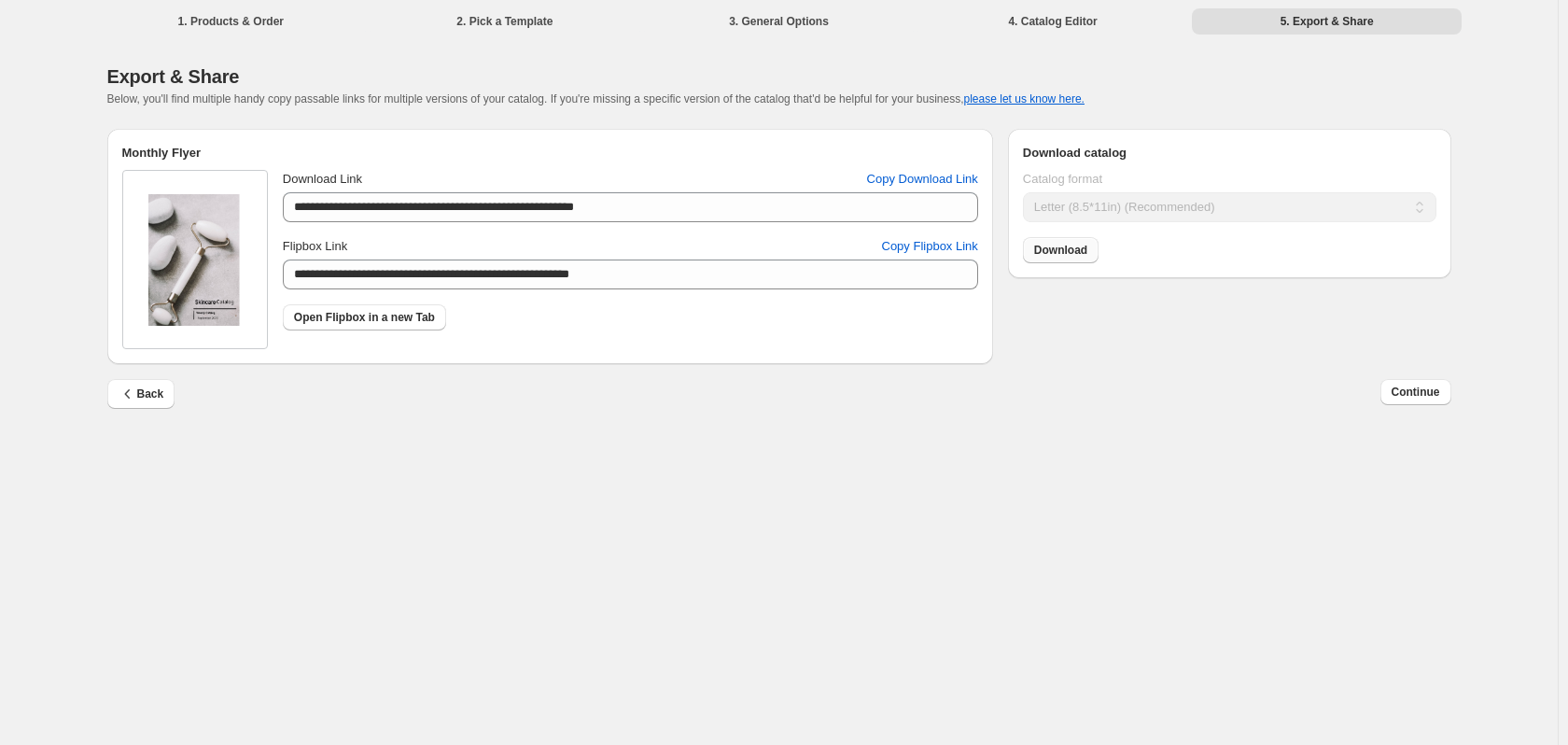
click at [1051, 243] on link "Download" at bounding box center [1061, 250] width 76 height 26
click at [879, 243] on button "Copy Flipbox Link" at bounding box center [929, 246] width 118 height 30
click at [1413, 403] on button "Continue" at bounding box center [1415, 391] width 71 height 26
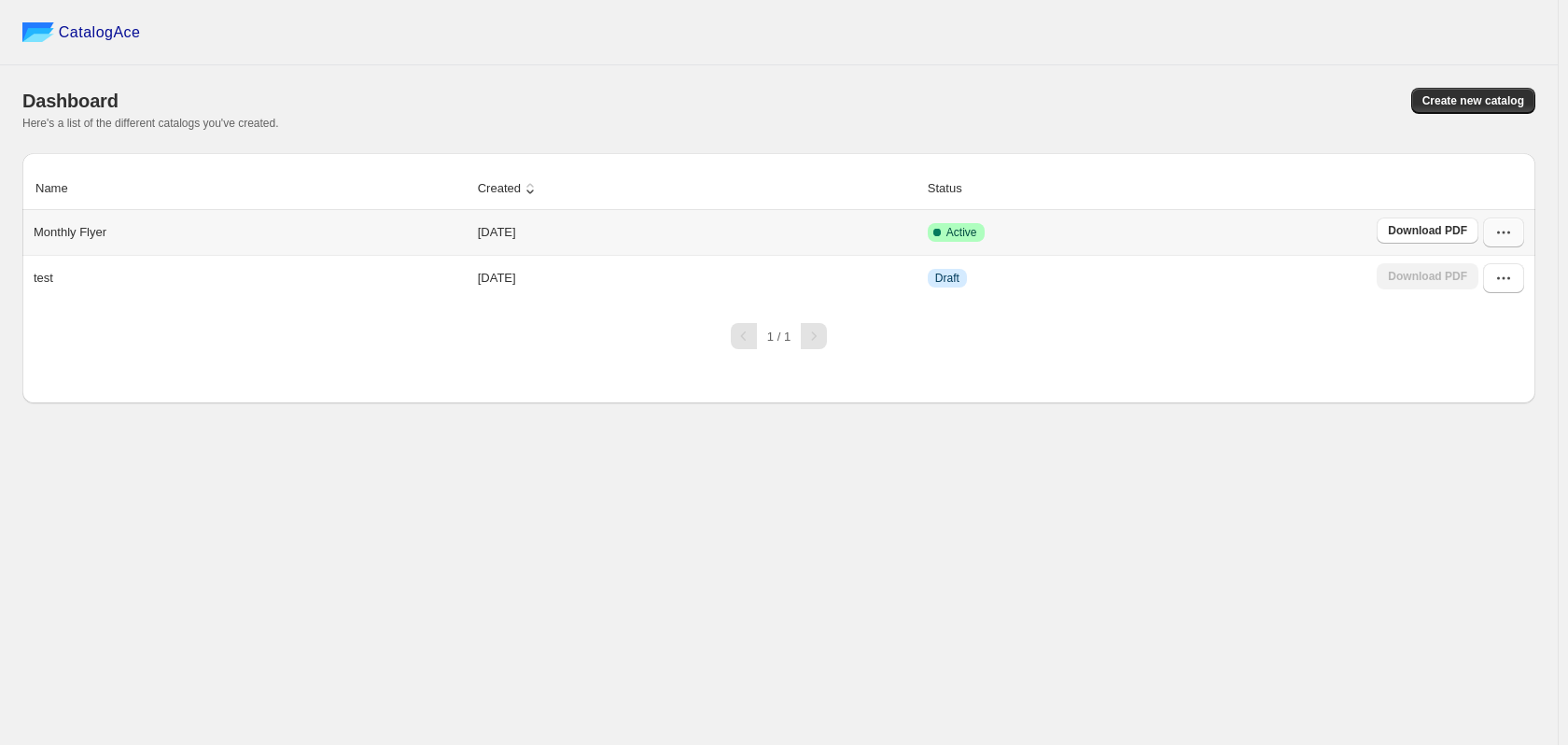
click at [1513, 230] on button "button" at bounding box center [1503, 232] width 41 height 30
click at [1512, 231] on icon "button" at bounding box center [1503, 232] width 19 height 19
click at [1502, 392] on span "Edit" at bounding box center [1502, 401] width 95 height 19
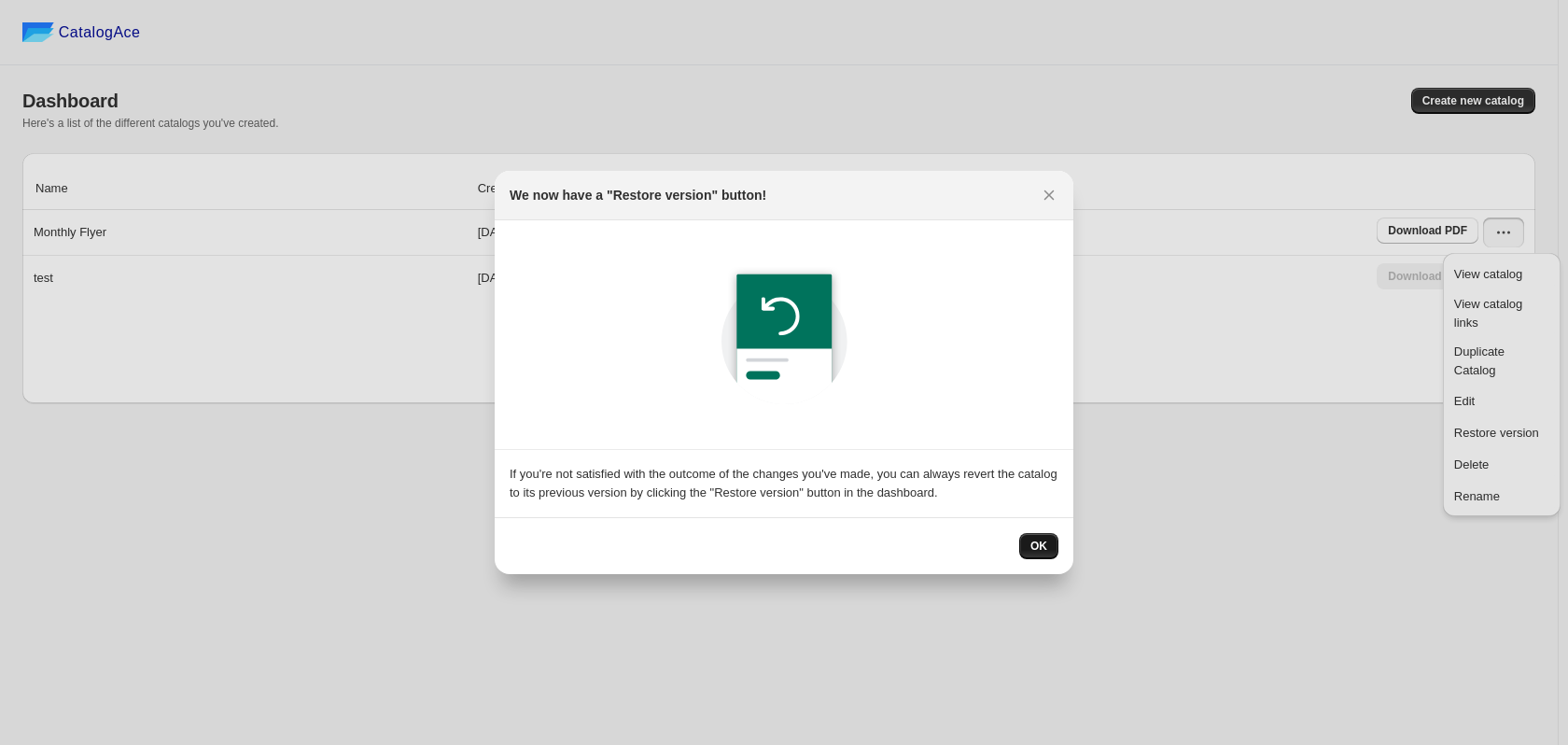
click at [1040, 542] on span "OK" at bounding box center [1038, 545] width 17 height 15
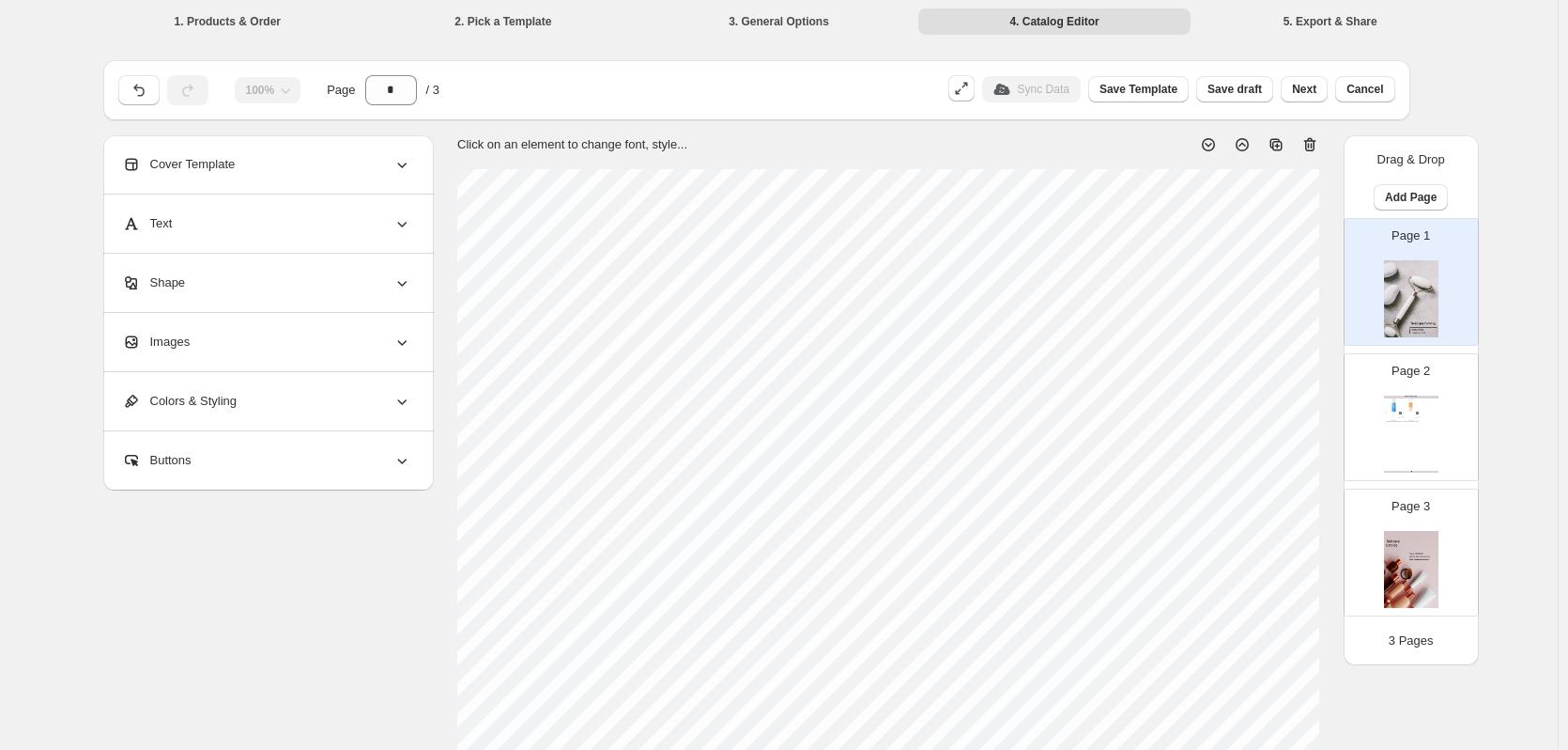
click at [1044, 28] on li "4. Catalog Editor" at bounding box center [1054, 21] width 272 height 26
click at [1316, 94] on span "Next" at bounding box center [1304, 89] width 24 height 15
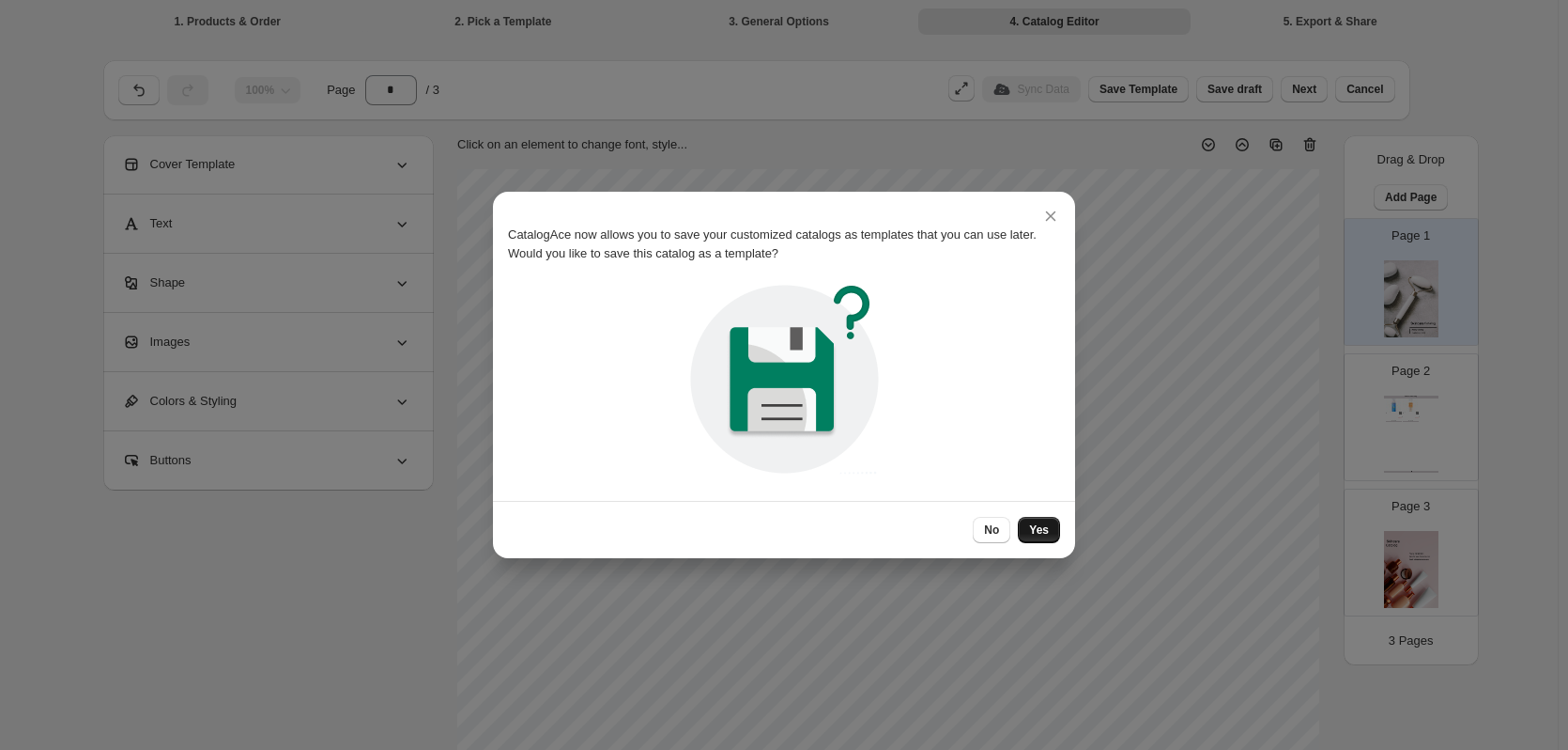
click at [1045, 520] on button "Yes" at bounding box center [1038, 530] width 42 height 26
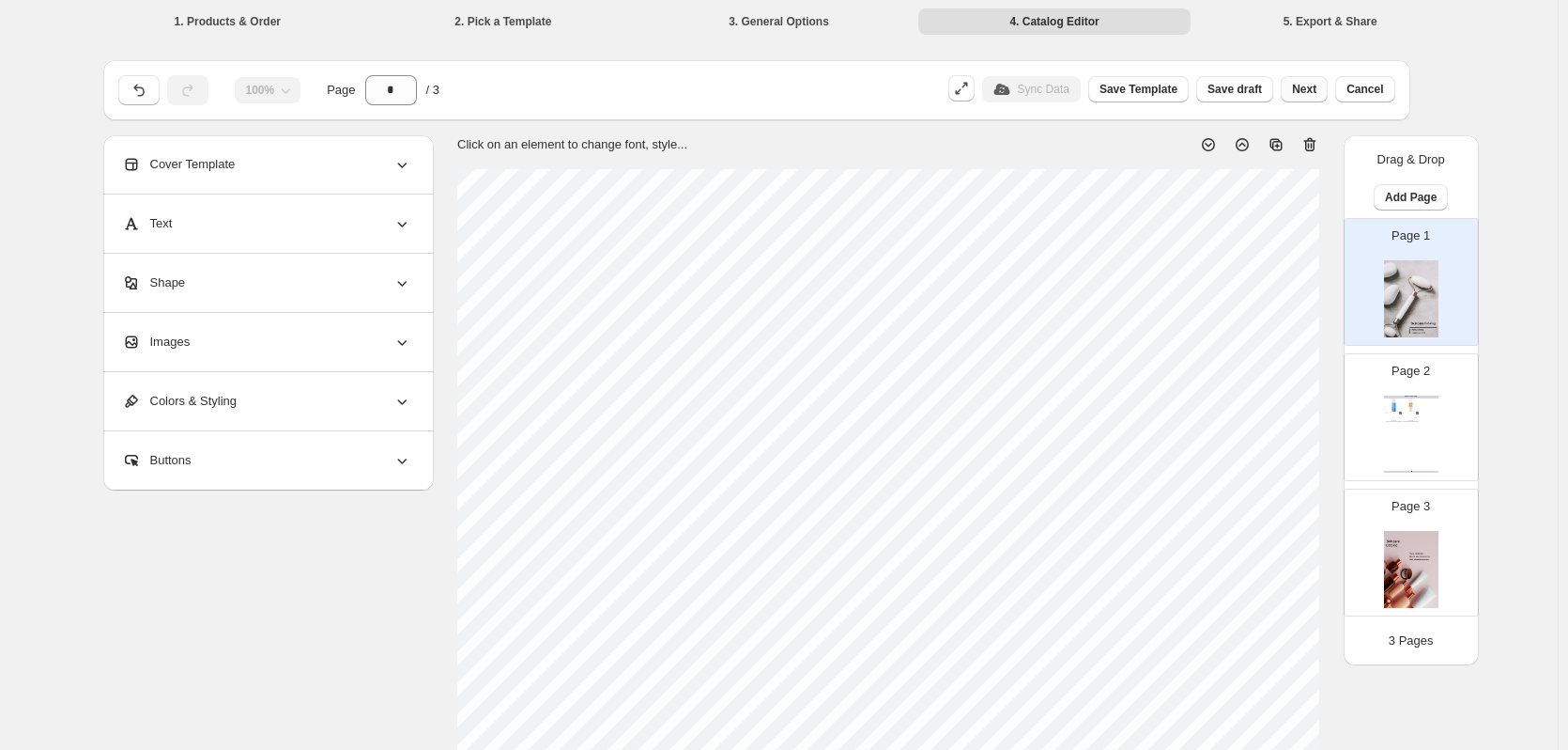
click at [1314, 94] on span "Next" at bounding box center [1304, 89] width 24 height 15
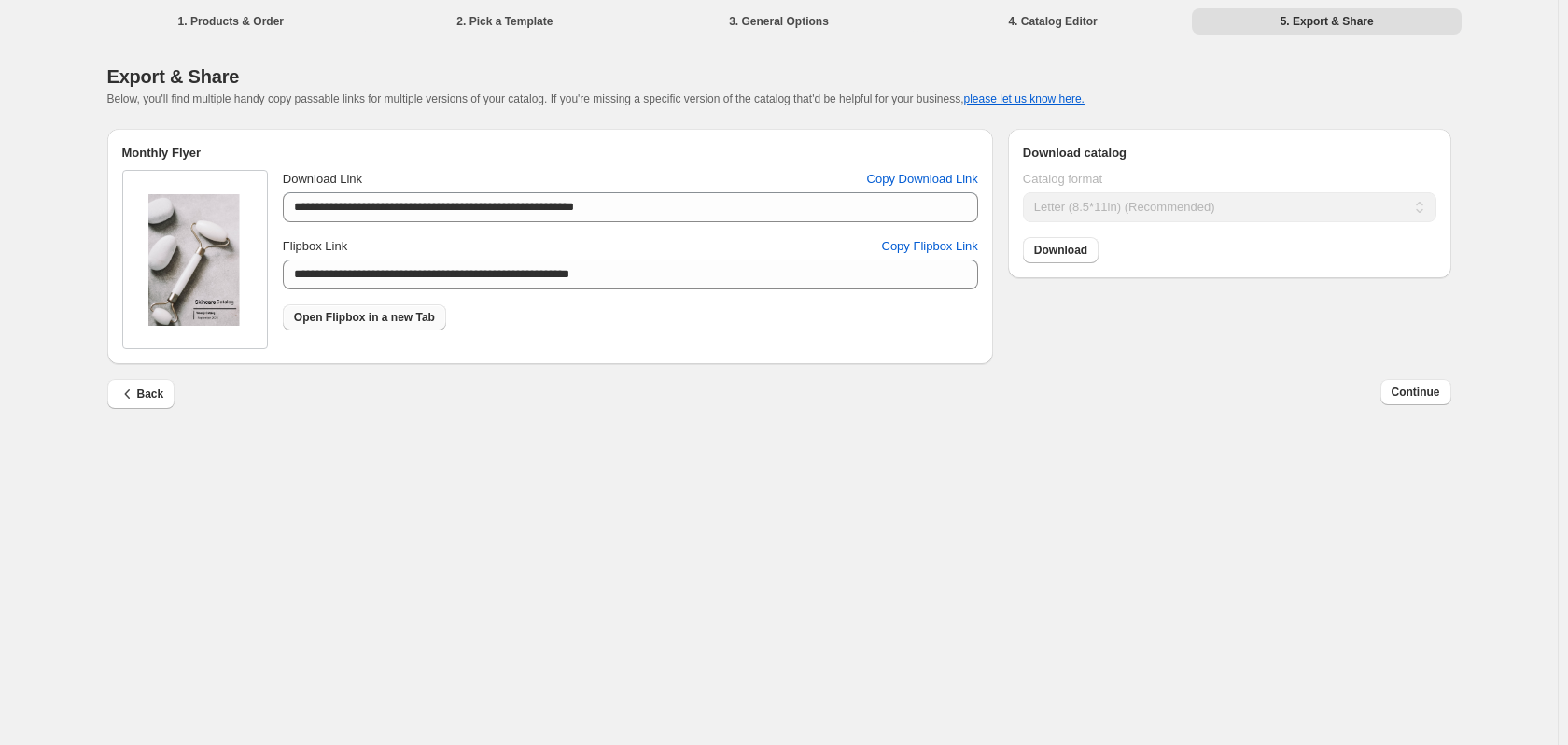
click at [402, 319] on span "Open Flipbox in a new Tab" at bounding box center [365, 317] width 141 height 15
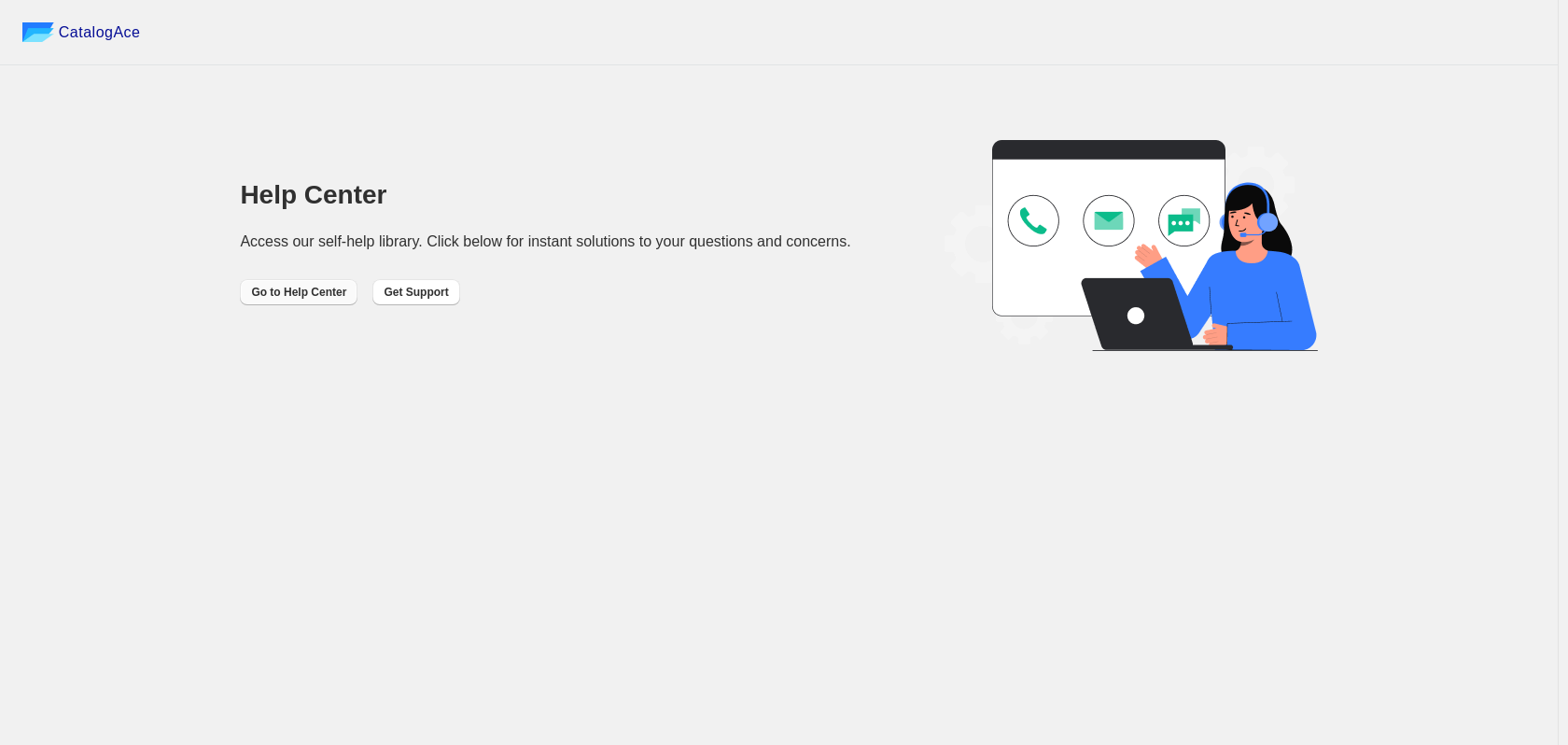
click at [328, 290] on span "Go to Help Center" at bounding box center [299, 292] width 95 height 15
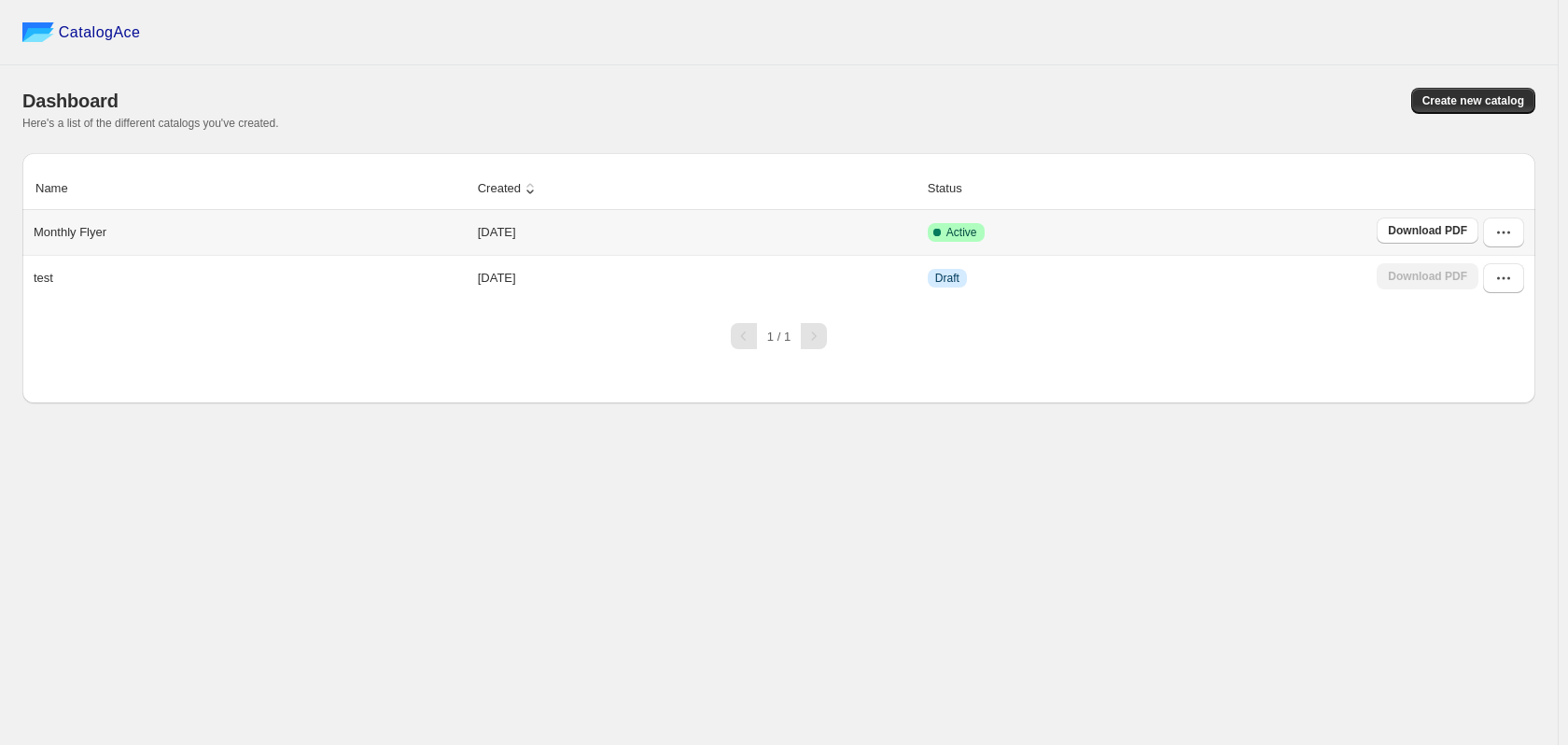
click at [511, 231] on td "[DATE]" at bounding box center [697, 231] width 450 height 45
click at [1508, 237] on icon "button" at bounding box center [1503, 232] width 19 height 19
click at [1481, 316] on button "View catalog links" at bounding box center [1501, 313] width 106 height 46
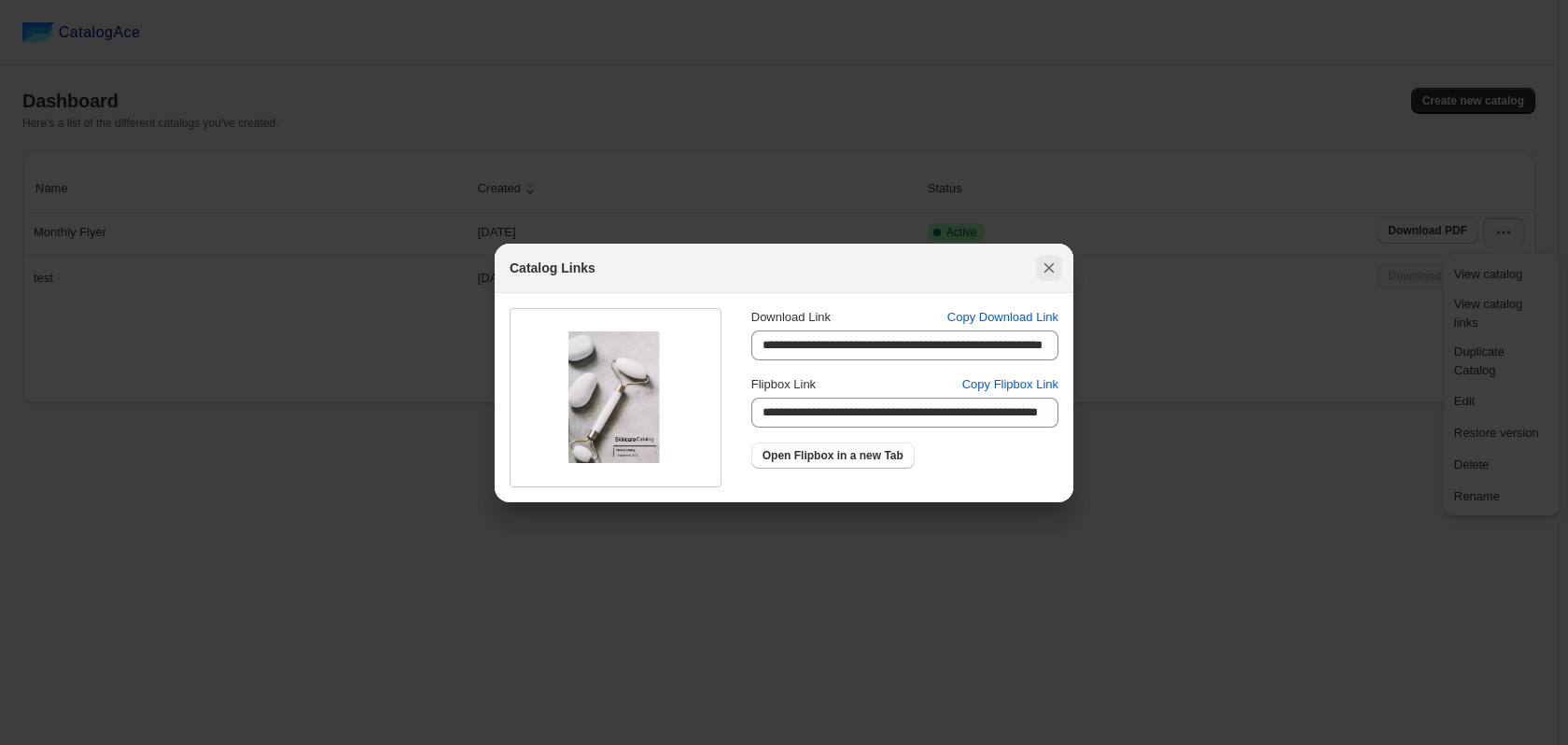
click at [1046, 274] on icon ":rn:" at bounding box center [1048, 267] width 19 height 19
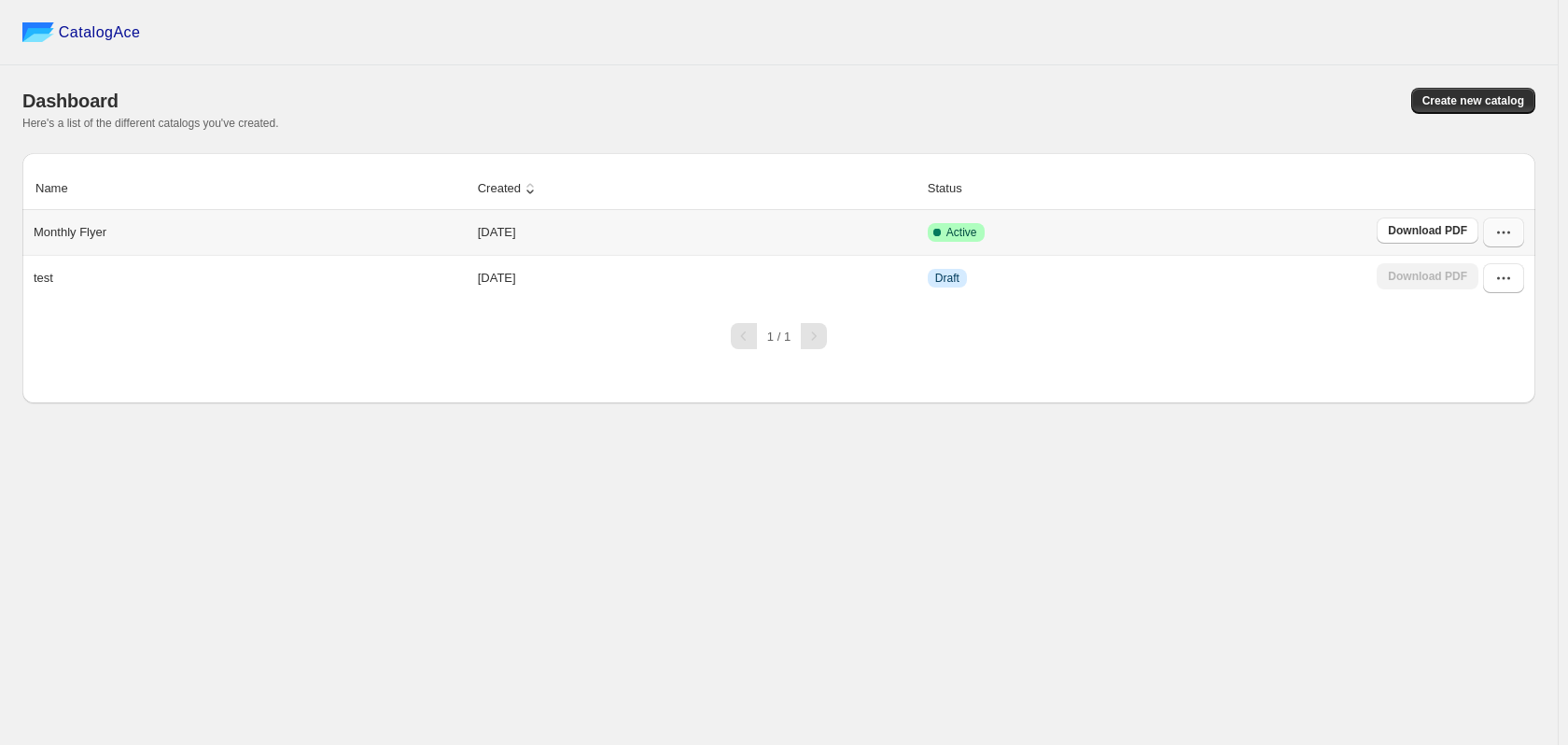
click at [1495, 234] on icon "button" at bounding box center [1503, 232] width 19 height 19
click at [1481, 315] on span "View catalog links" at bounding box center [1502, 314] width 95 height 38
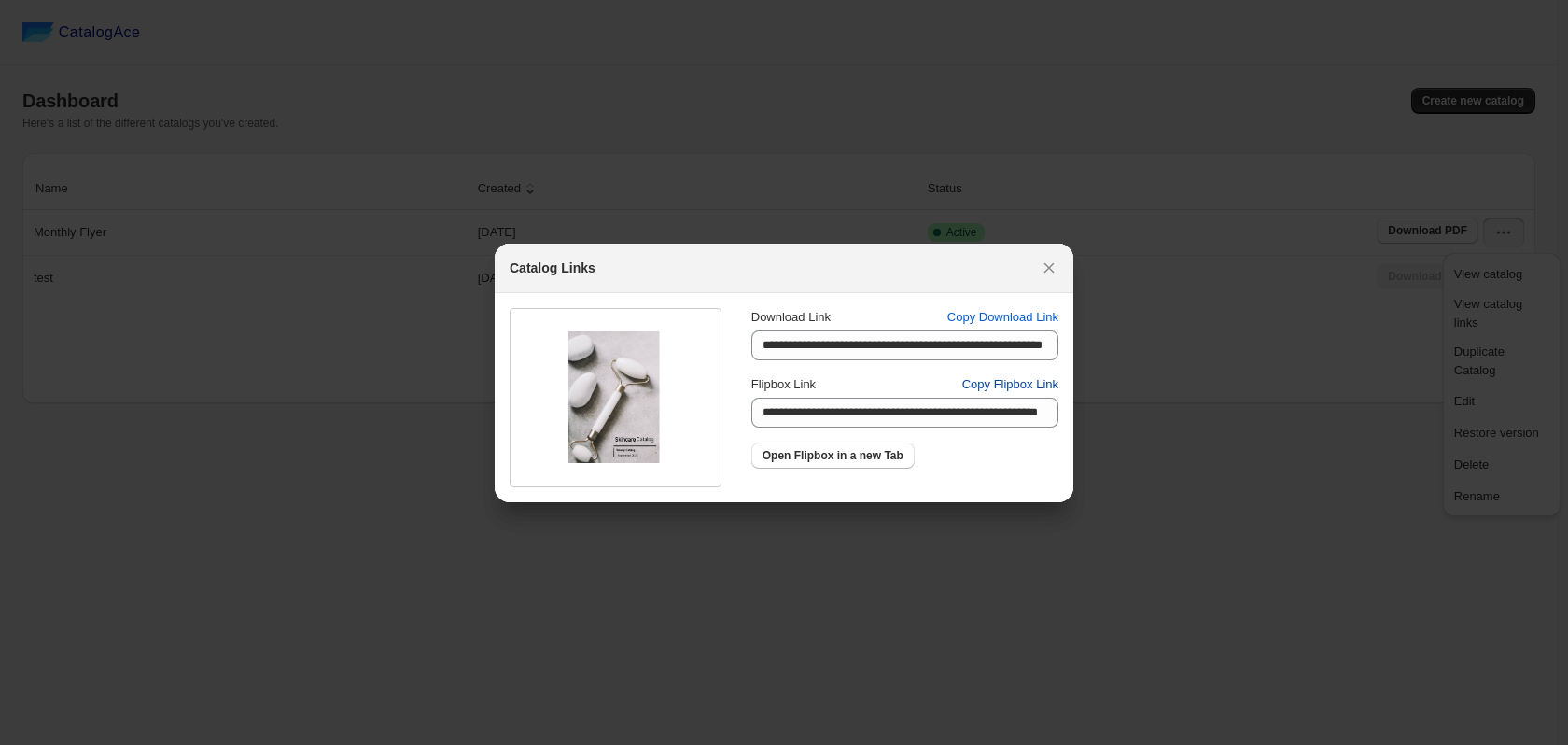
click at [1021, 394] on button "Copy Flipbox Link" at bounding box center [1010, 384] width 118 height 30
click at [19, 321] on div at bounding box center [784, 372] width 1568 height 745
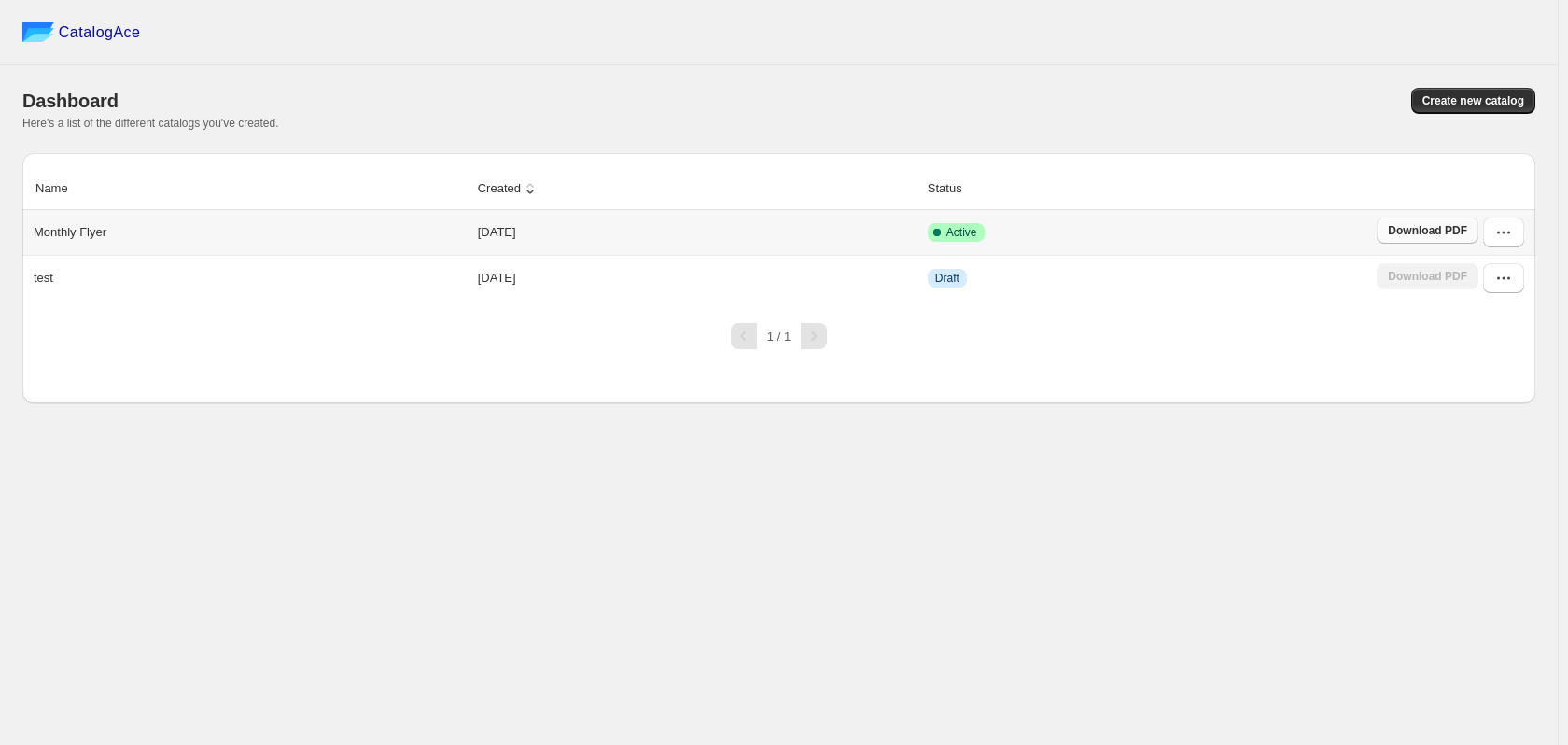
click at [1432, 236] on span "Download PDF" at bounding box center [1428, 230] width 79 height 15
click at [84, 229] on p "Monthly Flyer" at bounding box center [70, 232] width 73 height 19
click at [306, 230] on div "Monthly Flyer" at bounding box center [245, 228] width 440 height 26
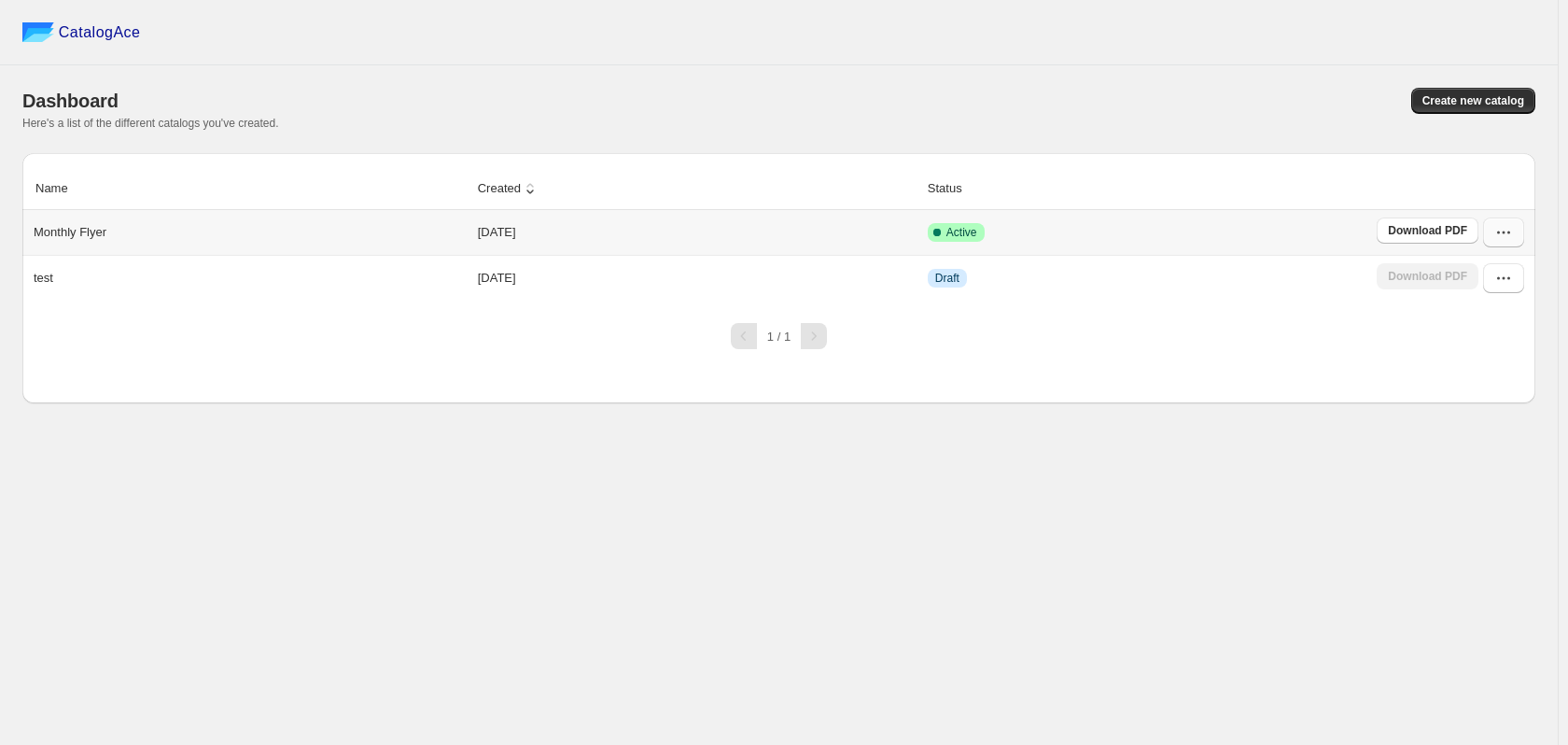
click at [1502, 243] on button "button" at bounding box center [1503, 232] width 41 height 30
click at [1501, 519] on span "Create a template" at bounding box center [1478, 534] width 47 height 33
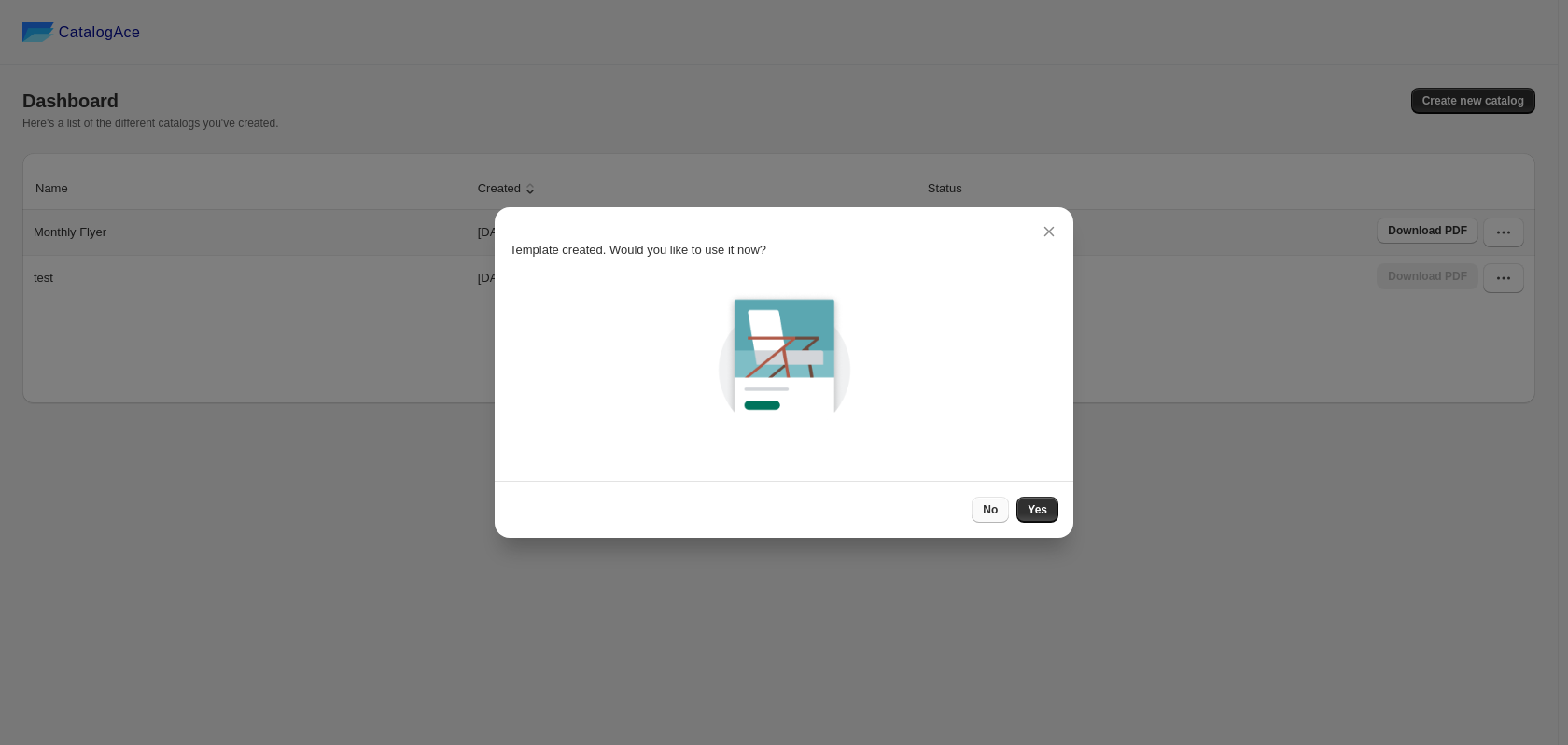
click at [993, 509] on span "No" at bounding box center [990, 509] width 15 height 15
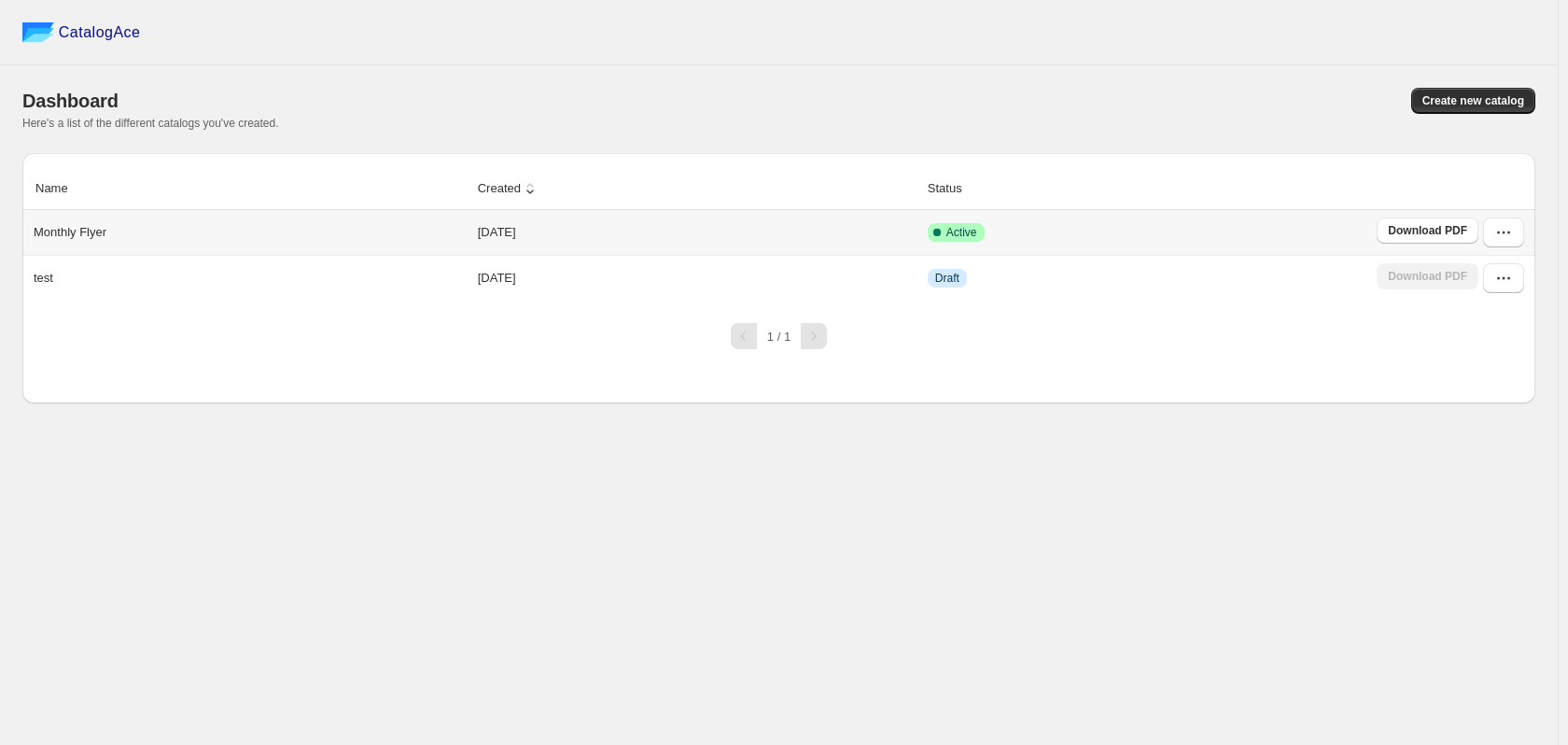
click at [1491, 249] on td "Download PDF" at bounding box center [1453, 231] width 164 height 45
click at [1493, 239] on button "button" at bounding box center [1503, 232] width 41 height 30
click at [1514, 307] on span "View catalog links" at bounding box center [1489, 313] width 69 height 33
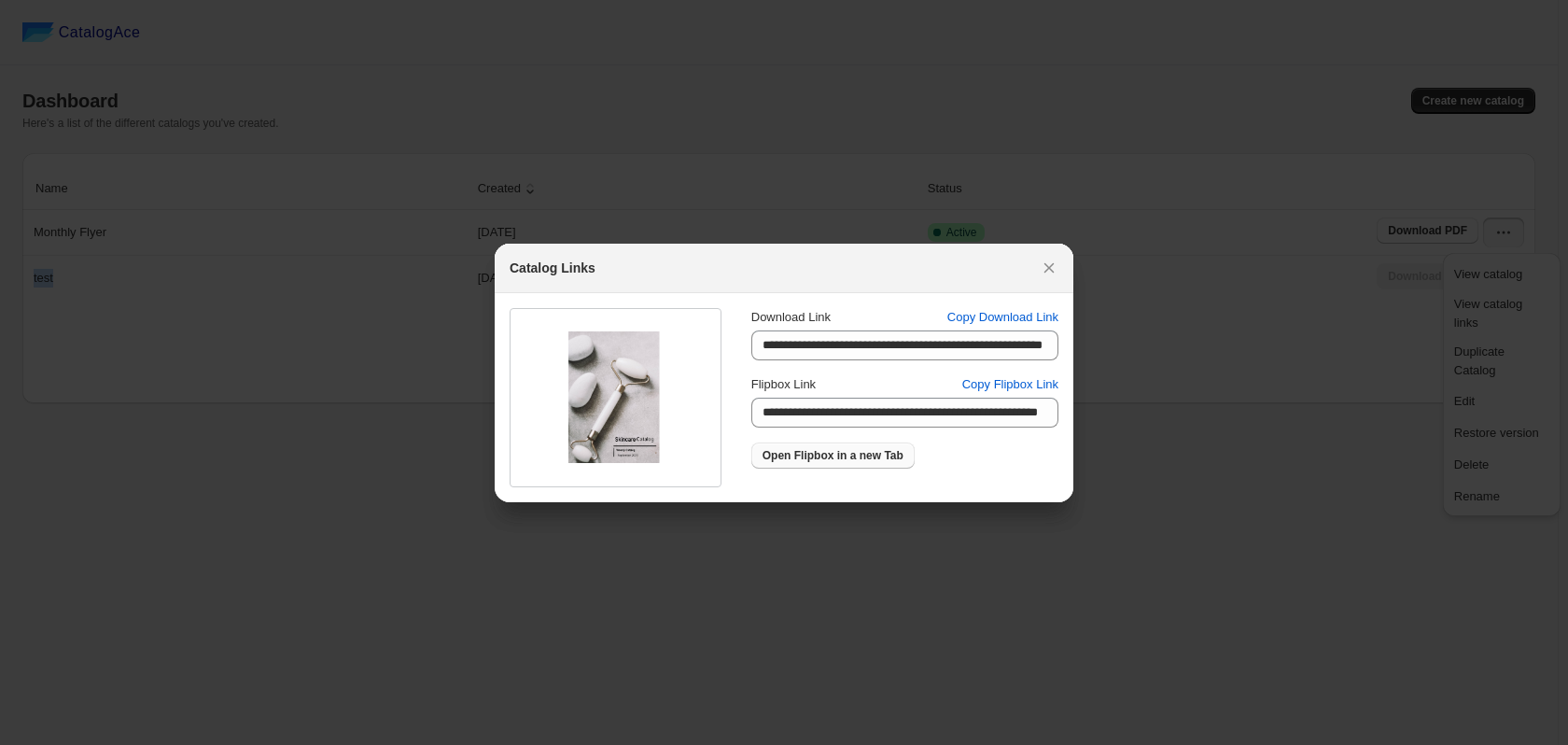
click at [852, 447] on link "Open Flipbox in a new Tab" at bounding box center [833, 455] width 163 height 26
click at [454, 76] on div at bounding box center [784, 372] width 1568 height 745
